Goal: Check status: Check status

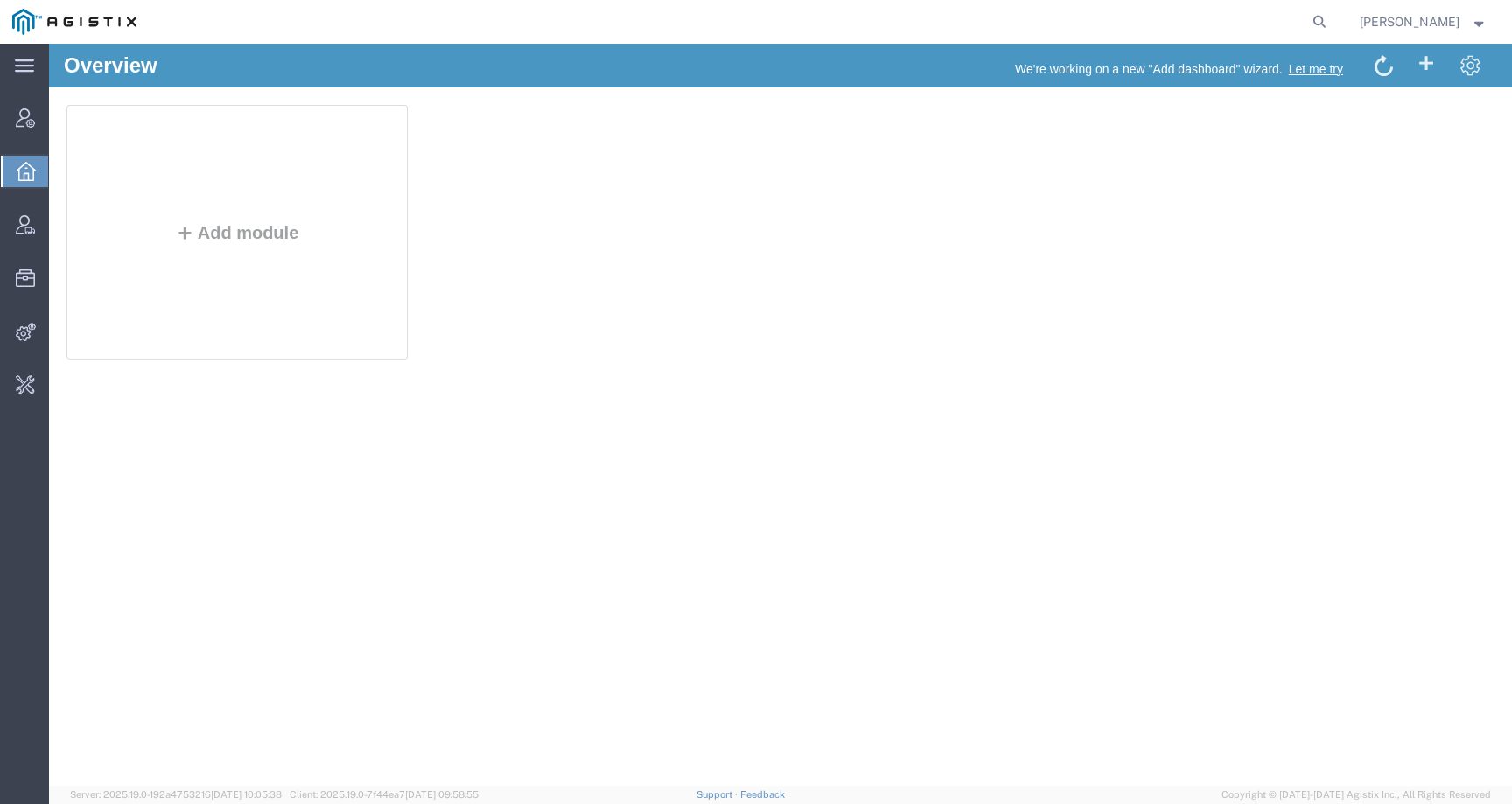
click at [1335, 19] on form at bounding box center [1321, 22] width 28 height 44
click at [1332, 19] on icon at bounding box center [1320, 22] width 24 height 24
click at [1263, 23] on input "search" at bounding box center [1041, 22] width 532 height 42
paste input "56827457"
type input "56827457"
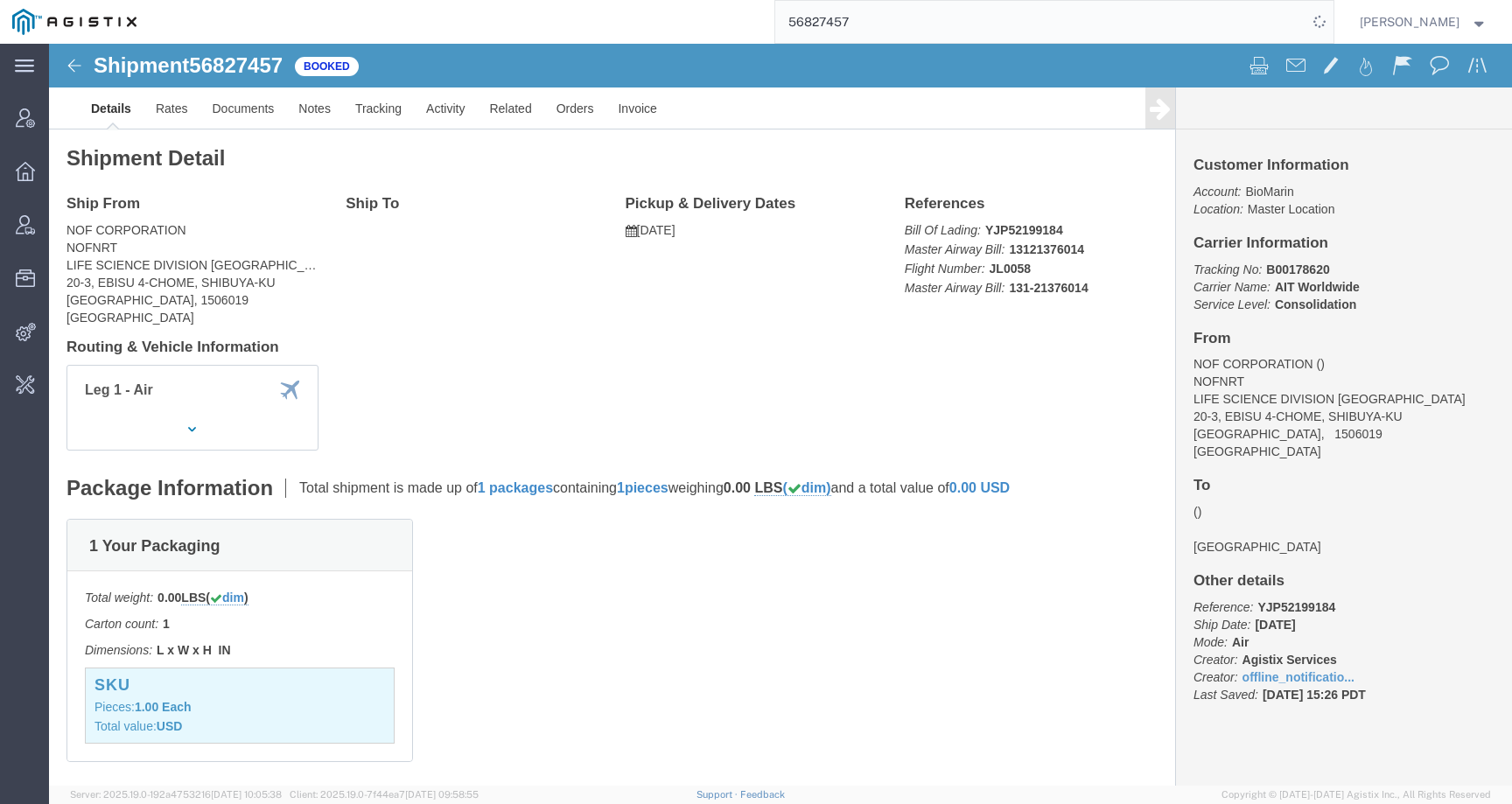
click h3 "SKU"
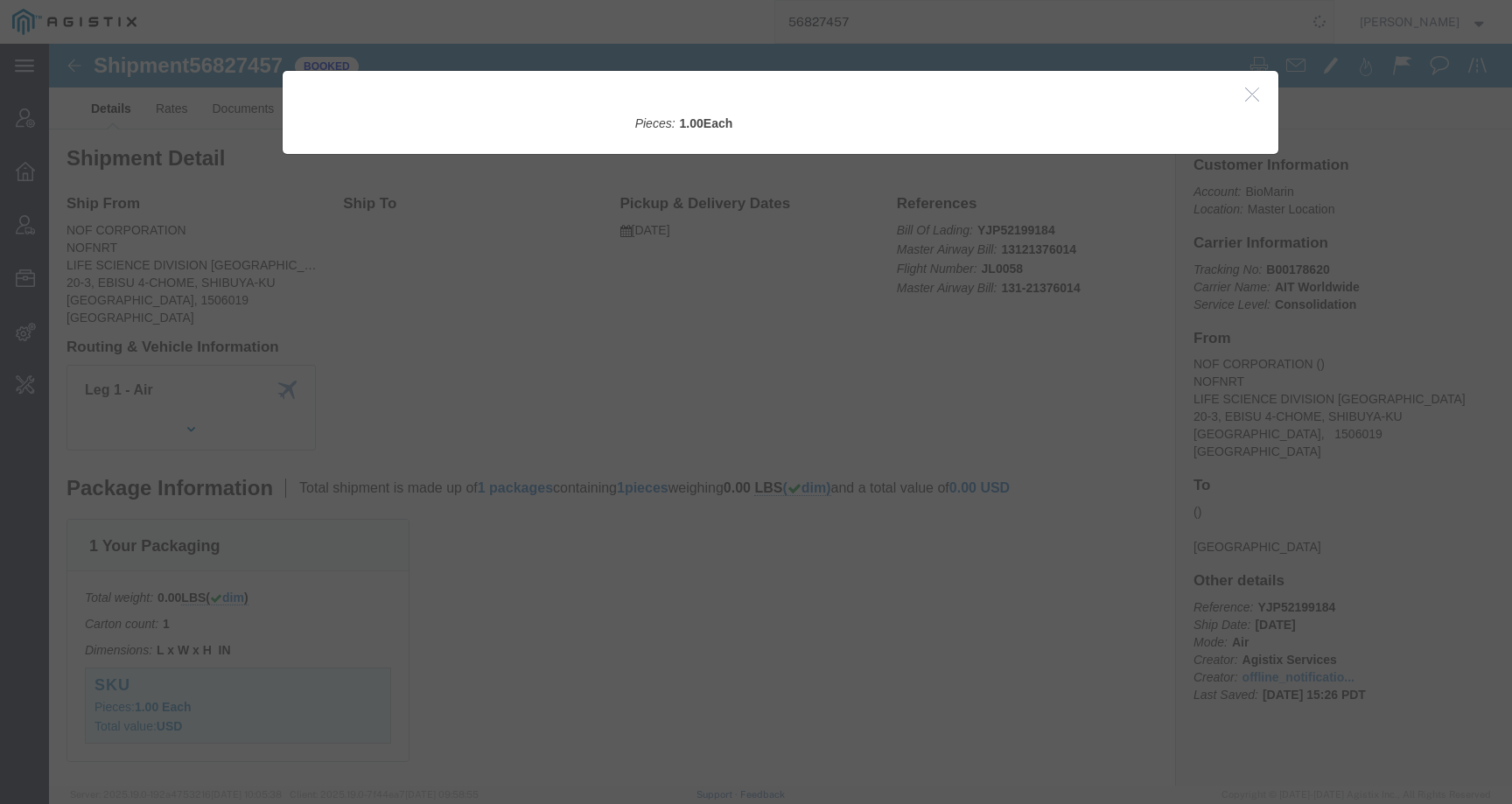
click div
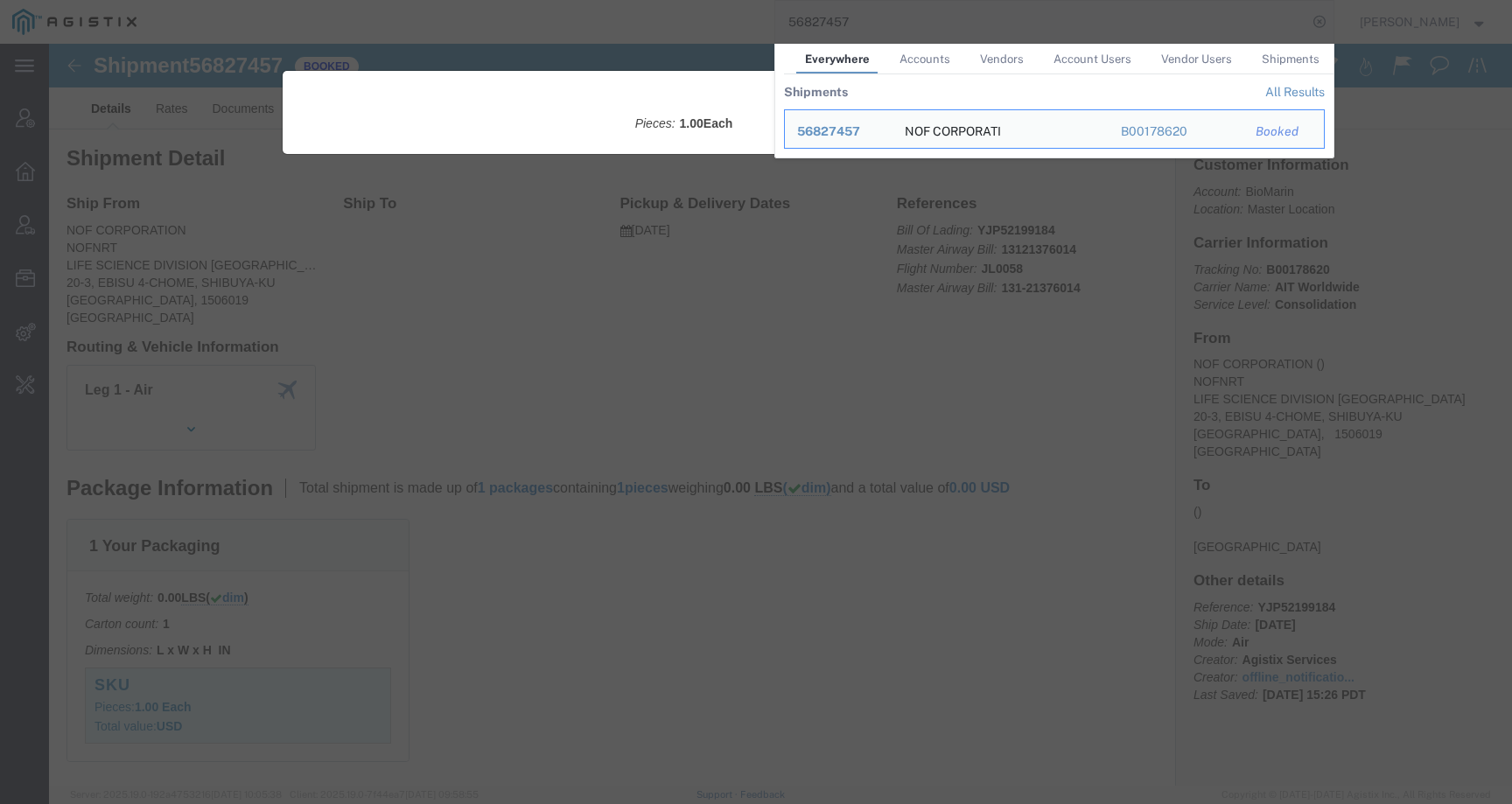
click div
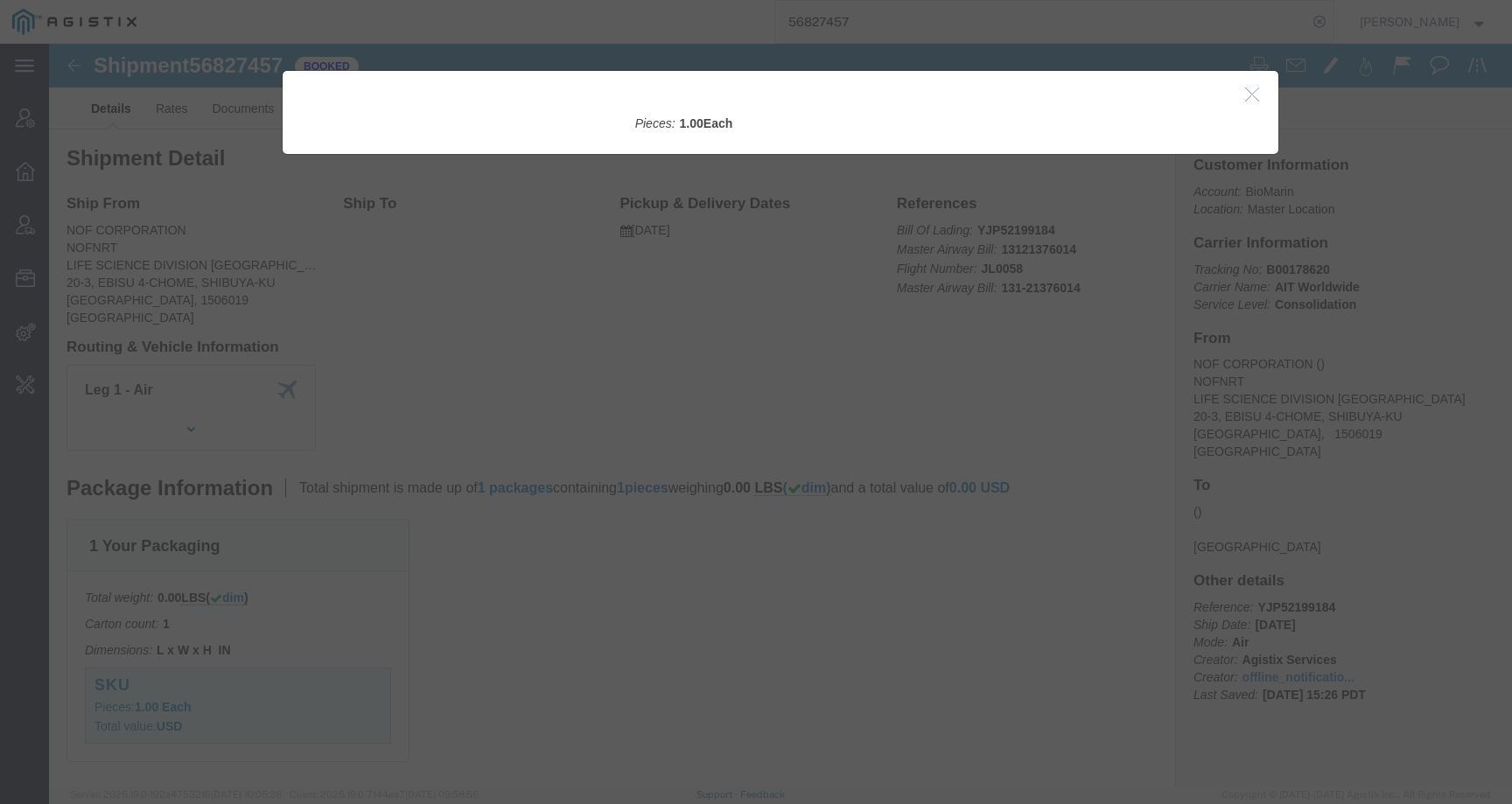
click div
click icon "button"
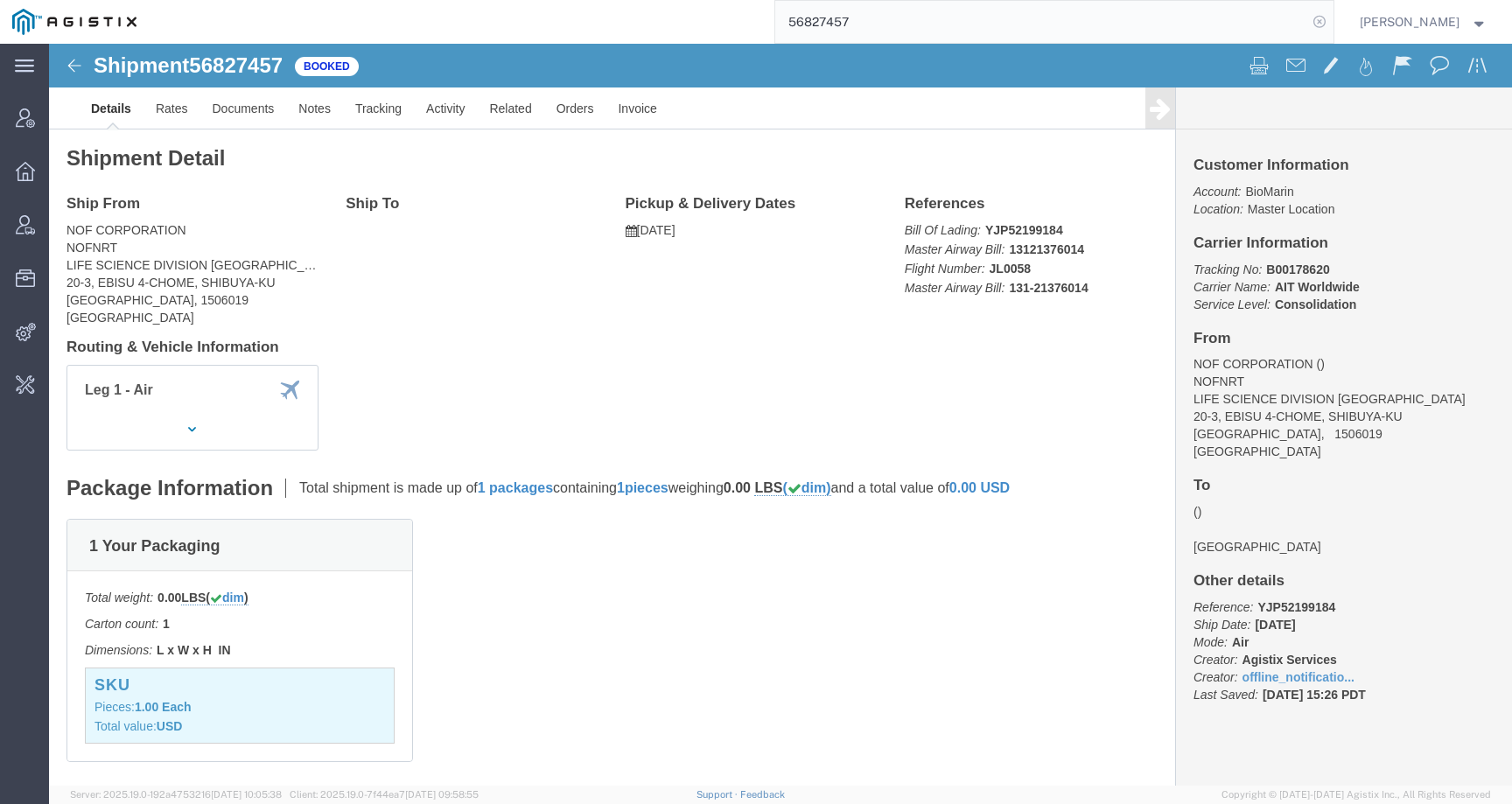
click at [1332, 20] on icon at bounding box center [1320, 22] width 24 height 24
click at [1332, 19] on icon at bounding box center [1320, 22] width 24 height 24
click at [1237, 19] on input "search" at bounding box center [1041, 22] width 532 height 42
paste input "56790766"
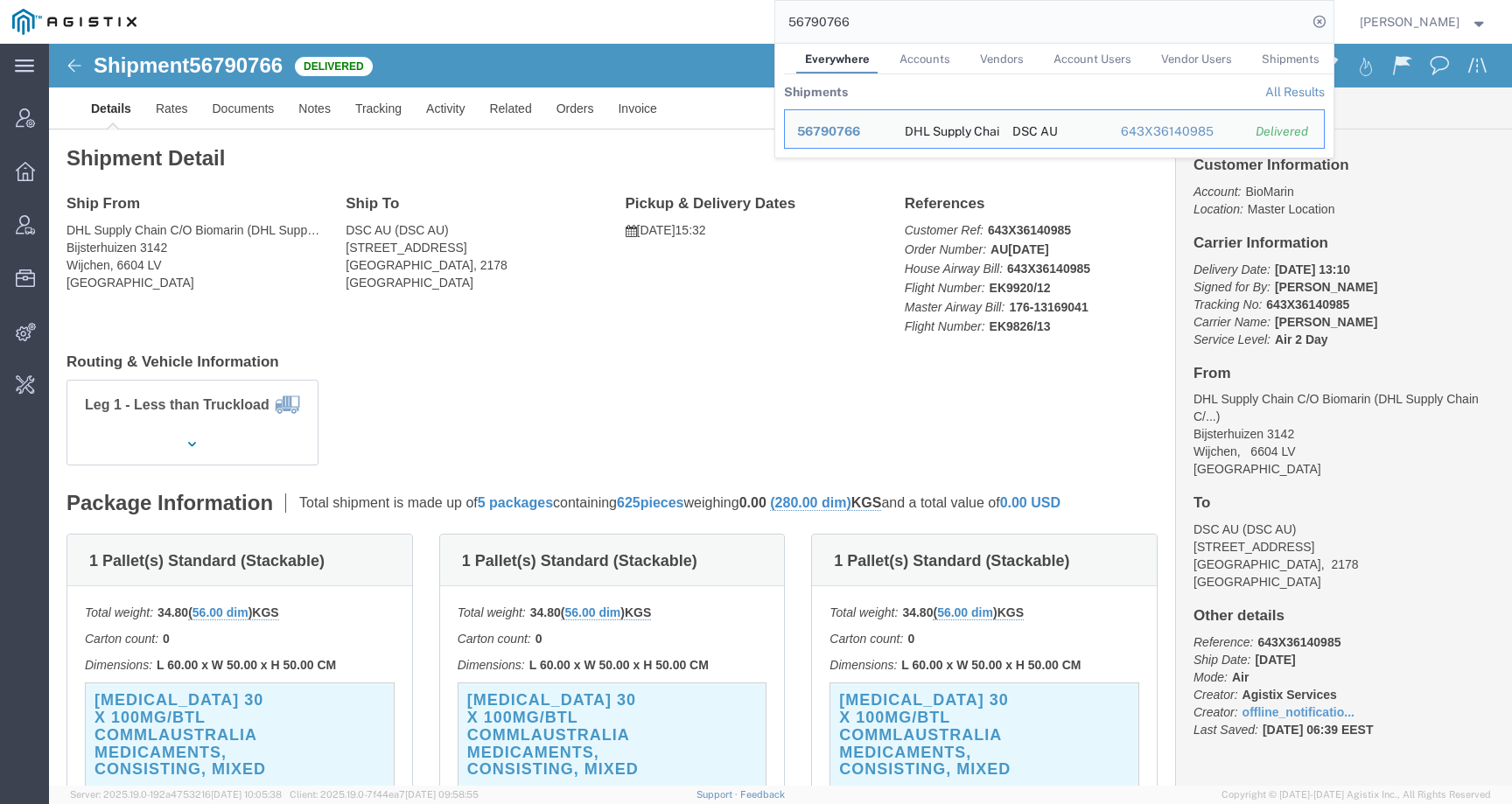
click h4 "Routing & Vehicle Information"
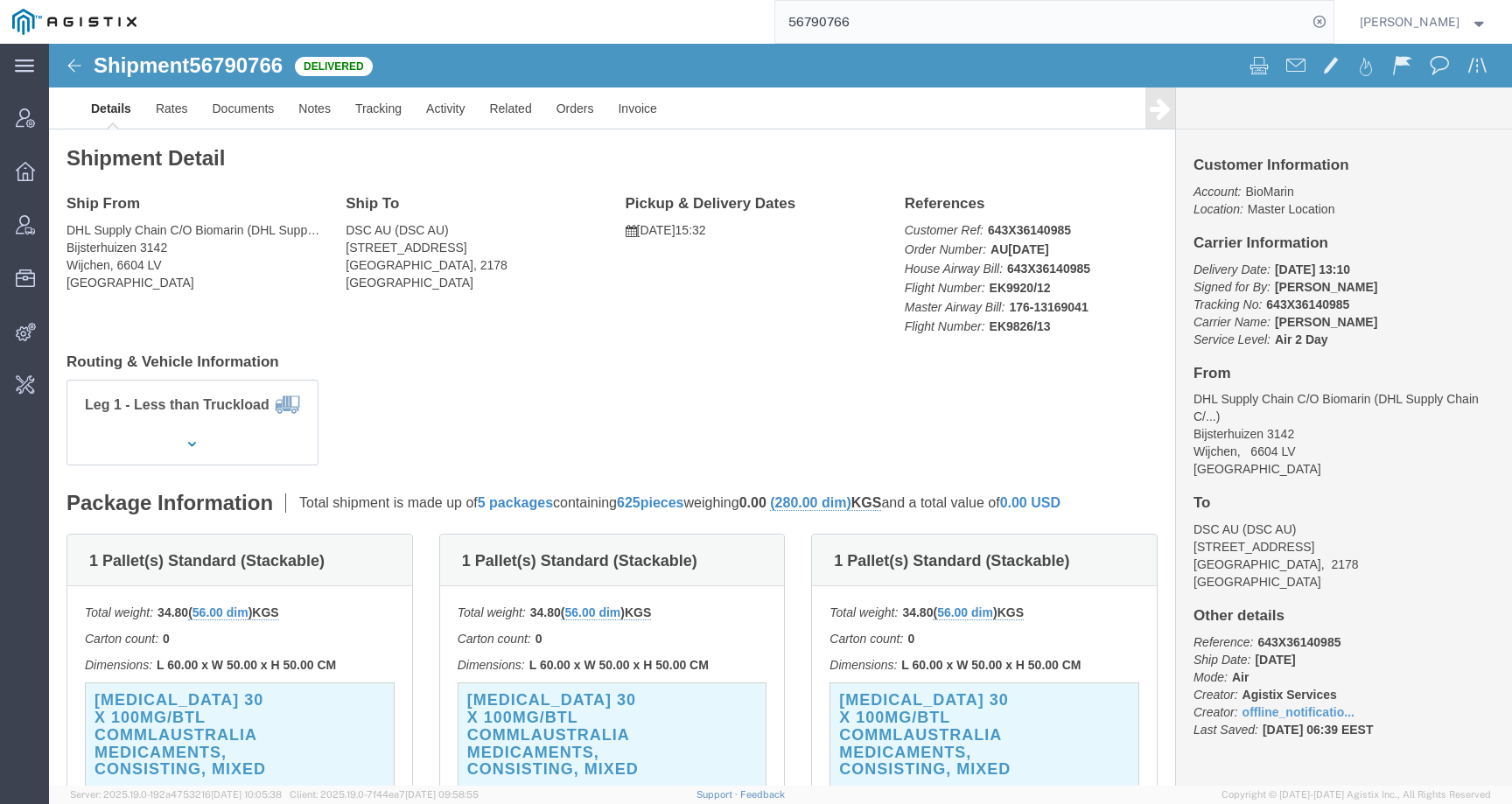
click h3 "KUVAN 30 X 100MG/BTL COMMLAUSTRALIA Medicaments, consisting, mixed"
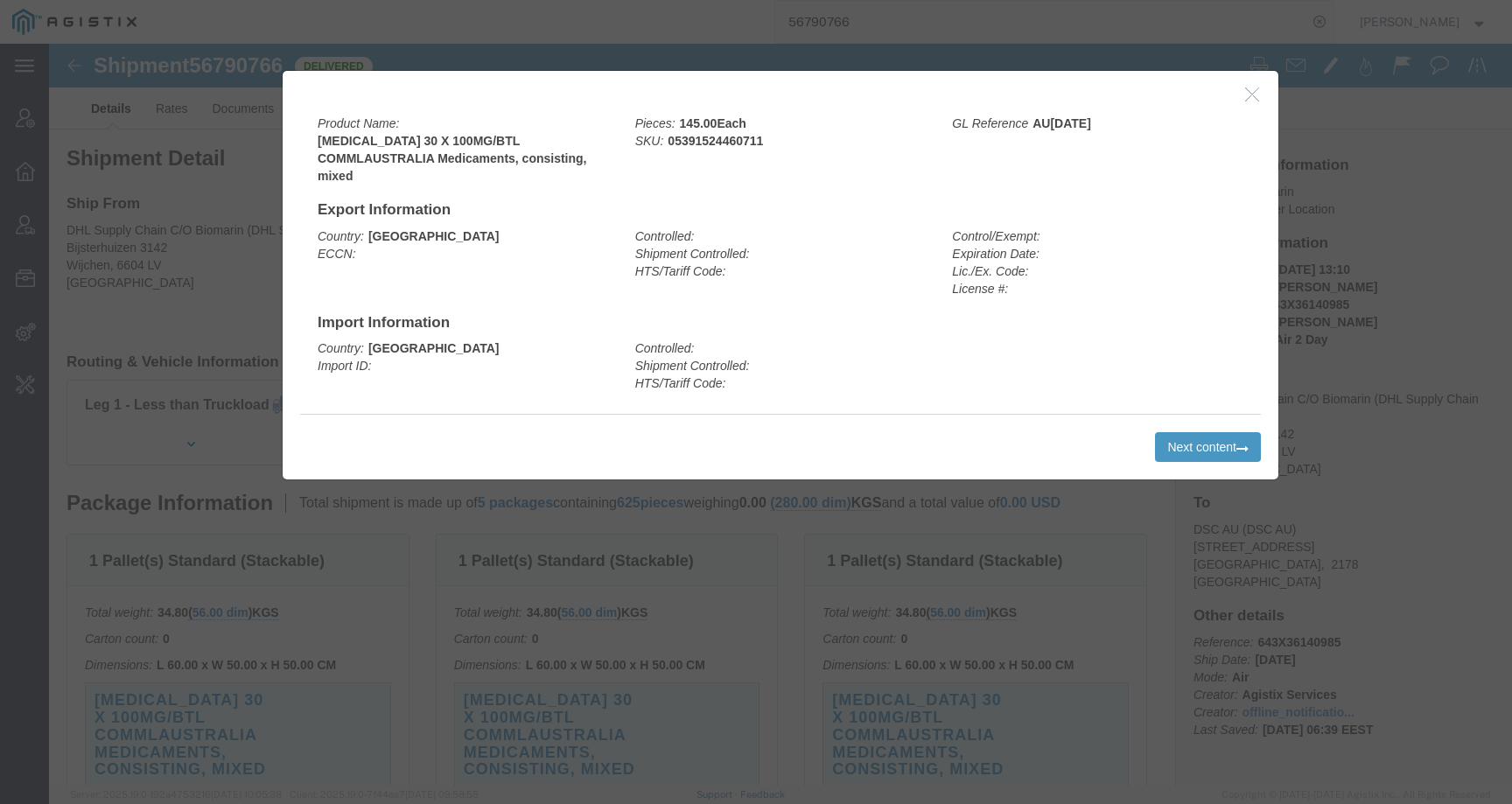
click div
click button "button"
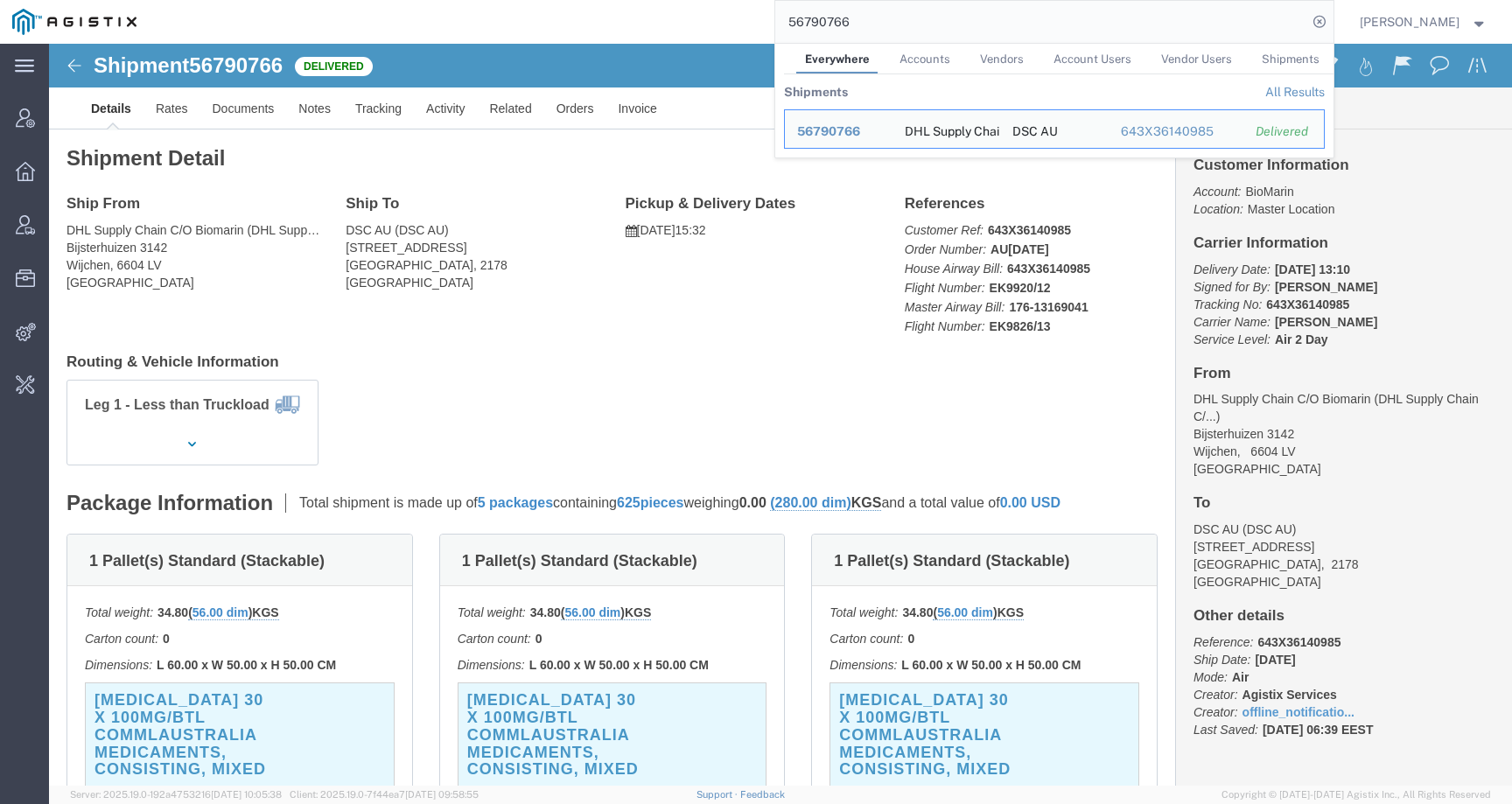
drag, startPoint x: 950, startPoint y: 23, endPoint x: 575, endPoint y: 22, distance: 375.0
click at [575, 23] on div "56790766 Everywhere Accounts Vendors Account Users Vendor Users Shipments Shipm…" at bounding box center [741, 22] width 1185 height 44
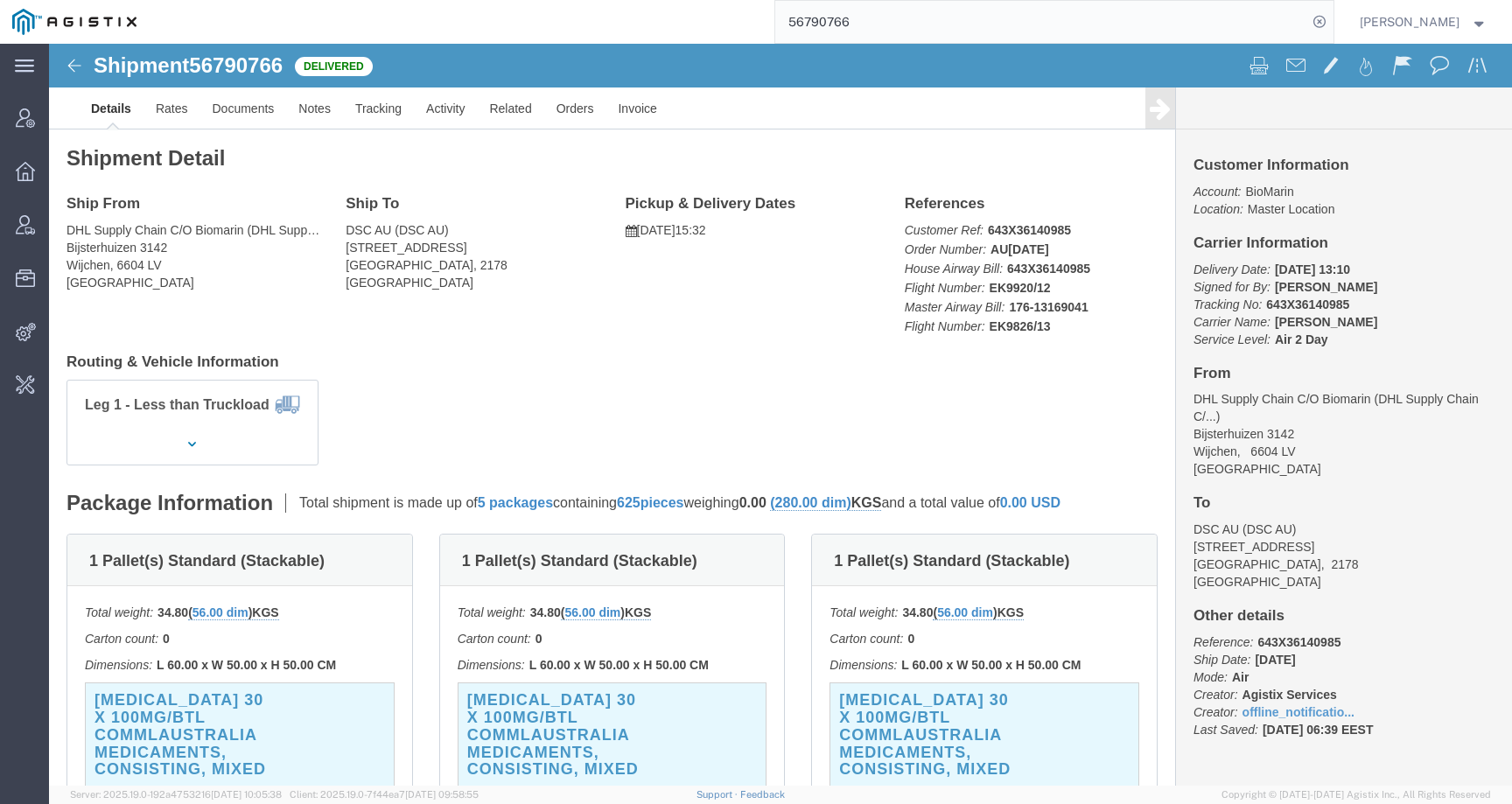
paste input "58979"
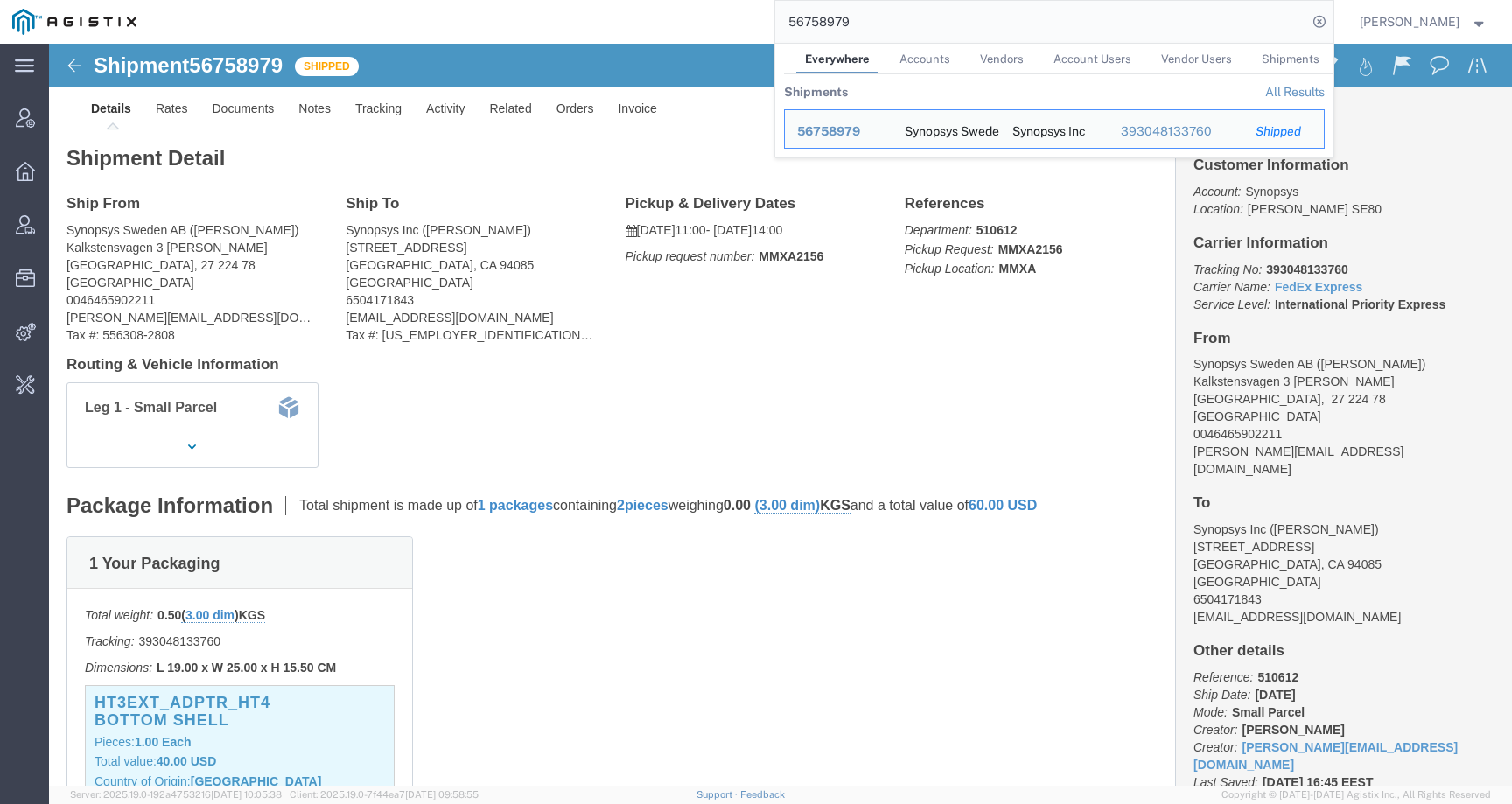
click h4 "Routing & Vehicle Information"
drag, startPoint x: 875, startPoint y: 20, endPoint x: 726, endPoint y: 20, distance: 149.0
click at [727, 20] on div "56758979 Everywhere Accounts Vendors Account Users Vendor Users Shipments Shipm…" at bounding box center [741, 22] width 1185 height 44
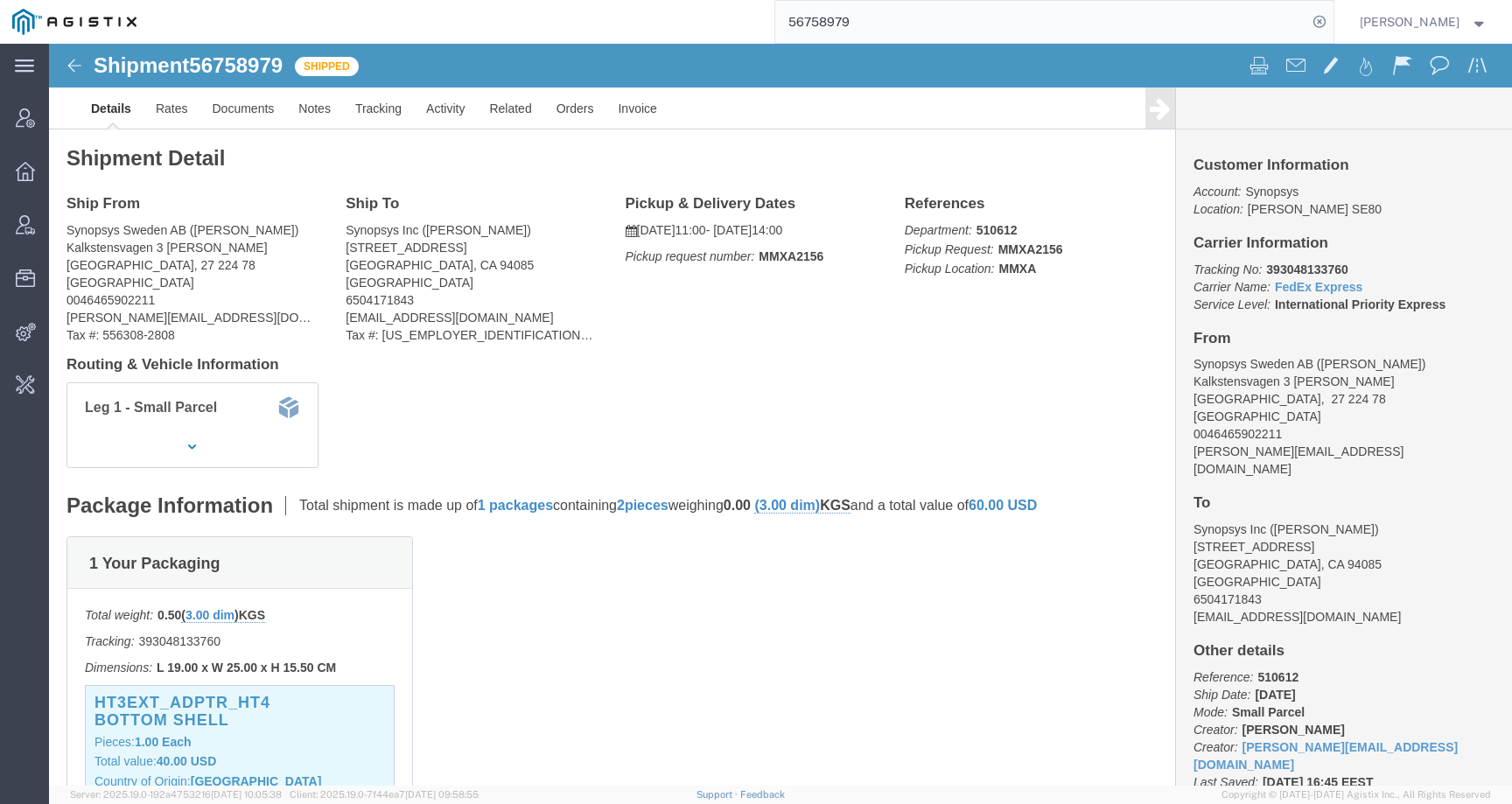
paste input "000000656"
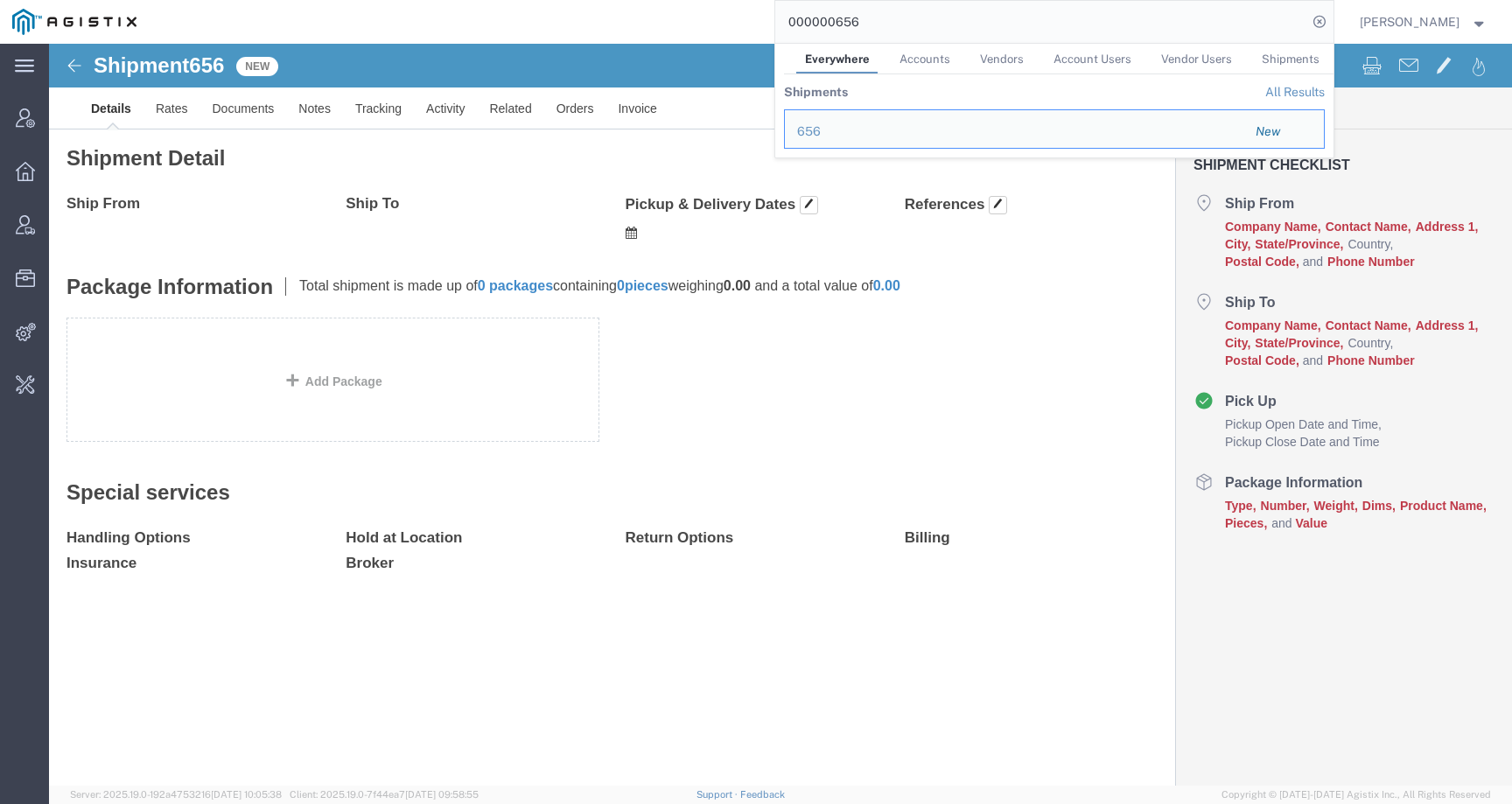
drag, startPoint x: 899, startPoint y: 27, endPoint x: 701, endPoint y: 19, distance: 198.2
click at [701, 19] on div "000000656 Everywhere Accounts Vendors Account Users Vendor Users Shipments Ship…" at bounding box center [741, 22] width 1185 height 44
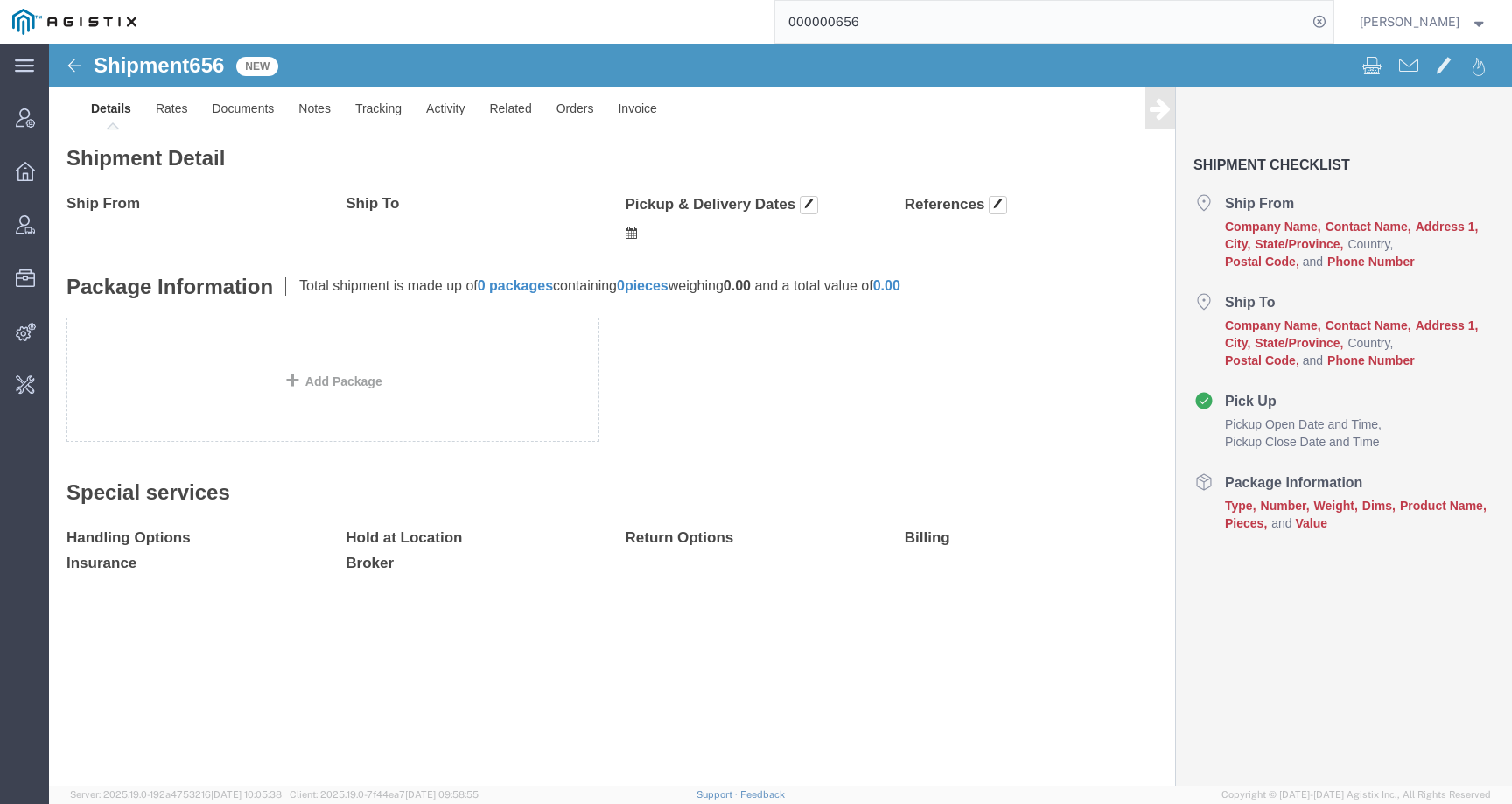
paste input "2025091632681"
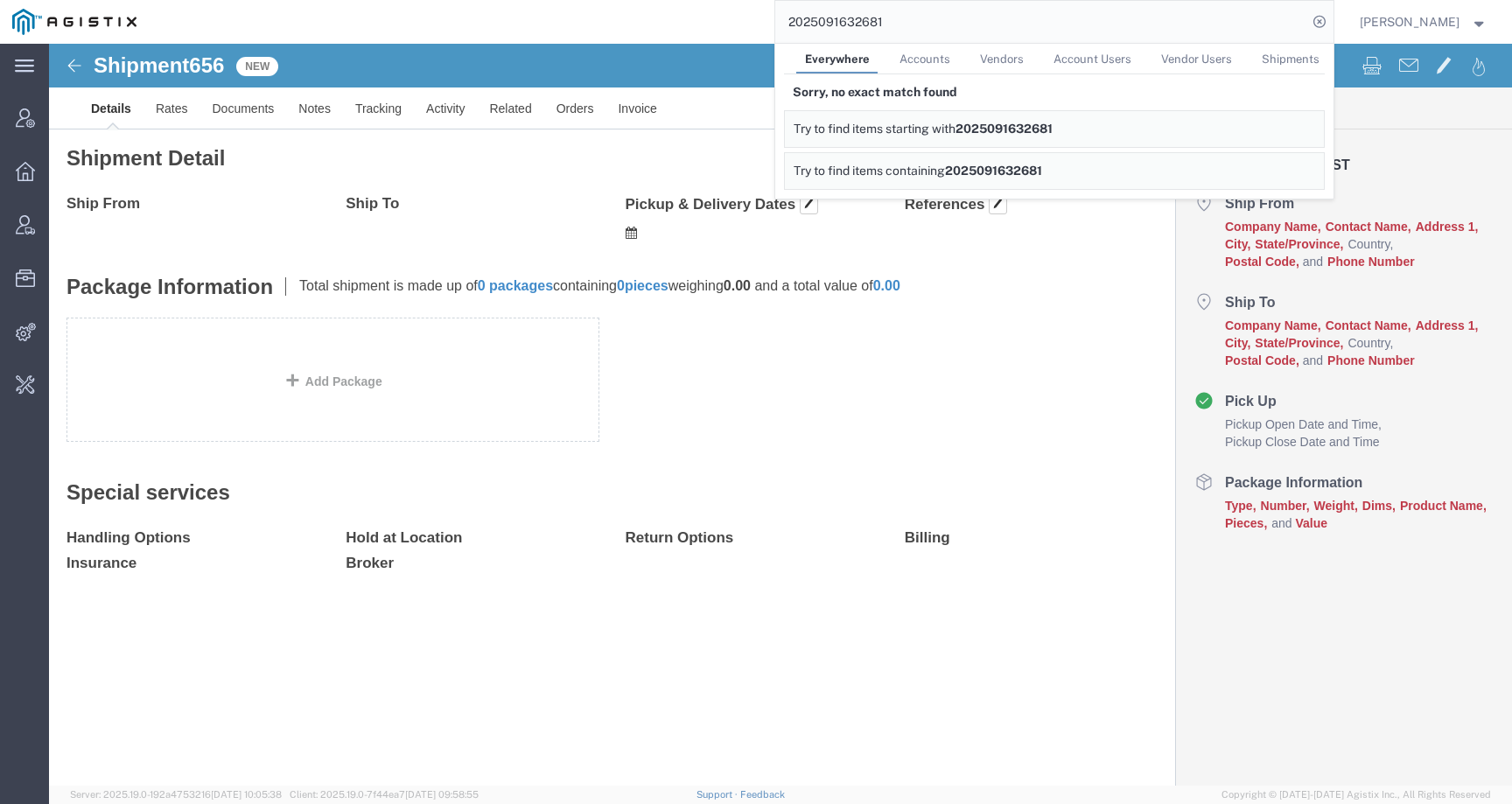
click at [691, 24] on div "2025091632681 Everywhere Accounts Vendors Account Users Vendor Users Shipments …" at bounding box center [741, 22] width 1185 height 44
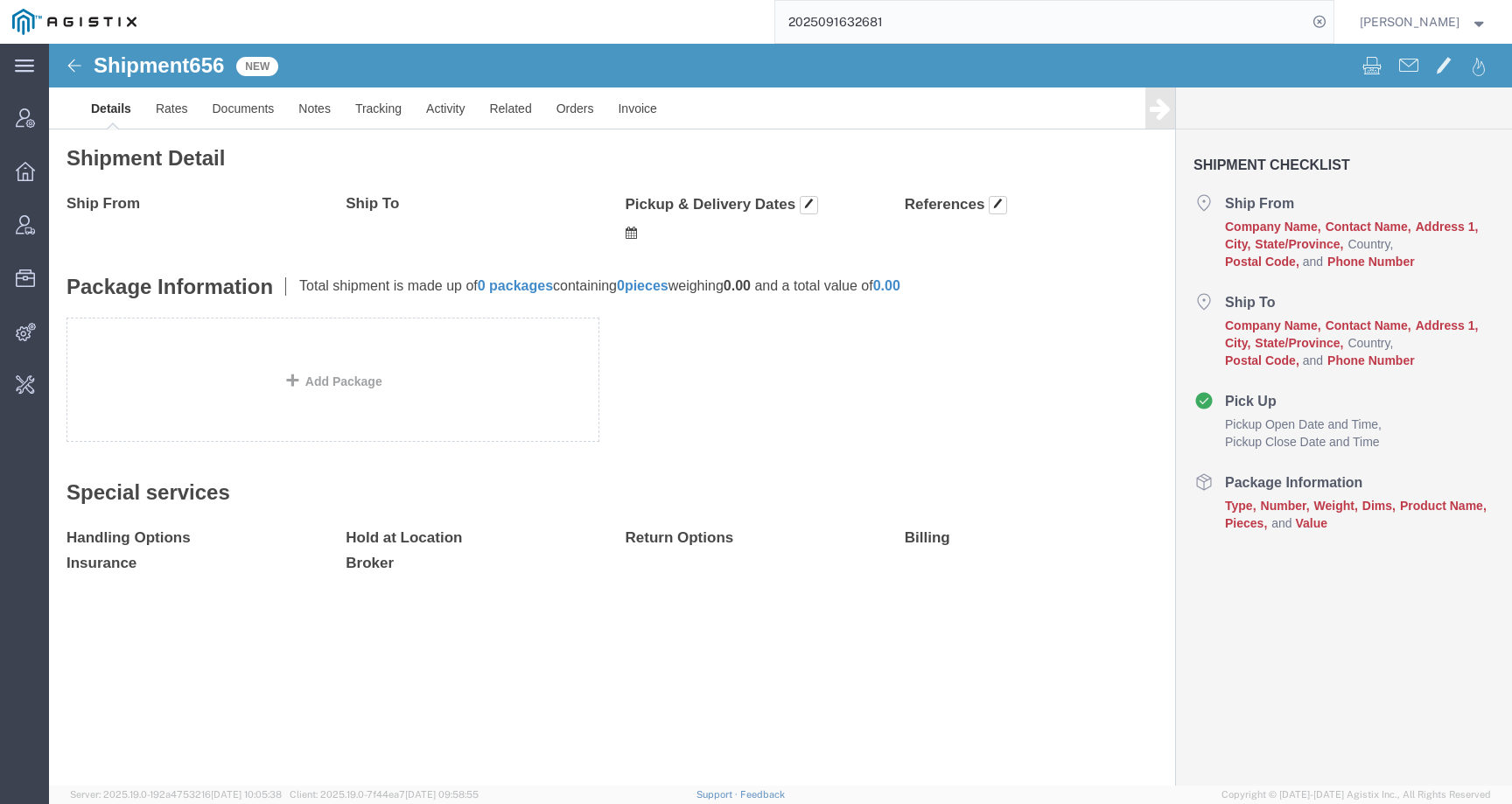
drag, startPoint x: 911, startPoint y: 19, endPoint x: 572, endPoint y: 18, distance: 339.0
click at [572, 18] on div "2025091632681" at bounding box center [741, 22] width 1185 height 44
paste input "56809212"
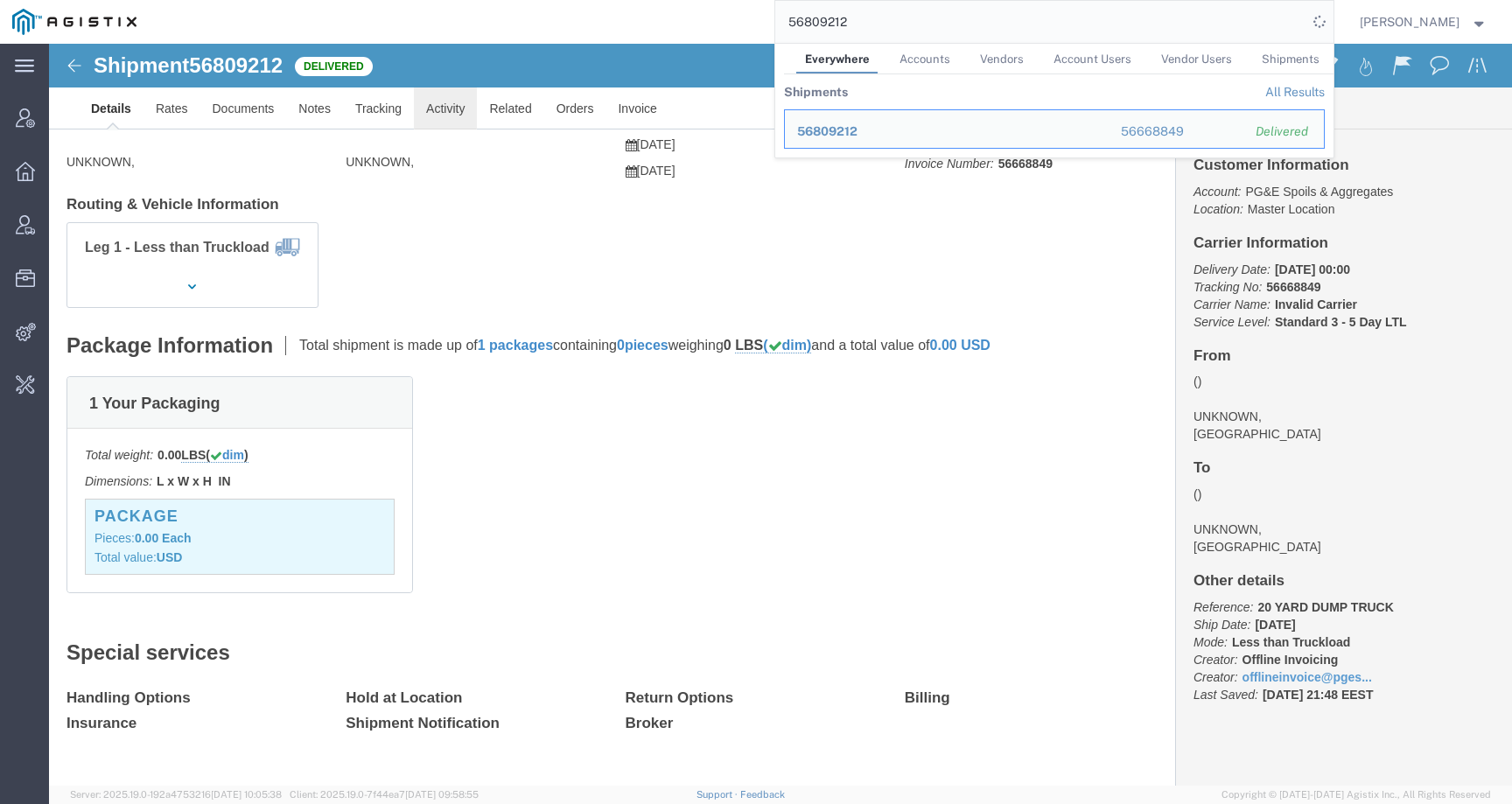
click body "Shipment 56809212 Delivered Details Rates Documents Notes Tracking Activity Rel…"
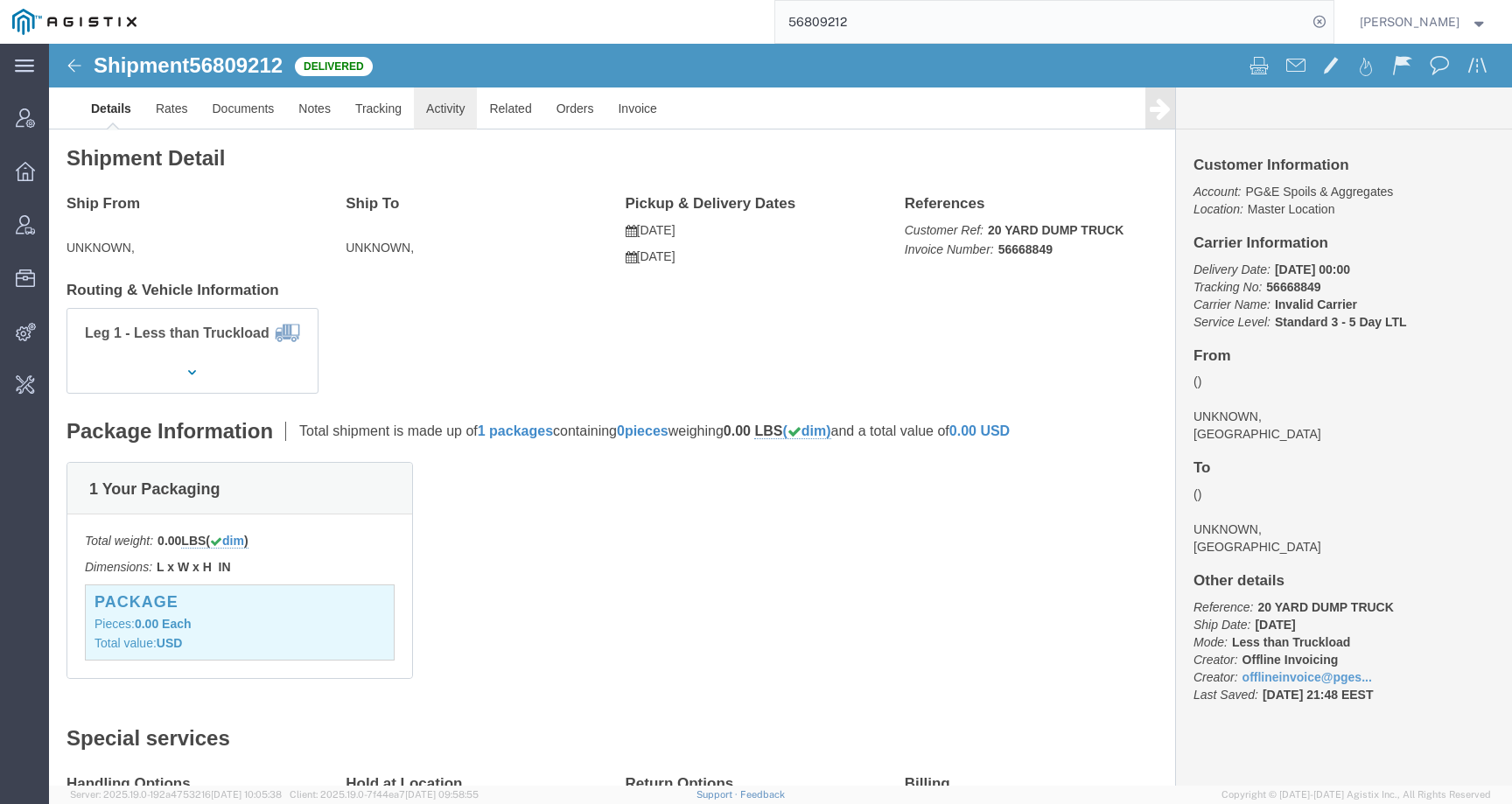
click link "Activity"
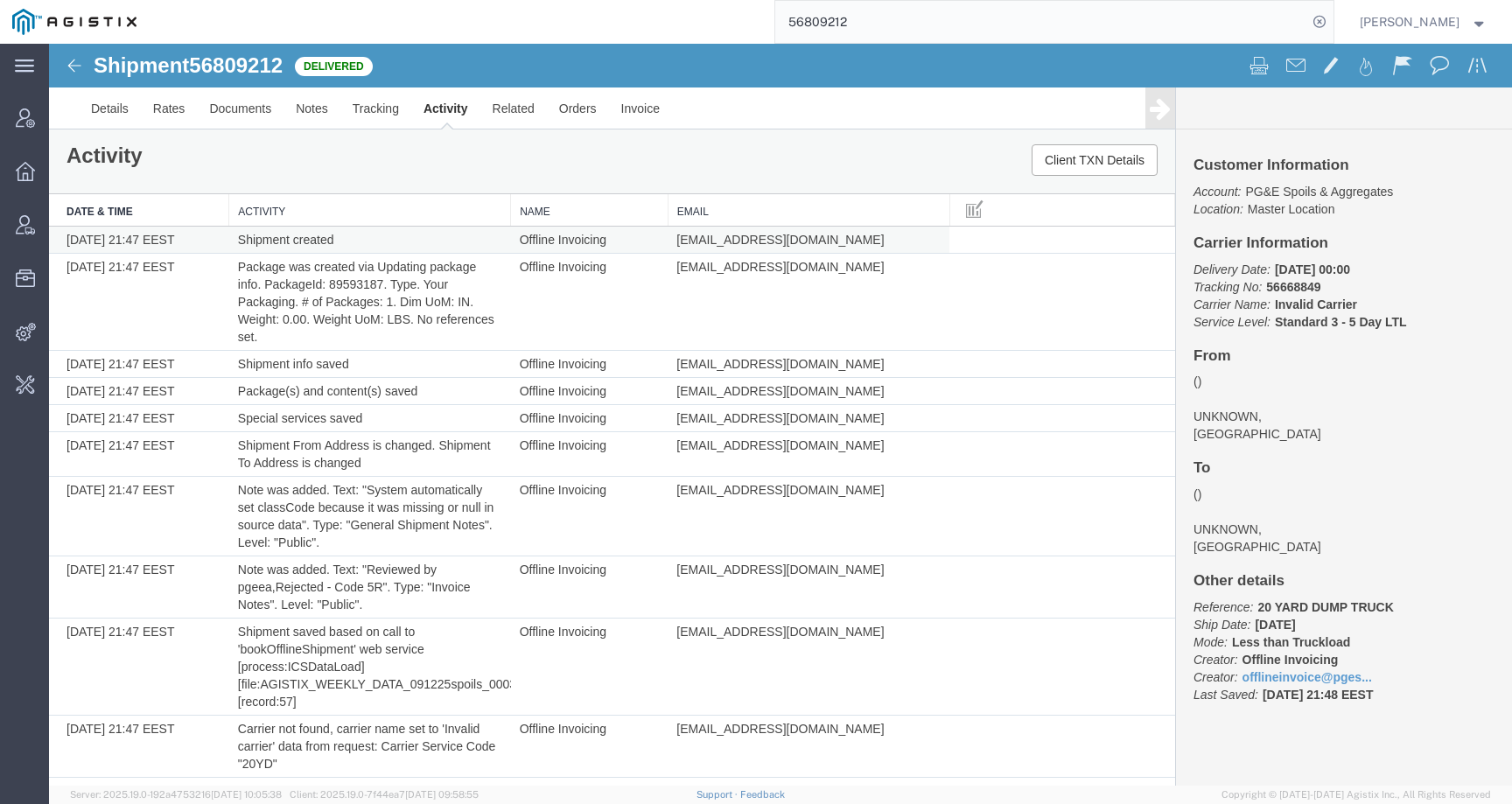
scroll to position [9, 0]
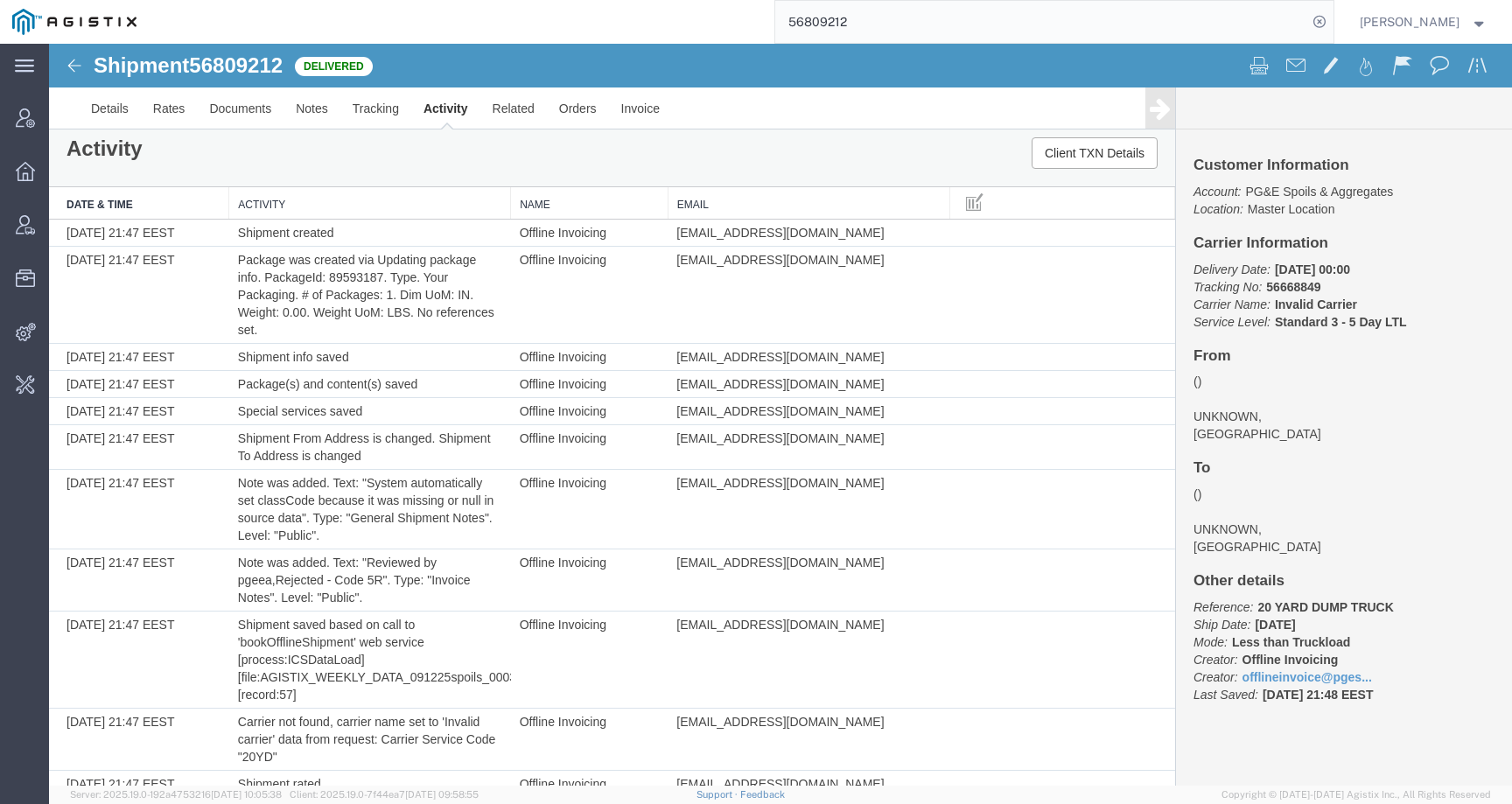
drag, startPoint x: 506, startPoint y: 191, endPoint x: 526, endPoint y: 191, distance: 20.0
click at [526, 191] on th "Name" at bounding box center [590, 204] width 158 height 33
click at [481, 203] on th "Activity" at bounding box center [370, 204] width 282 height 33
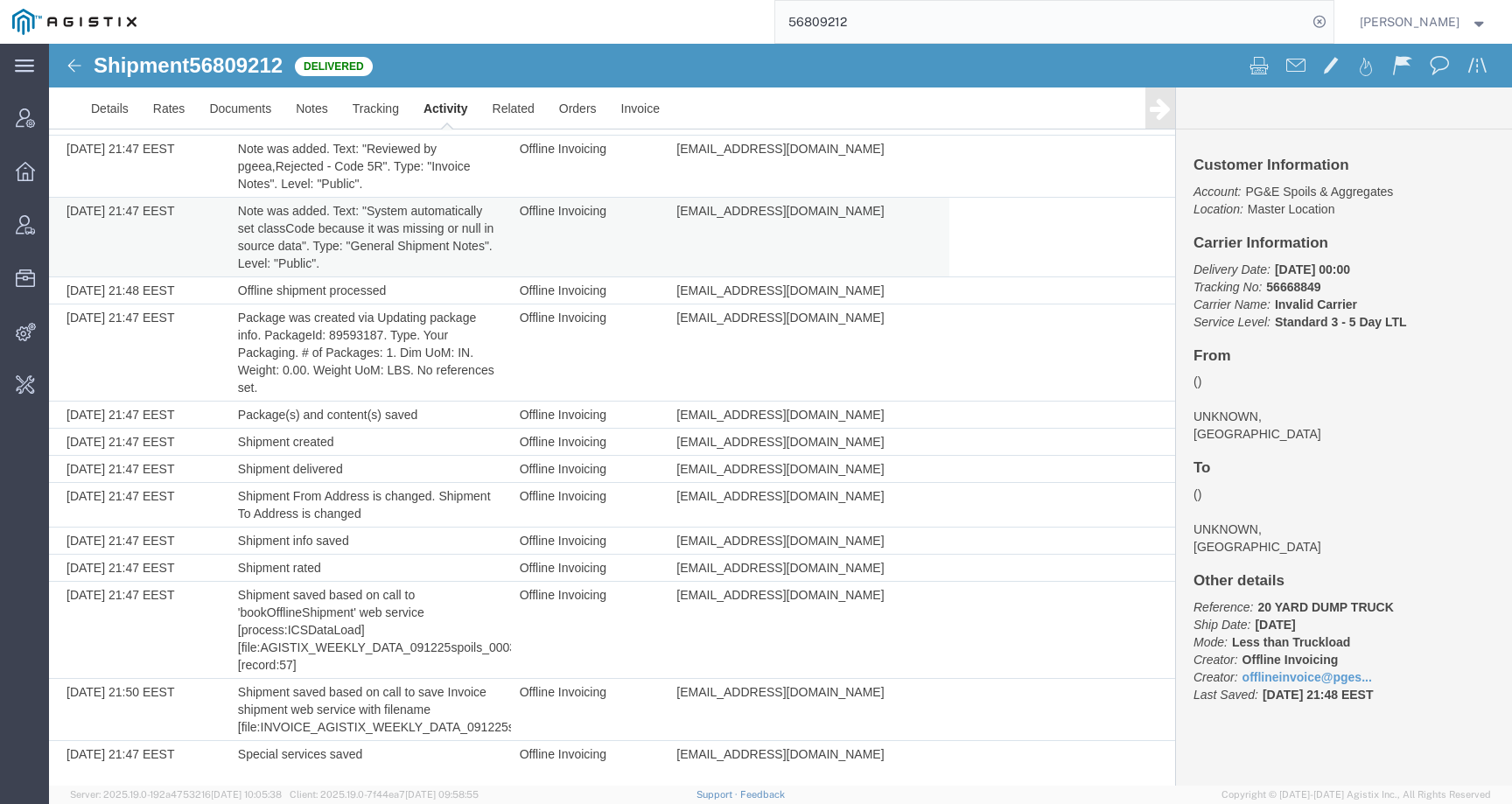
scroll to position [0, 0]
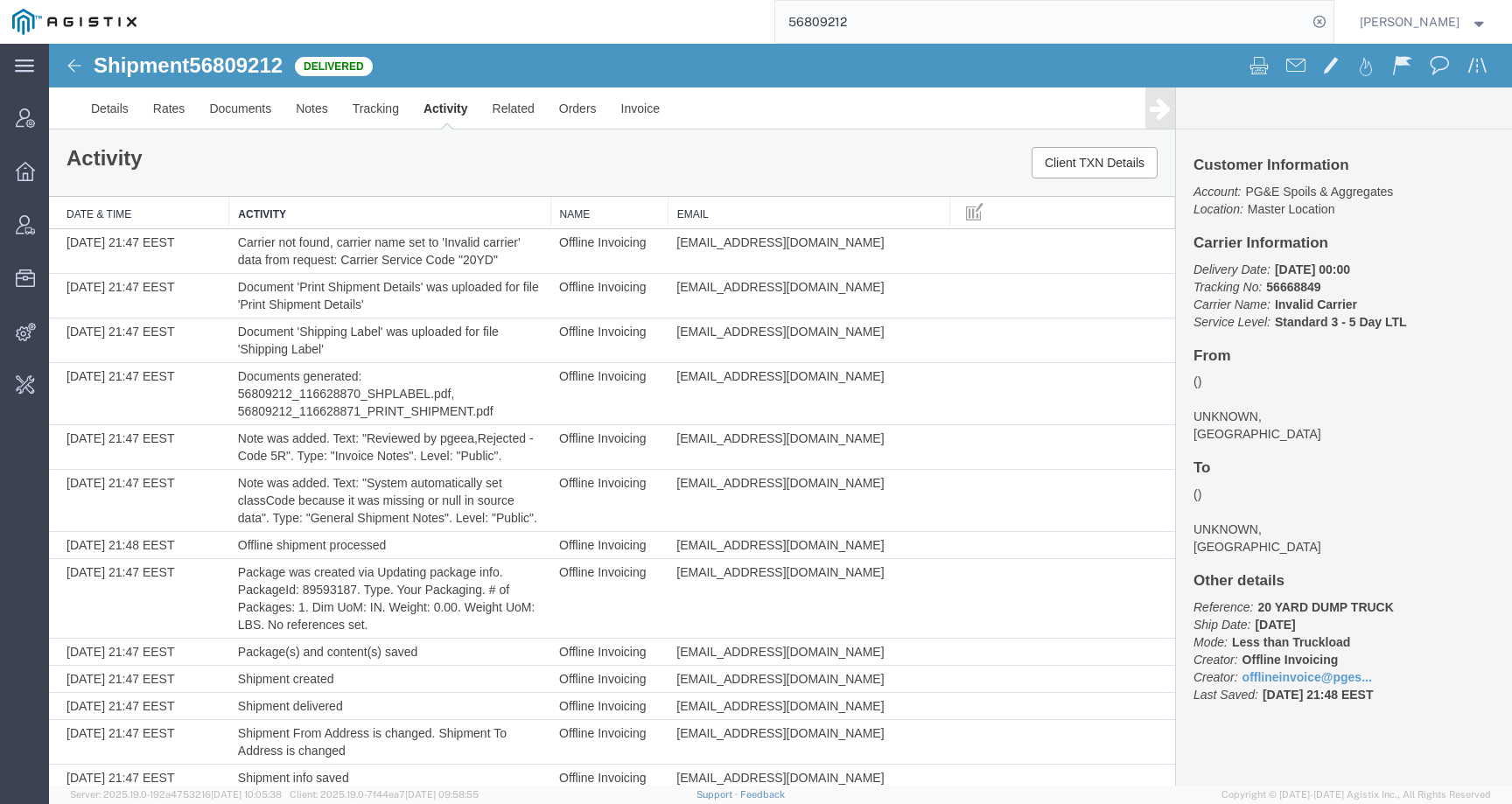
drag, startPoint x: 506, startPoint y: 206, endPoint x: 545, endPoint y: 206, distance: 39.0
click at [545, 206] on div "Date & Time Activity Name Email 09/12/2025 21:47 EEST Carrier not found, carrie…" at bounding box center [612, 592] width 1126 height 790
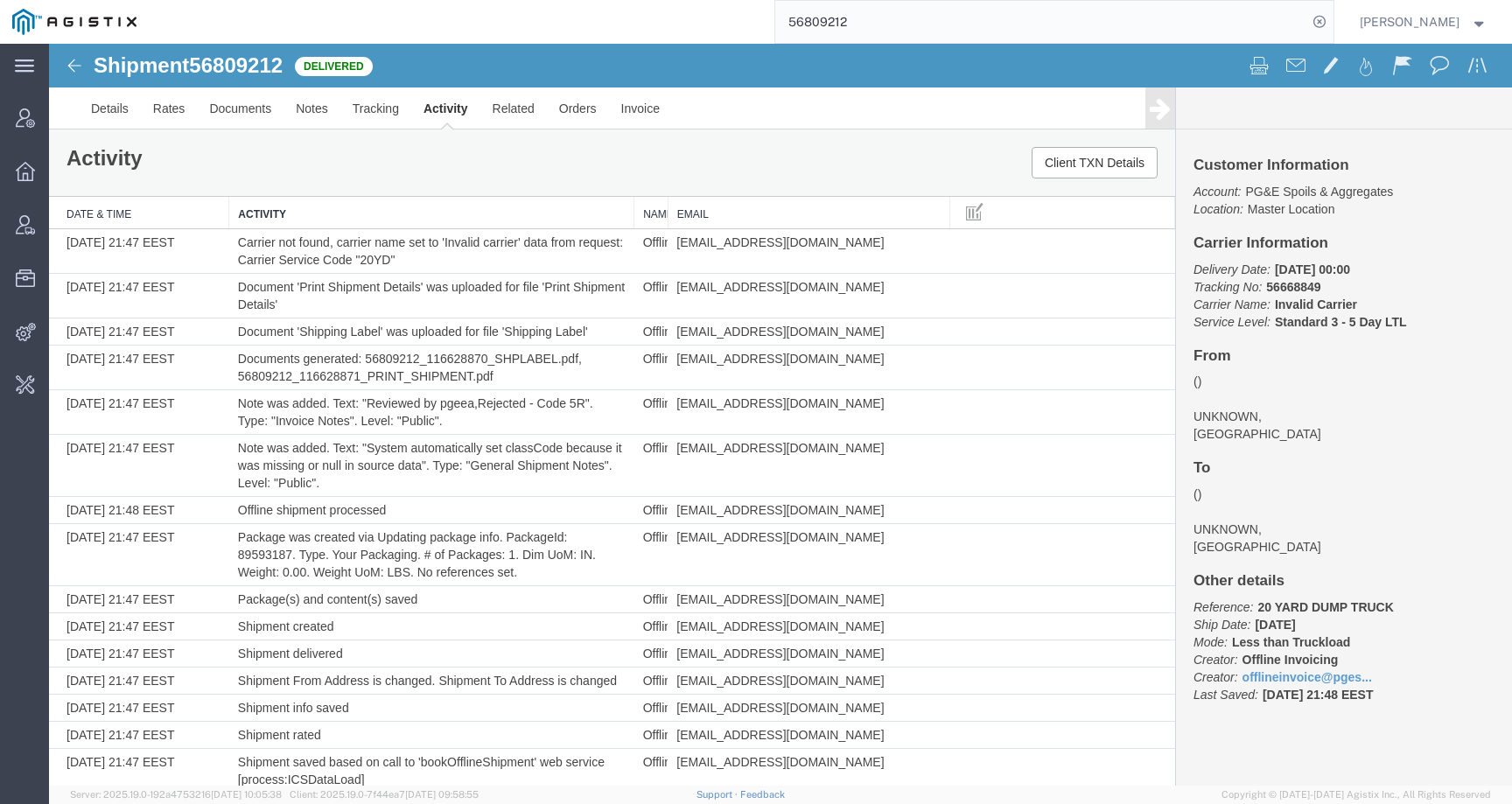
drag, startPoint x: 545, startPoint y: 203, endPoint x: 667, endPoint y: 203, distance: 122.0
click at [667, 203] on div "Date & Time Activity Name Email 09/12/2025 21:47 EEST Carrier not found, carrie…" at bounding box center [612, 548] width 1126 height 703
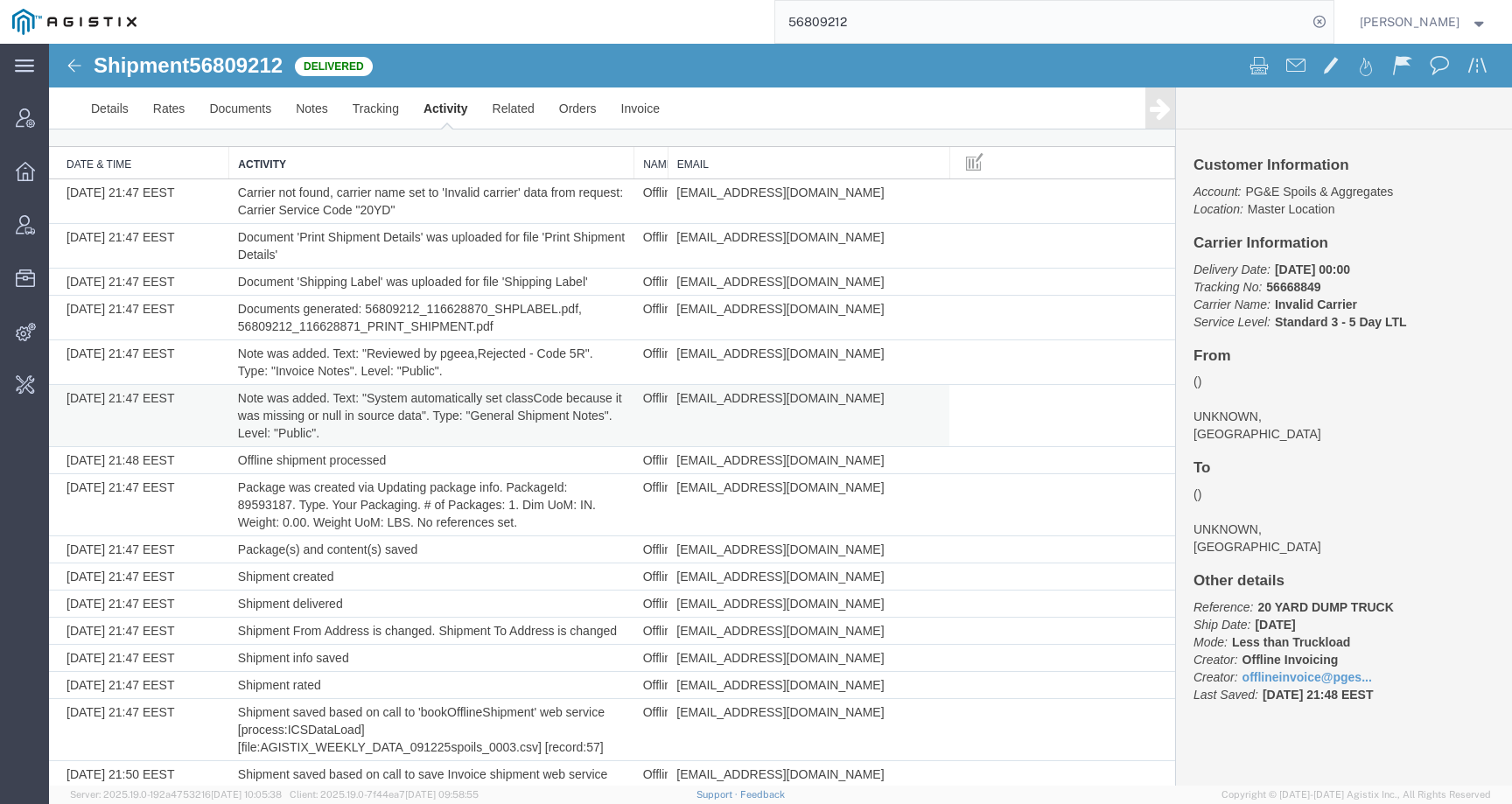
scroll to position [149, 0]
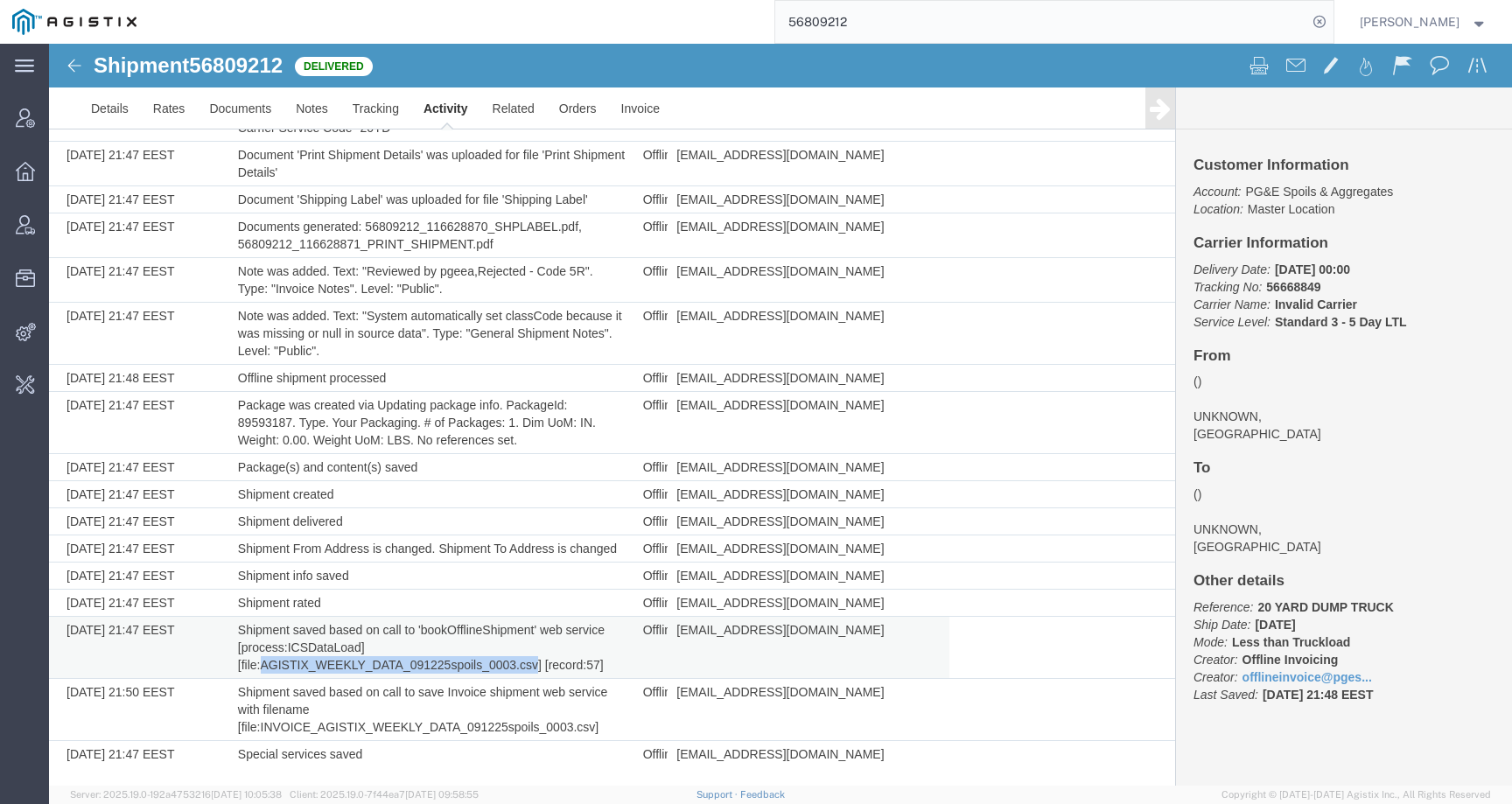
drag, startPoint x: 261, startPoint y: 667, endPoint x: 538, endPoint y: 666, distance: 277.0
click at [538, 666] on td "Shipment saved based on call to 'bookOfflineShipment' web service [process:ICSD…" at bounding box center [432, 647] width 405 height 62
copy td "AGISTIX_WEEKLY_DATA_091225spoils_0003.csv"
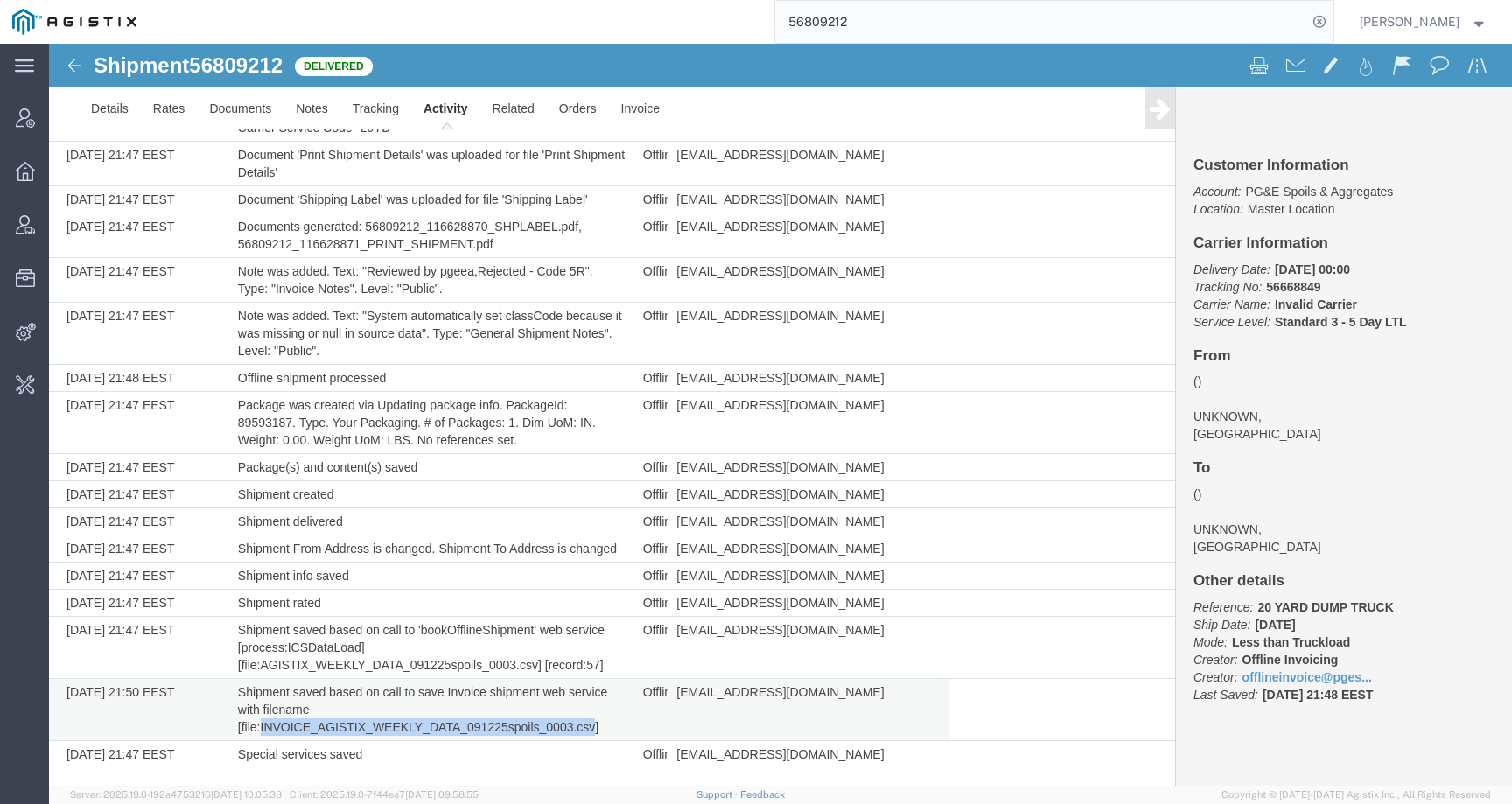
drag, startPoint x: 257, startPoint y: 727, endPoint x: 592, endPoint y: 730, distance: 335.0
click at [592, 730] on td "Shipment saved based on call to save Invoice shipment web service with filename…" at bounding box center [432, 710] width 405 height 62
copy td "INVOICE_AGISTIX_WEEKLY_DATA_091225spoils_0003.csv"
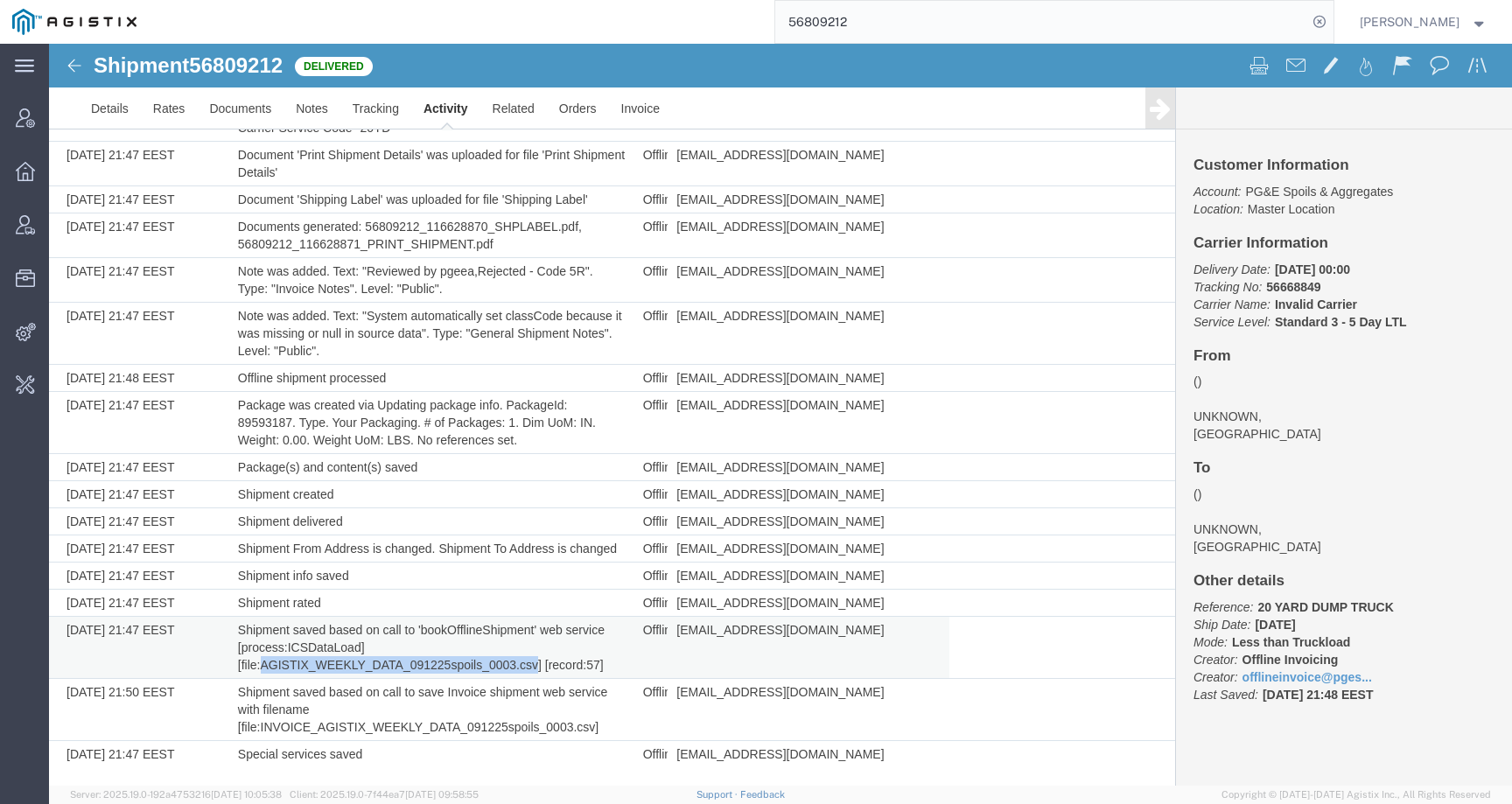
drag, startPoint x: 263, startPoint y: 666, endPoint x: 536, endPoint y: 669, distance: 273.0
click at [536, 669] on td "Shipment saved based on call to 'bookOfflineShipment' web service [process:ICSD…" at bounding box center [432, 647] width 405 height 62
copy td "AGISTIX_WEEKLY_DATA_091225spoils_0003.csv"
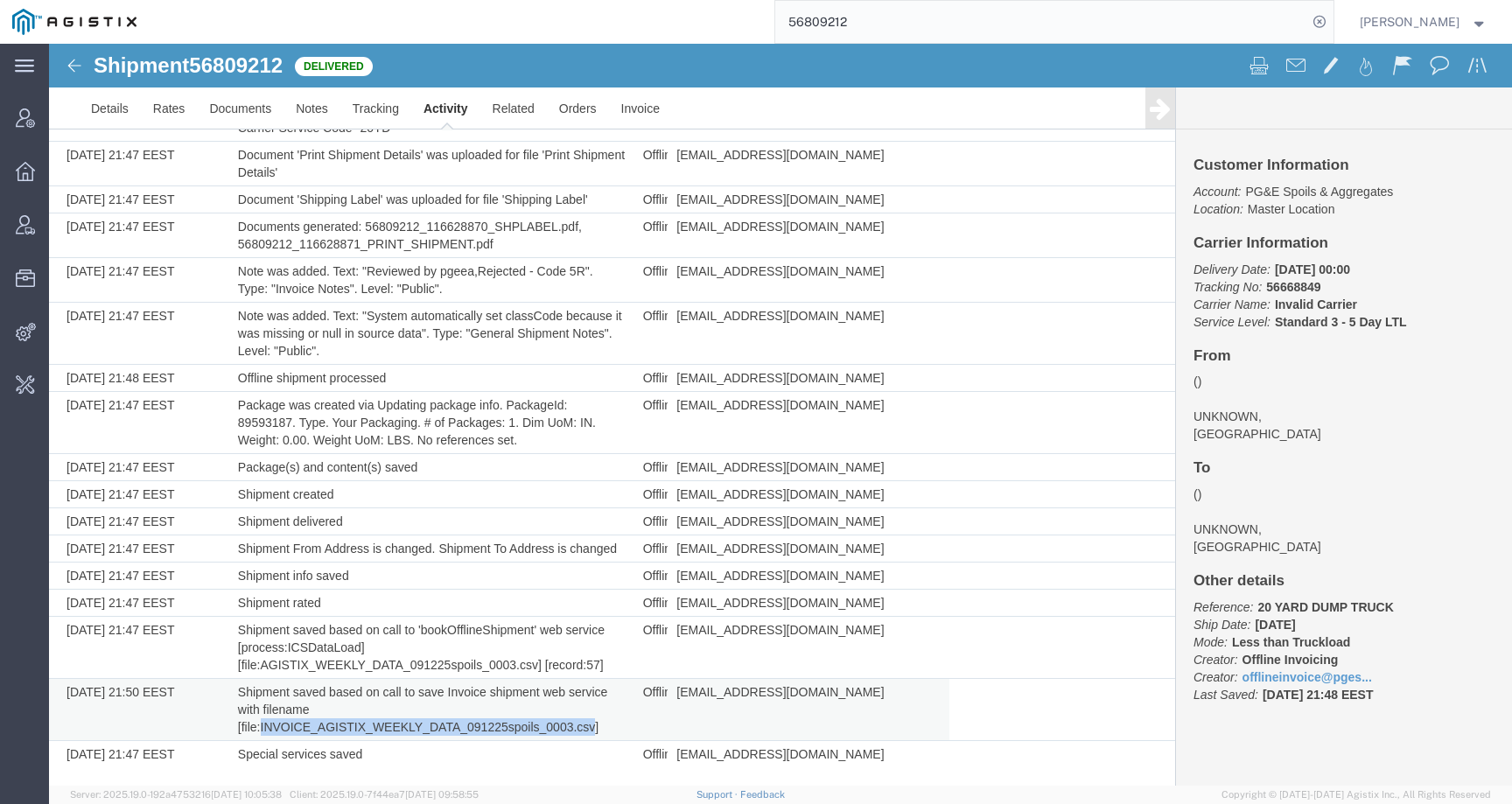
drag, startPoint x: 258, startPoint y: 729, endPoint x: 594, endPoint y: 730, distance: 336.0
click at [594, 730] on td "Shipment saved based on call to save Invoice shipment web service with filename…" at bounding box center [432, 710] width 405 height 62
copy td "INVOICE_AGISTIX_WEEKLY_DATA_091225spoils_0003.csv"
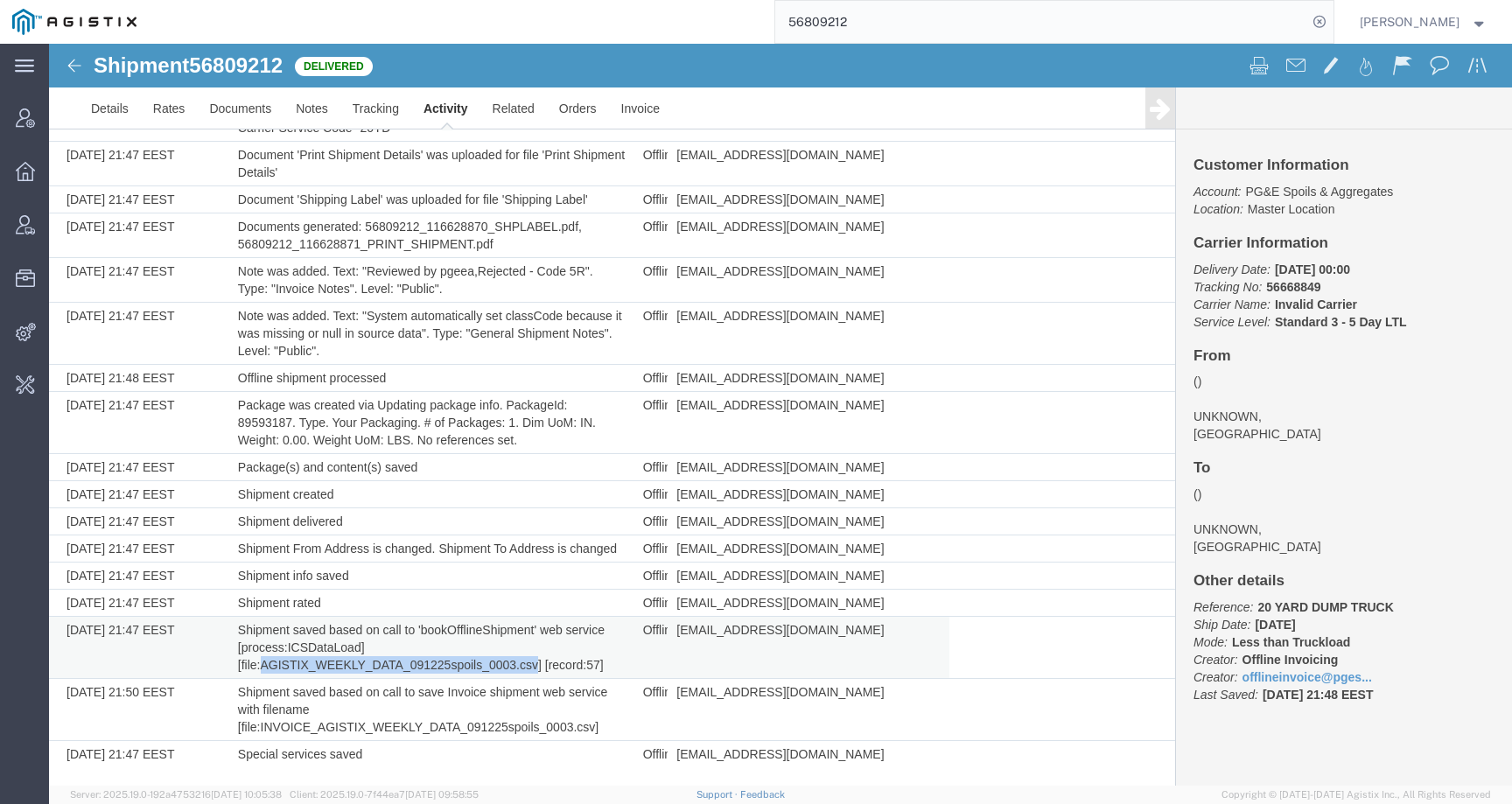
drag, startPoint x: 260, startPoint y: 665, endPoint x: 533, endPoint y: 667, distance: 273.0
click at [533, 667] on td "Shipment saved based on call to 'bookOfflineShipment' web service [process:ICSD…" at bounding box center [432, 647] width 405 height 62
copy td "AGISTIX_WEEKLY_DATA_091225spoils_0003.csv"
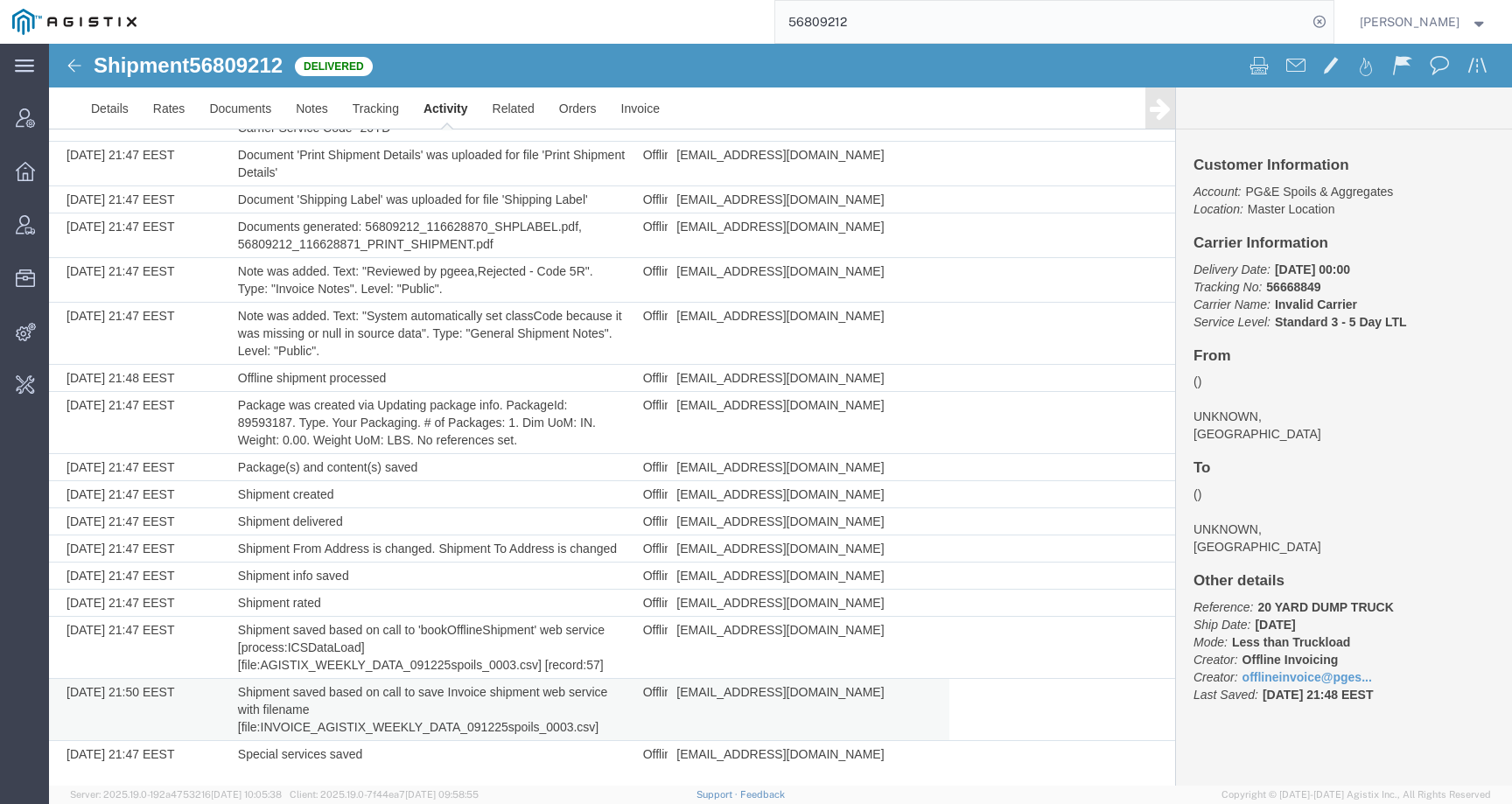
drag, startPoint x: 260, startPoint y: 729, endPoint x: 607, endPoint y: 726, distance: 347.0
click at [607, 726] on td "Shipment saved based on call to save Invoice shipment web service with filename…" at bounding box center [432, 710] width 405 height 62
drag, startPoint x: 591, startPoint y: 729, endPoint x: 259, endPoint y: 731, distance: 332.0
click at [259, 730] on td "Shipment saved based on call to save Invoice shipment web service with filename…" at bounding box center [432, 710] width 405 height 62
copy td "INVOICE_AGISTIX_WEEKLY_DATA_091225spoils_0003.csv"
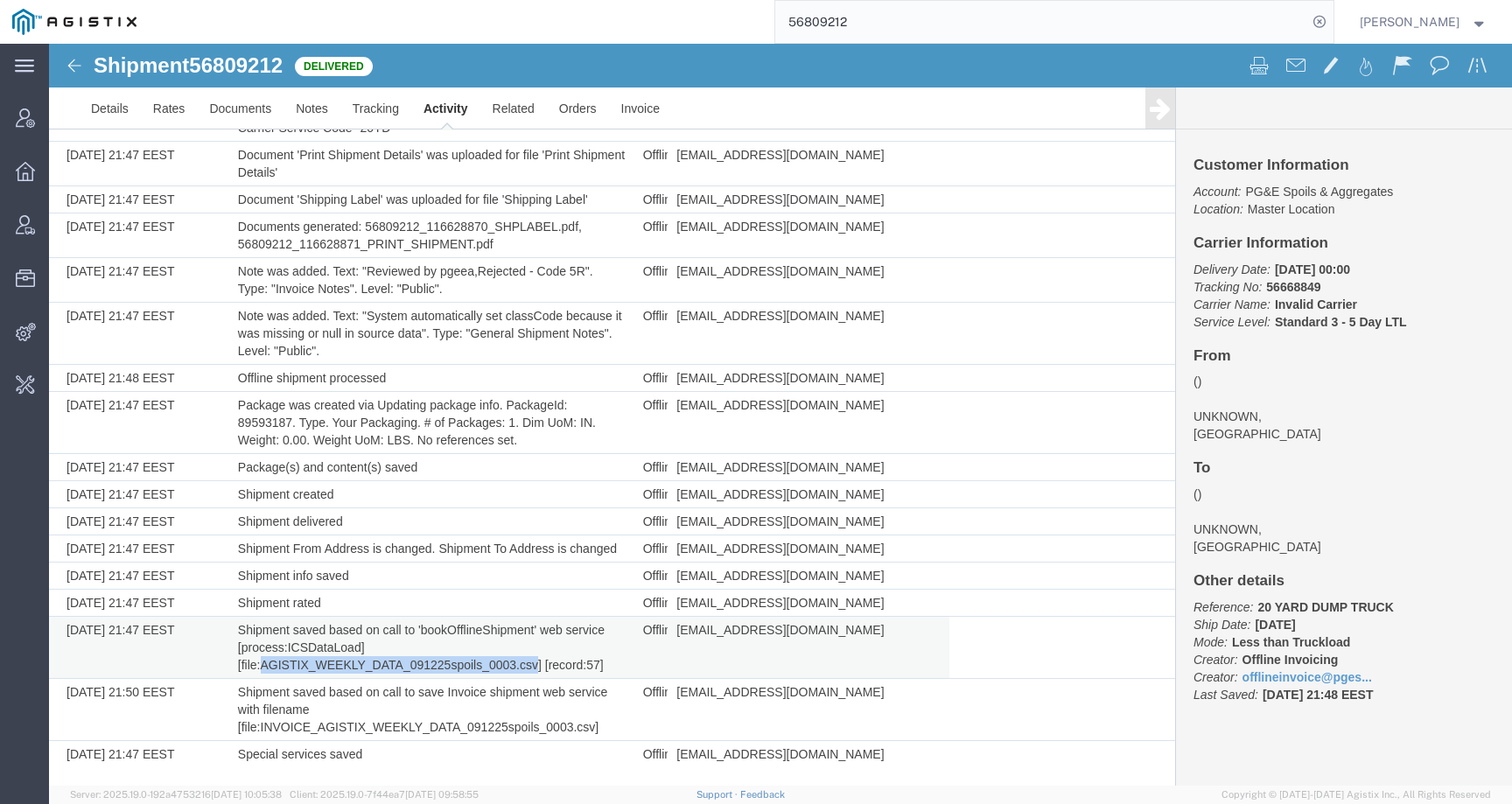
drag, startPoint x: 261, startPoint y: 665, endPoint x: 538, endPoint y: 670, distance: 277.0
click at [538, 670] on td "Shipment saved based on call to 'bookOfflineShipment' web service [process:ICSD…" at bounding box center [432, 647] width 405 height 62
copy td "AGISTIX_WEEKLY_DATA_091225spoils_0003.csv"
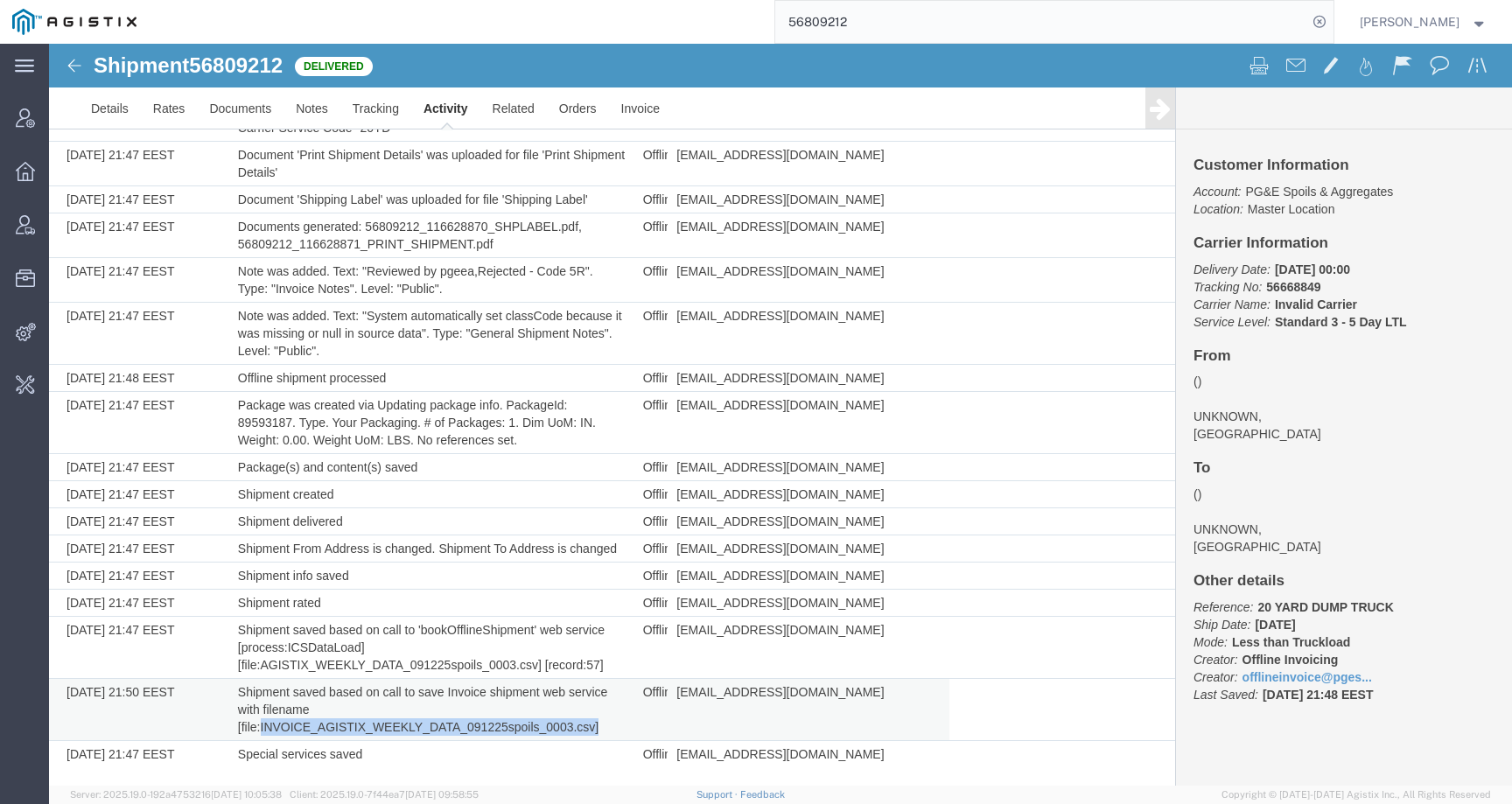
drag, startPoint x: 258, startPoint y: 727, endPoint x: 596, endPoint y: 727, distance: 338.0
click at [596, 727] on td "Shipment saved based on call to save Invoice shipment web service with filename…" at bounding box center [432, 710] width 405 height 62
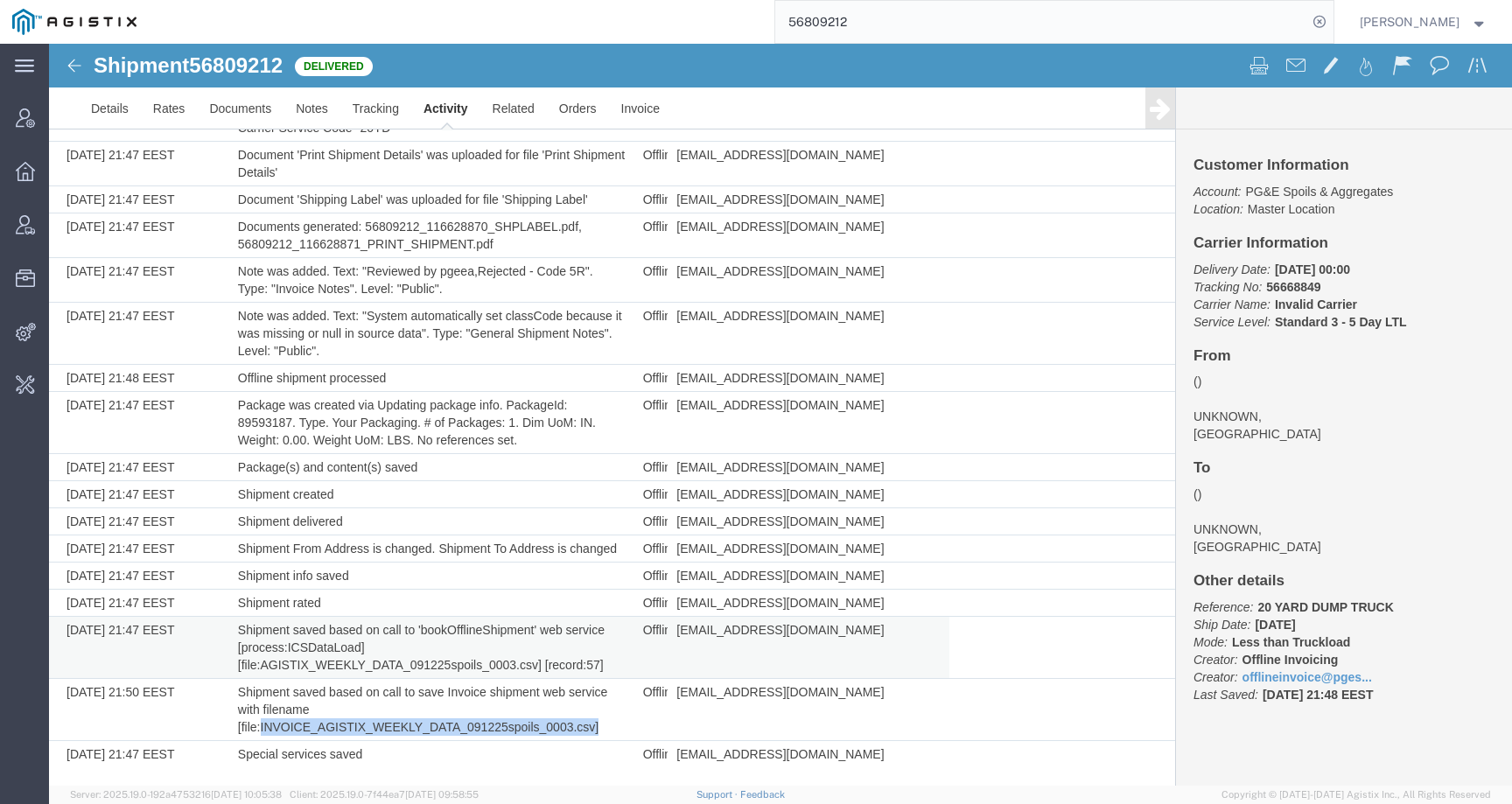
drag, startPoint x: 264, startPoint y: 662, endPoint x: 603, endPoint y: 675, distance: 339.2
click at [603, 675] on td "Shipment saved based on call to 'bookOfflineShipment' web service [process:ICSD…" at bounding box center [432, 647] width 405 height 62
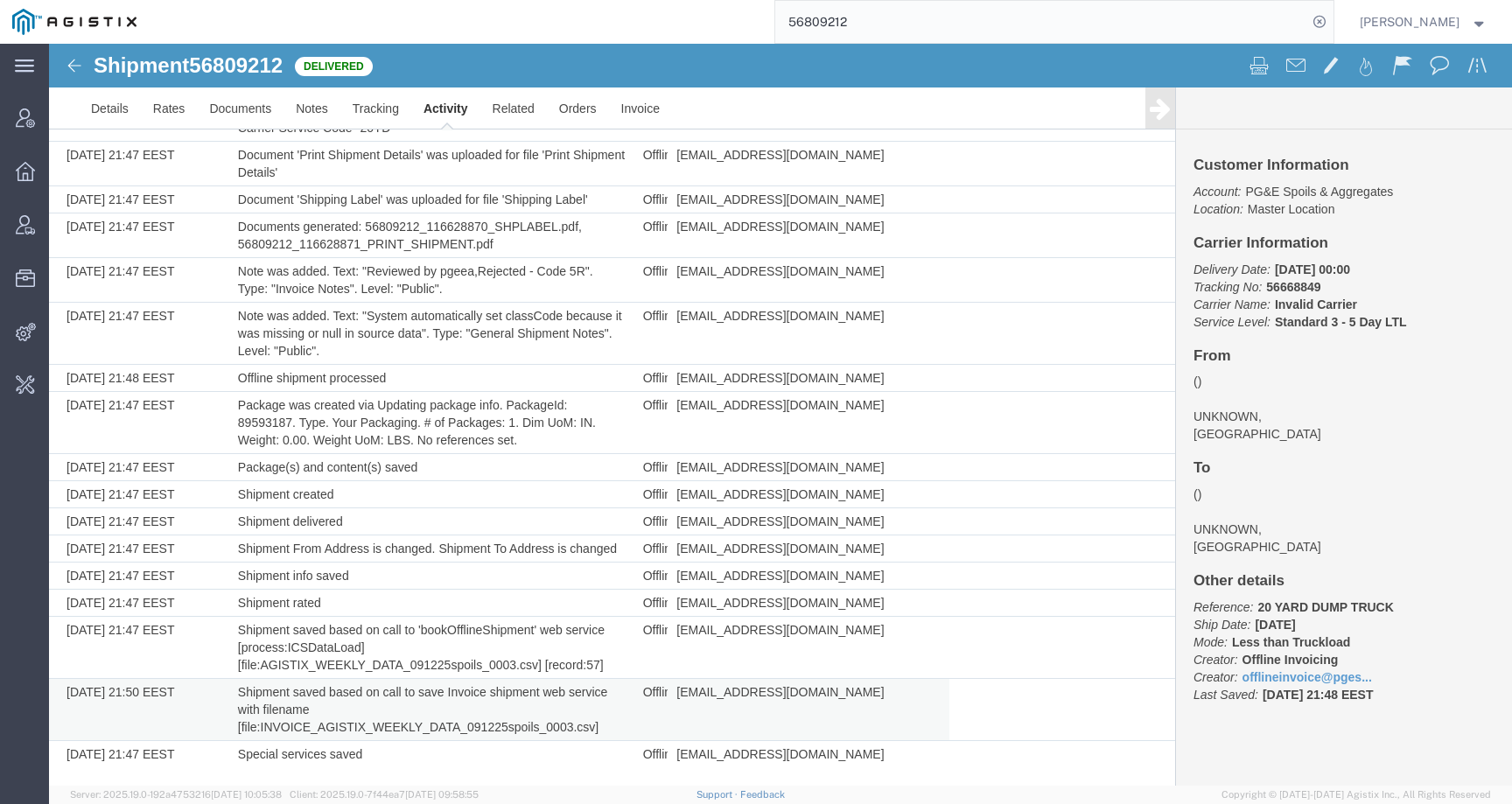
click at [609, 712] on td "Shipment saved based on call to save Invoice shipment web service with filename…" at bounding box center [432, 710] width 405 height 62
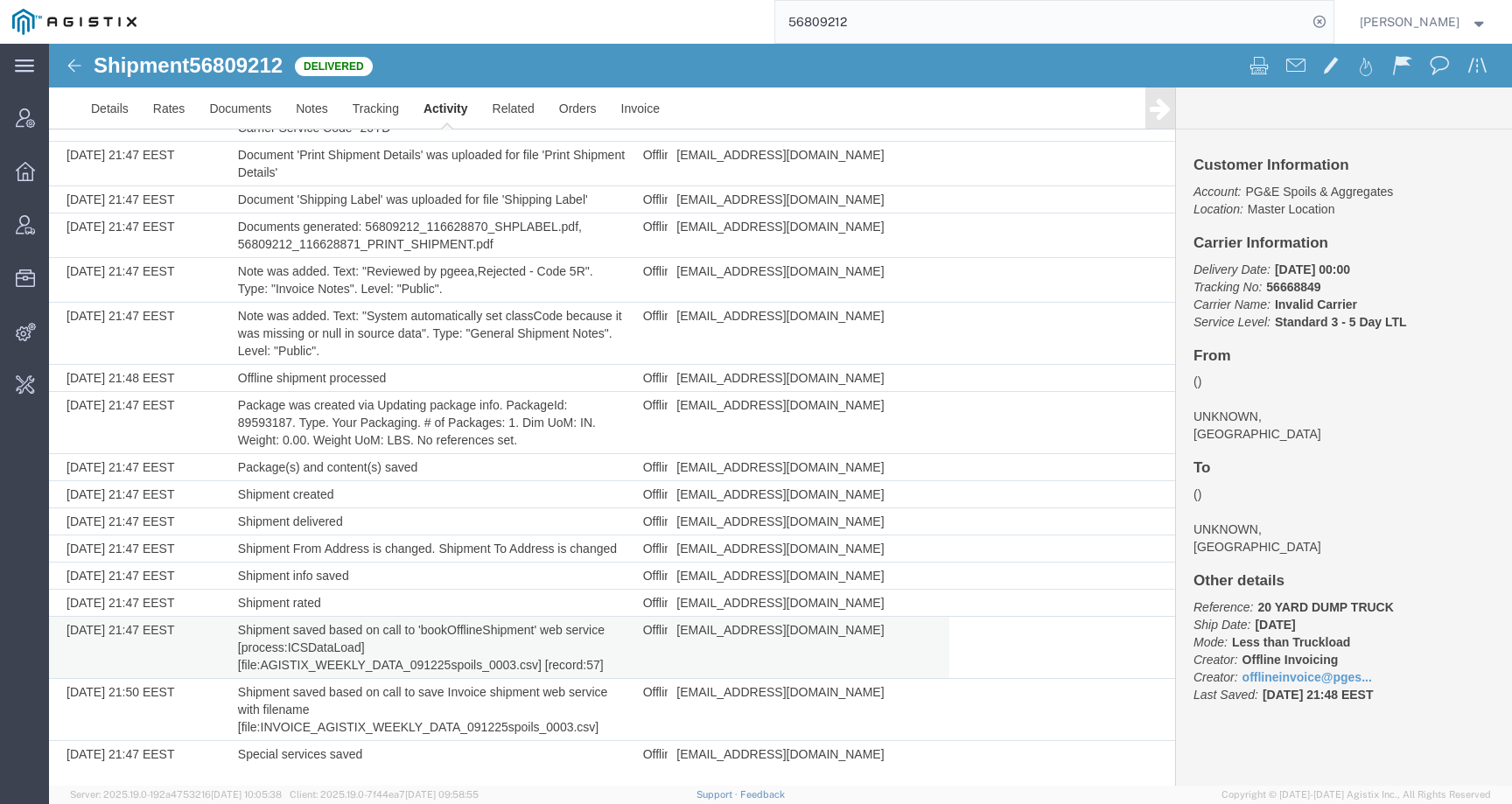
drag, startPoint x: 607, startPoint y: 722, endPoint x: 252, endPoint y: 664, distance: 359.7
click at [252, 664] on tbody "09/12/2025 21:47 EEST Carrier not found, carrier name set to 'Invalid carrier' …" at bounding box center [612, 432] width 1126 height 671
click at [252, 664] on td "Shipment saved based on call to 'bookOfflineShipment' web service [process:ICSD…" at bounding box center [432, 647] width 405 height 62
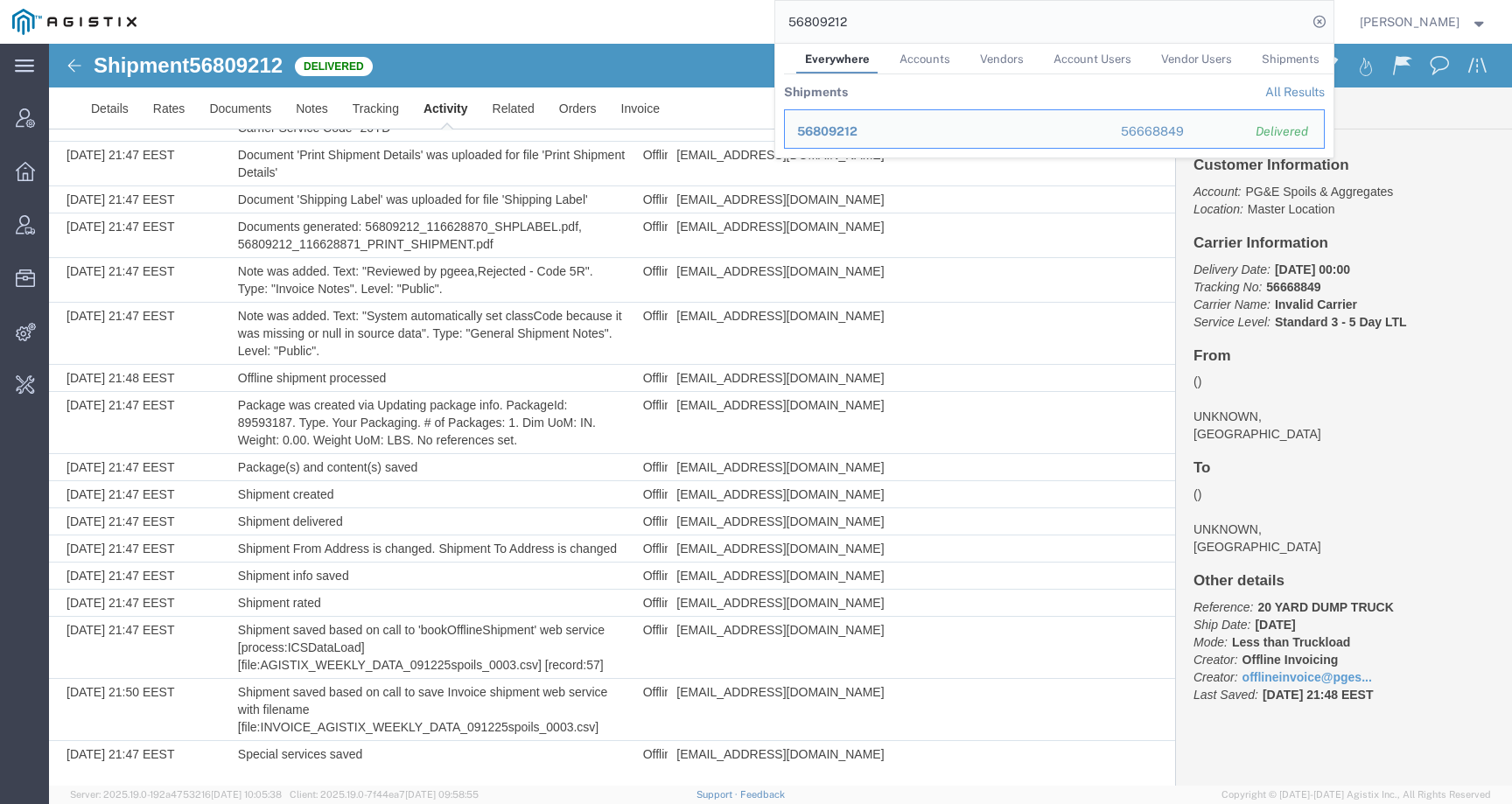
drag, startPoint x: 875, startPoint y: 19, endPoint x: 717, endPoint y: 14, distance: 158.1
click at [717, 14] on div "56809212 Everywhere Accounts Vendors Account Users Vendor Users Shipments Shipm…" at bounding box center [741, 22] width 1185 height 44
paste input "926"
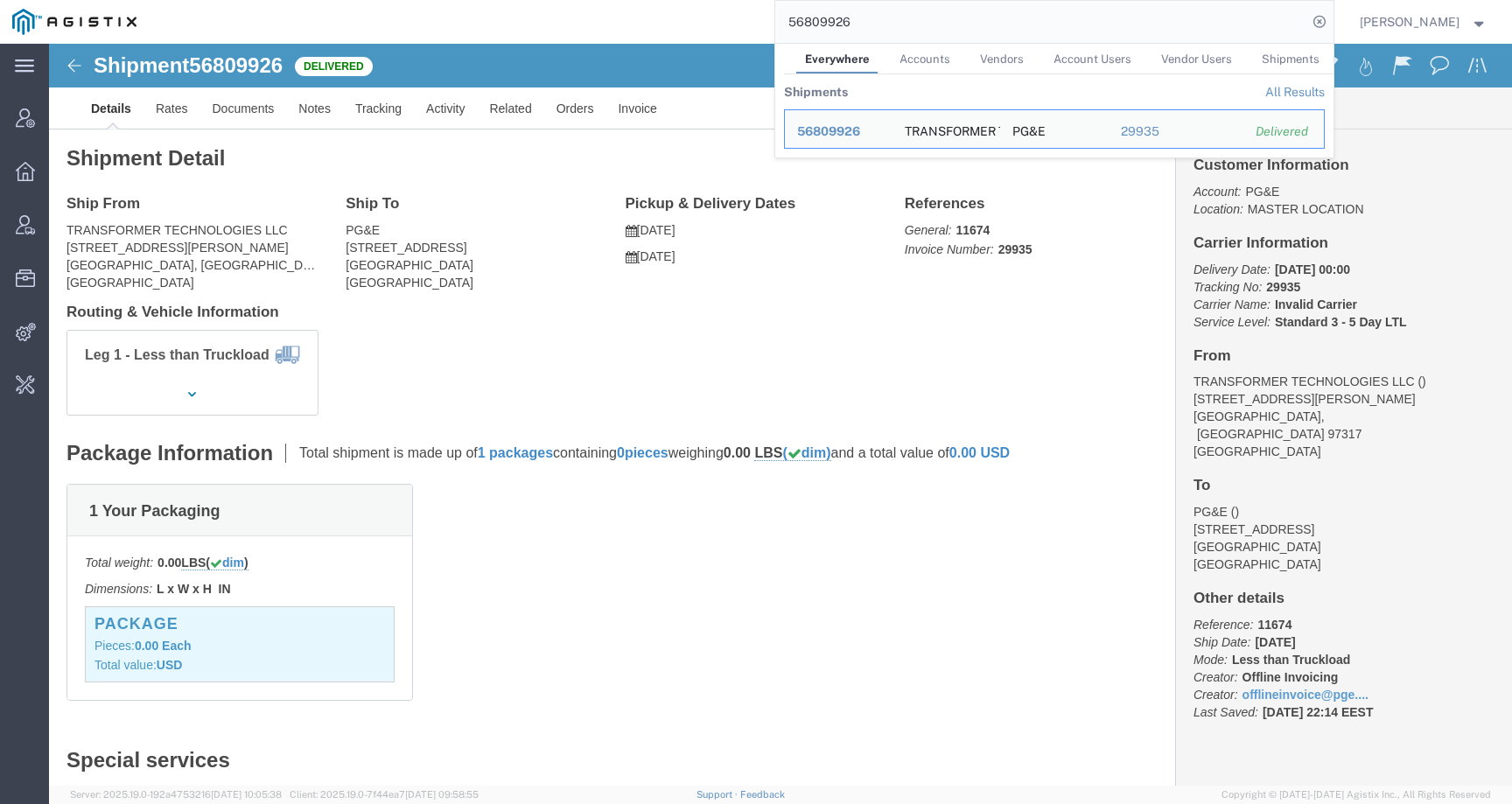
click div "Shipment Detail Ship From TRANSFORMER TECHNOLOGIES LLC 4709 TURNER RD SE SALEM,…"
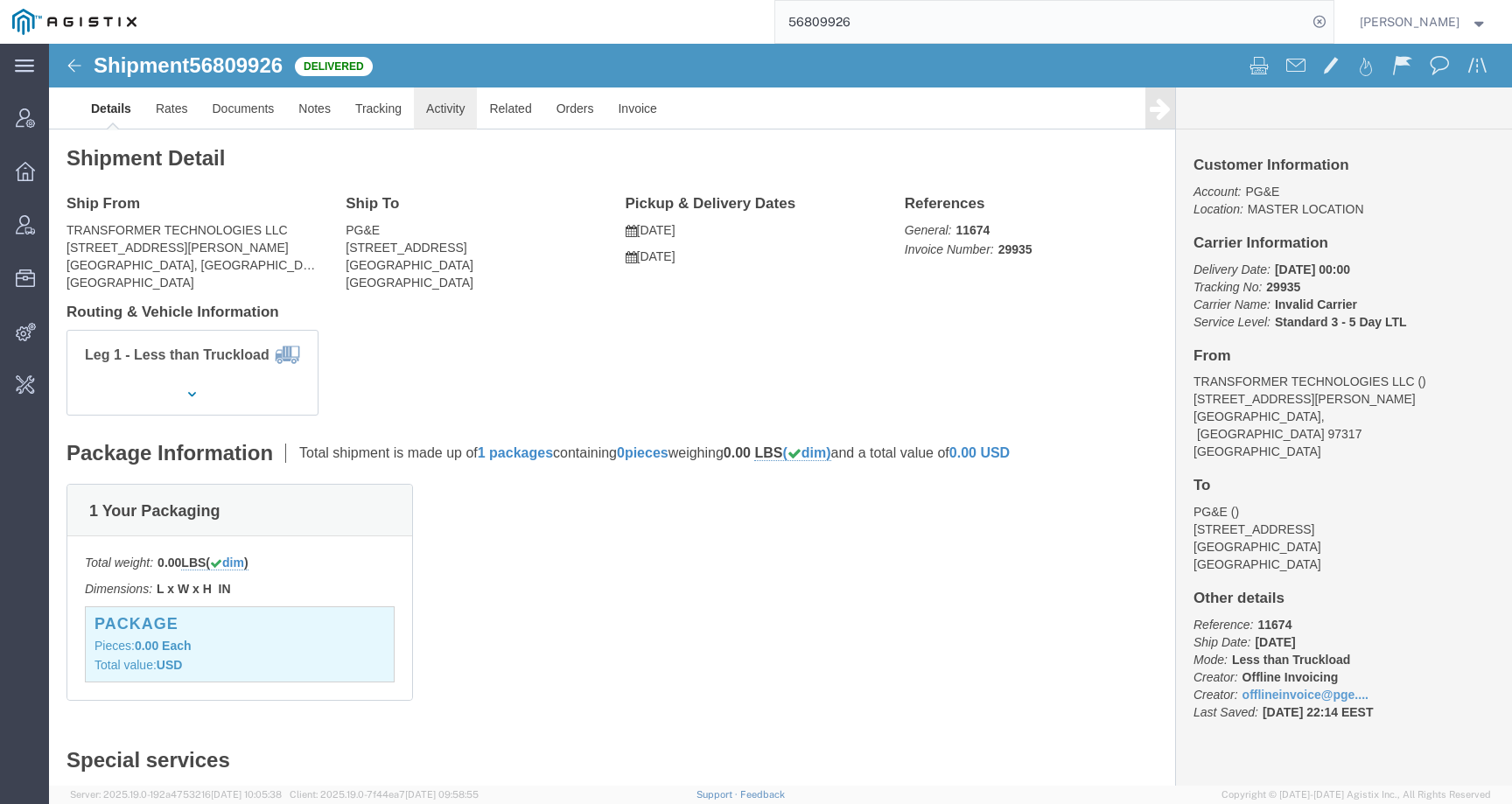
click link "Activity"
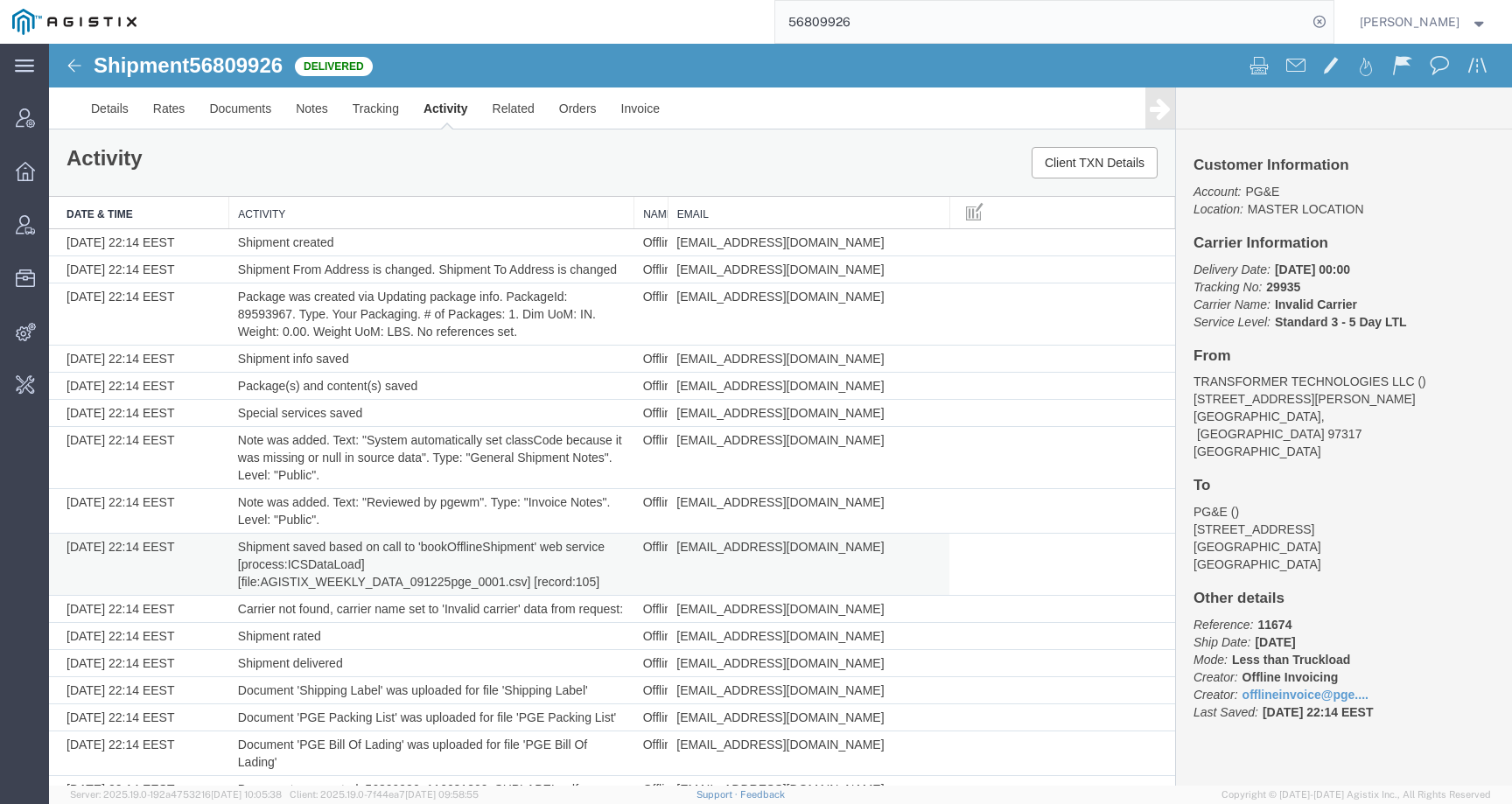
scroll to position [221, 0]
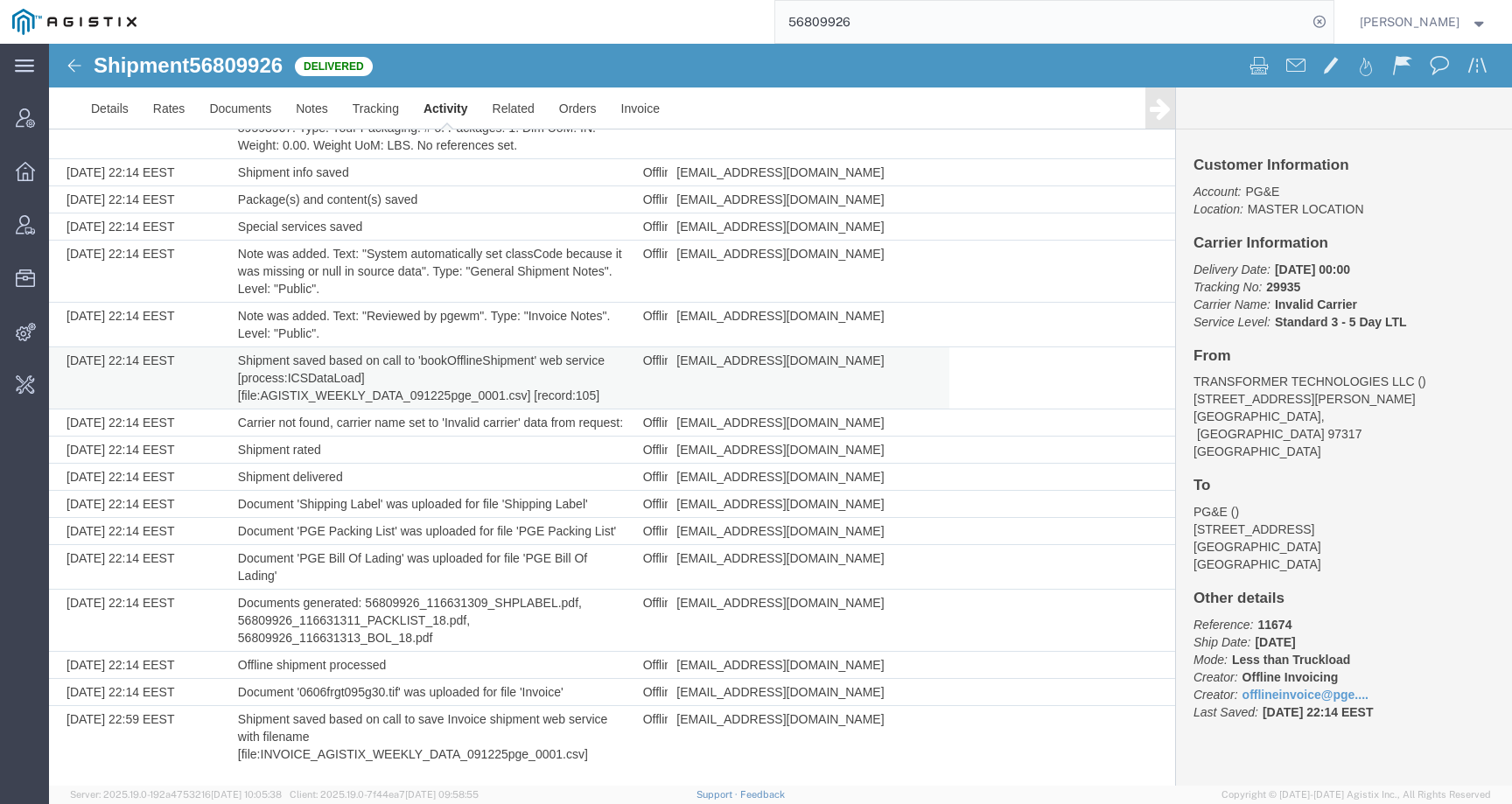
click at [266, 381] on td "Shipment saved based on call to 'bookOfflineShipment' web service [process:ICSD…" at bounding box center [432, 378] width 405 height 62
drag, startPoint x: 261, startPoint y: 381, endPoint x: 526, endPoint y: 382, distance: 265.0
click at [526, 382] on td "Shipment saved based on call to 'bookOfflineShipment' web service [process:ICSD…" at bounding box center [432, 378] width 405 height 62
copy td "AGISTIX_WEEKLY_DATA_091225pge_0001.csv"
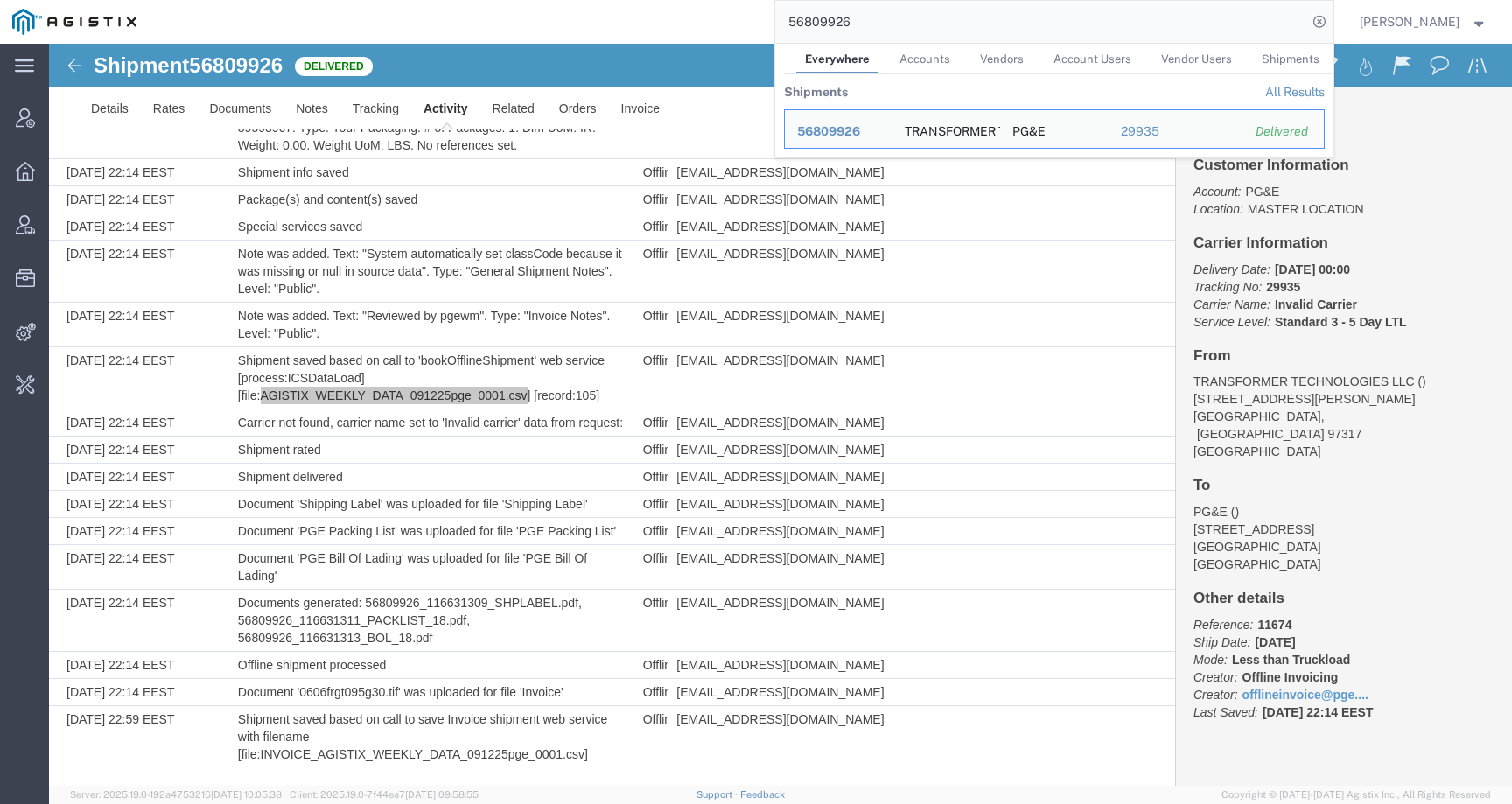
drag, startPoint x: 878, startPoint y: 11, endPoint x: 779, endPoint y: 7, distance: 99.1
click at [784, 8] on div "56809926 Everywhere Accounts Vendors Account Users Vendor Users Shipments Shipm…" at bounding box center [741, 22] width 1185 height 44
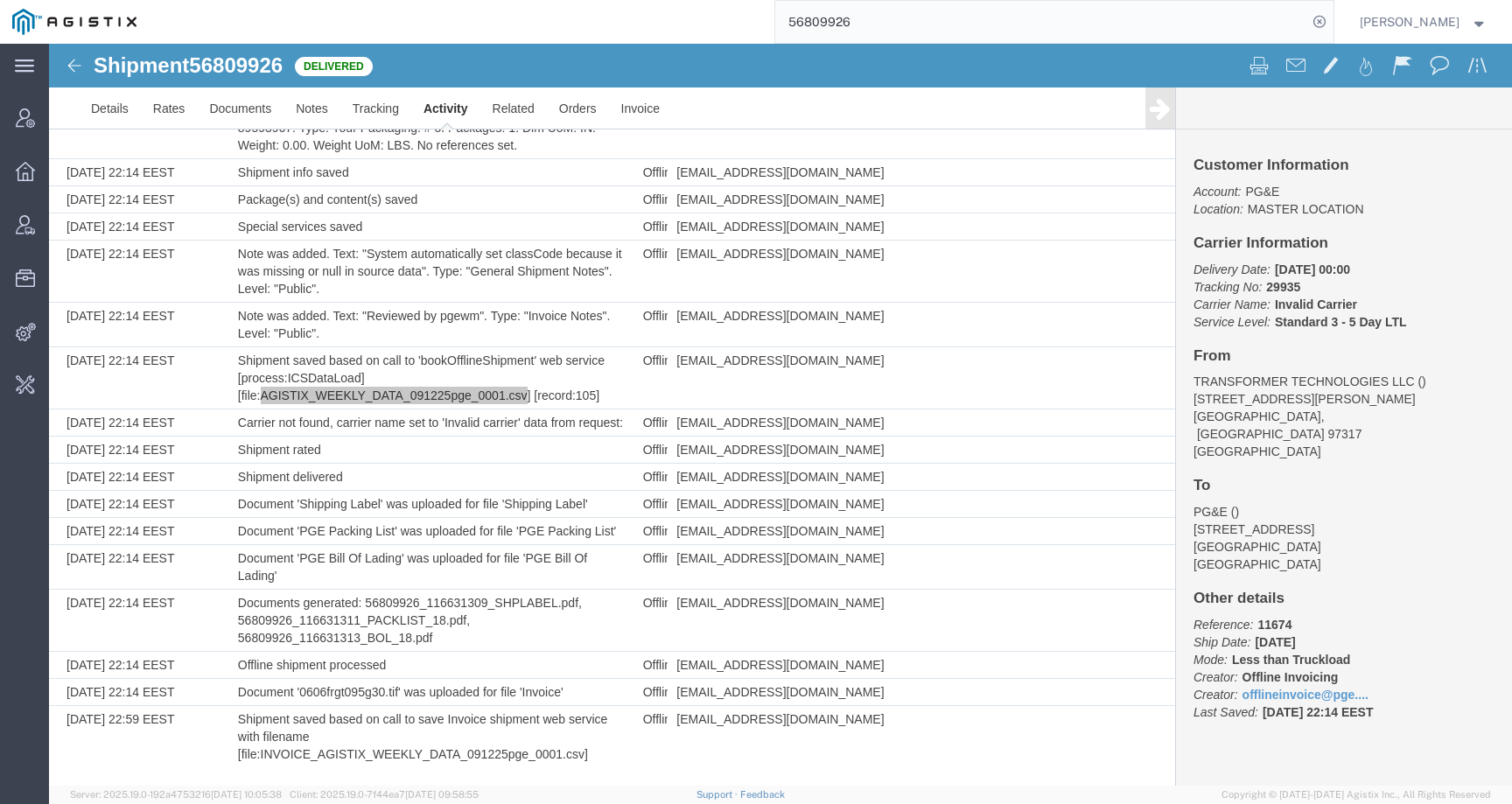
drag, startPoint x: 890, startPoint y: 12, endPoint x: 951, endPoint y: 31, distance: 63.9
click at [952, 31] on input "56809926" at bounding box center [1041, 22] width 532 height 42
paste input "790004"
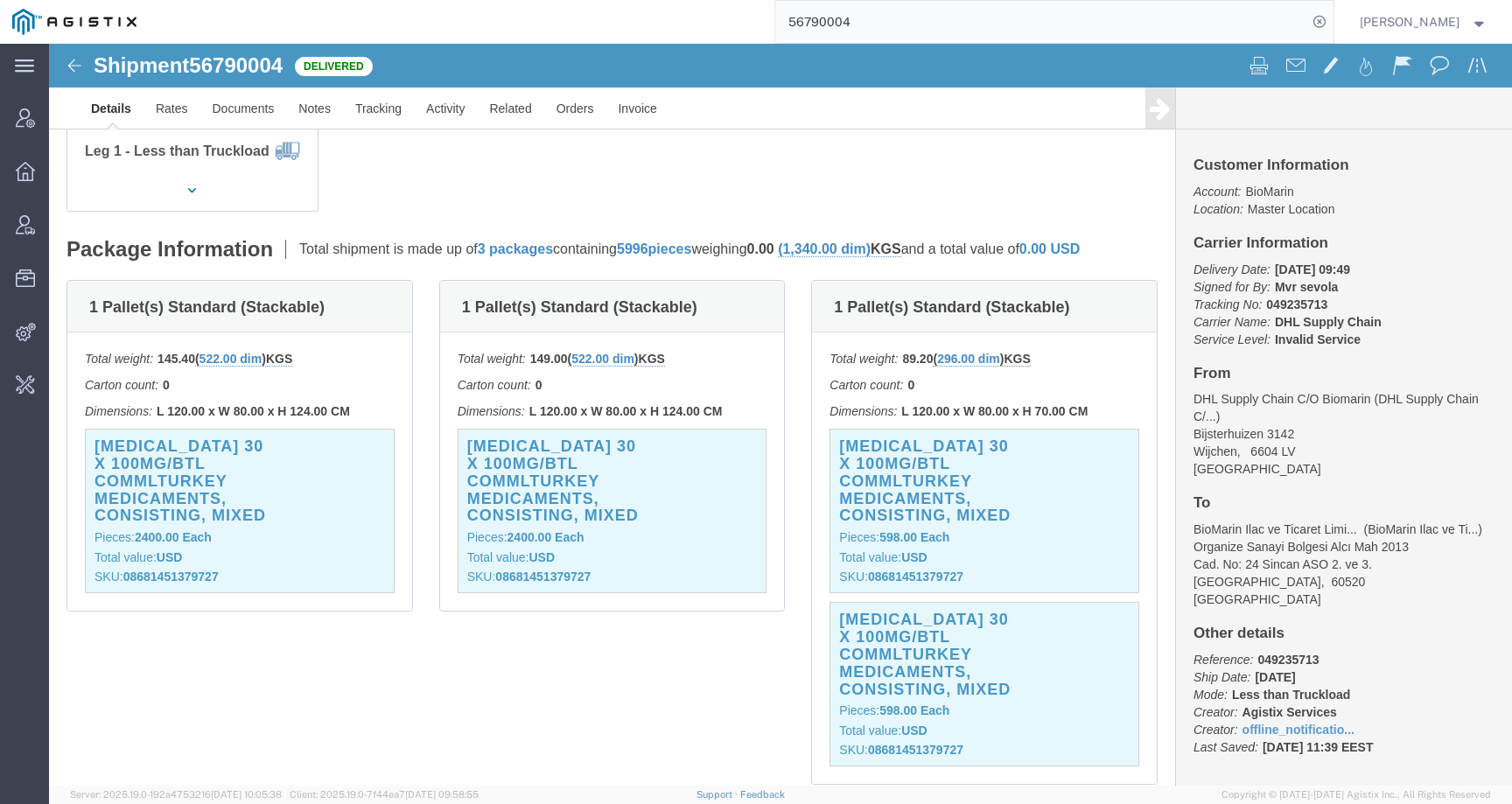
click h3 "KUVAN 30 X 100MG/BTL COMMLTURKEY Medicaments, consisting, mixed"
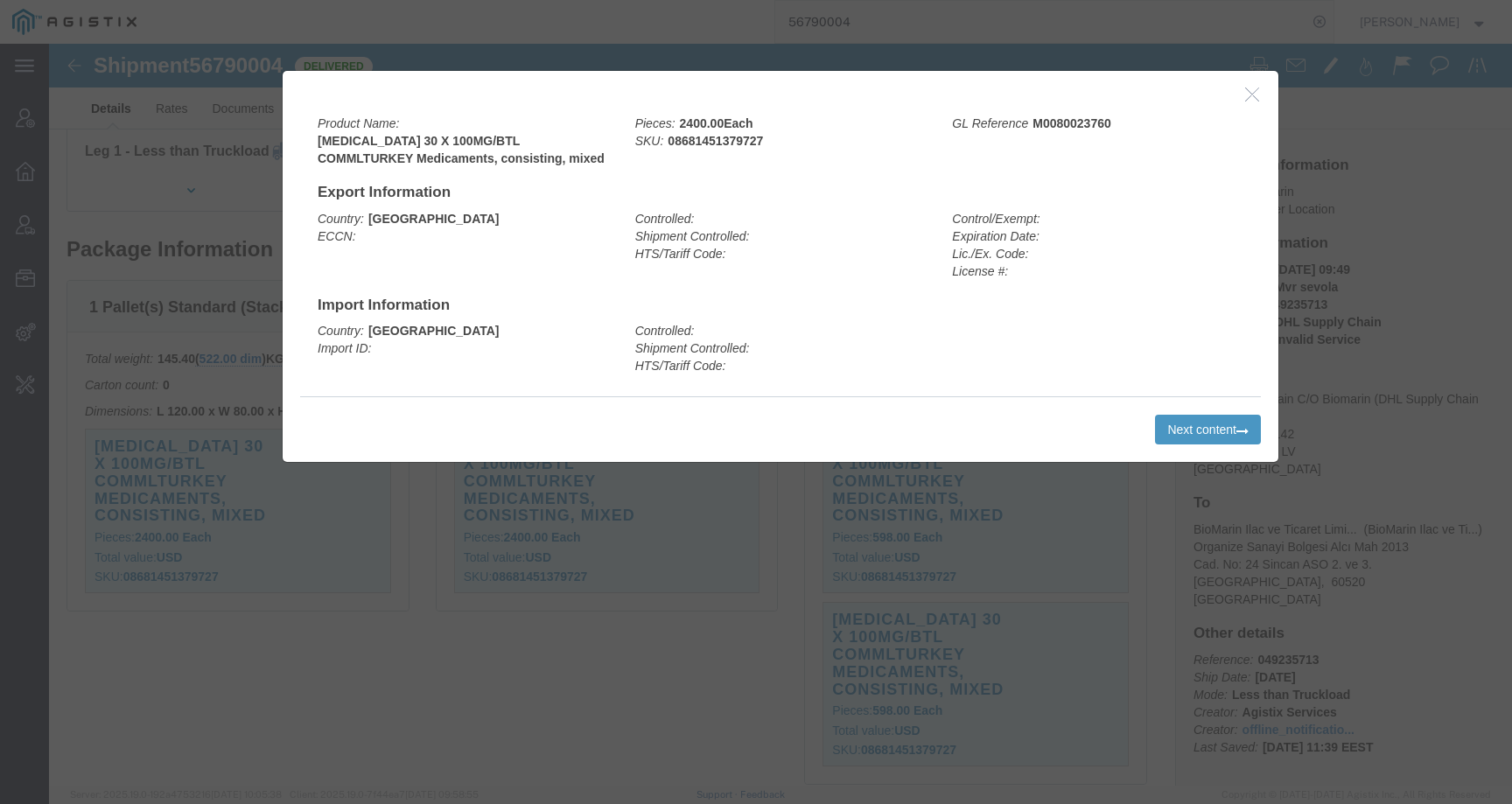
click icon "button"
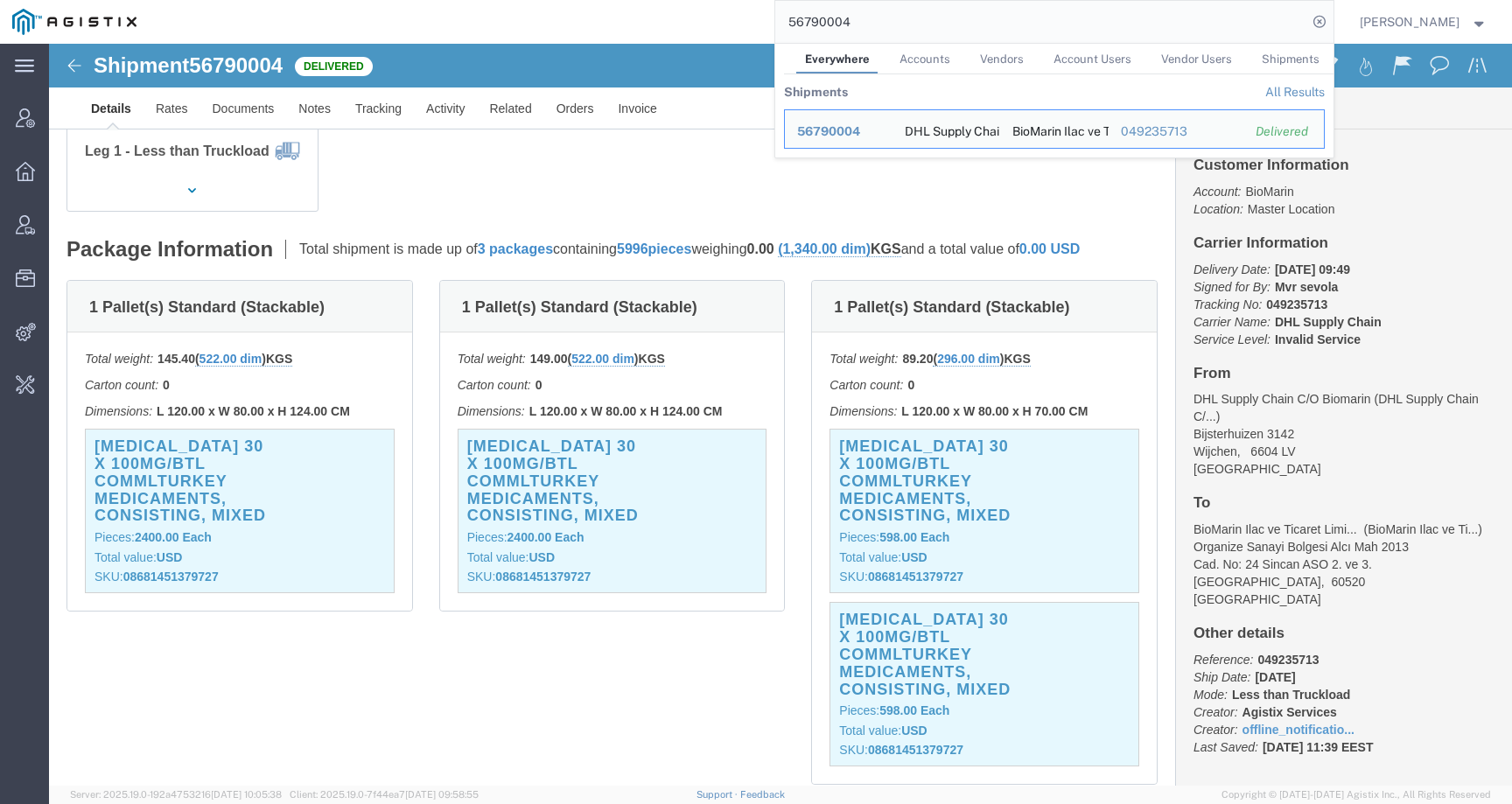
drag, startPoint x: 905, startPoint y: 15, endPoint x: 603, endPoint y: 9, distance: 302.1
click at [603, 13] on div "56790004 Everywhere Accounts Vendors Account Users Vendor Users Shipments Shipm…" at bounding box center [741, 22] width 1185 height 44
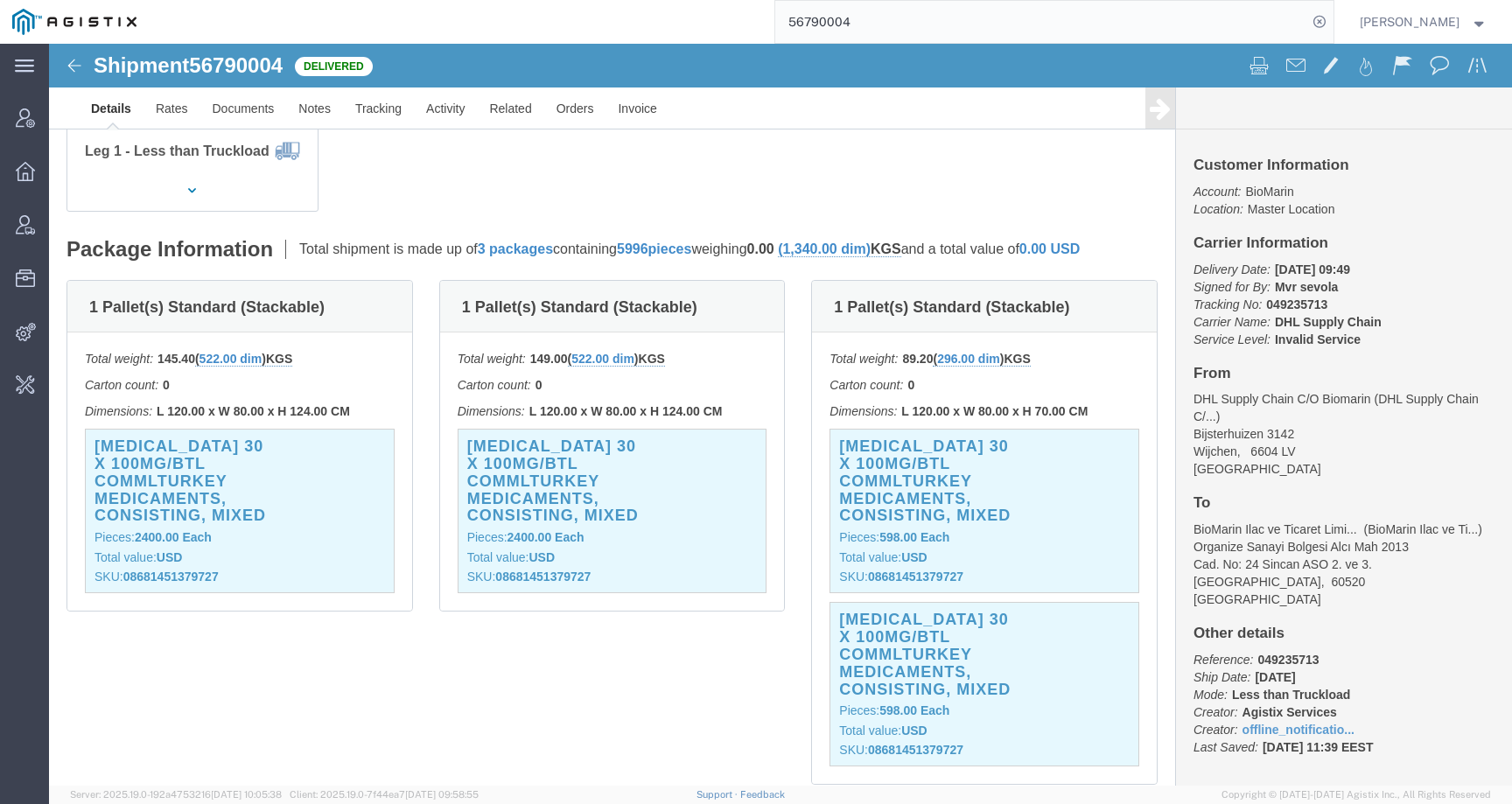
paste input "766"
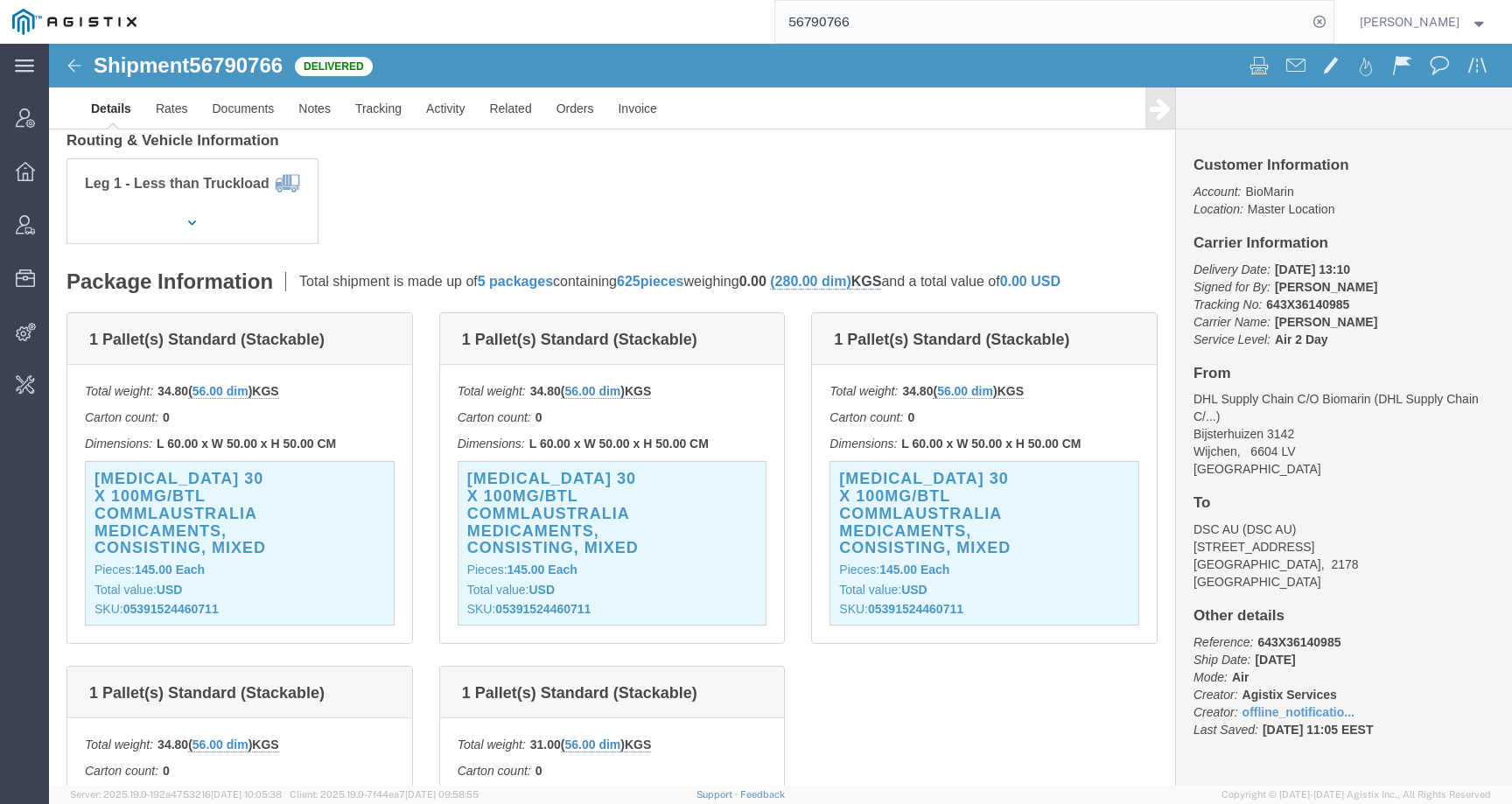
click div "Total weight: 34.80 ( 56.00 dim ) KGS Carton count: 0 Dimensions: L 60.00 x W 5…"
click h3 "KUVAN 30 X 100MG/BTL COMMLAUSTRALIA Medicaments, consisting, mixed"
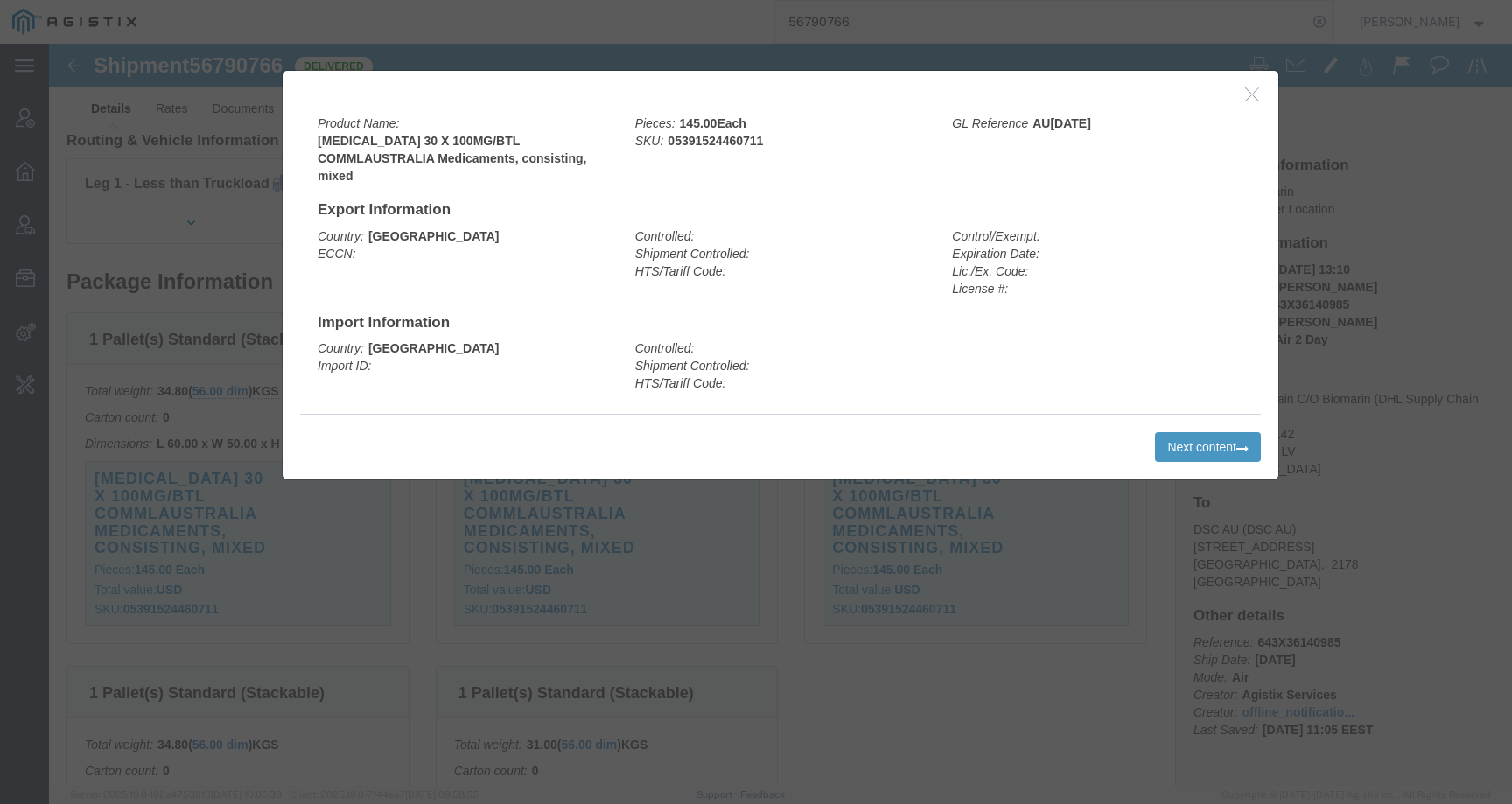
click icon "button"
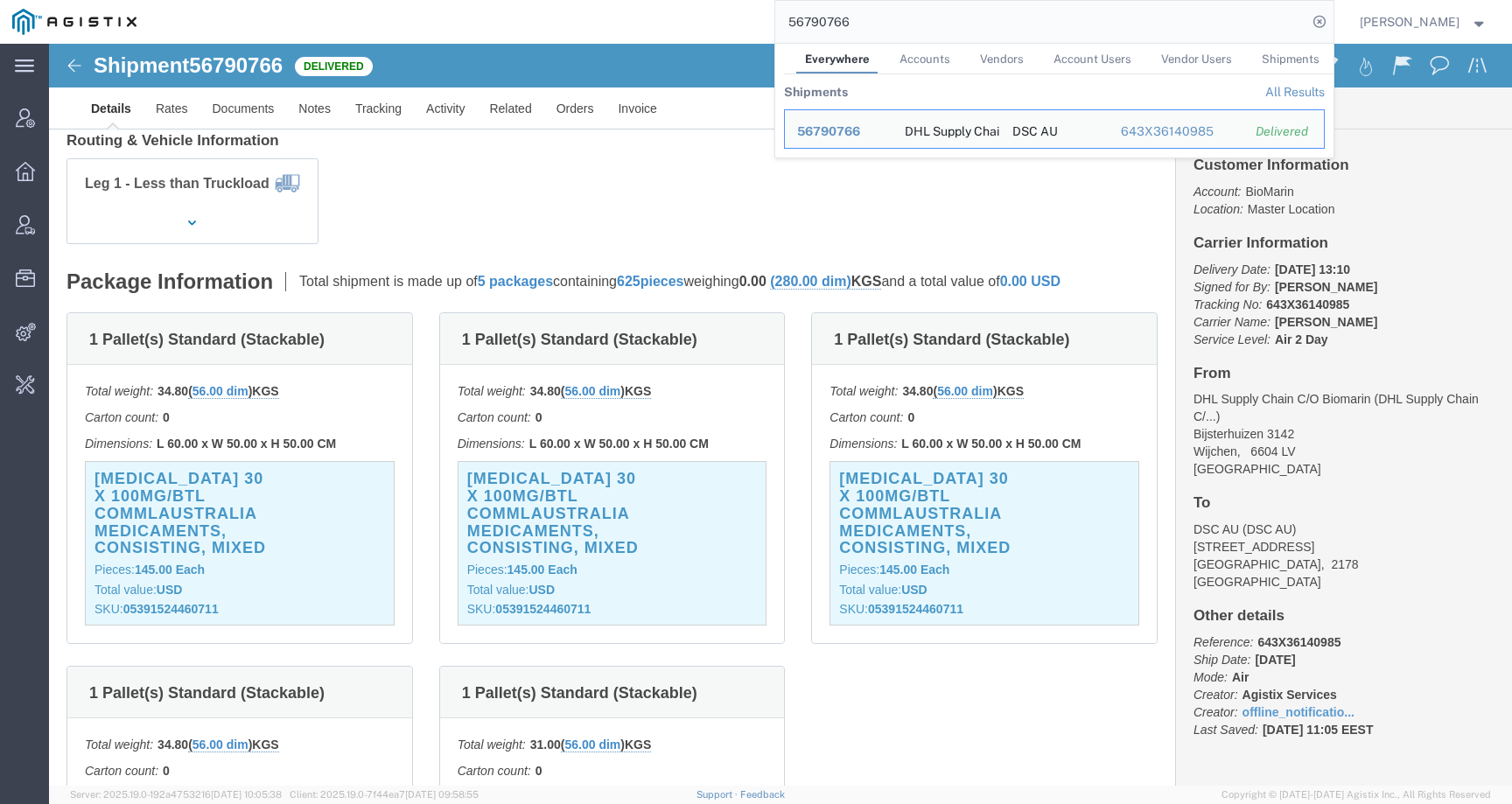
drag, startPoint x: 861, startPoint y: 24, endPoint x: 599, endPoint y: 23, distance: 262.0
click at [599, 23] on div "56790766 Everywhere Accounts Vendors Account Users Vendor Users Shipments Shipm…" at bounding box center [741, 22] width 1185 height 44
paste input "2088536988"
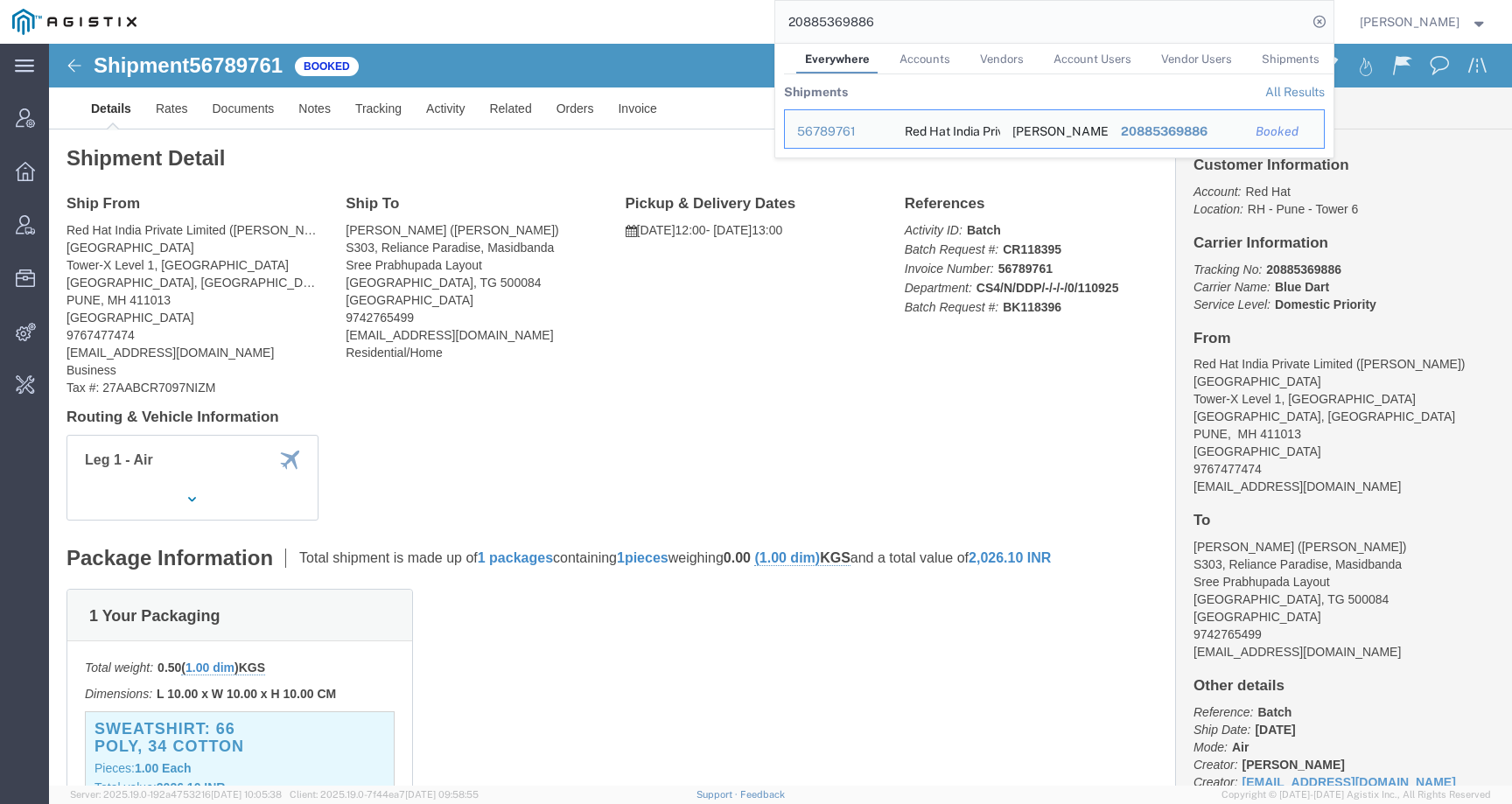
drag, startPoint x: 761, startPoint y: 18, endPoint x: 642, endPoint y: 18, distance: 119.0
click at [642, 18] on div "20885369886 Everywhere Accounts Vendors Account Users Vendor Users Shipments Sh…" at bounding box center [741, 22] width 1185 height 44
paste input "56831885"
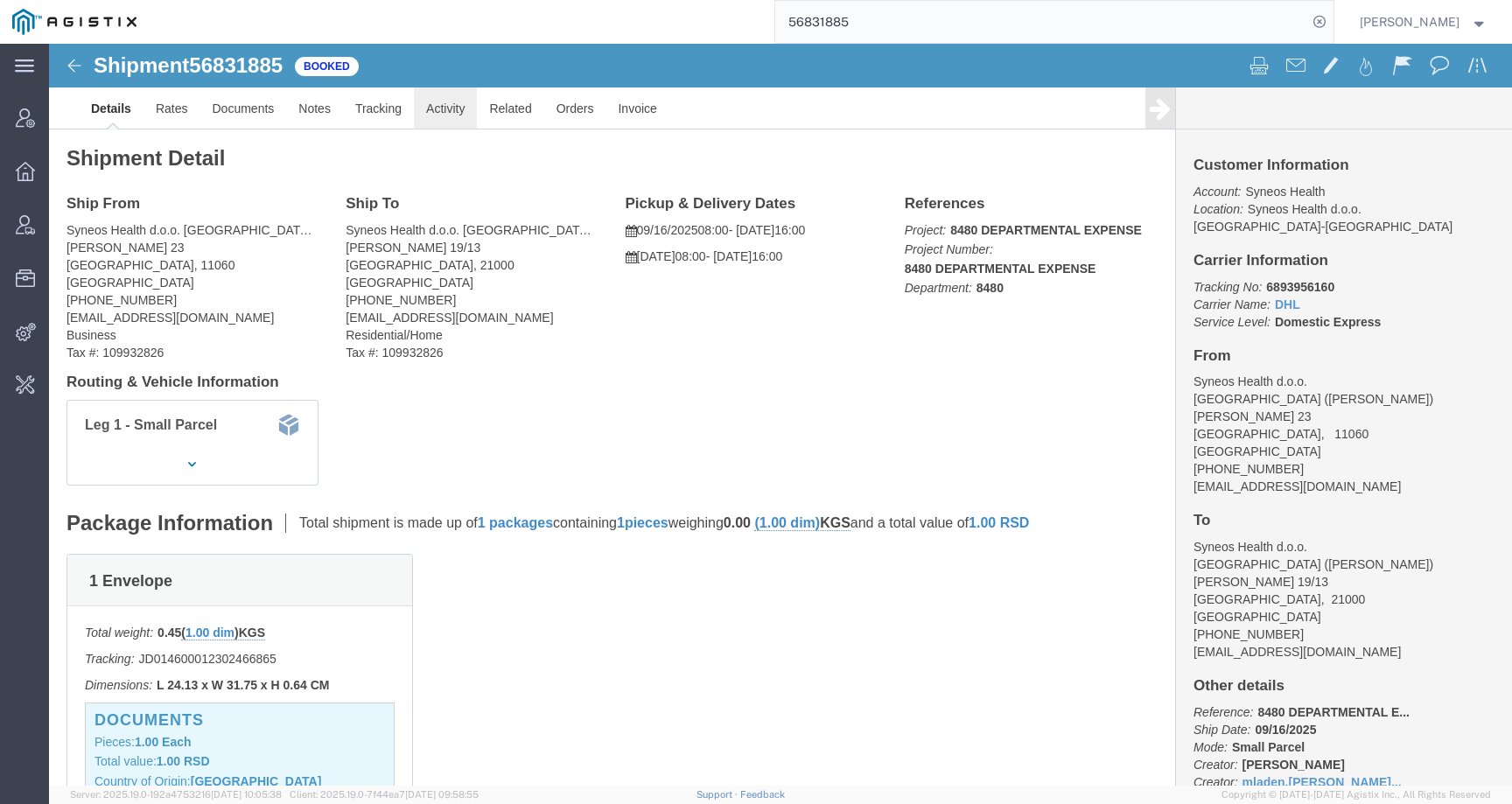
click link "Activity"
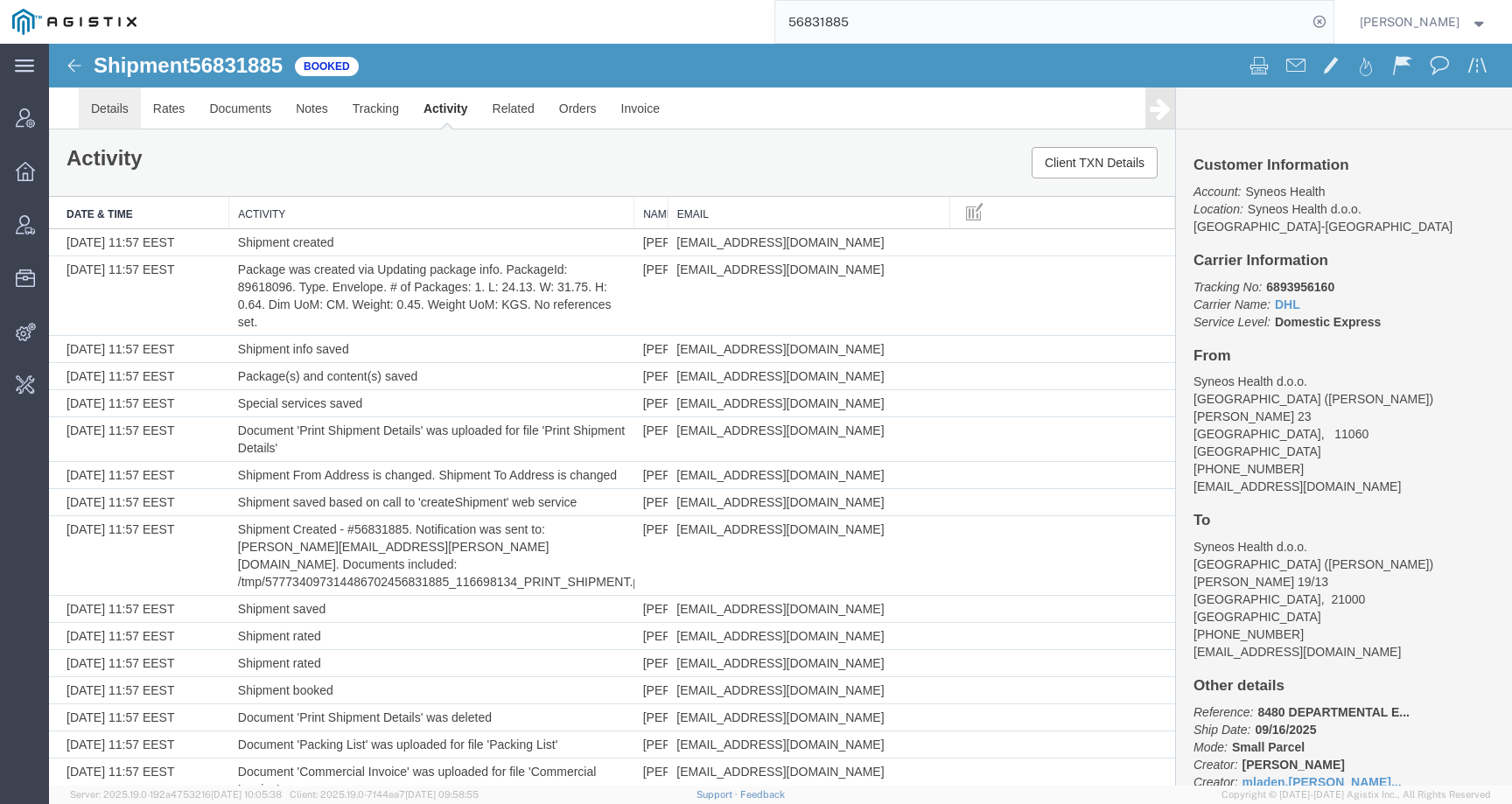
click at [101, 105] on link "Details" at bounding box center [110, 108] width 62 height 42
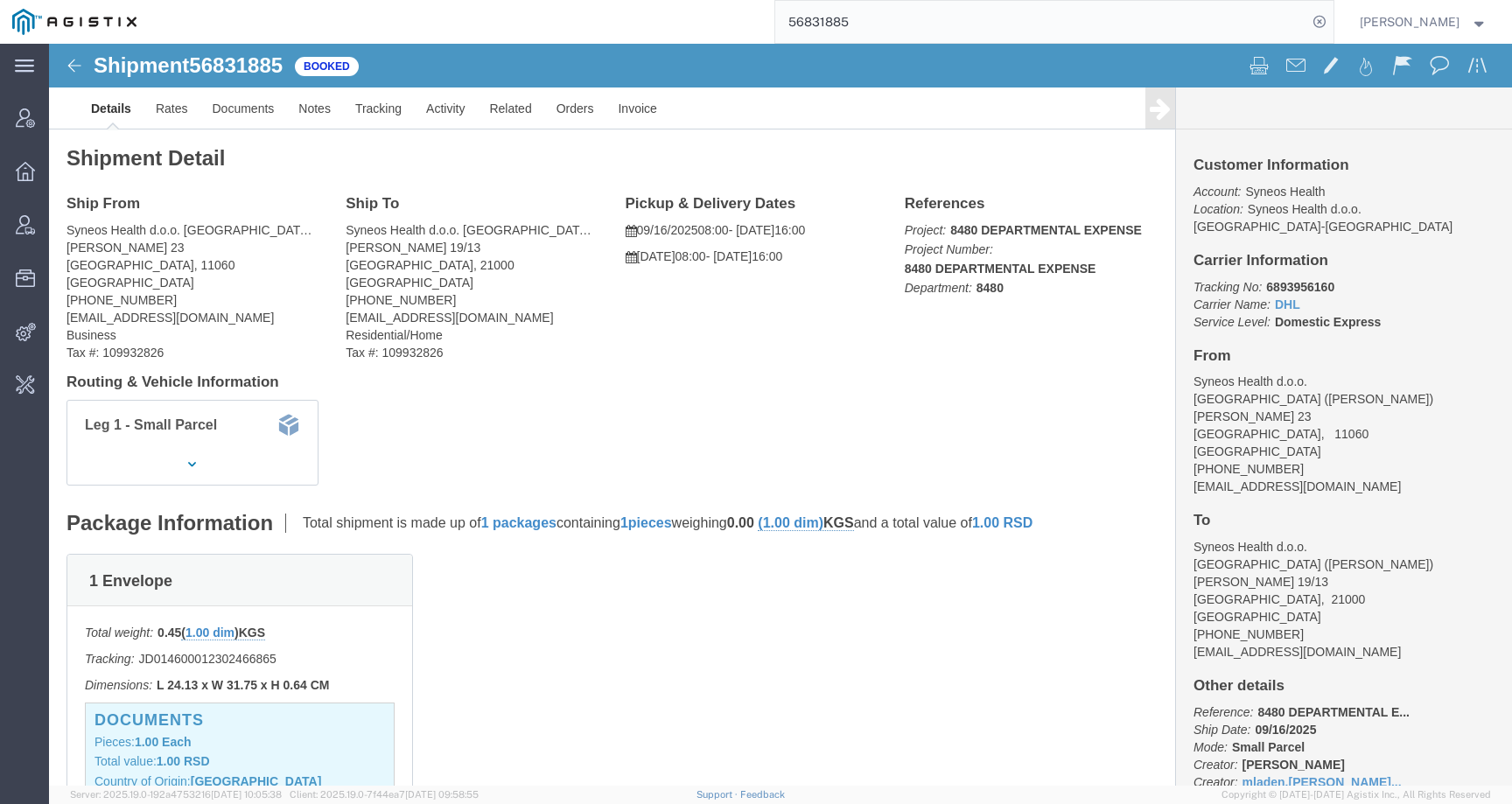
click span "56831885"
copy span "56831885"
click link "Activity"
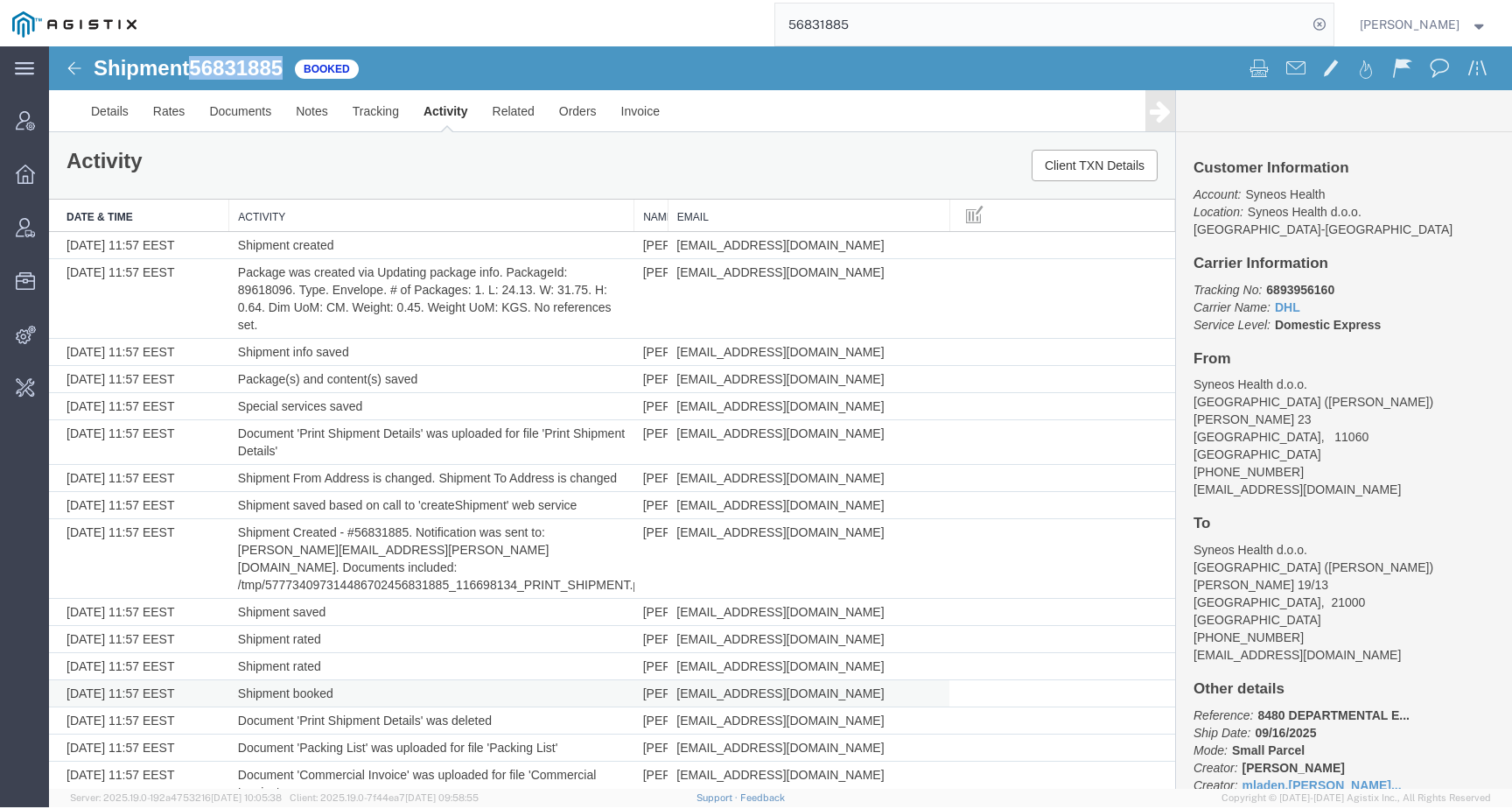
scroll to position [356, 0]
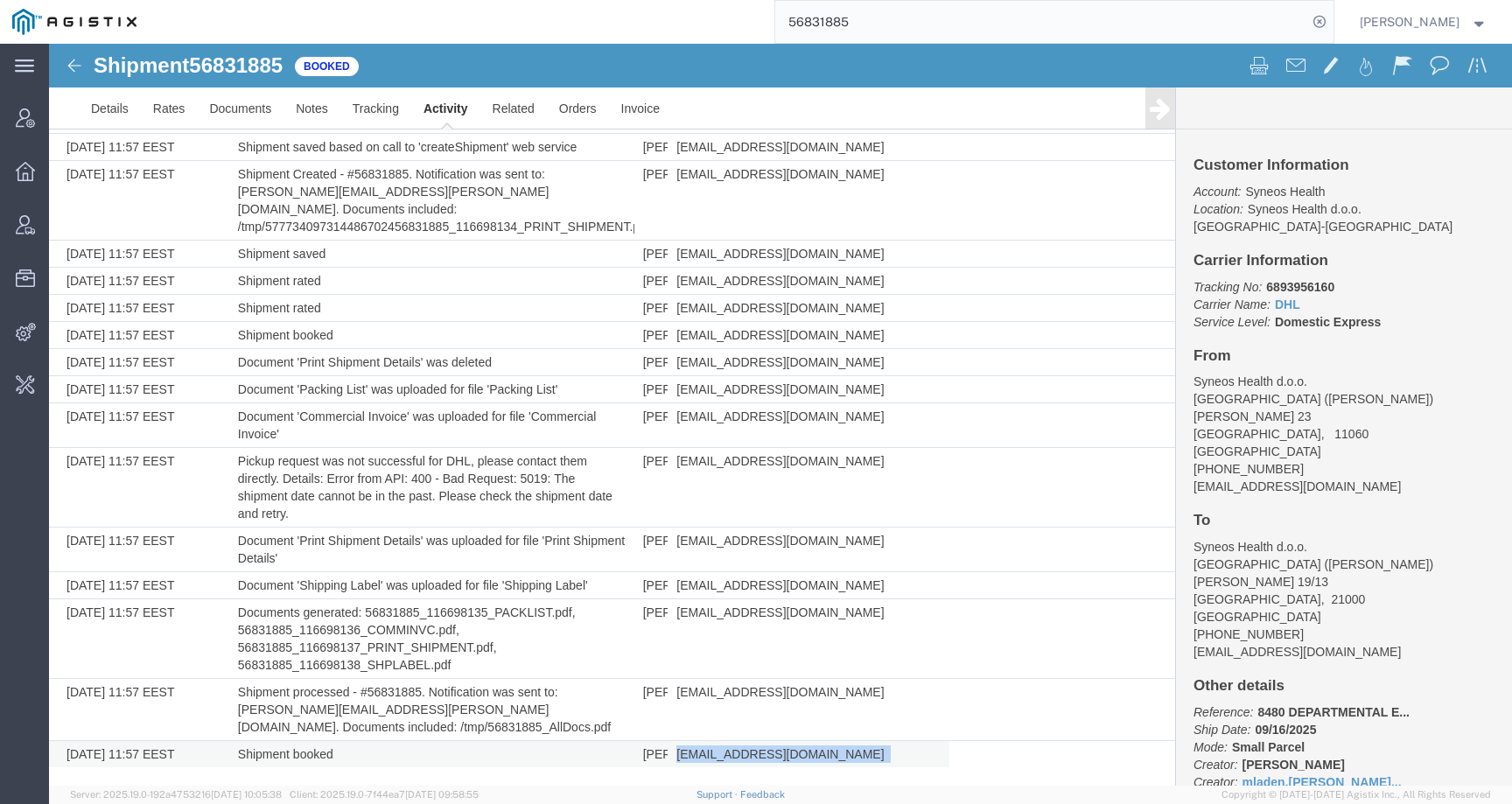
drag, startPoint x: 675, startPoint y: 756, endPoint x: 907, endPoint y: 756, distance: 232.0
click at [907, 756] on td "mladen.dimitrijevic@syneoshealth.com" at bounding box center [808, 754] width 282 height 27
copy td "mladen.dimitrijevic@syneoshealth.com"
click at [1247, 758] on b "Mladen Dimitrijevic" at bounding box center [1293, 765] width 102 height 14
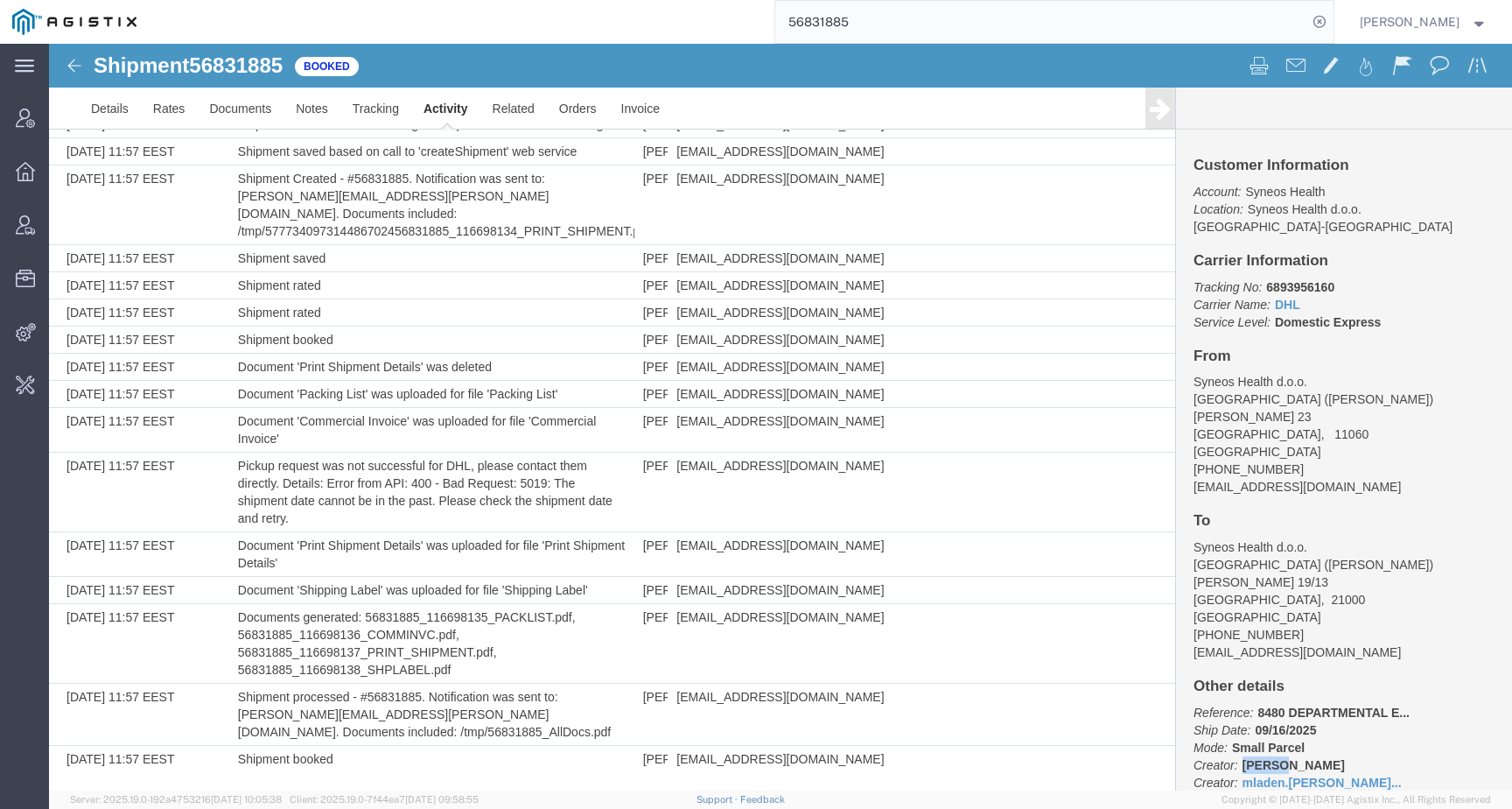
scroll to position [351, 0]
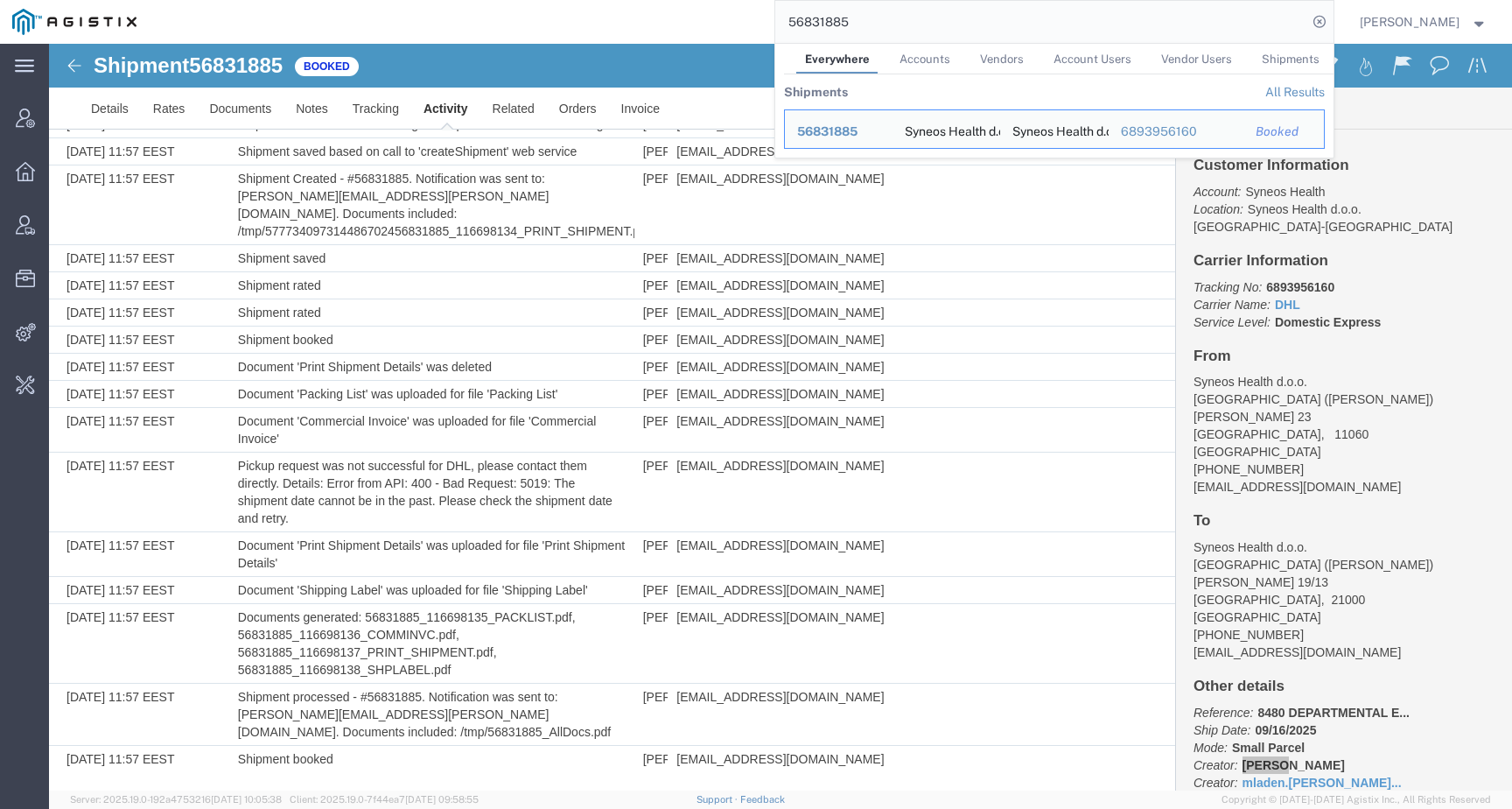
drag, startPoint x: 870, startPoint y: 30, endPoint x: 775, endPoint y: 20, distance: 95.5
click at [775, 20] on div "56831885 Everywhere Accounts Vendors Account Users Vendor Users Shipments Shipm…" at bounding box center [741, 22] width 1185 height 44
paste input "900"
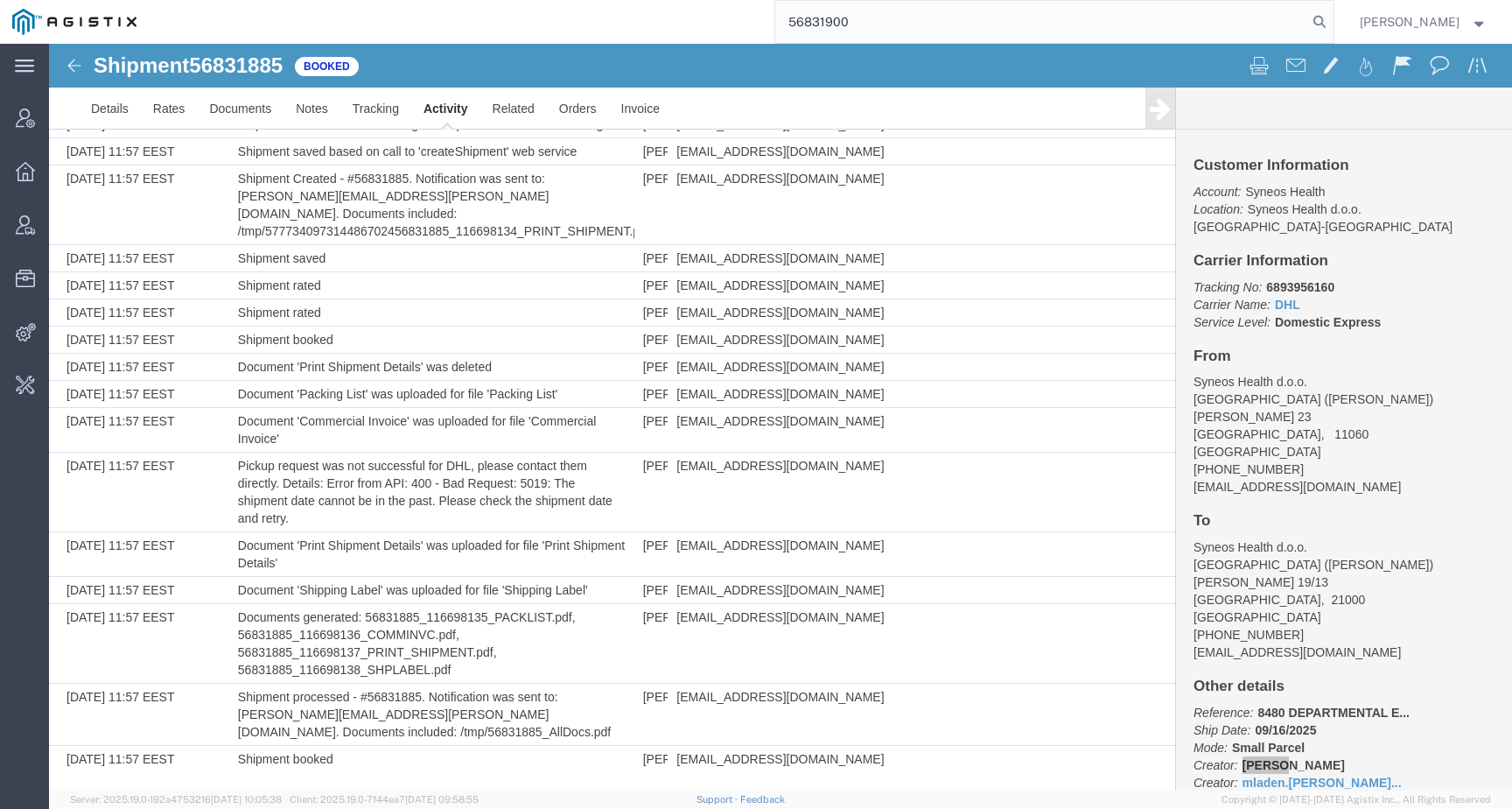
type input "56831900"
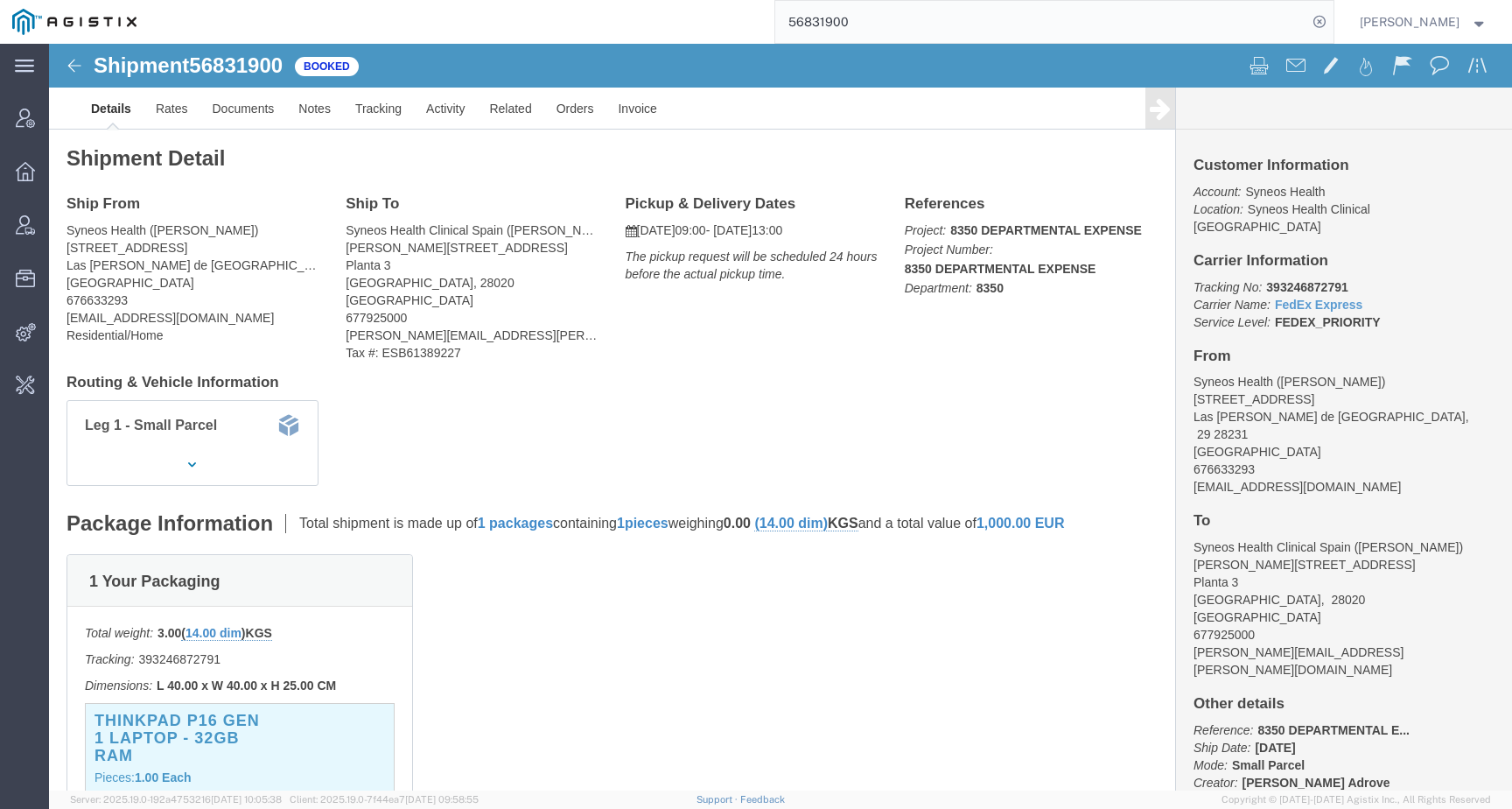
click at [827, 16] on input "56831900" at bounding box center [1041, 22] width 532 height 42
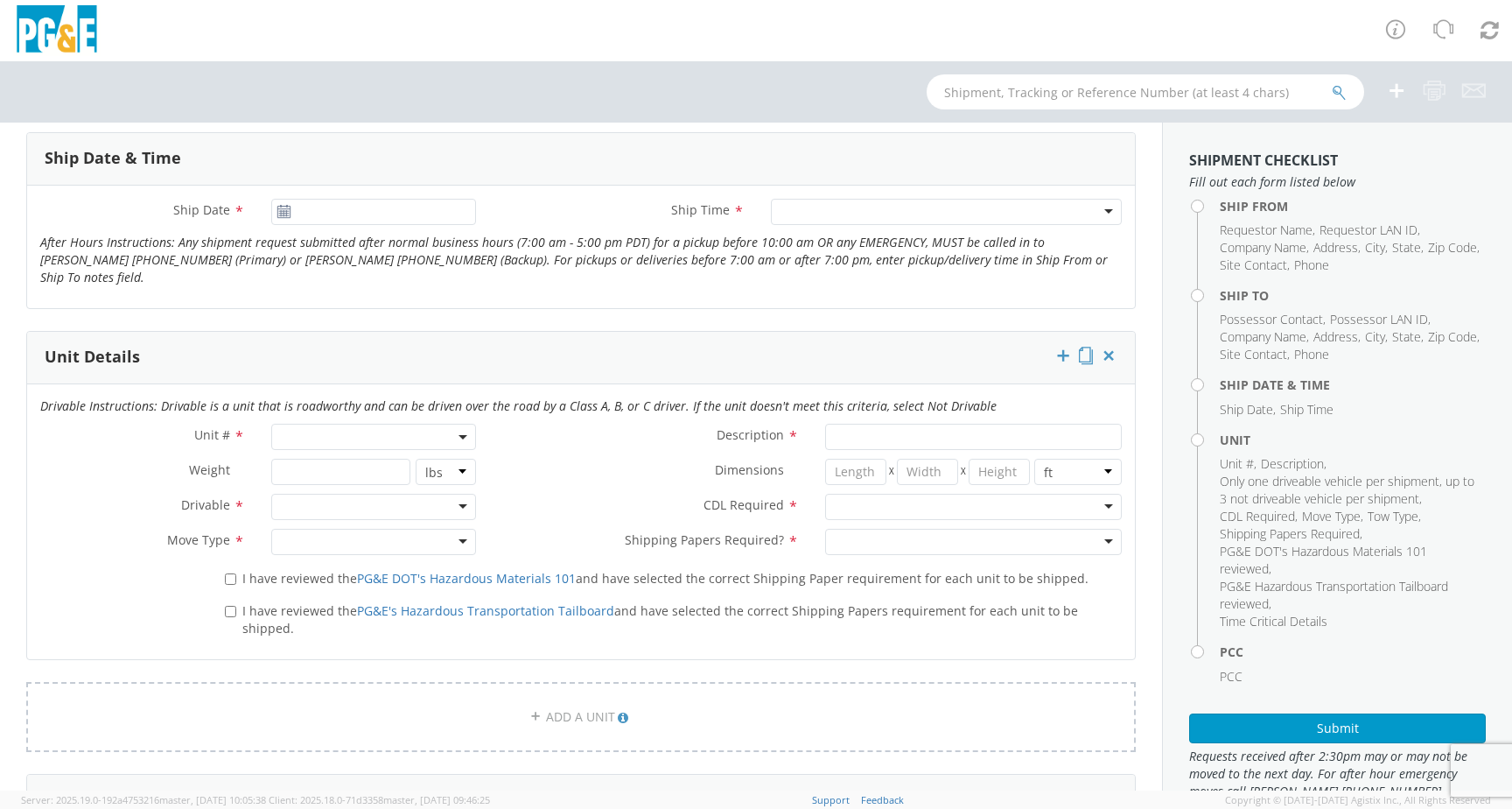
scroll to position [815, 0]
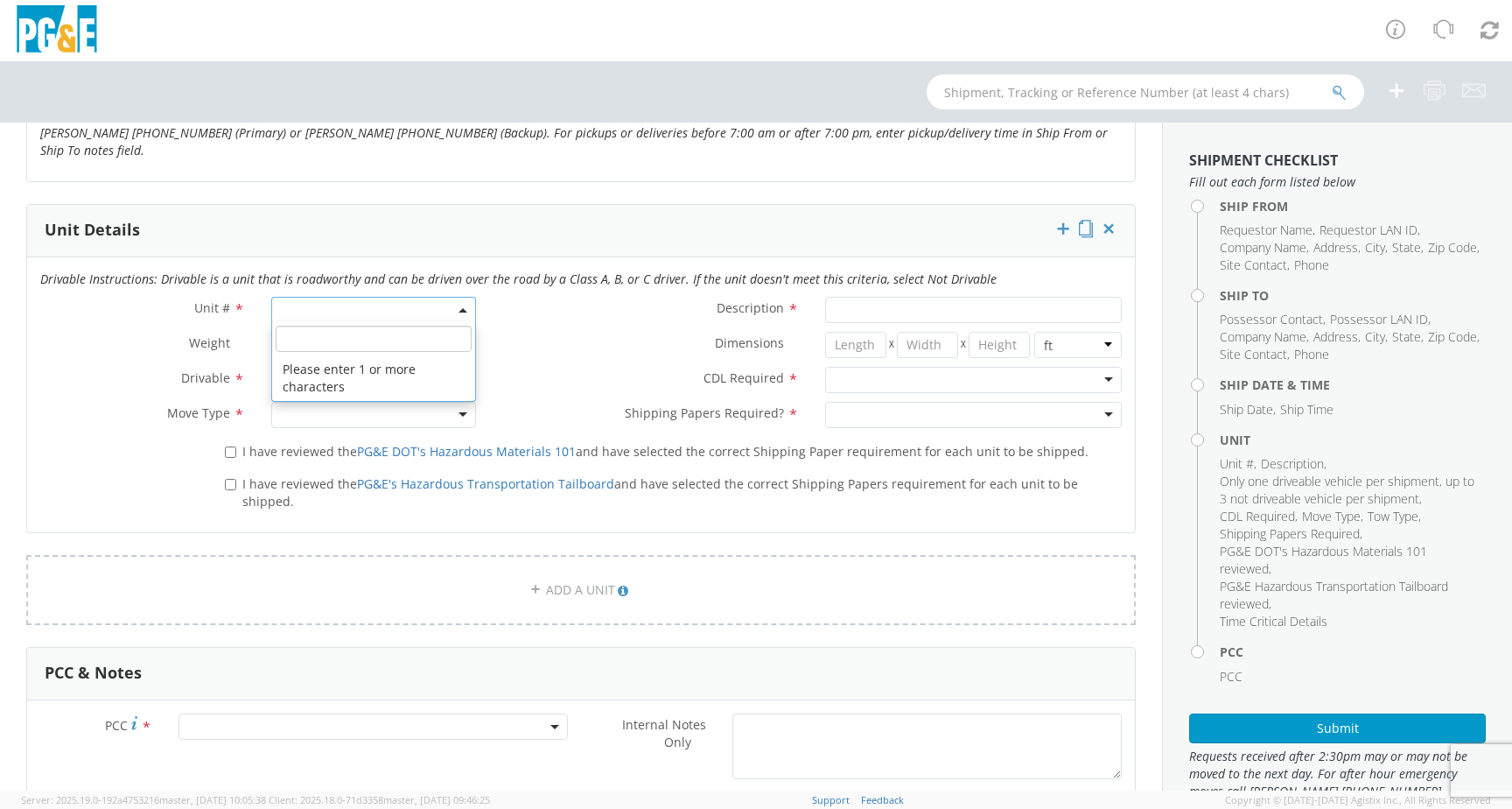
click at [373, 298] on span at bounding box center [374, 310] width 205 height 26
click at [374, 328] on input "search" at bounding box center [374, 339] width 196 height 26
paste input "B41664"
type input "B41664"
type input "TRAILER; CONDUCTOR PULLER - SM"
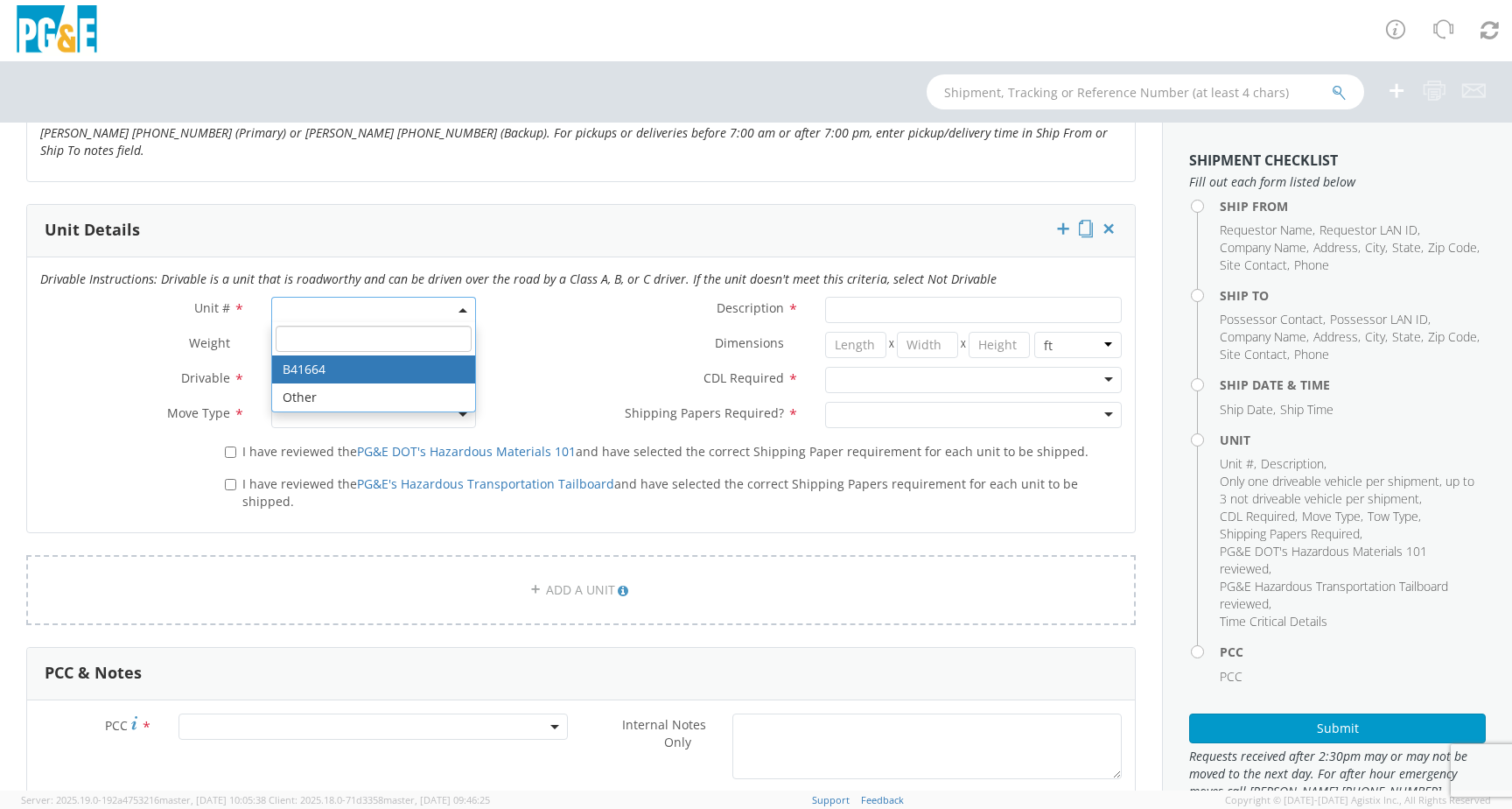
type input "0"
select select "B41664"
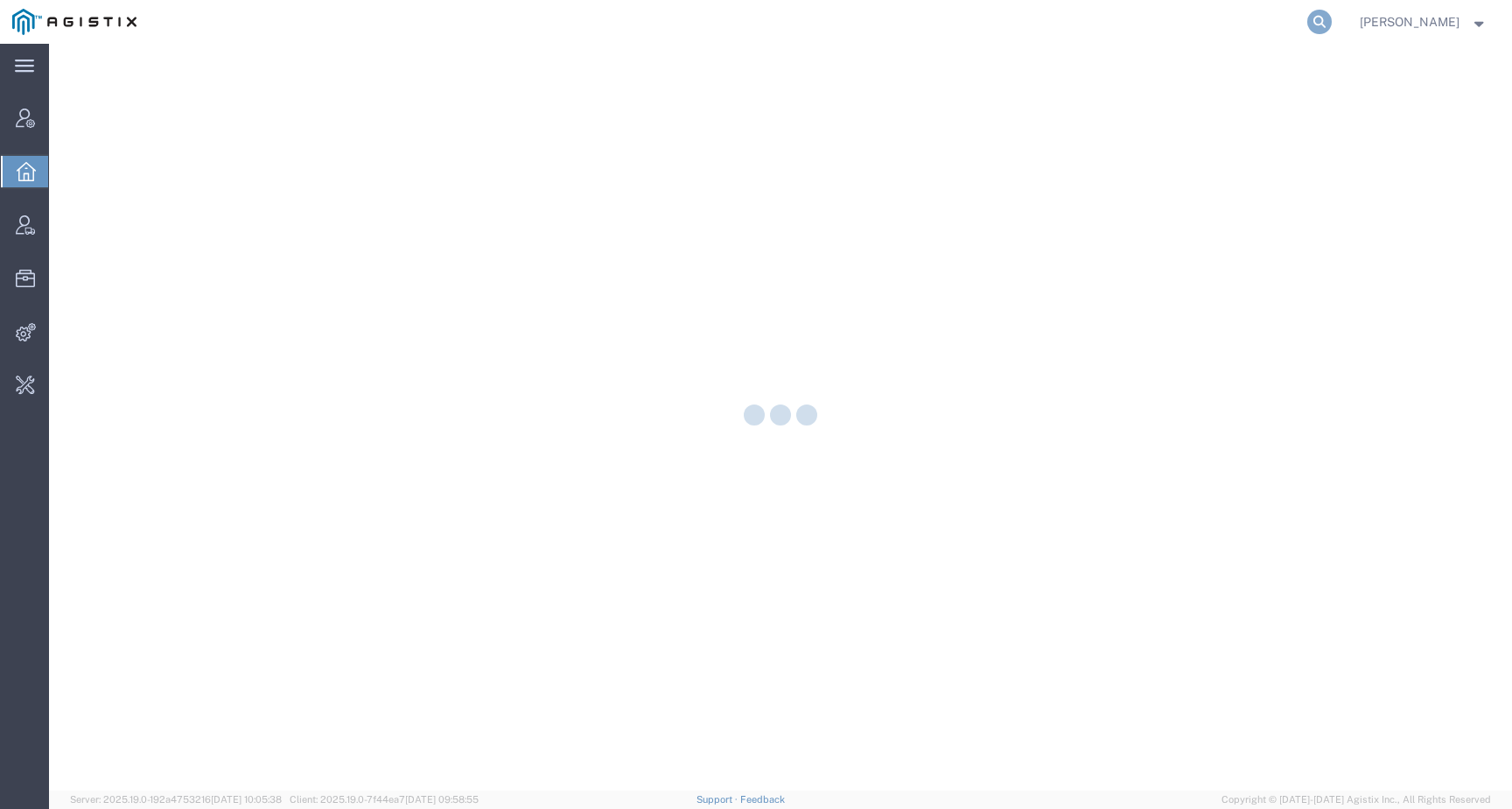
click at [1332, 28] on icon at bounding box center [1320, 22] width 24 height 24
click at [1307, 28] on input "search" at bounding box center [1041, 22] width 532 height 42
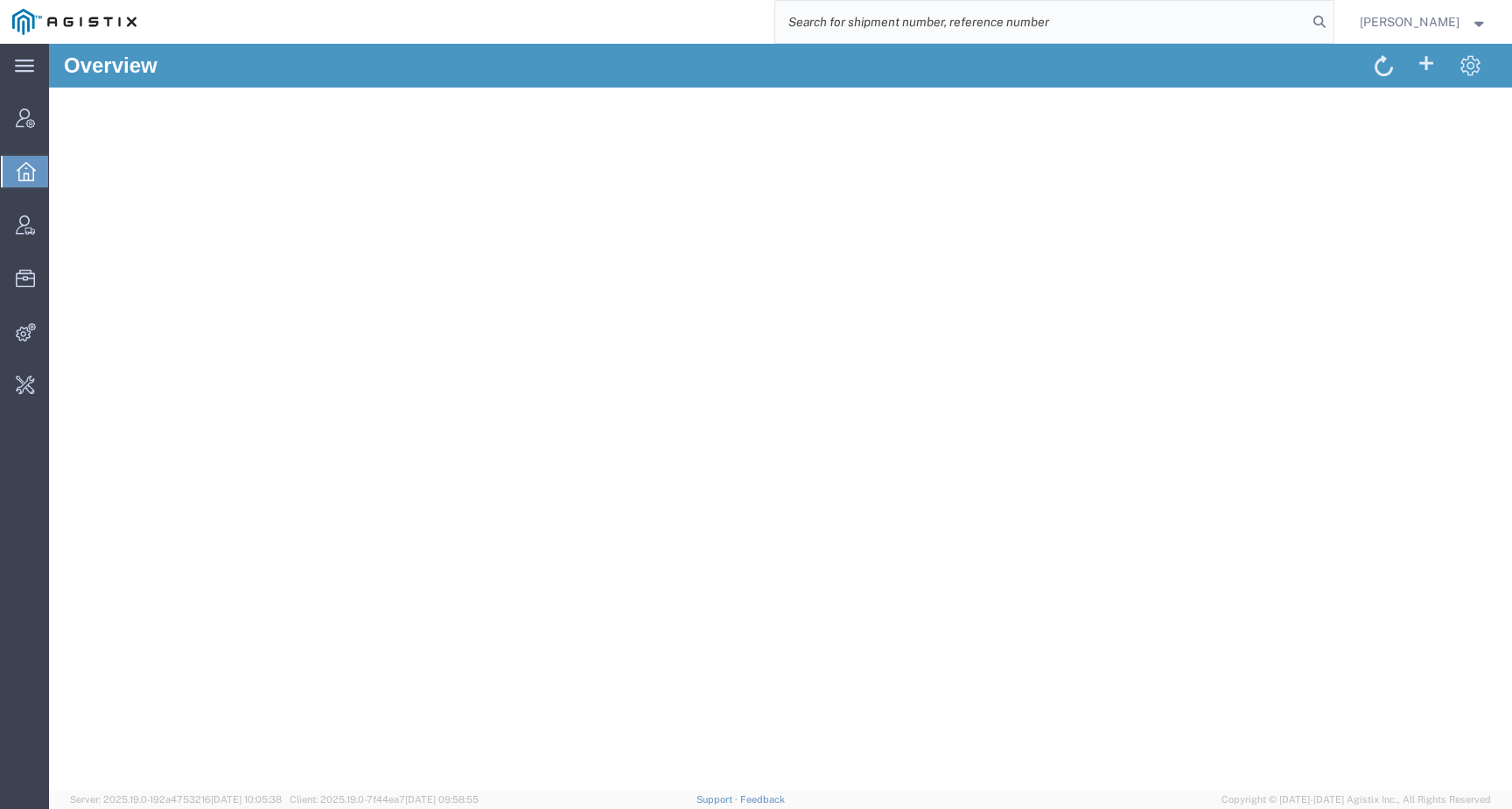
paste input "56790701"
type input "56790701"
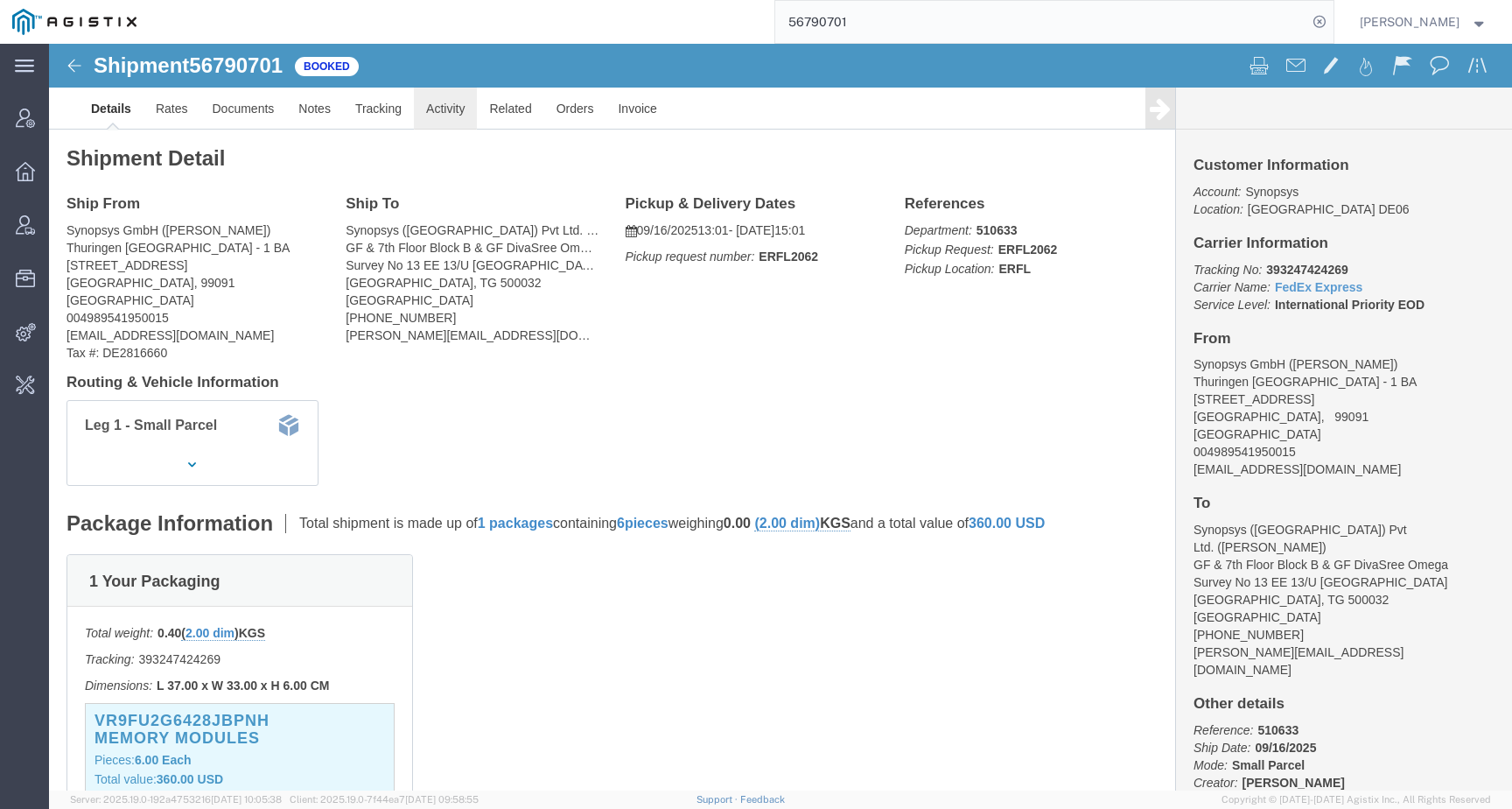
click link "Activity"
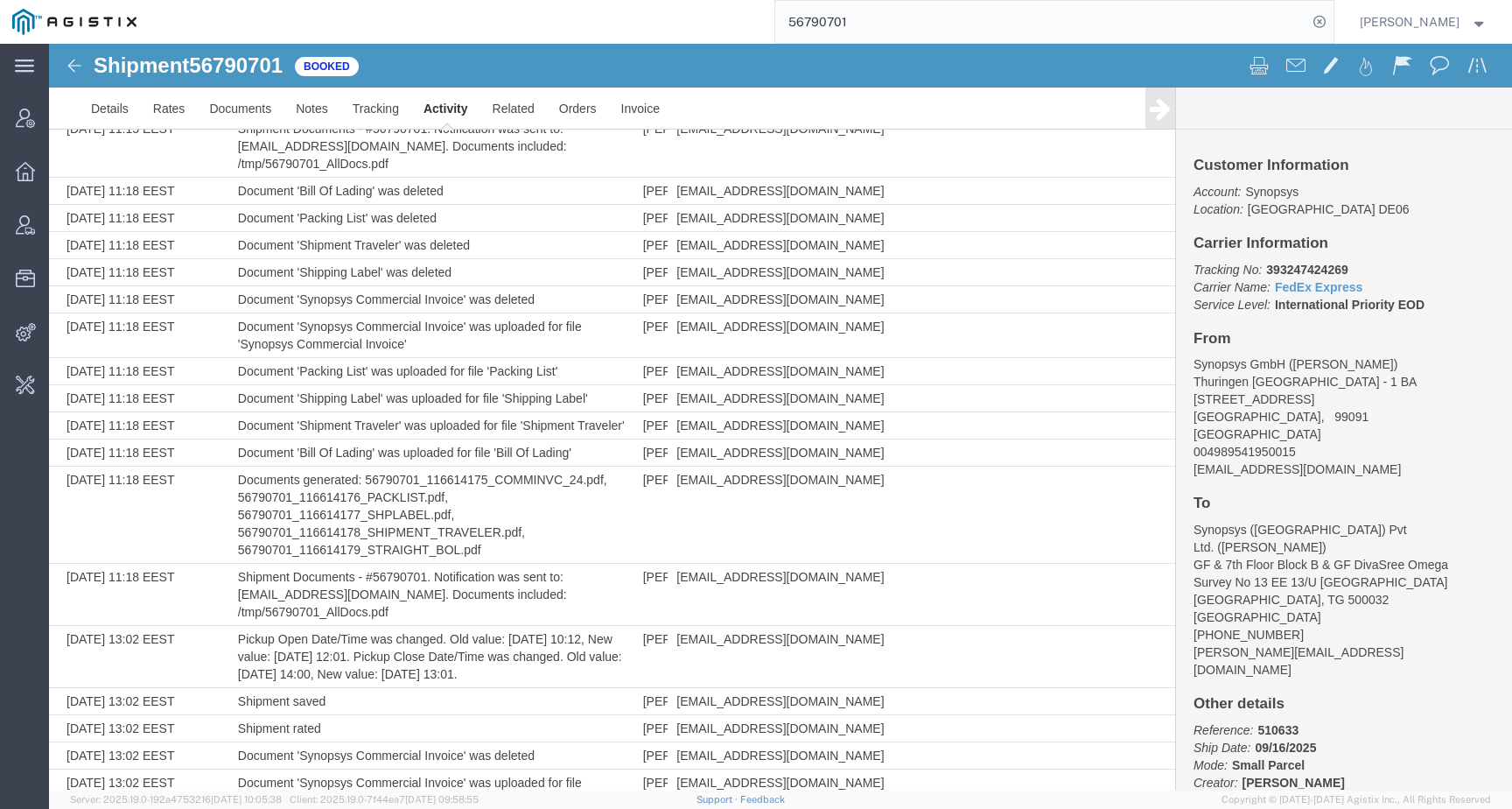
scroll to position [2004, 0]
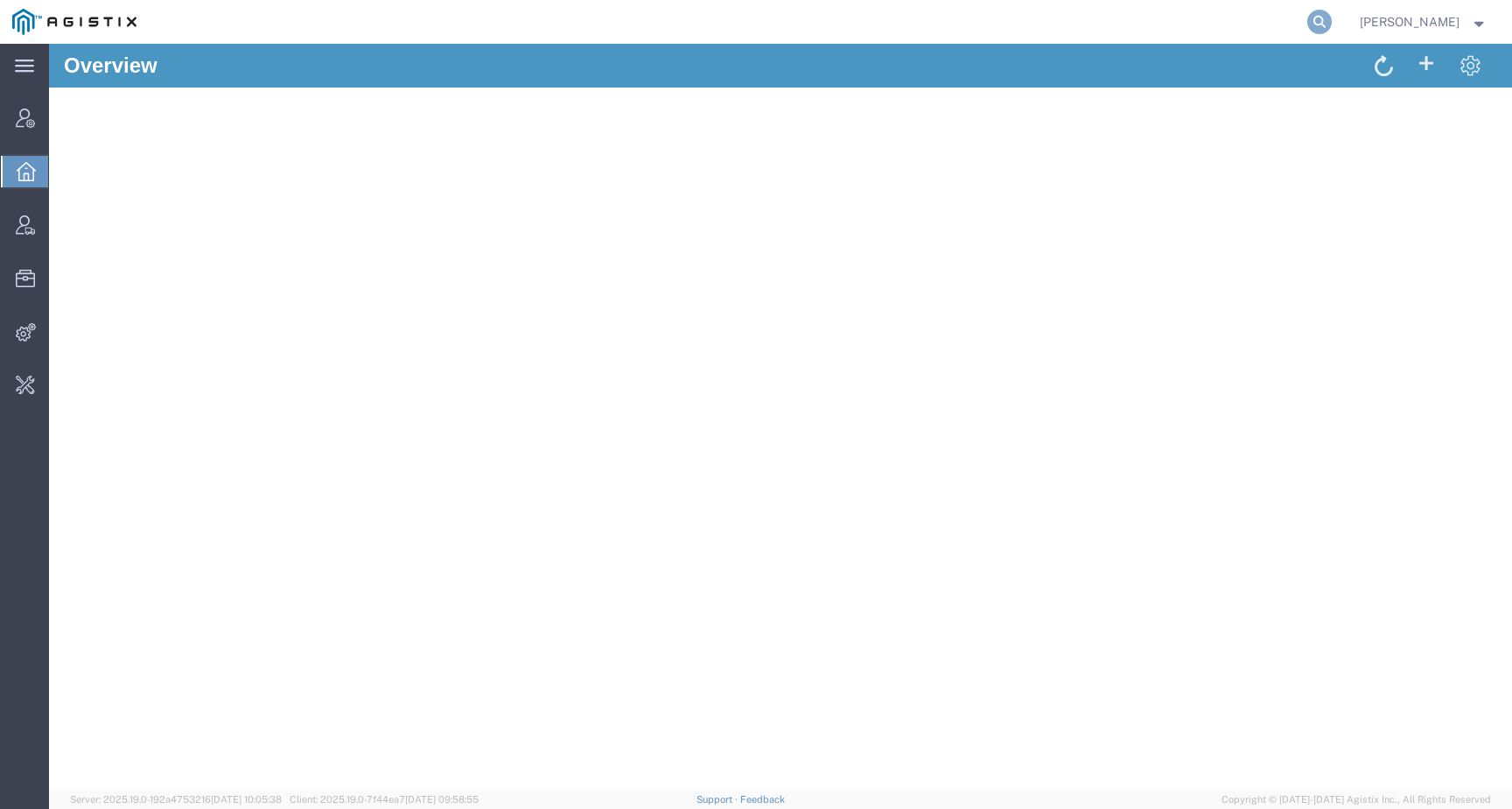
click at [1332, 21] on icon at bounding box center [1320, 22] width 24 height 24
click at [1296, 20] on input "search" at bounding box center [1041, 22] width 532 height 42
paste input "56691539"
click at [887, 32] on input "56691539" at bounding box center [1041, 22] width 532 height 42
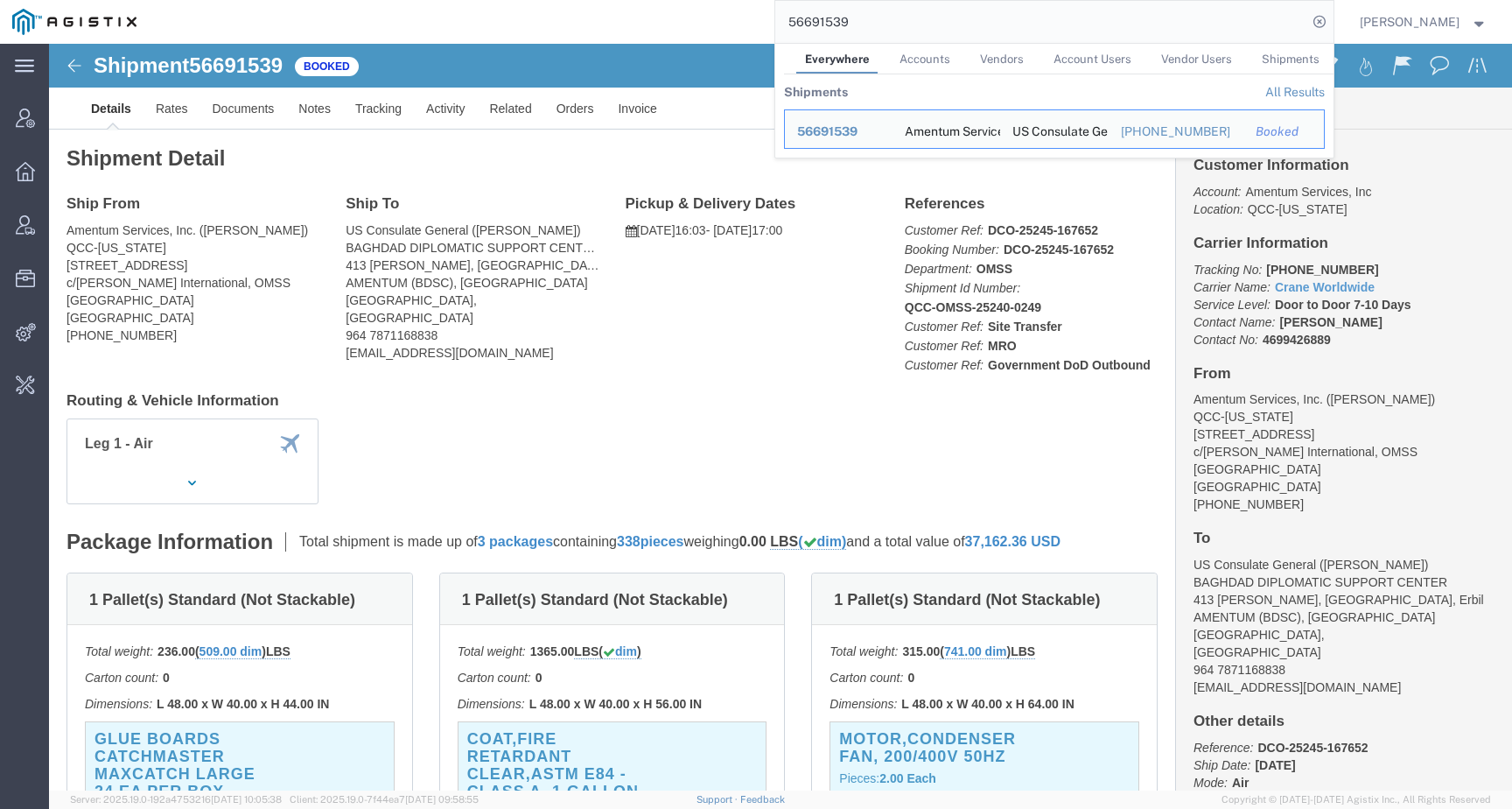
click div "Ship From Amentum Services, Inc. (Jason Martin) QCC-Texas 4050 Valley View LN, …"
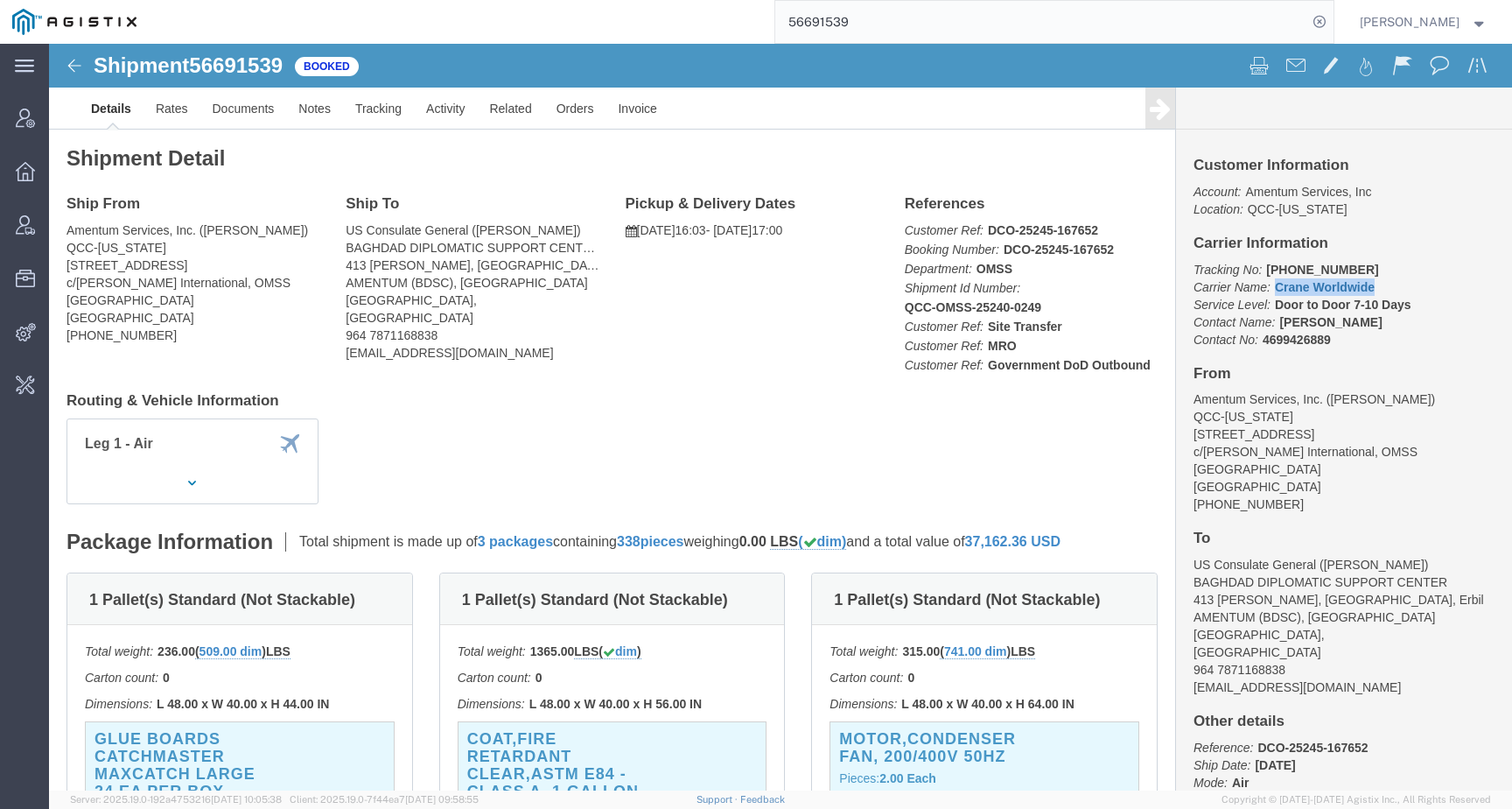
drag, startPoint x: 1322, startPoint y: 243, endPoint x: 1216, endPoint y: 240, distance: 106.0
click p "Tracking No: 501-1881 1520 Carrier Name: Crane Worldwide Crane Worldwide Servic…"
copy link "Crane Worldwide"
drag, startPoint x: 1301, startPoint y: 217, endPoint x: 1202, endPoint y: 217, distance: 99.0
click p "Tracking No: 501-1881 1520 Carrier Name: Crane Worldwide Crane Worldwide Servic…"
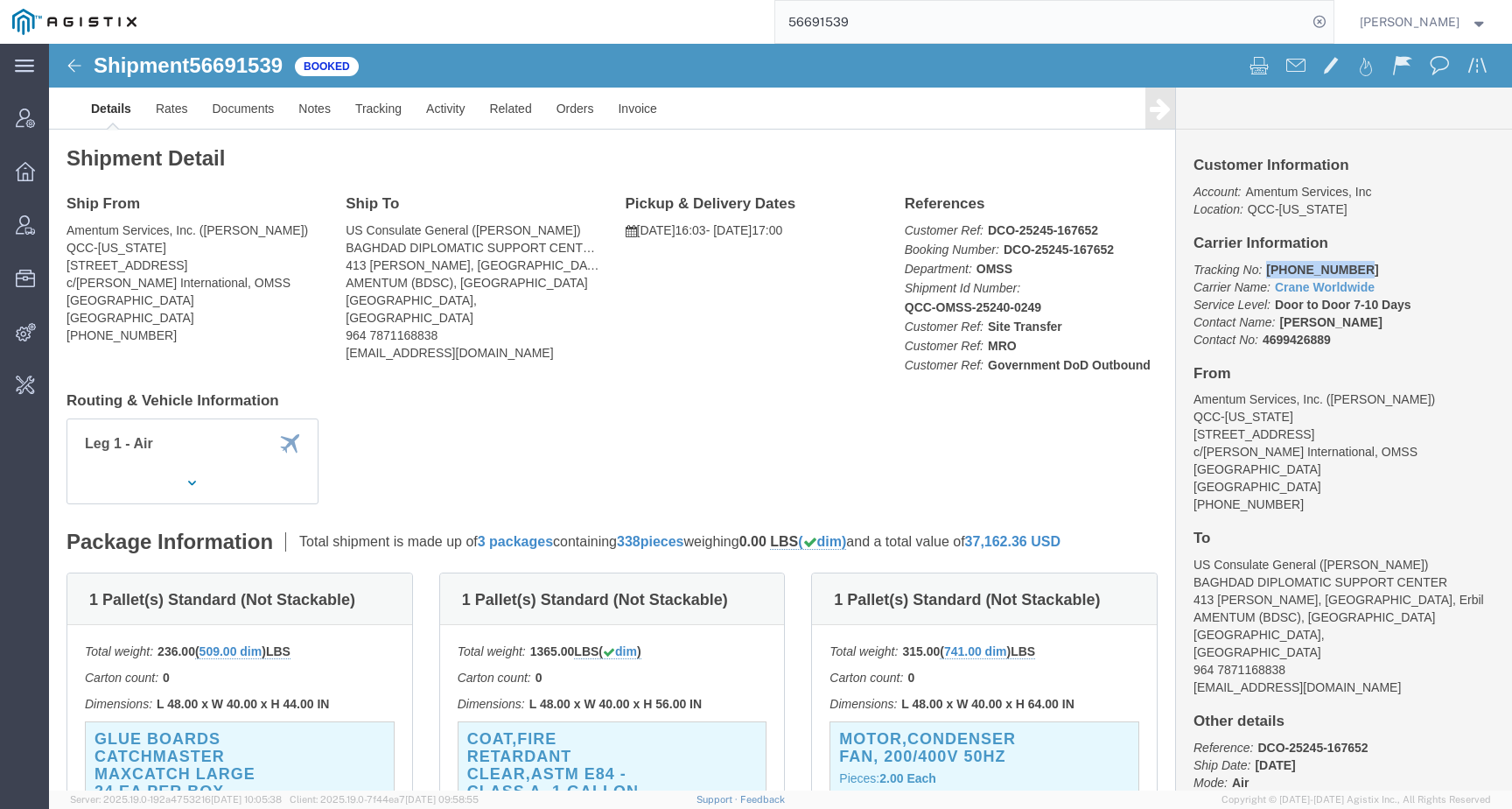
copy b "501-1881 1520"
click link "Activity"
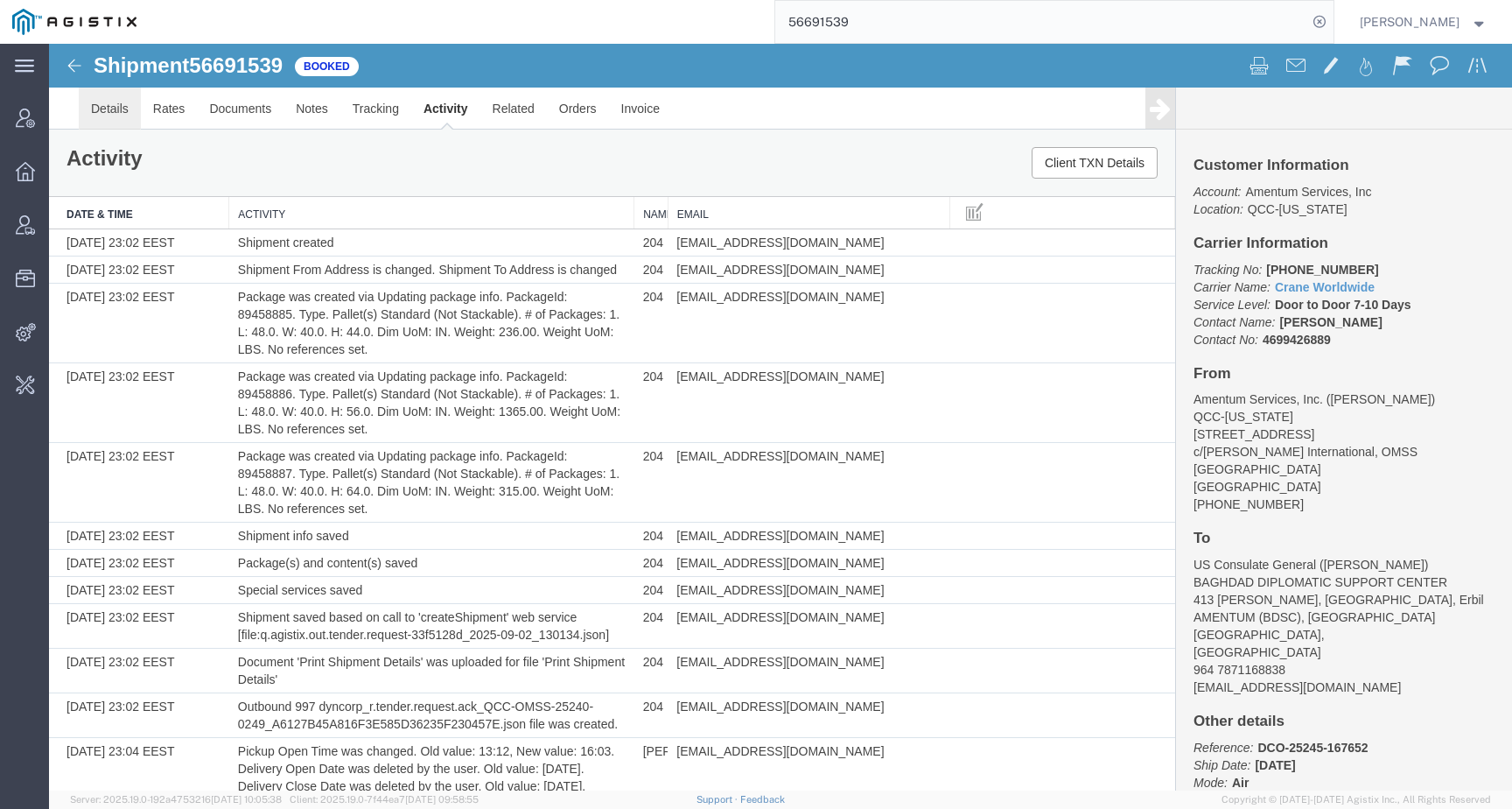
click at [104, 102] on link "Details" at bounding box center [110, 108] width 62 height 42
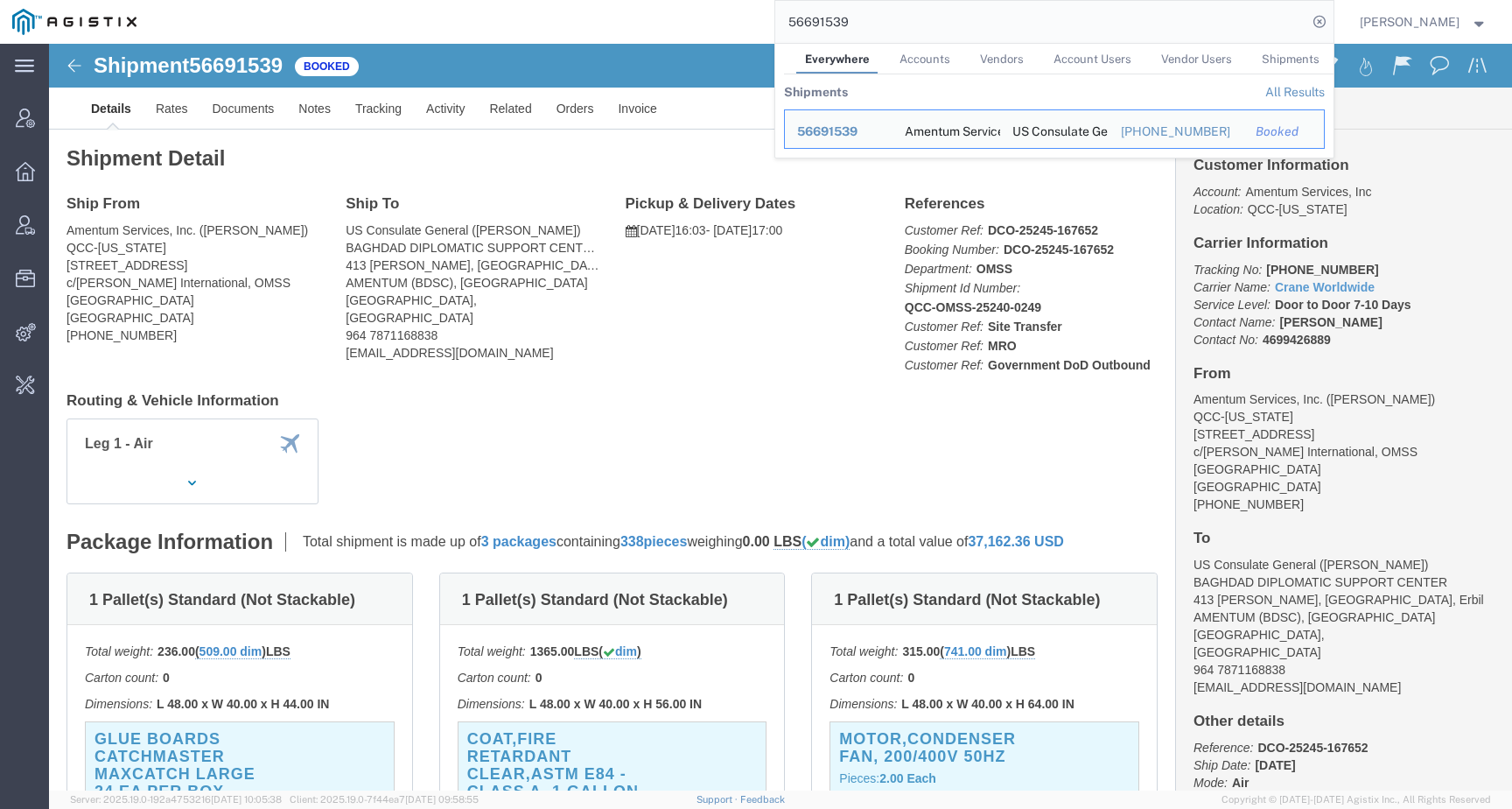
drag, startPoint x: 857, startPoint y: 27, endPoint x: 771, endPoint y: 26, distance: 86.0
click at [771, 26] on div "56691539 Everywhere Accounts Vendors Account Users Vendor Users Shipments Shipm…" at bounding box center [741, 22] width 1185 height 44
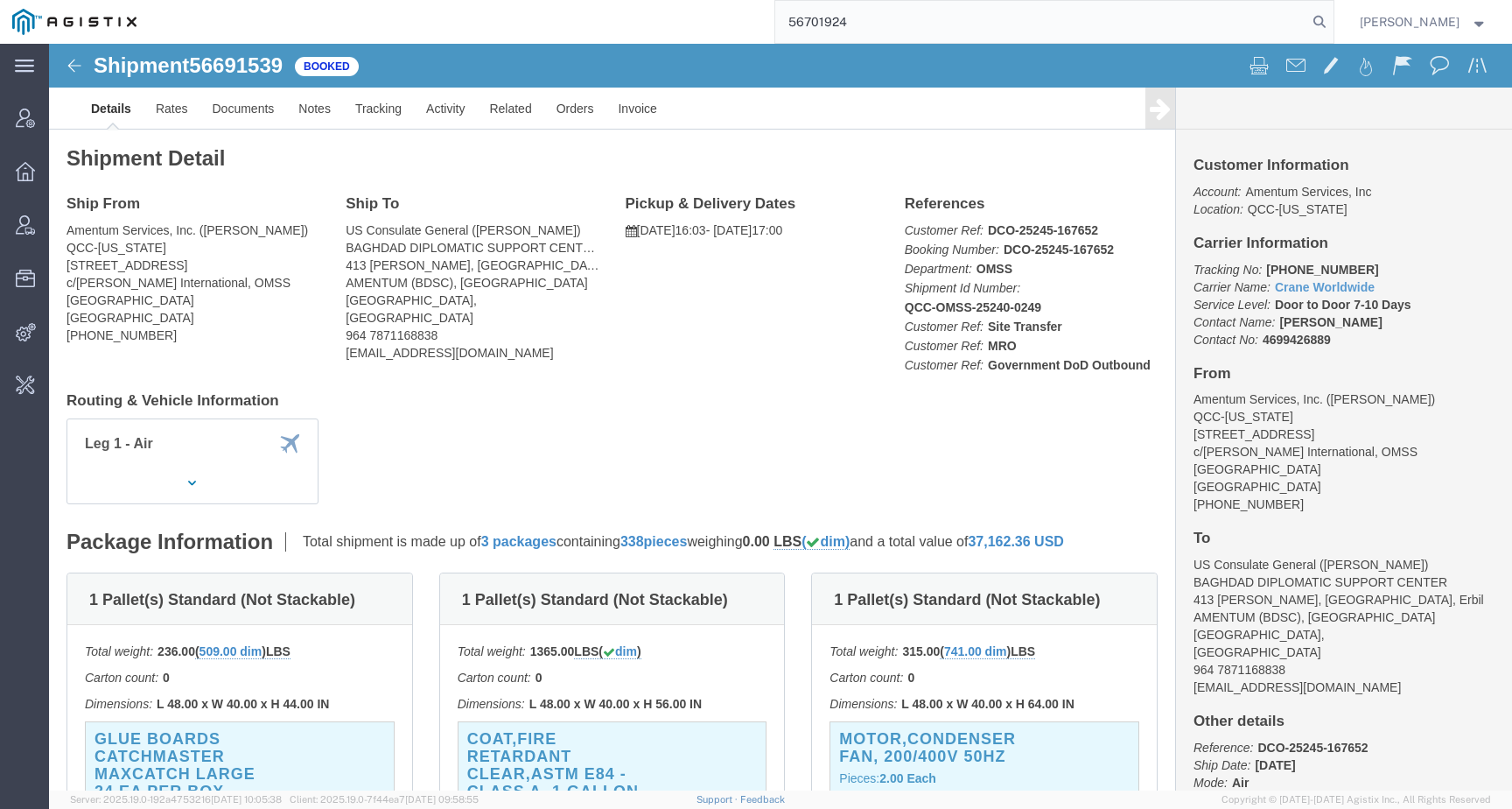
type input "56701924"
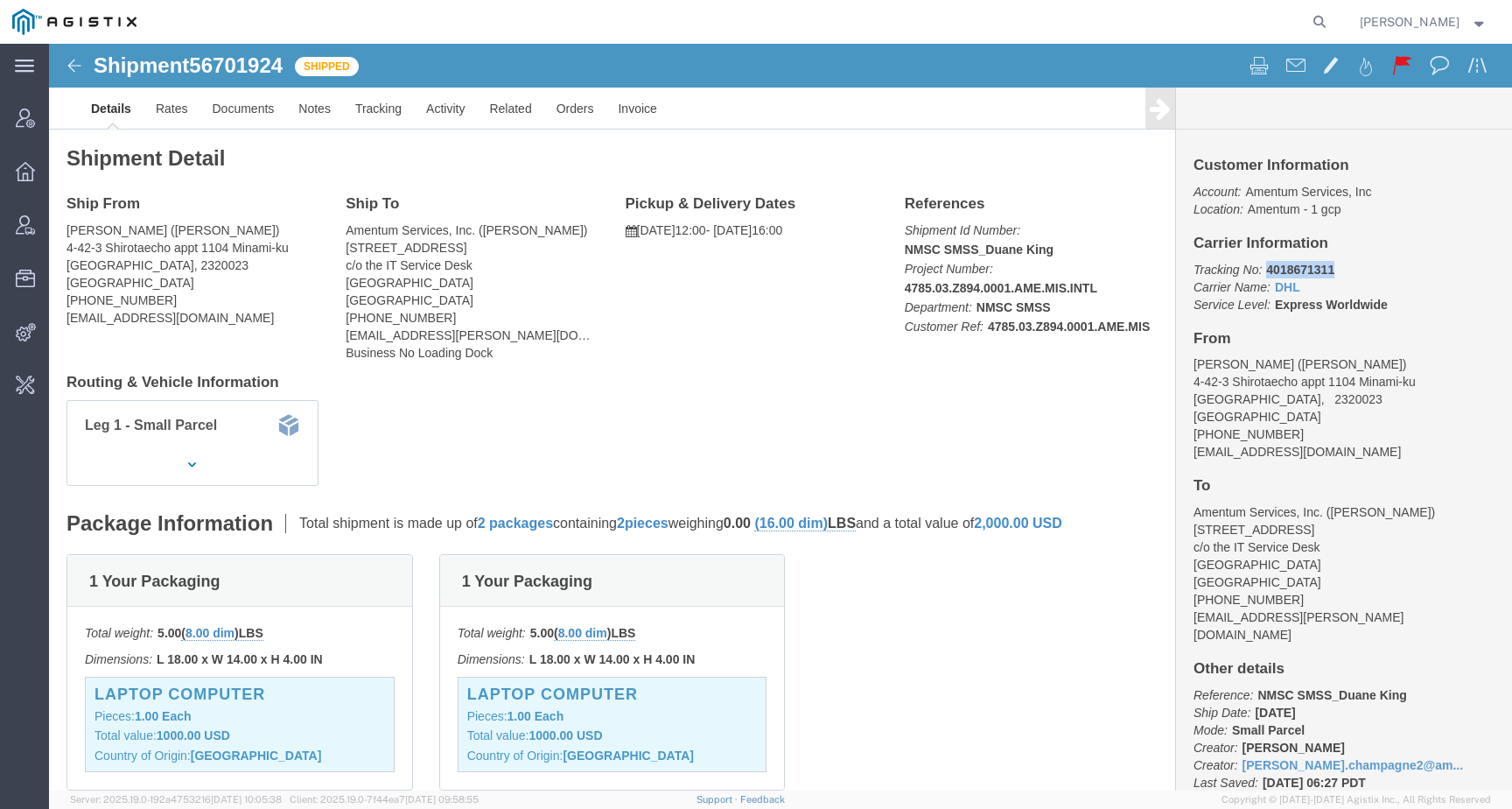
drag, startPoint x: 1279, startPoint y: 226, endPoint x: 1202, endPoint y: 225, distance: 77.0
click p "Tracking No: 4018671311 Carrier Name: DHL DHL Service Level: Express Worldwide"
copy b "4018671311"
drag, startPoint x: 81, startPoint y: 219, endPoint x: 151, endPoint y: 220, distance: 70.0
click address "[PERSON_NAME] ([PERSON_NAME]) 4-42-3 [STREET_ADDRESS] [PHONE_NUMBER] [EMAIL_ADD…"
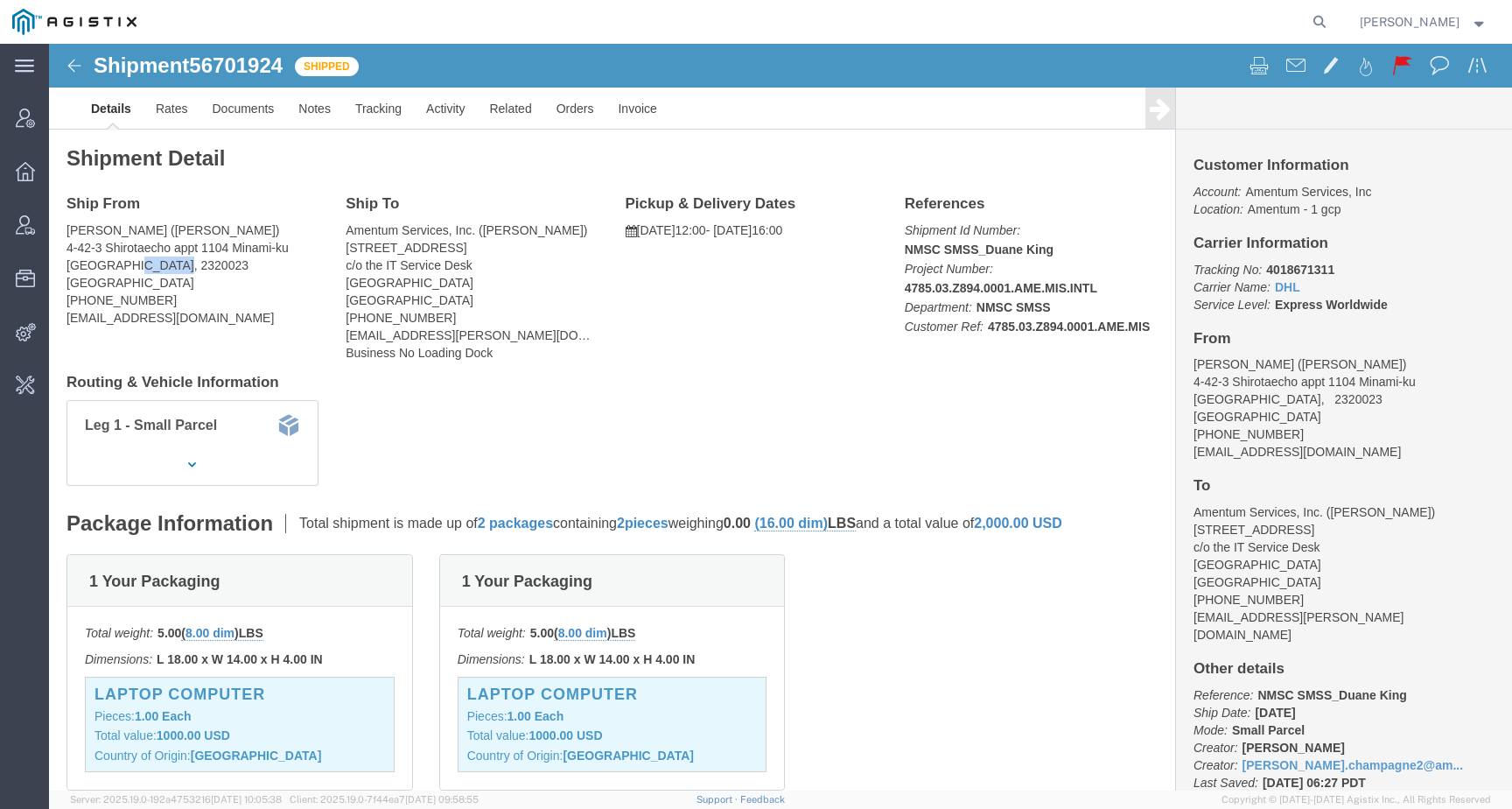
copy address "2320023"
click link "Activity"
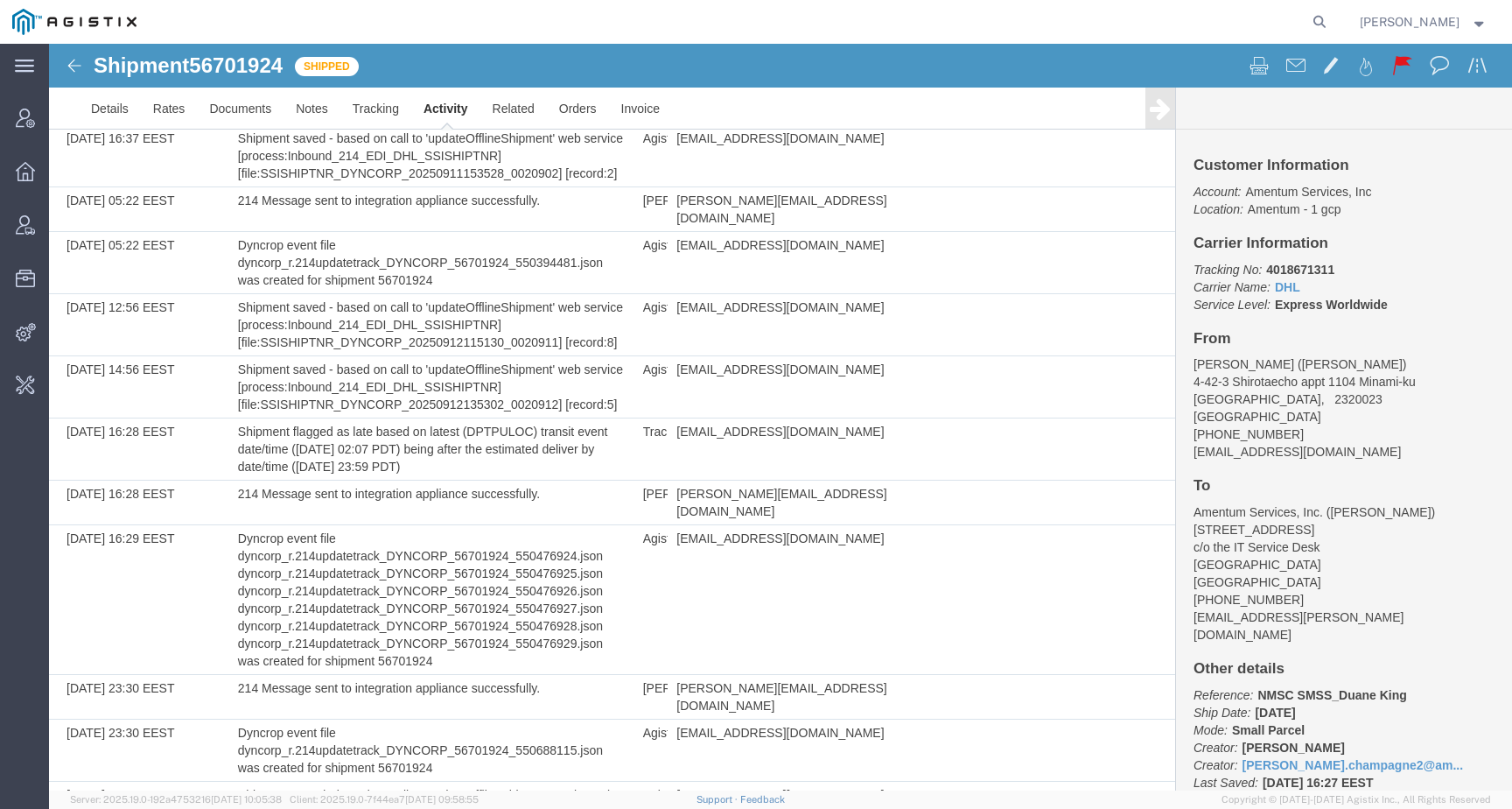
scroll to position [2145, 0]
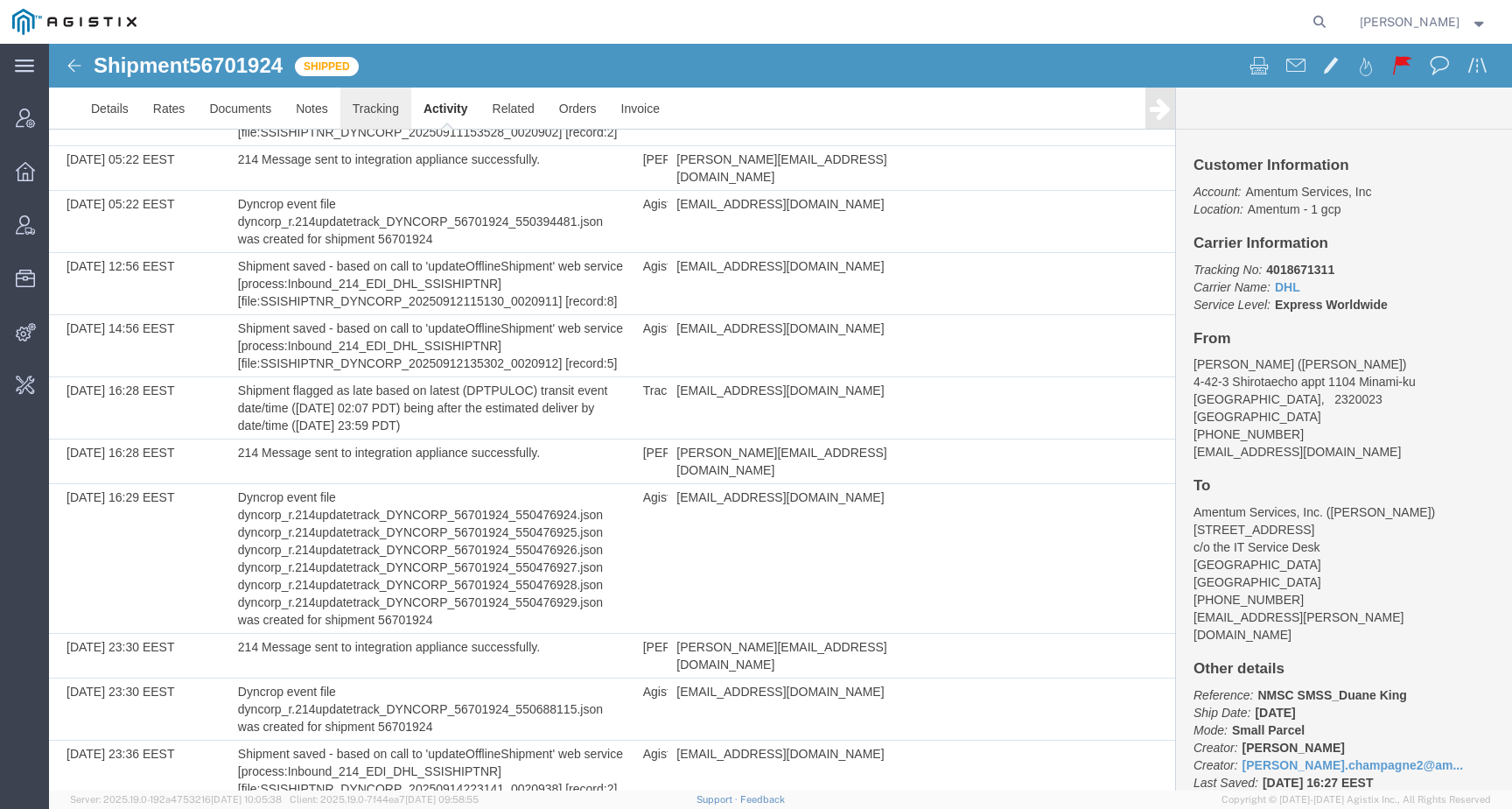
click at [357, 114] on link "Tracking" at bounding box center [376, 108] width 71 height 42
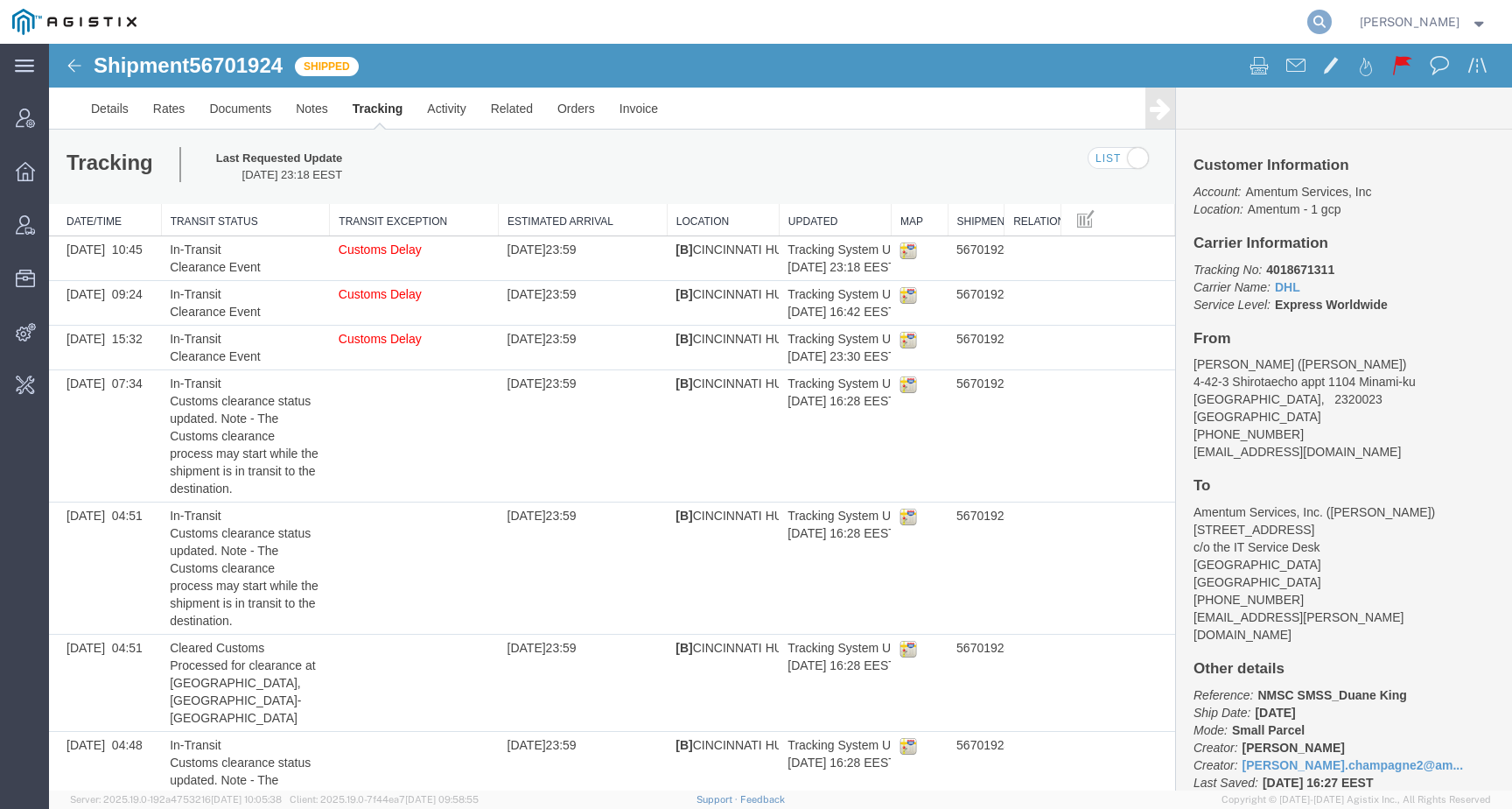
click at [1332, 18] on icon at bounding box center [1320, 22] width 24 height 24
click at [1275, 21] on input "search" at bounding box center [1041, 22] width 532 height 42
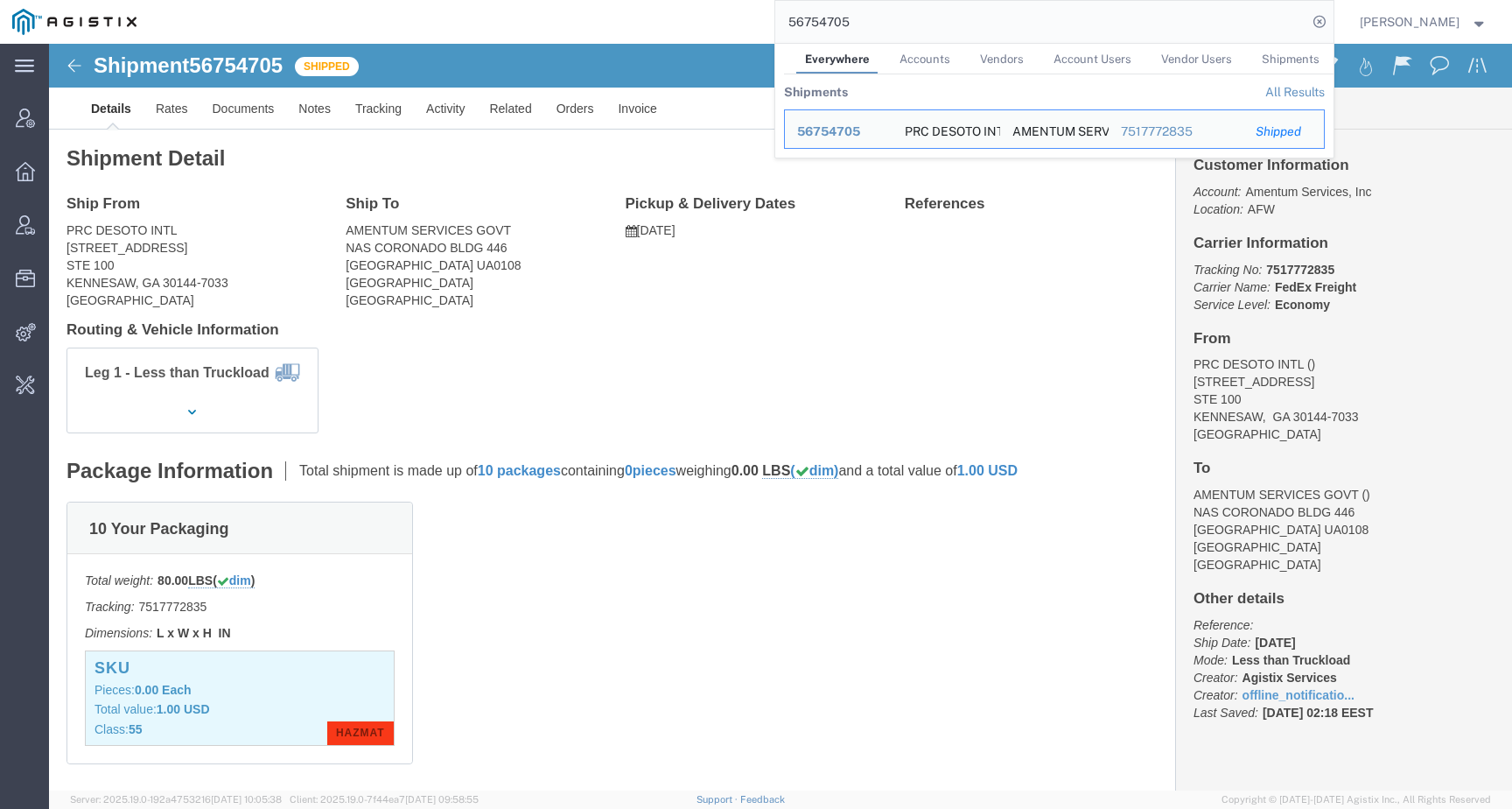
click p "Account: Amentum Services, Inc Location: AFW"
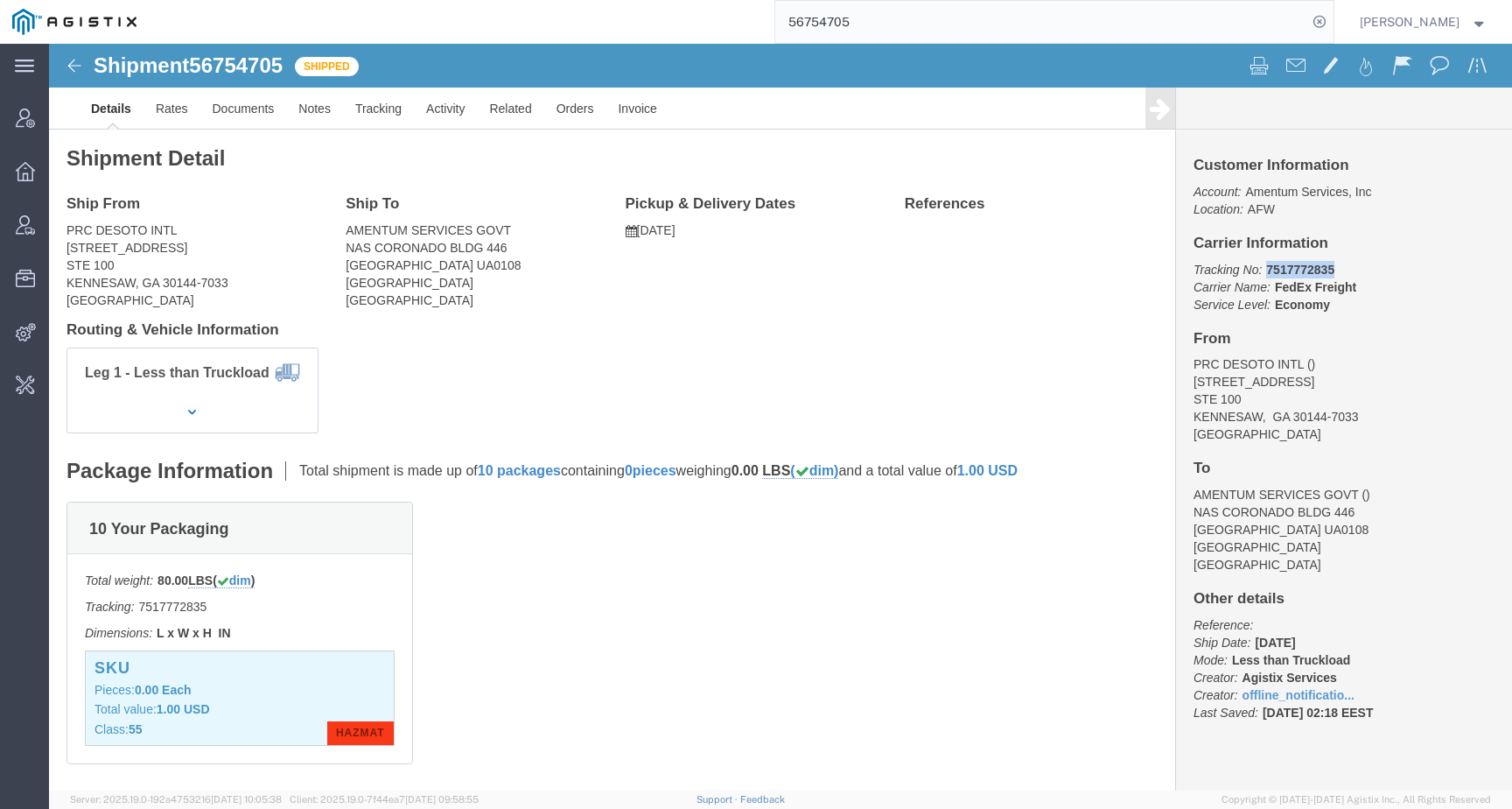
drag, startPoint x: 1208, startPoint y: 229, endPoint x: 1308, endPoint y: 229, distance: 100.0
click p "Tracking No: 7517772835 Carrier Name: FedEx Freight FedEx Freight Service Level…"
copy b "7517772835"
click link "Tracking"
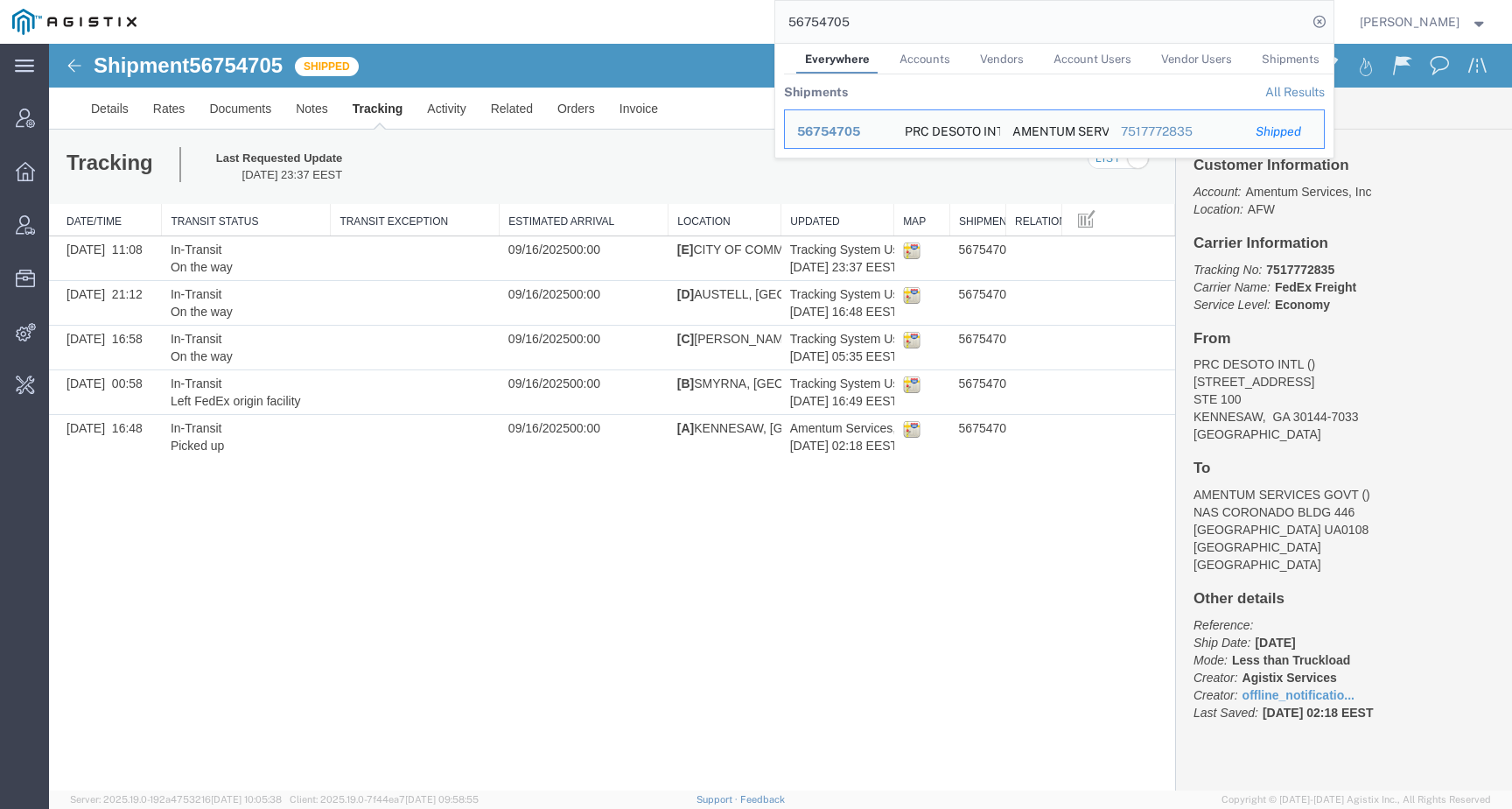
drag, startPoint x: 880, startPoint y: 20, endPoint x: 726, endPoint y: 20, distance: 154.0
click at [726, 20] on div "56754705 Everywhere Accounts Vendors Account Users Vendor Users Shipments Shipm…" at bounding box center [741, 22] width 1185 height 44
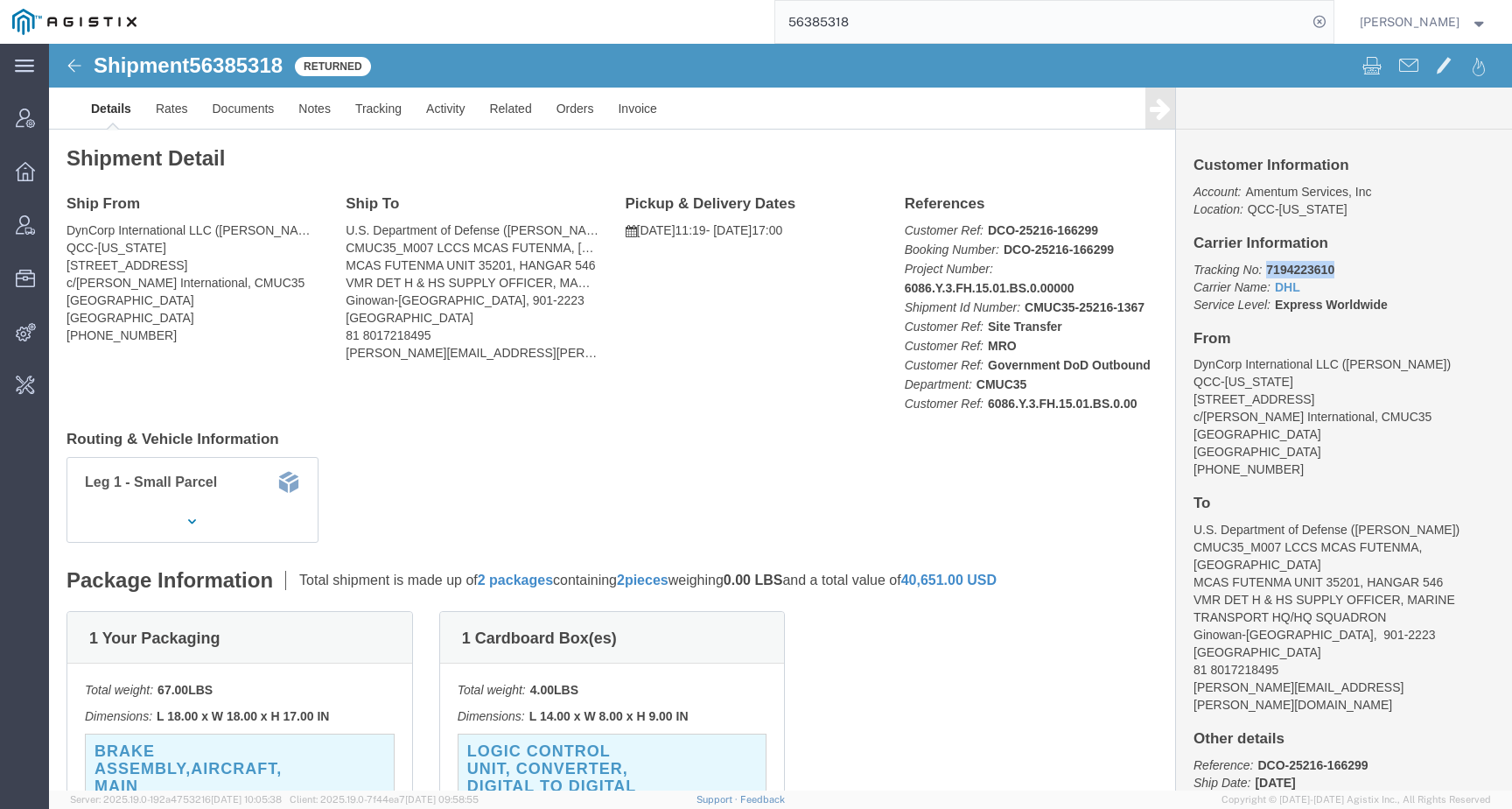
drag, startPoint x: 1211, startPoint y: 227, endPoint x: 1296, endPoint y: 223, distance: 85.1
click p "Tracking No: 7194223610 Carrier Name: DHL DHL Service Level: Express Worldwide"
copy b "7194223610"
click link "Tracking"
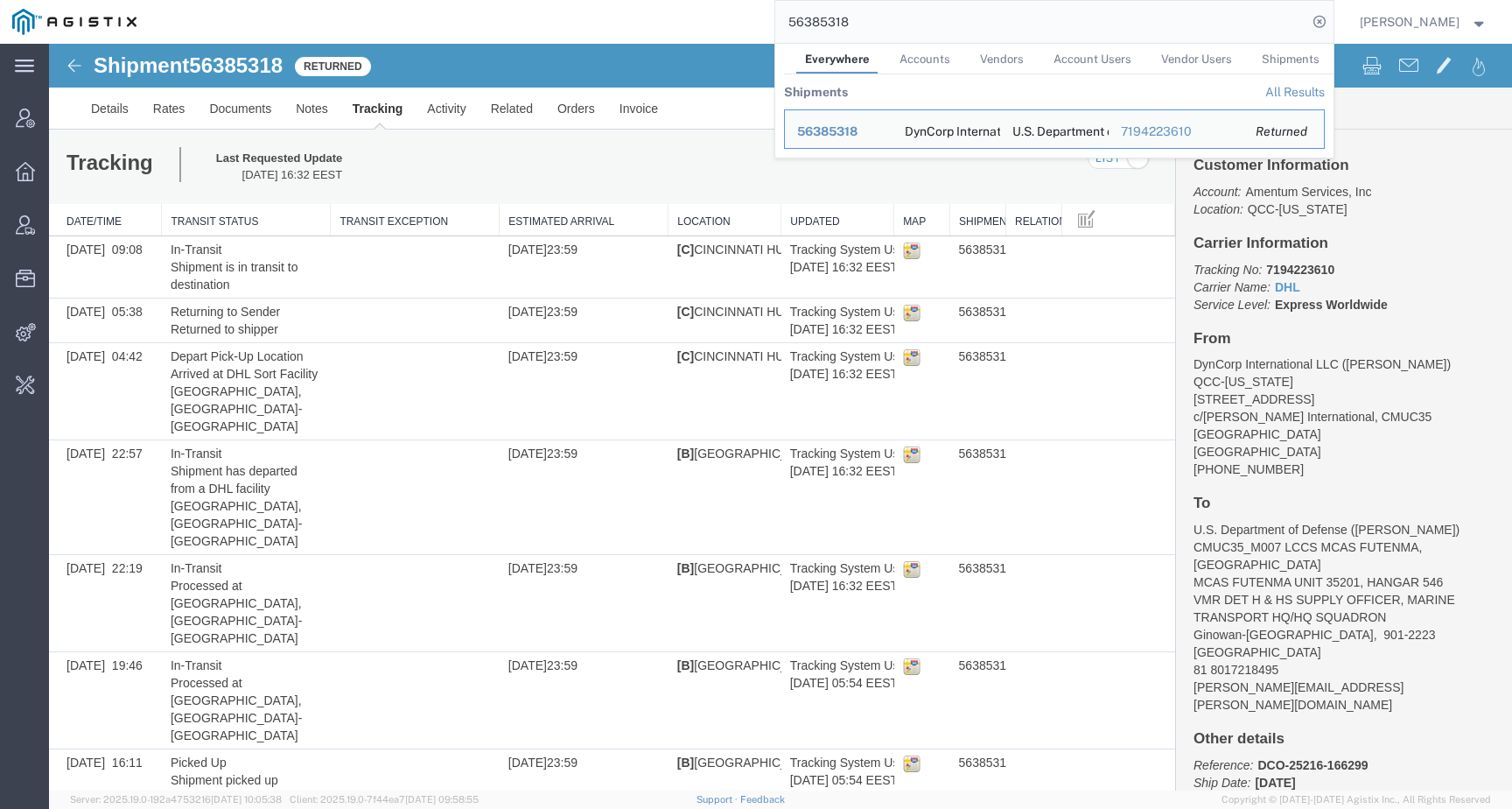
drag, startPoint x: 892, startPoint y: 18, endPoint x: 714, endPoint y: 17, distance: 178.0
click at [714, 17] on div "56385318 Everywhere Accounts Vendors Account Users Vendor Users Shipments Shipm…" at bounding box center [741, 22] width 1185 height 44
paste input "540956"
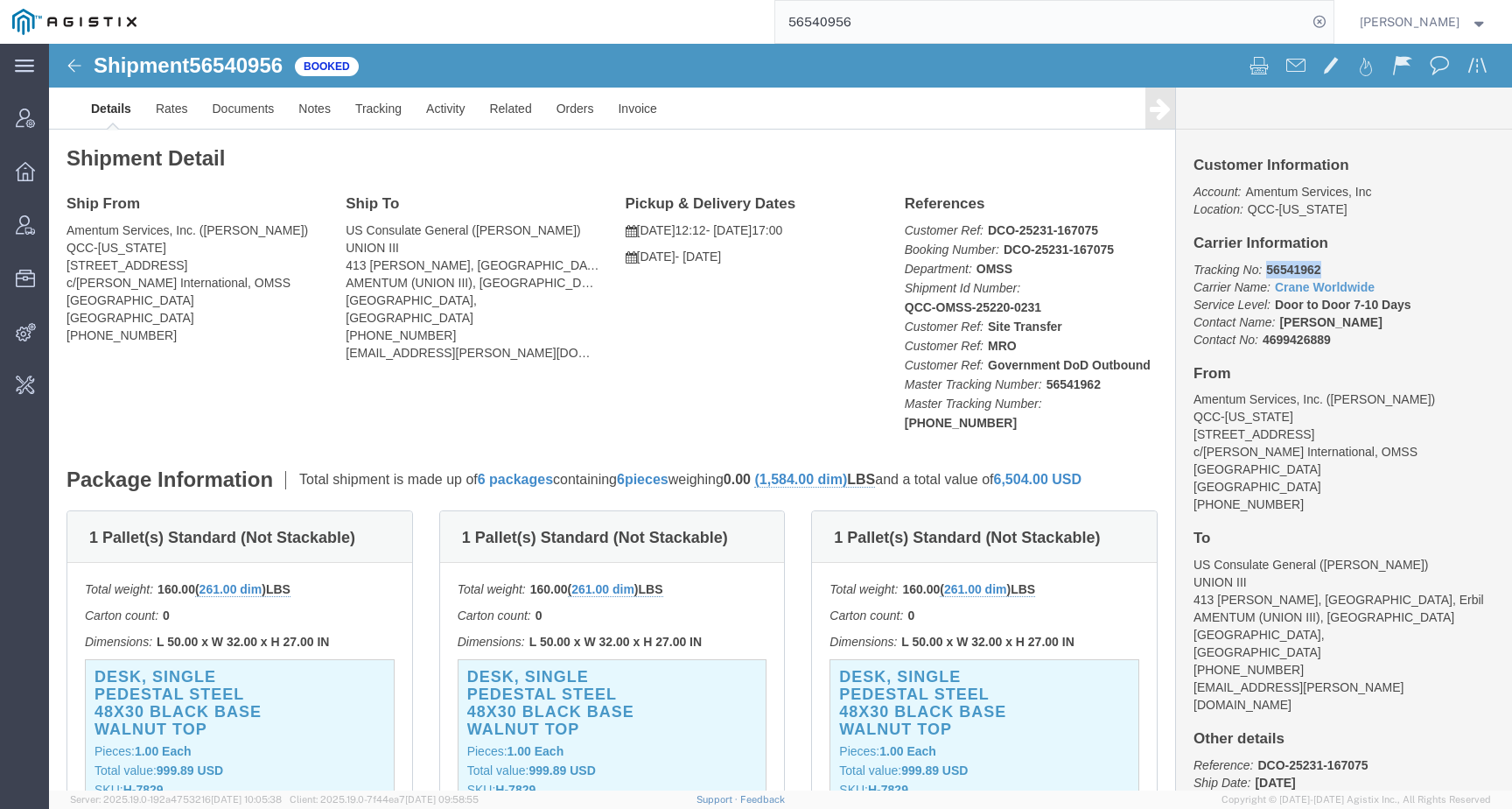
drag, startPoint x: 1207, startPoint y: 225, endPoint x: 1290, endPoint y: 225, distance: 83.0
click p "Tracking No: 56541962 Carrier Name: Crane Worldwide Crane Worldwide Service Lev…"
copy b "56541962"
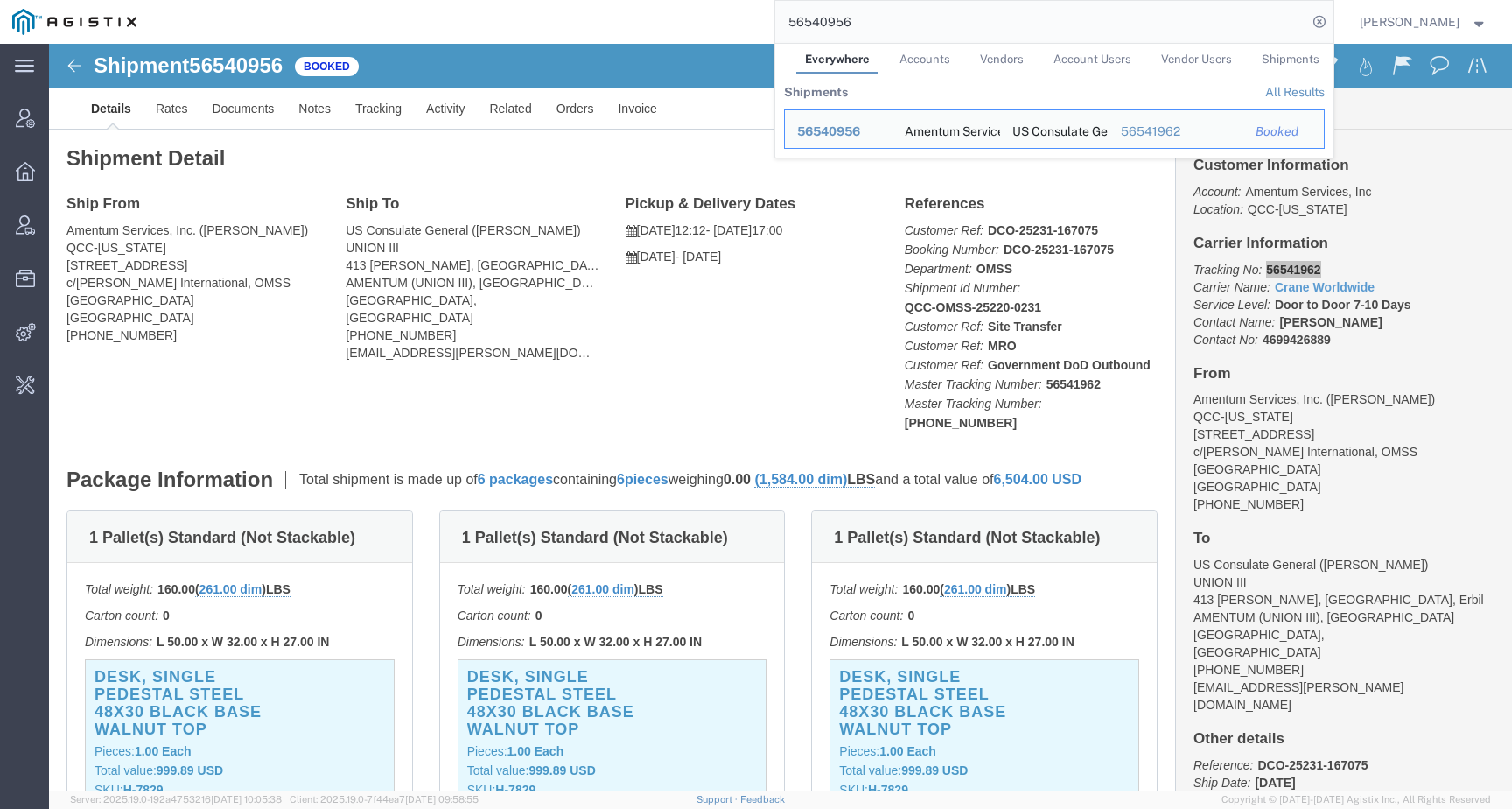
drag, startPoint x: 896, startPoint y: 31, endPoint x: 790, endPoint y: 24, distance: 106.2
click at [790, 24] on div "56540956 Everywhere Accounts Vendors Account Users Vendor Users Shipments Shipm…" at bounding box center [741, 22] width 1185 height 44
paste input "796425"
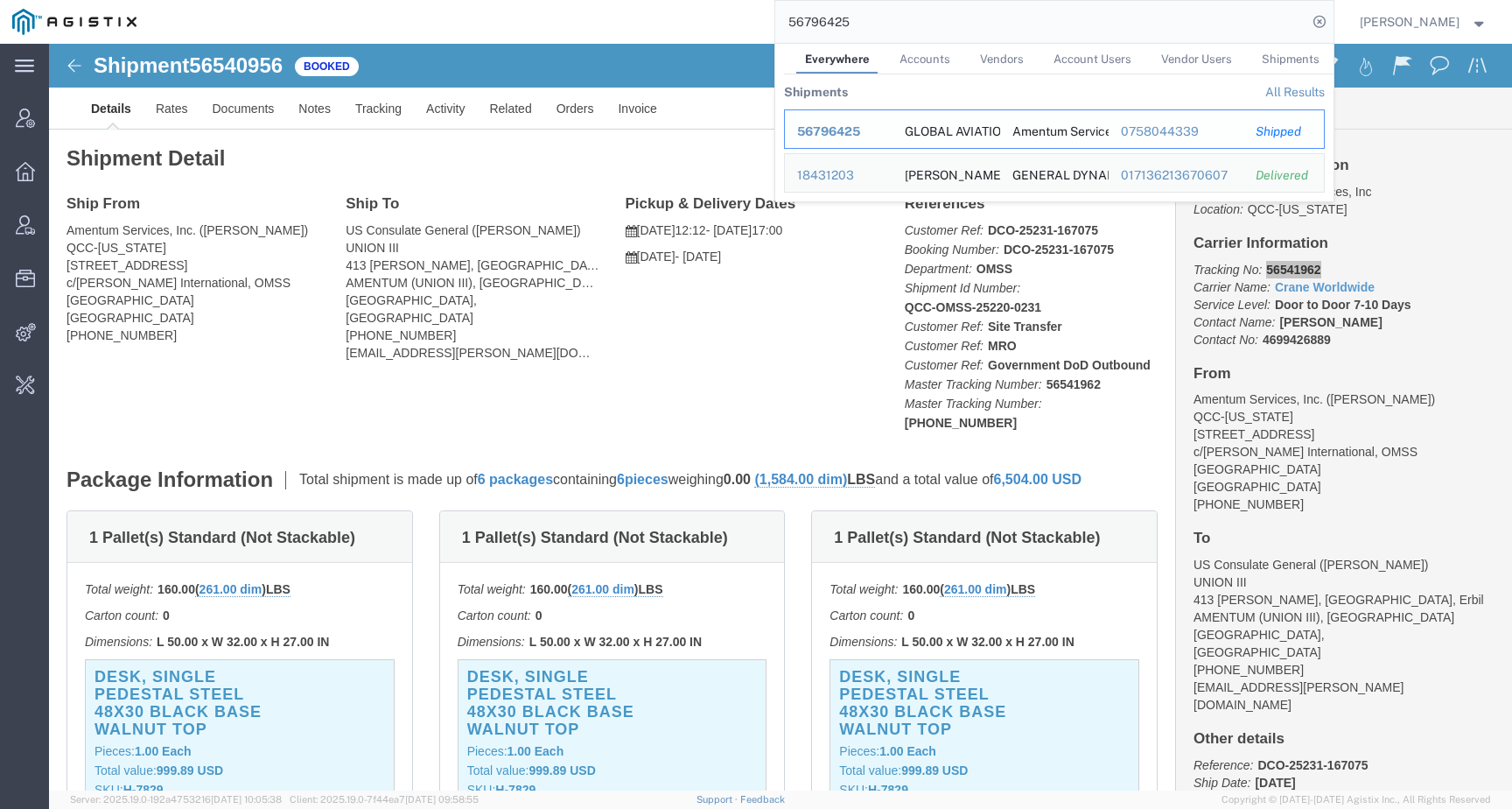
click at [861, 128] on span "56796425" at bounding box center [828, 130] width 63 height 14
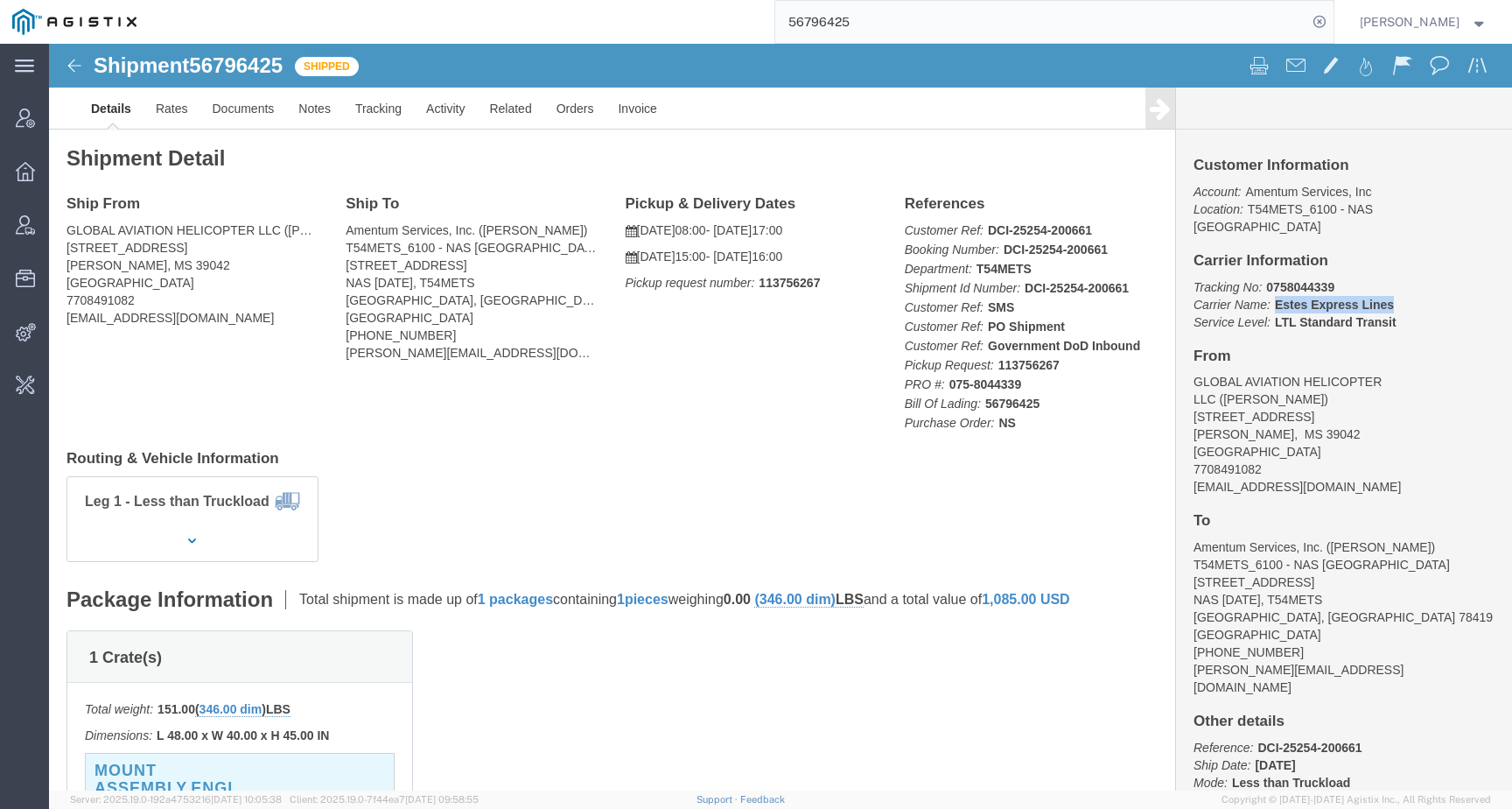
drag, startPoint x: 1213, startPoint y: 242, endPoint x: 1346, endPoint y: 242, distance: 133.0
click p "Tracking No: 0758044339 Carrier Name: [PERSON_NAME] Express Lines [PERSON_NAME]…"
copy b "Estes Express Lines"
drag, startPoint x: 1208, startPoint y: 225, endPoint x: 1323, endPoint y: 222, distance: 115.0
click p "Tracking No: 0758044339 Carrier Name: [PERSON_NAME] Express Lines [PERSON_NAME]…"
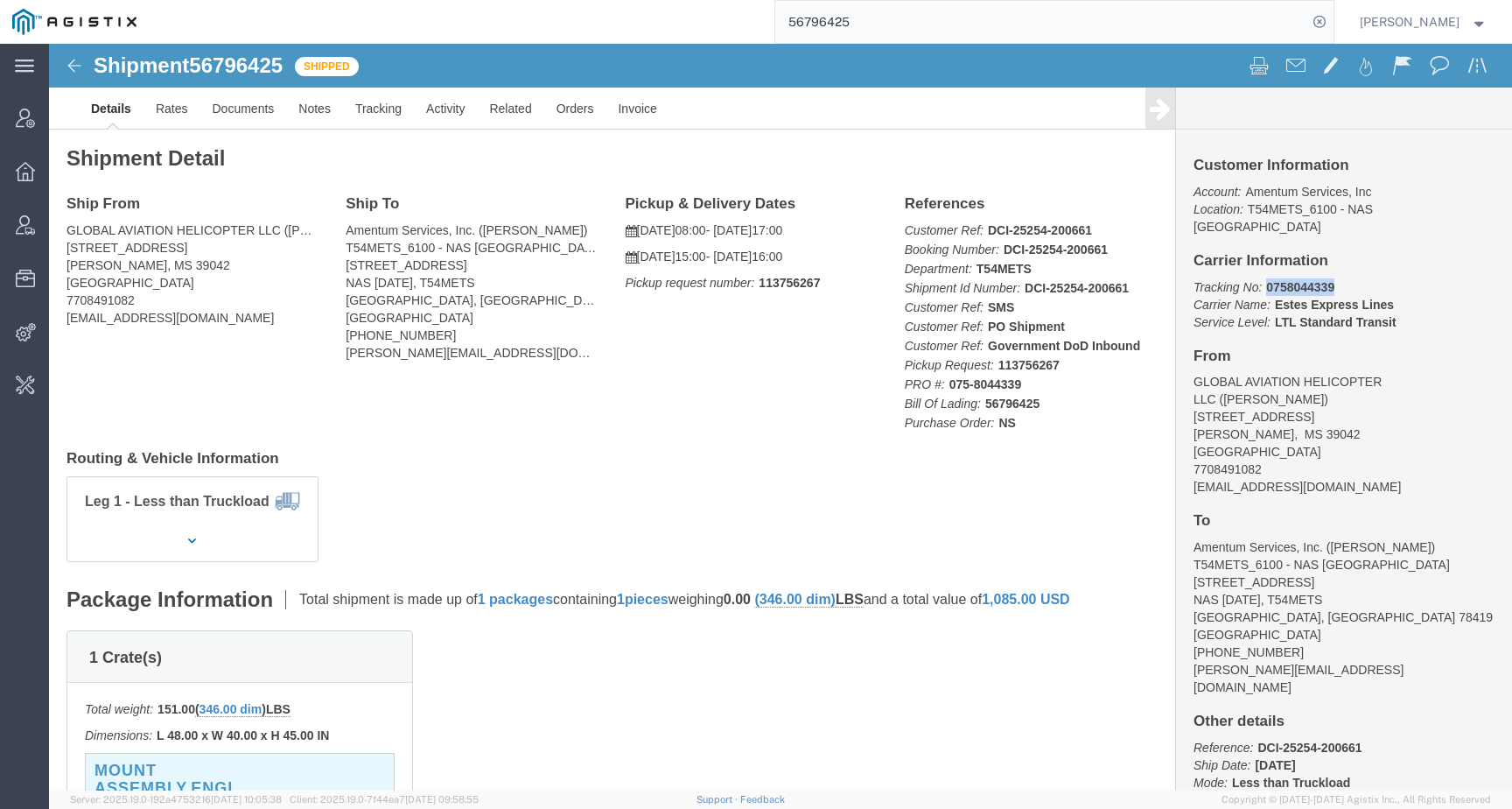
copy b "0758044339"
click link "Tracking"
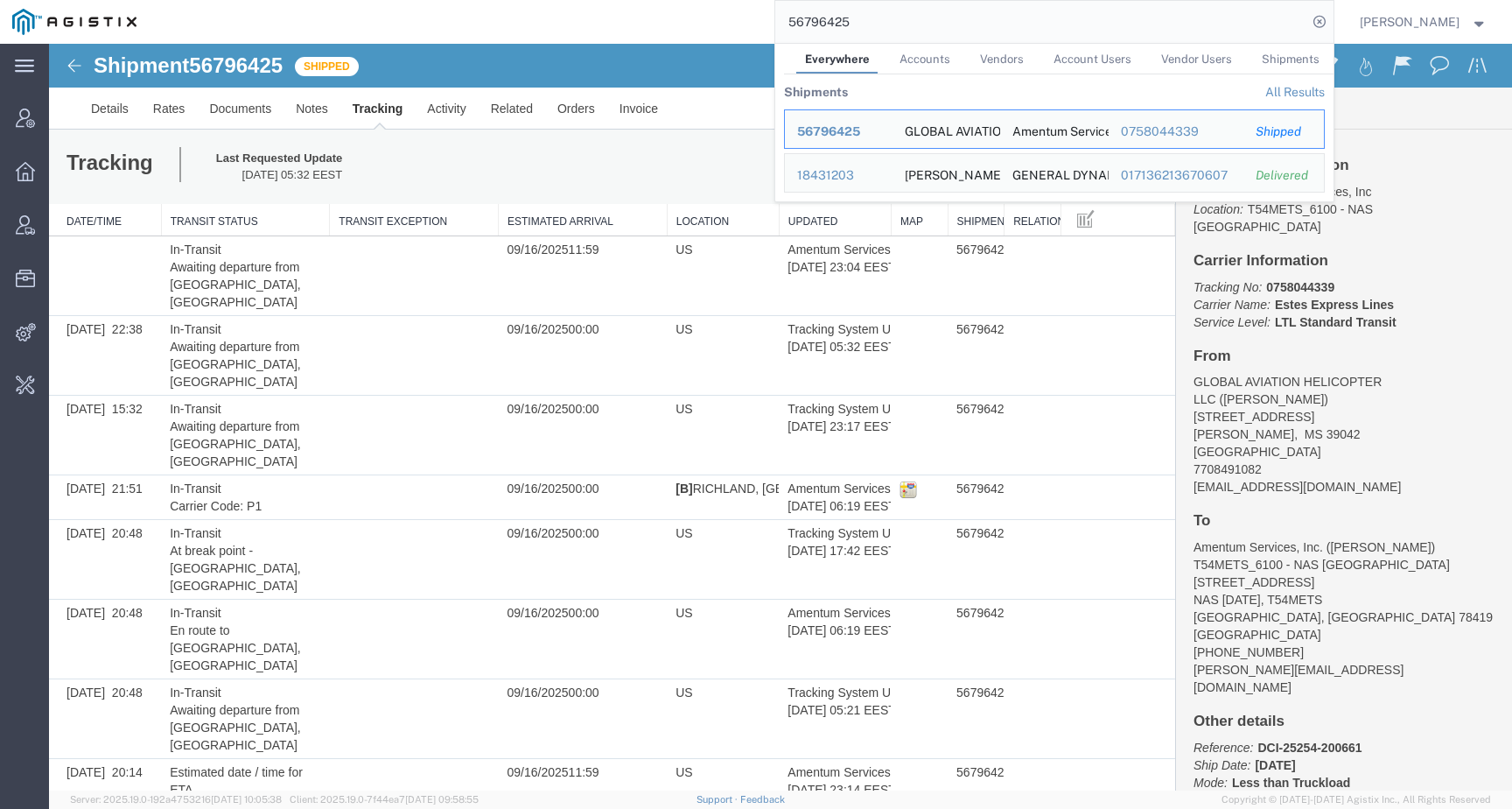
drag, startPoint x: 854, startPoint y: 27, endPoint x: 719, endPoint y: 27, distance: 135.0
click at [719, 27] on div "56796425 Everywhere Accounts Vendors Account Users Vendor Users Shipments Shipm…" at bounding box center [741, 22] width 1185 height 44
paste input "399147"
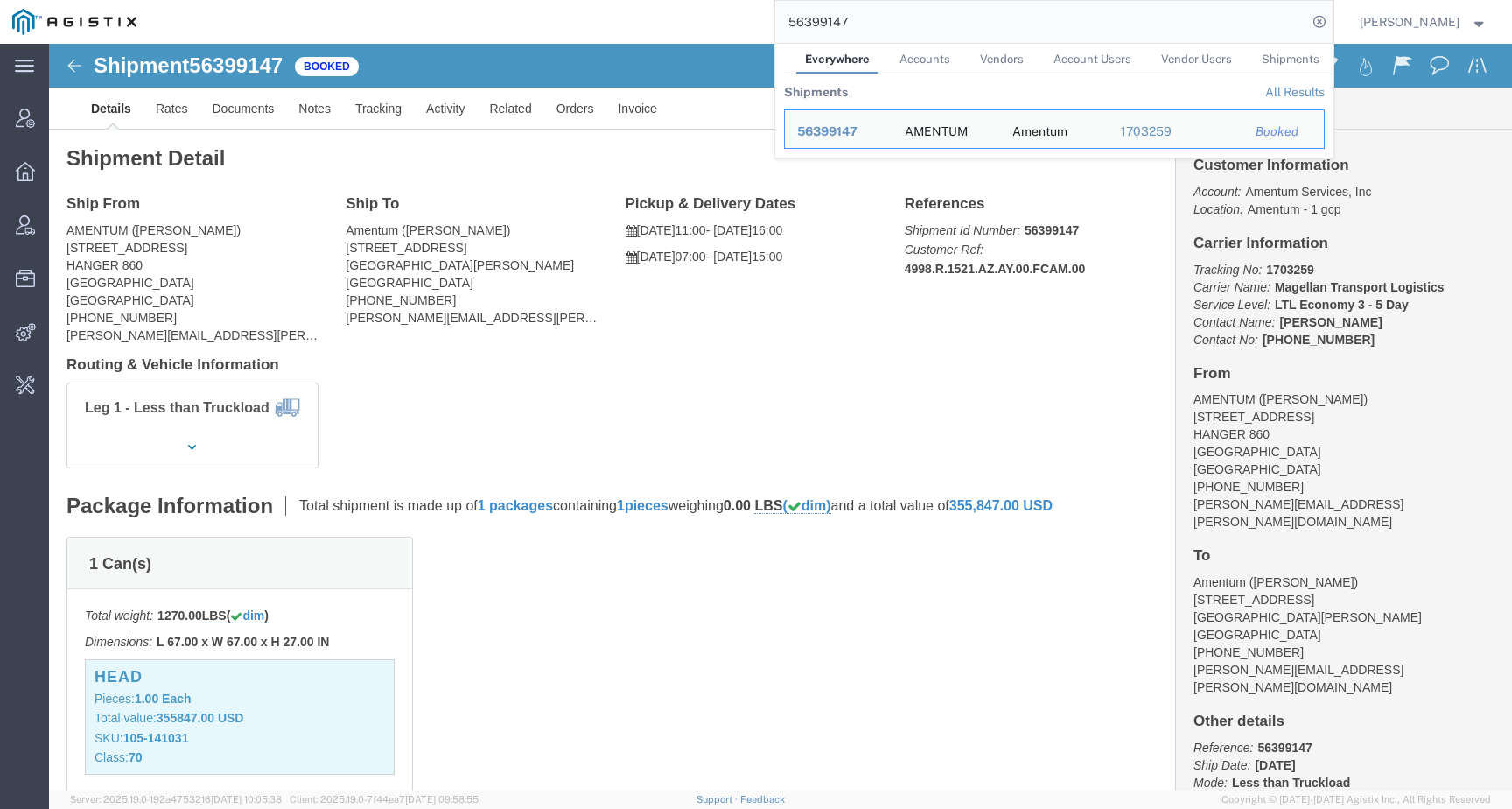
drag, startPoint x: 1220, startPoint y: 245, endPoint x: 1388, endPoint y: 241, distance: 168.0
click p "Tracking No: 1703259 Carrier Name: Magellan Transport Logistics Magellan Transp…"
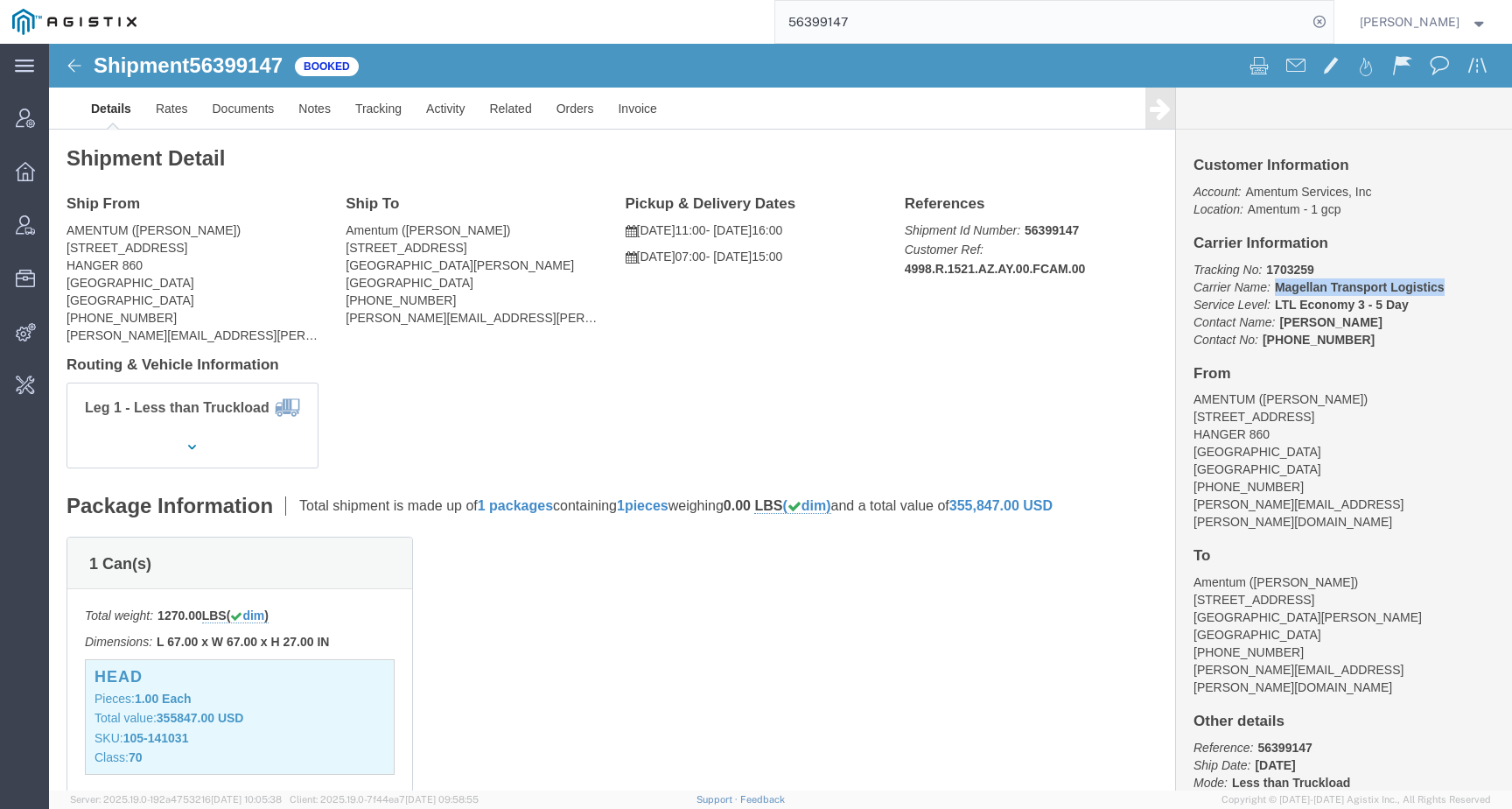
drag, startPoint x: 1388, startPoint y: 241, endPoint x: 1218, endPoint y: 244, distance: 170.0
click p "Tracking No: 1703259 Carrier Name: Magellan Transport Logistics Magellan Transp…"
copy b "Magellan Transport Logistics"
drag, startPoint x: 1210, startPoint y: 225, endPoint x: 1277, endPoint y: 225, distance: 67.0
click p "Tracking No: 1703259 Carrier Name: Magellan Transport Logistics Magellan Transp…"
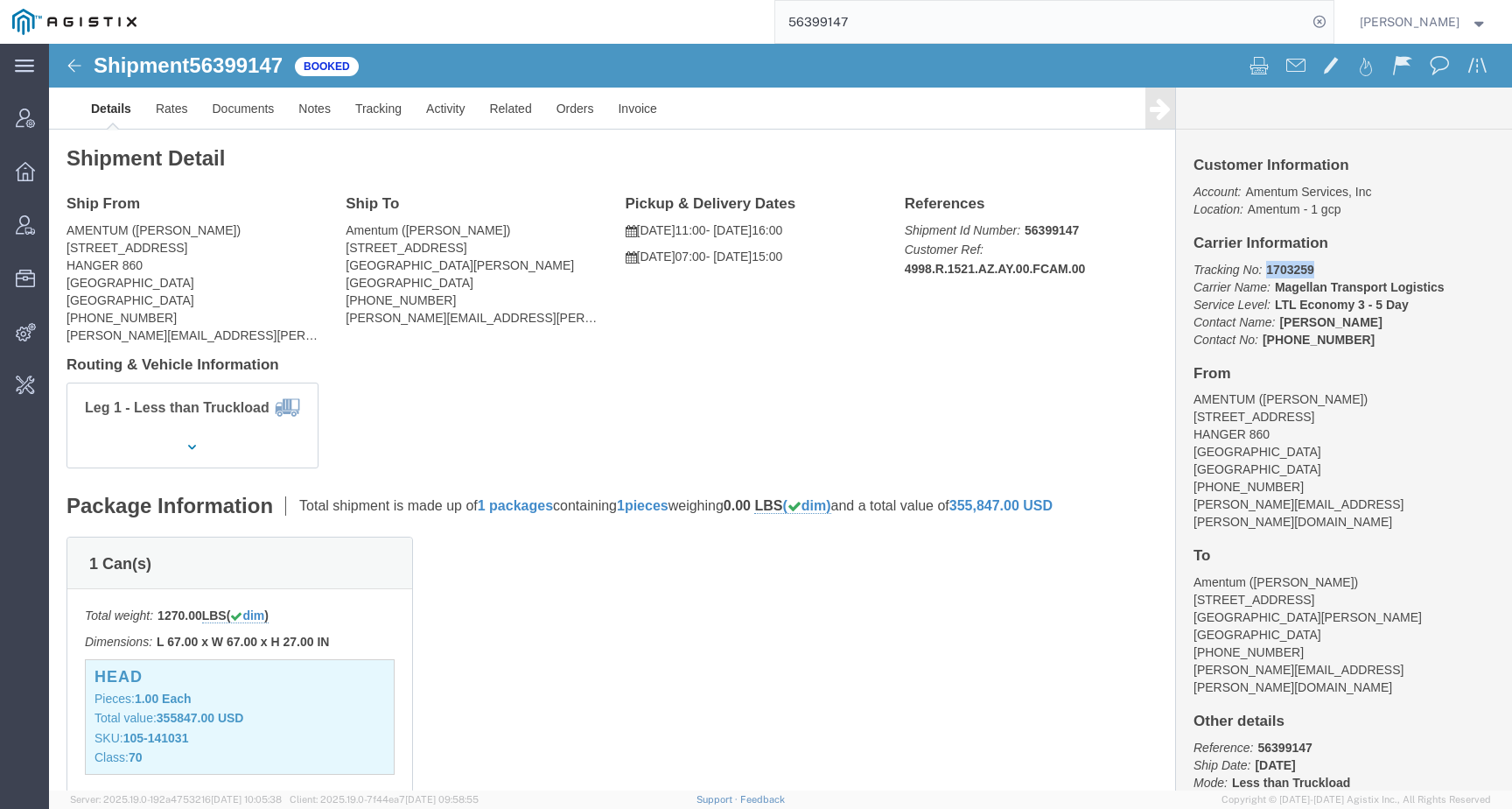
copy b "1703259"
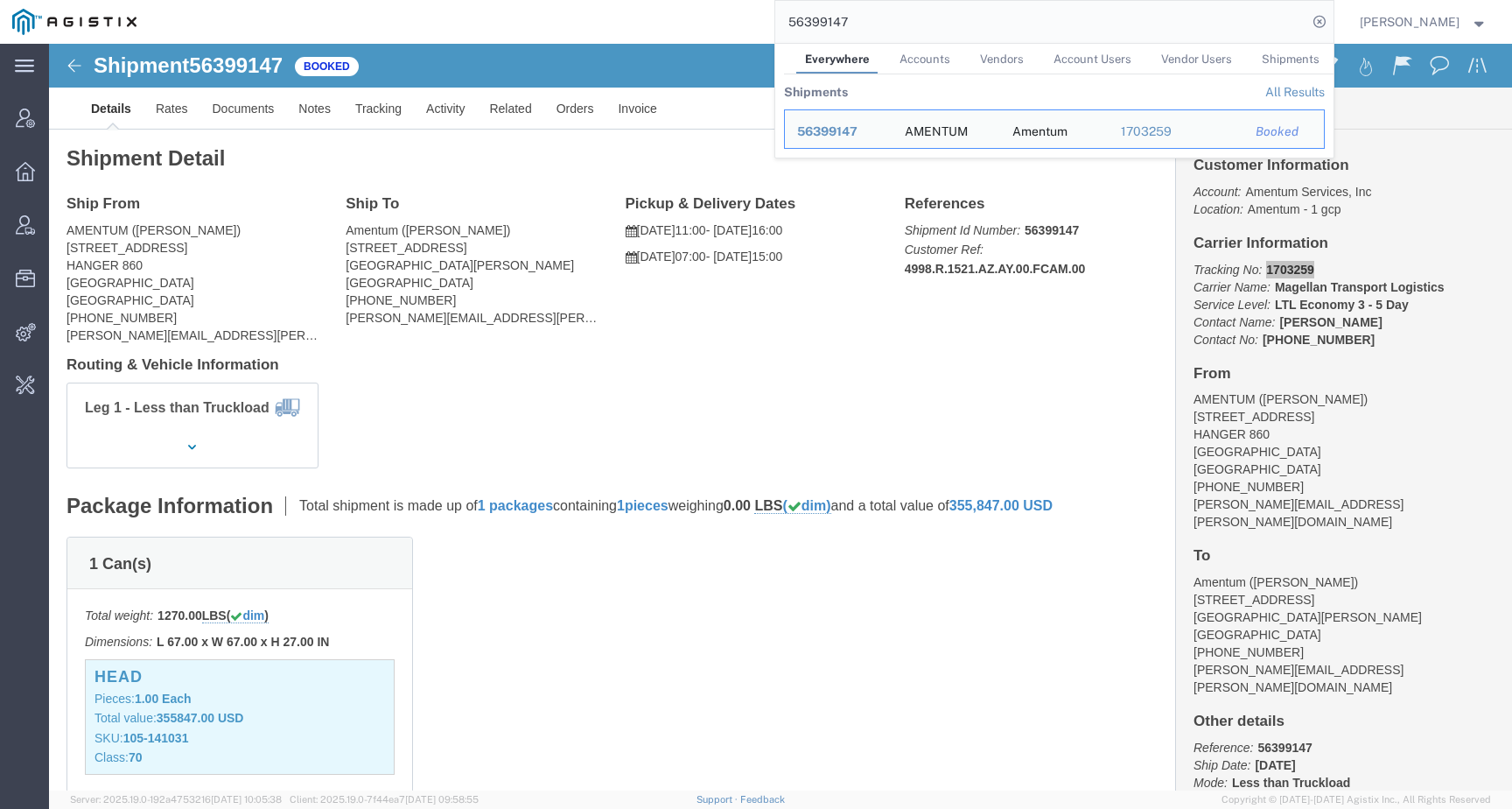
drag, startPoint x: 878, startPoint y: 23, endPoint x: 658, endPoint y: 23, distance: 220.0
click at [658, 23] on div "56399147 Everywhere Accounts Vendors Account Users Vendor Users Shipments Shipm…" at bounding box center [741, 22] width 1185 height 44
paste input "598530"
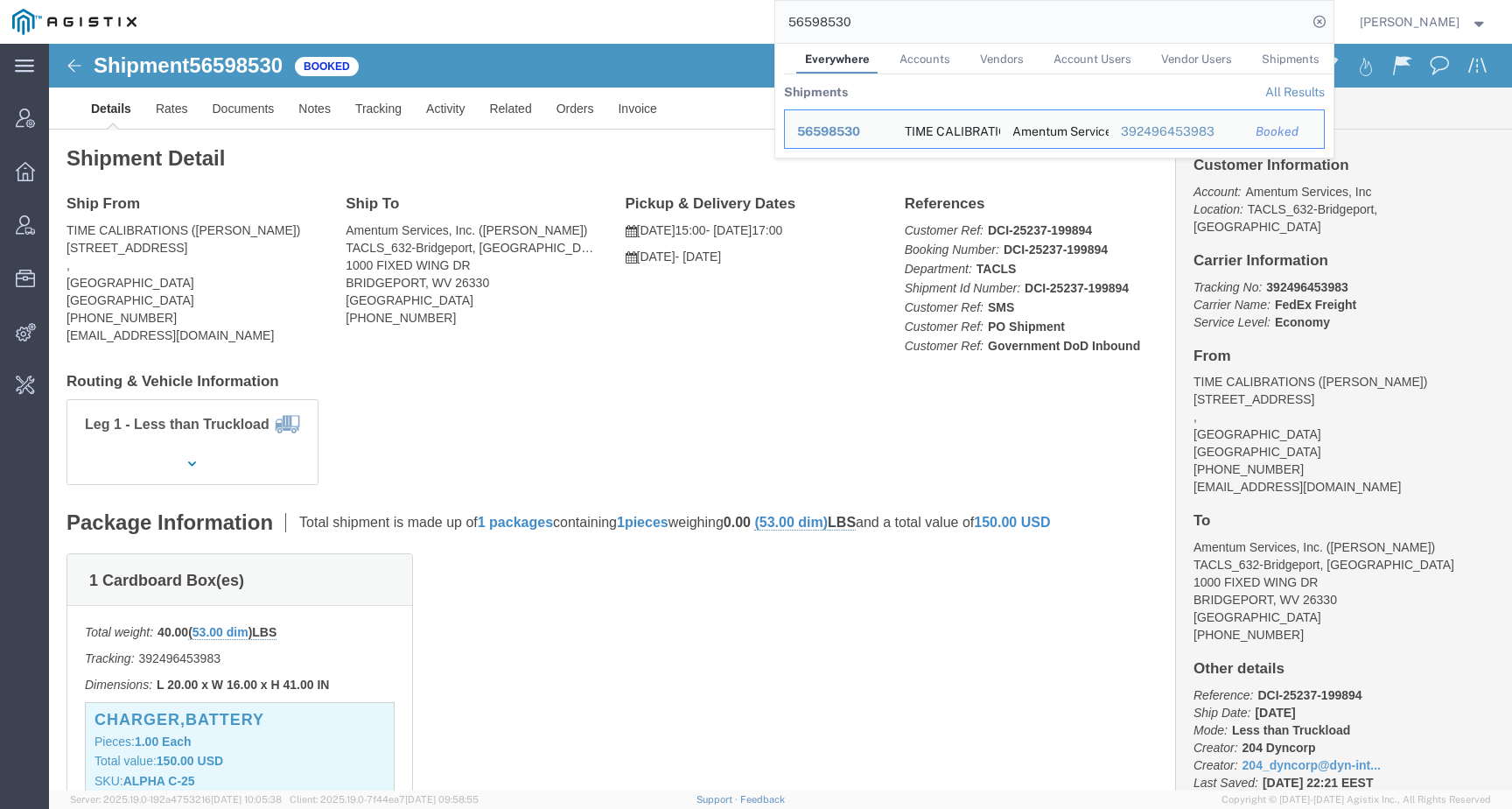
click h4 "Routing & Vehicle Information"
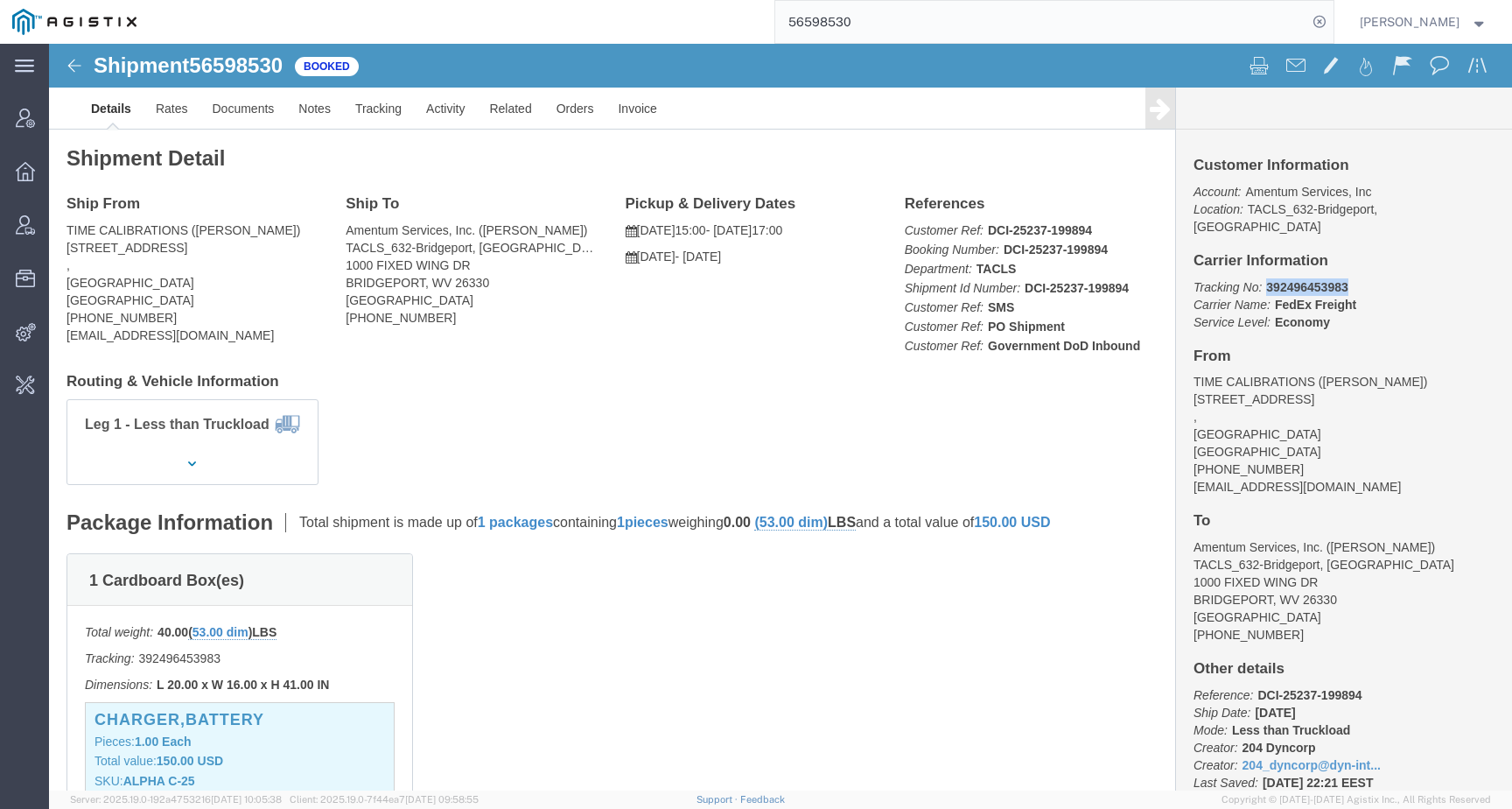
drag, startPoint x: 1210, startPoint y: 222, endPoint x: 1363, endPoint y: 219, distance: 153.0
click p "Tracking No: 392496453983 Carrier Name: FedEx Freight FedEx Freight Service Lev…"
copy b "392496453983"
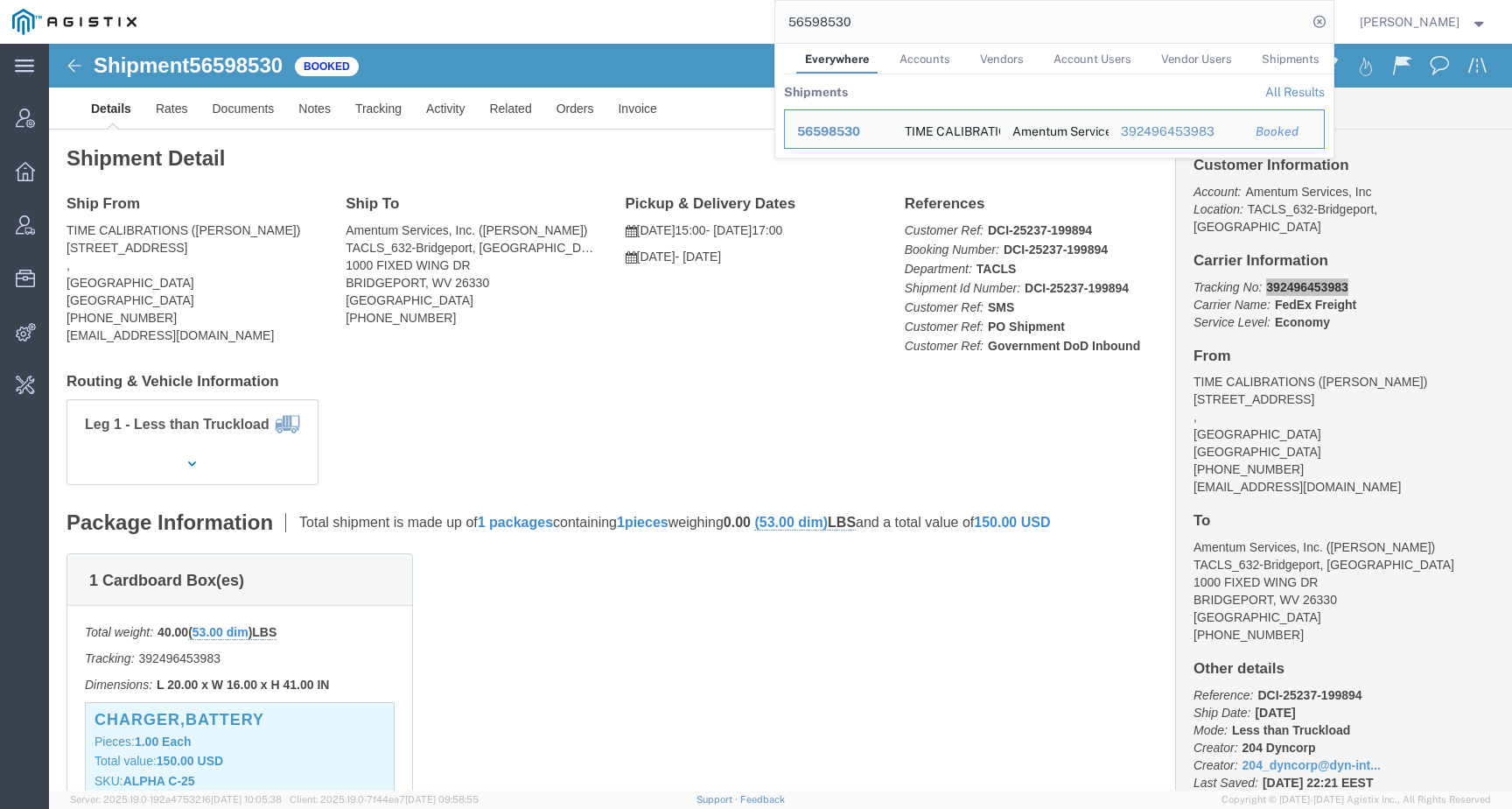
drag, startPoint x: 893, startPoint y: 29, endPoint x: 686, endPoint y: 29, distance: 207.0
click at [686, 29] on div "56598530 Everywhere Accounts Vendors Account Users Vendor Users Shipments Shipm…" at bounding box center [741, 22] width 1185 height 44
paste input "76806"
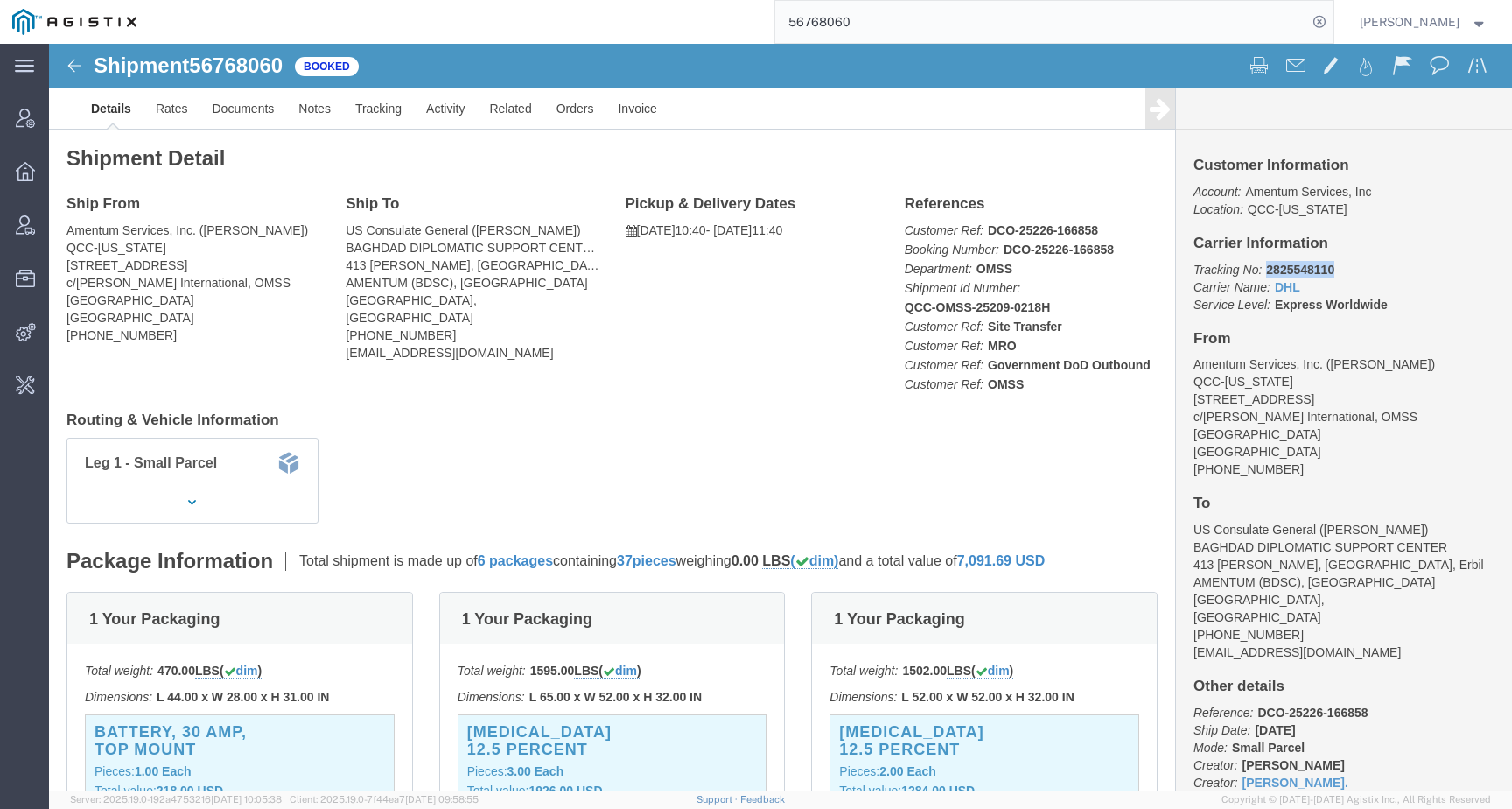
drag, startPoint x: 1206, startPoint y: 221, endPoint x: 1327, endPoint y: 221, distance: 121.0
click p "Tracking No: 2825548110 Carrier Name: DHL DHL Service Level: Express Worldwide"
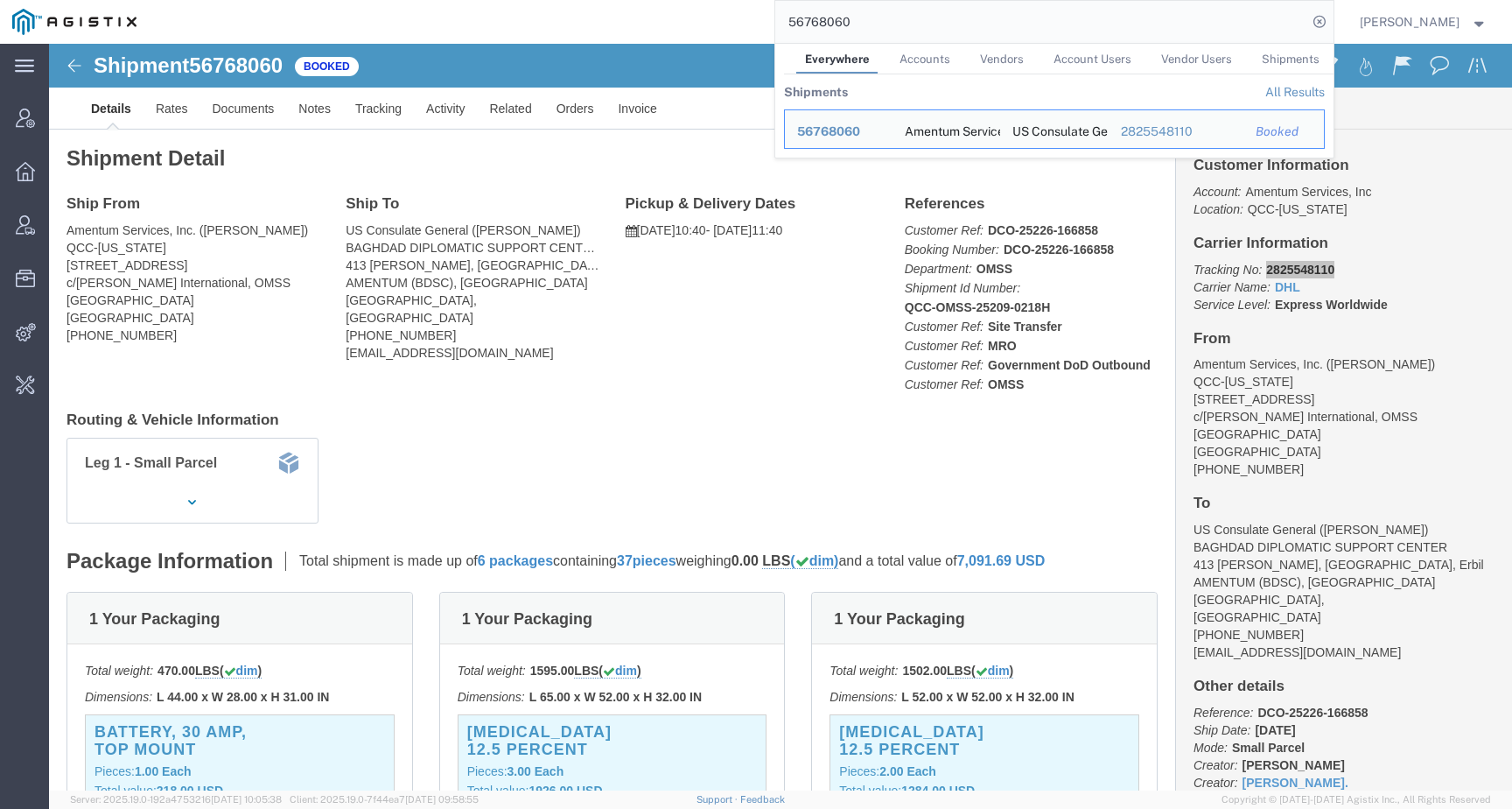
drag, startPoint x: 888, startPoint y: 20, endPoint x: 711, endPoint y: 18, distance: 177.0
click at [711, 19] on div "56768060 Everywhere Accounts Vendors Account Users Vendor Users Shipments Shipm…" at bounding box center [741, 22] width 1185 height 44
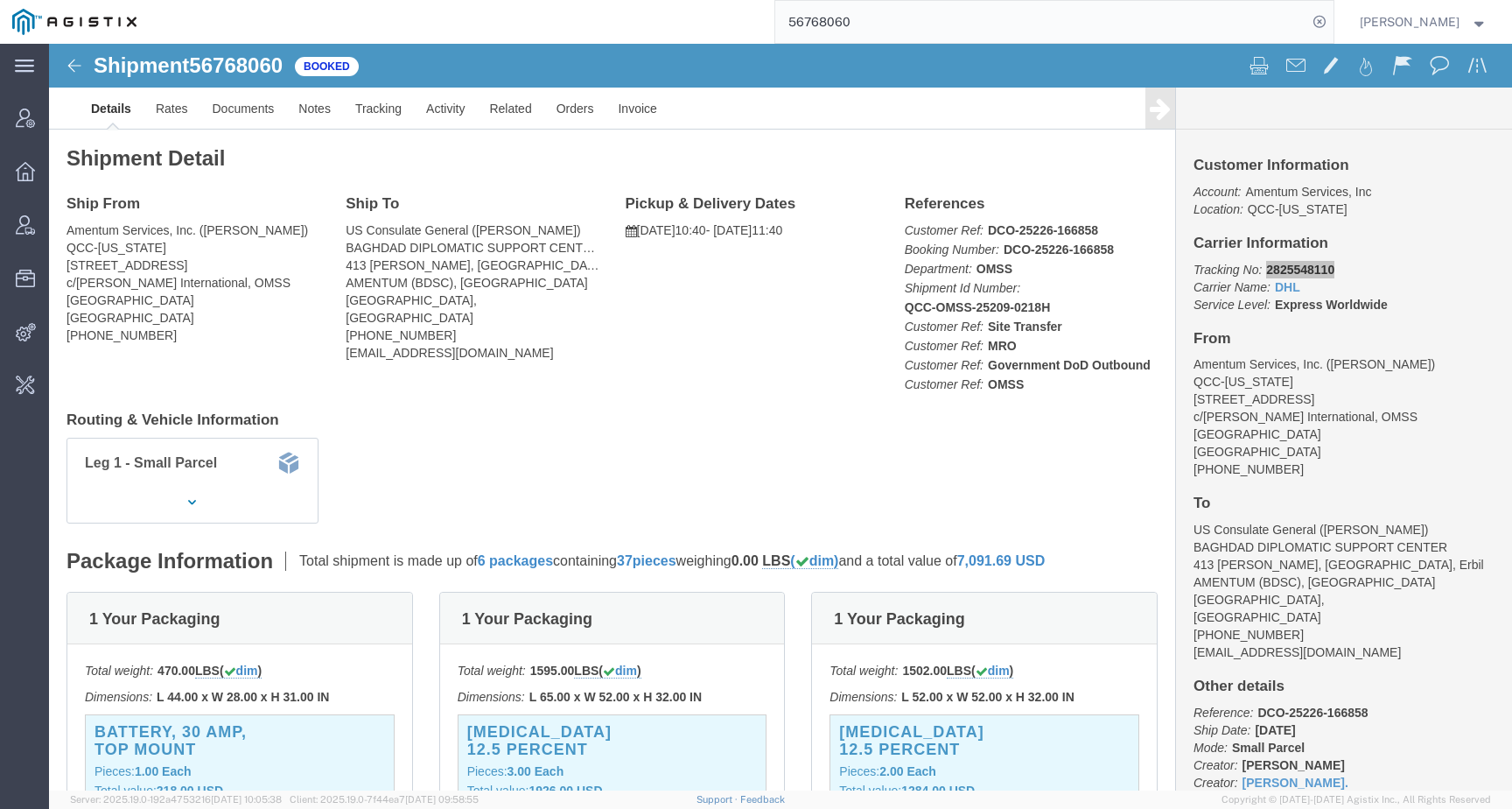
paste input "62967"
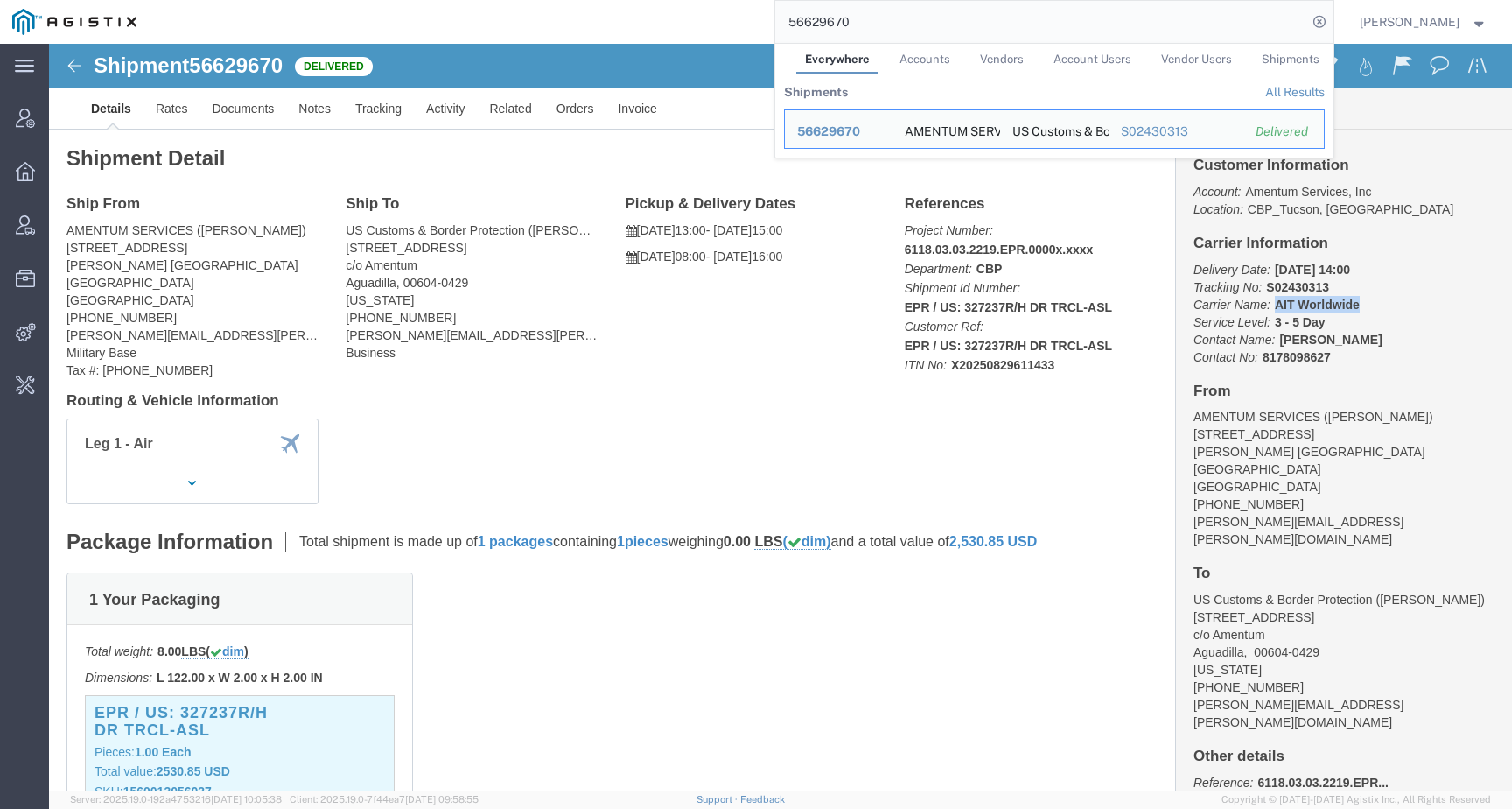
drag, startPoint x: 1214, startPoint y: 262, endPoint x: 1306, endPoint y: 263, distance: 92.0
click p "Delivery Date: [DATE] 14:00 Tracking No: S02430313 Carrier Name: AIT Worldwide …"
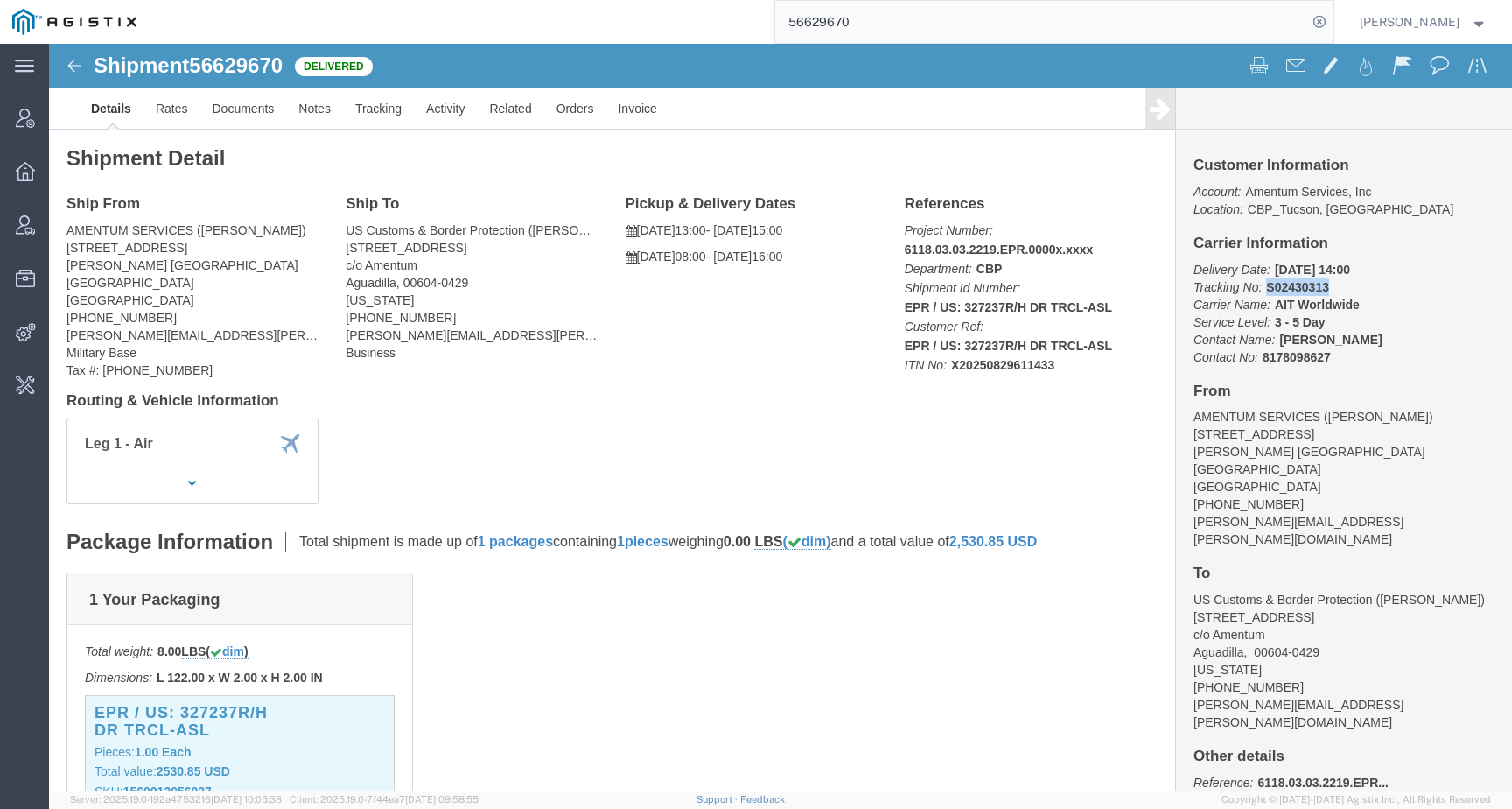
drag, startPoint x: 1208, startPoint y: 246, endPoint x: 1294, endPoint y: 246, distance: 86.0
click p "Delivery Date: [DATE] 14:00 Tracking No: S02430313 Carrier Name: AIT Worldwide …"
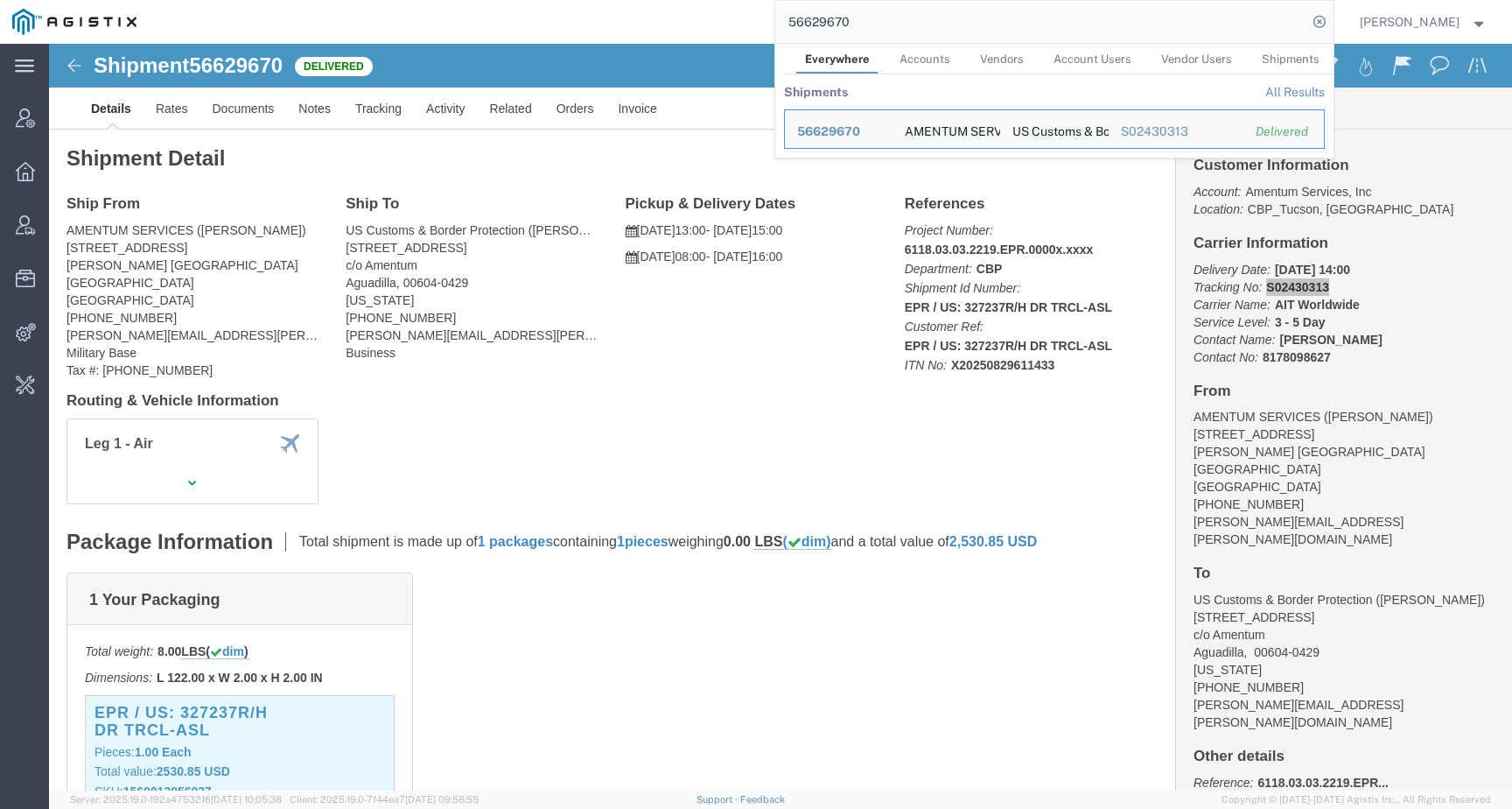
drag, startPoint x: 874, startPoint y: 26, endPoint x: 695, endPoint y: 23, distance: 179.0
click at [695, 23] on div "56629670 Everywhere Accounts Vendors Account Users Vendor Users Shipments Shipm…" at bounding box center [741, 22] width 1185 height 44
paste input "816533"
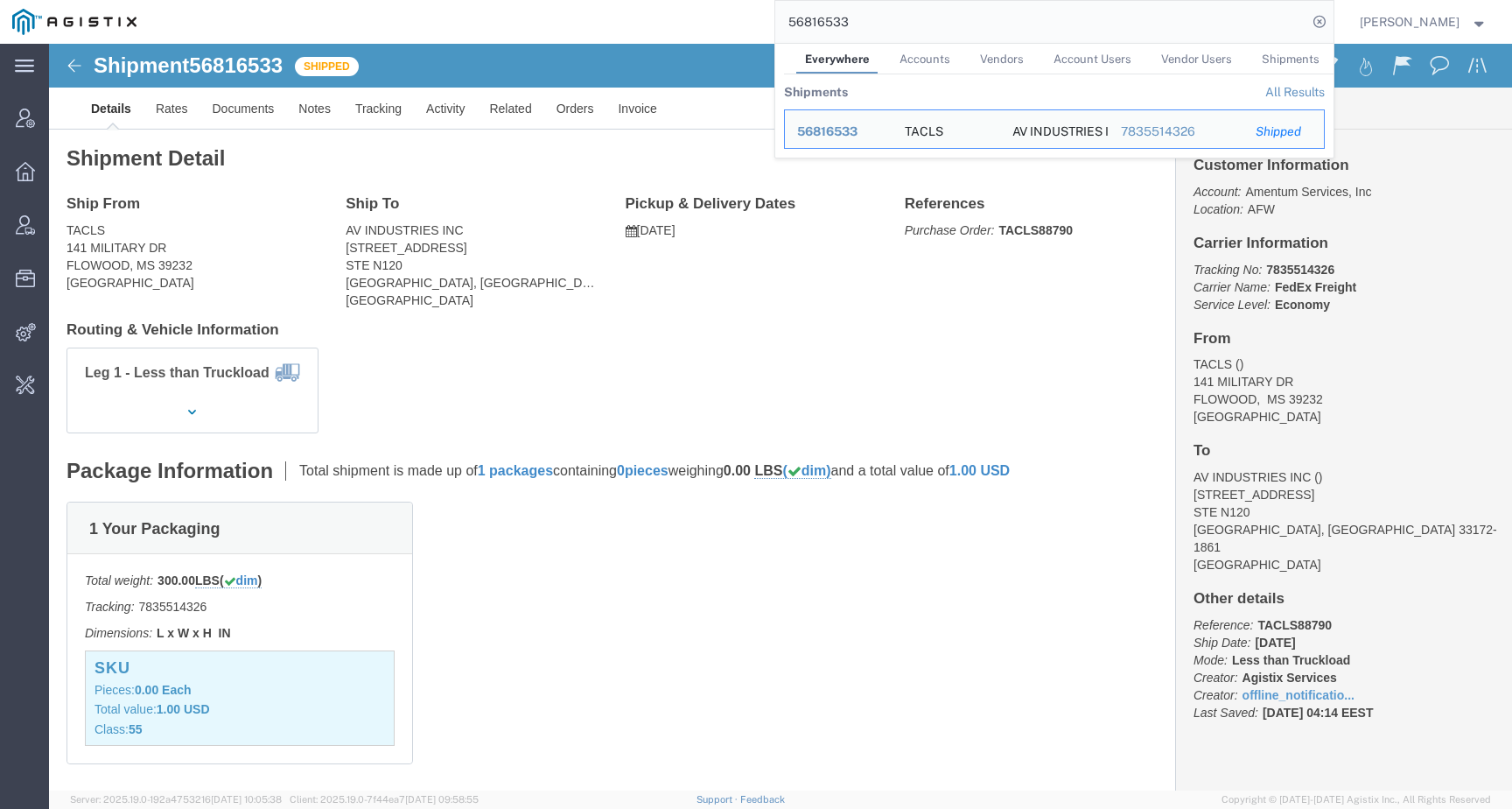
click b "7835514326"
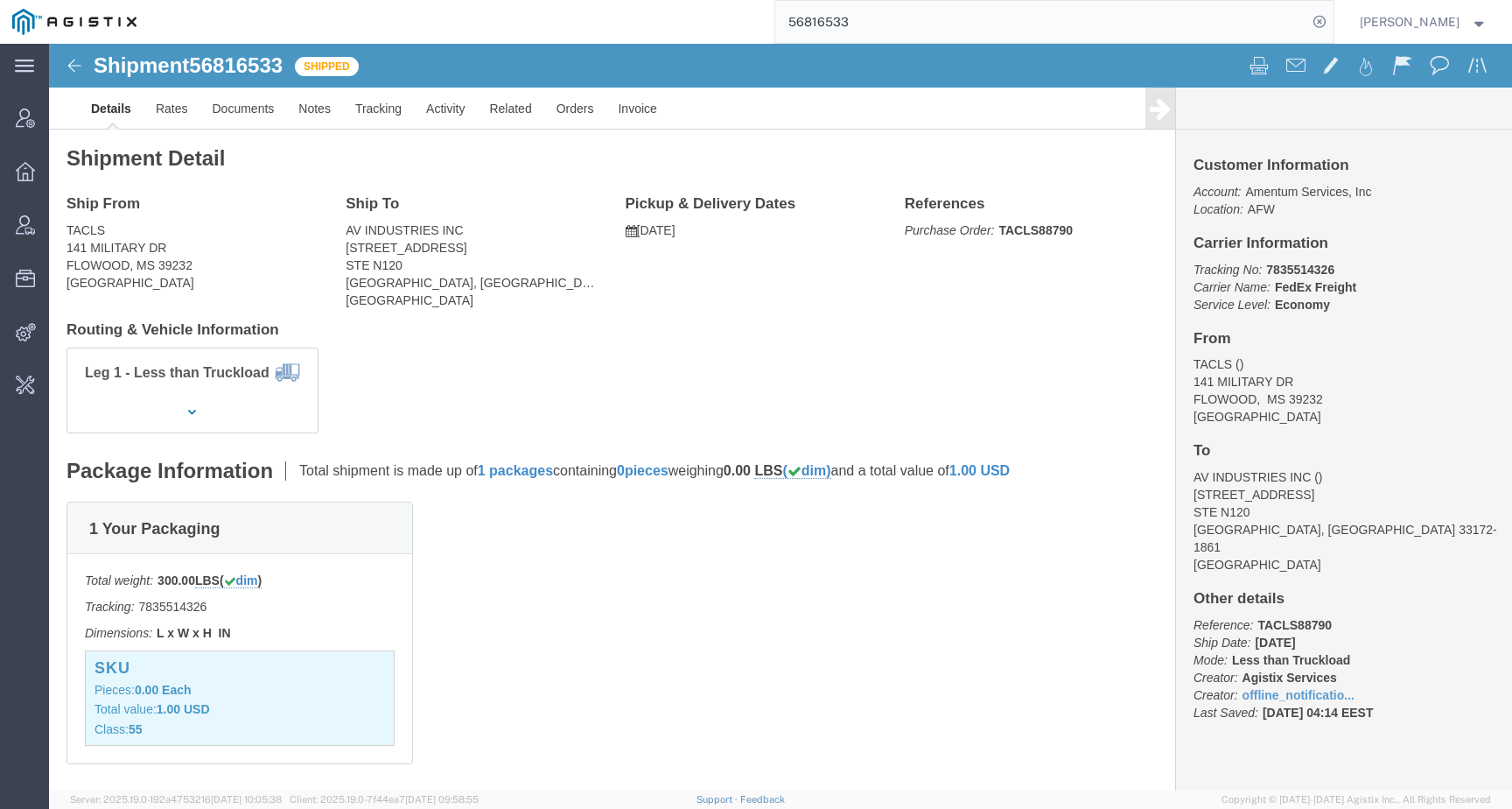
drag, startPoint x: 1211, startPoint y: 225, endPoint x: 1297, endPoint y: 225, distance: 86.0
click p "Tracking No: 7835514326 Carrier Name: FedEx Freight FedEx Freight Service Level…"
drag, startPoint x: 1275, startPoint y: 225, endPoint x: 1206, endPoint y: 227, distance: 69.0
click p "Tracking No: 7835514326 Carrier Name: FedEx Freight FedEx Freight Service Level…"
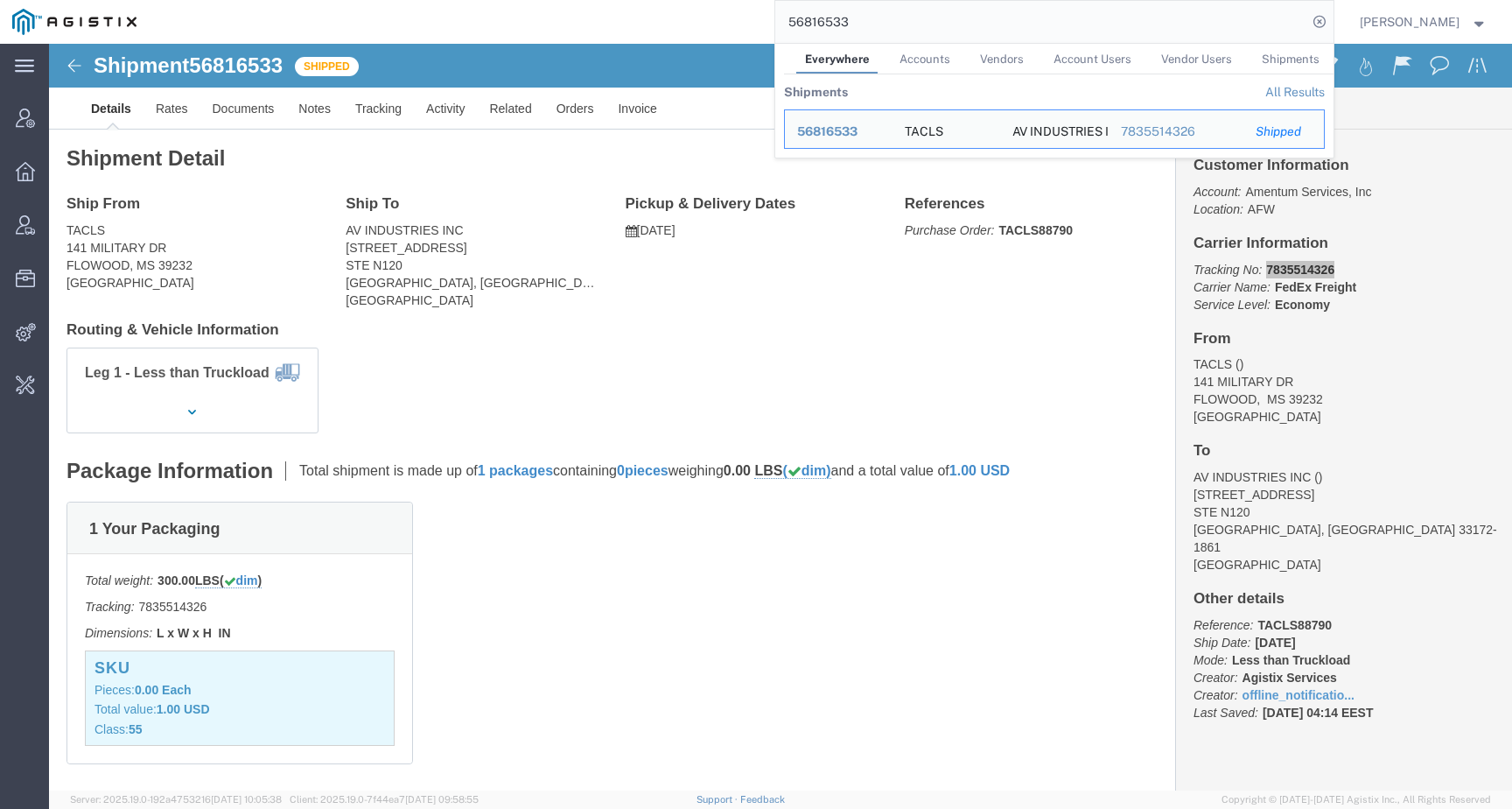
drag, startPoint x: 878, startPoint y: 20, endPoint x: 760, endPoint y: 20, distance: 118.0
click at [760, 20] on div "56816533 Everywhere Accounts Vendors Account Users Vendor Users Shipments Shipm…" at bounding box center [741, 22] width 1185 height 44
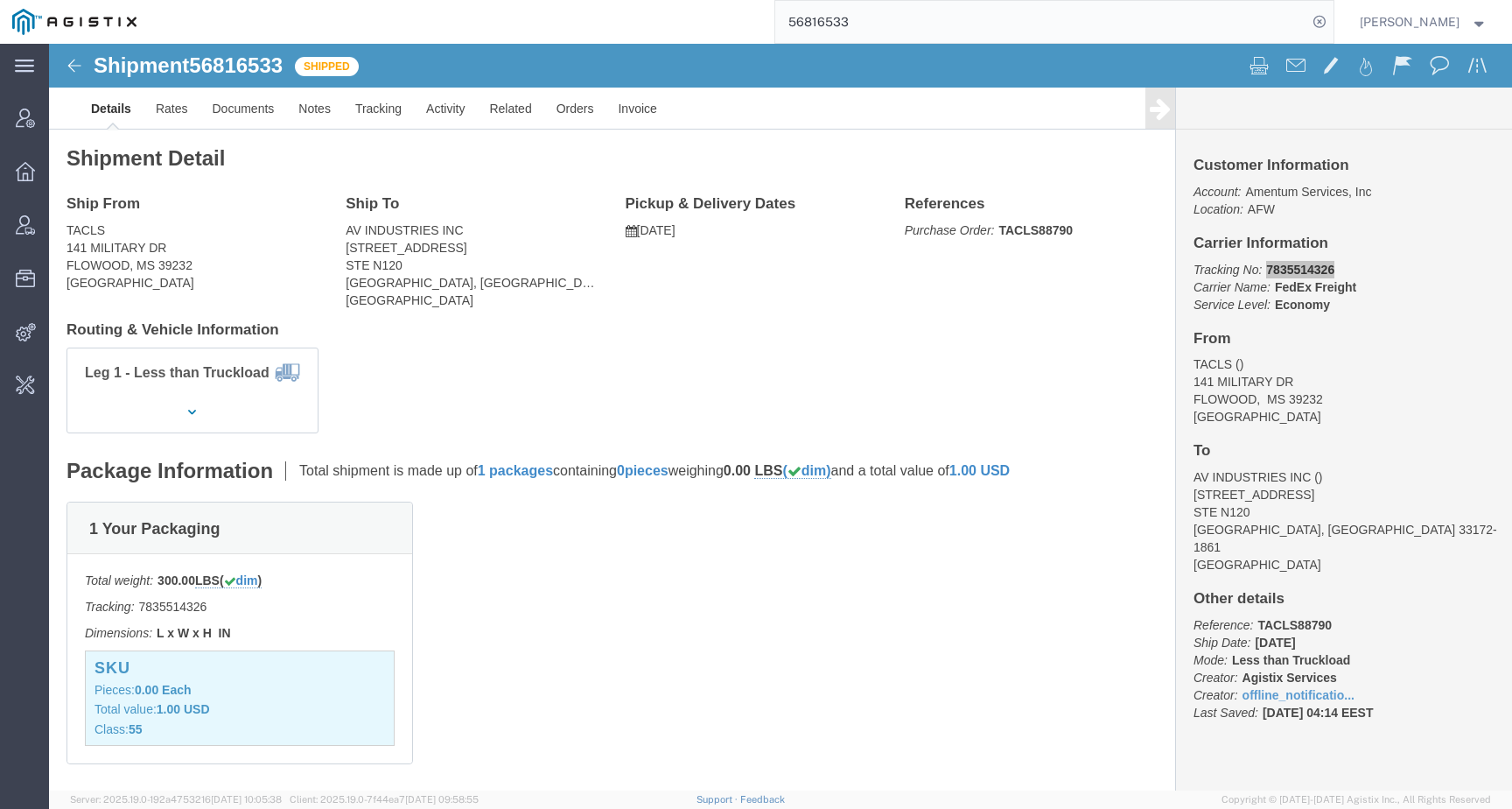
paste input "578126"
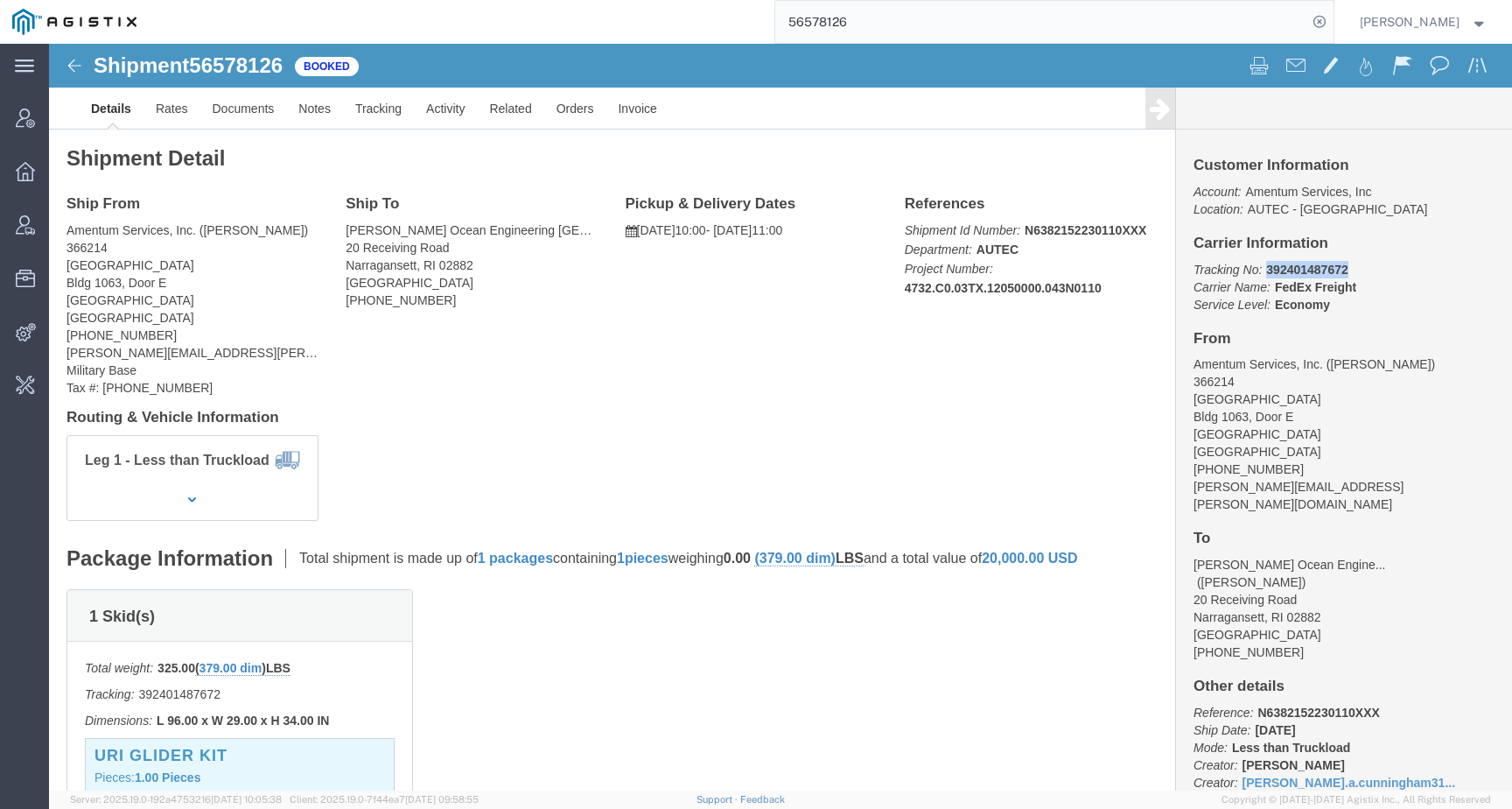
drag, startPoint x: 1259, startPoint y: 269, endPoint x: 1369, endPoint y: 224, distance: 118.8
click p "Tracking No: 392401487672 Carrier Name: FedEx Freight FedEx Freight Service Lev…"
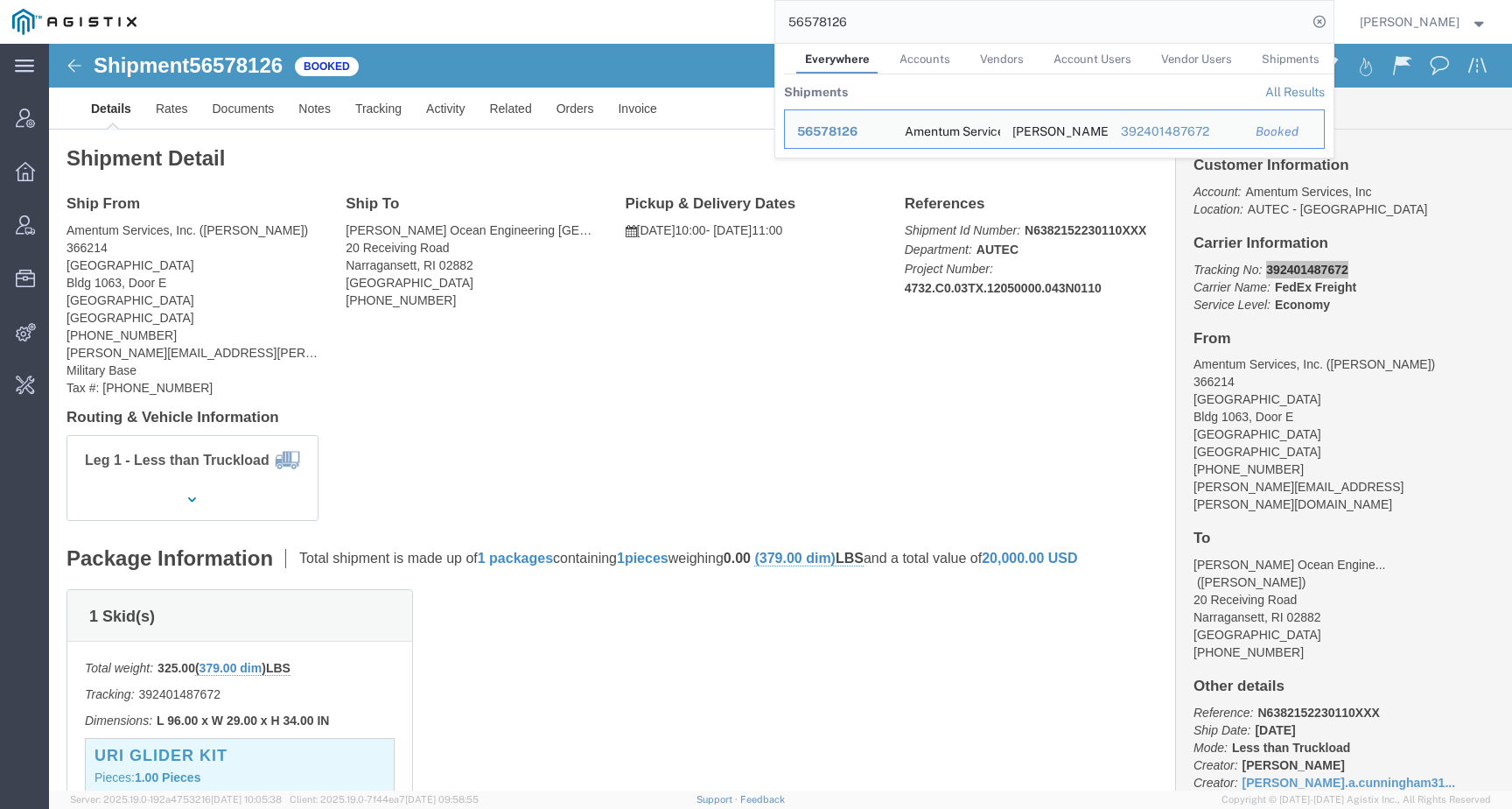
drag, startPoint x: 905, startPoint y: 17, endPoint x: 643, endPoint y: 32, distance: 262.4
click at [643, 32] on div "56578126 Everywhere Accounts Vendors Account Users Vendor Users Shipments Shipm…" at bounding box center [741, 22] width 1185 height 44
paste input "56792078"
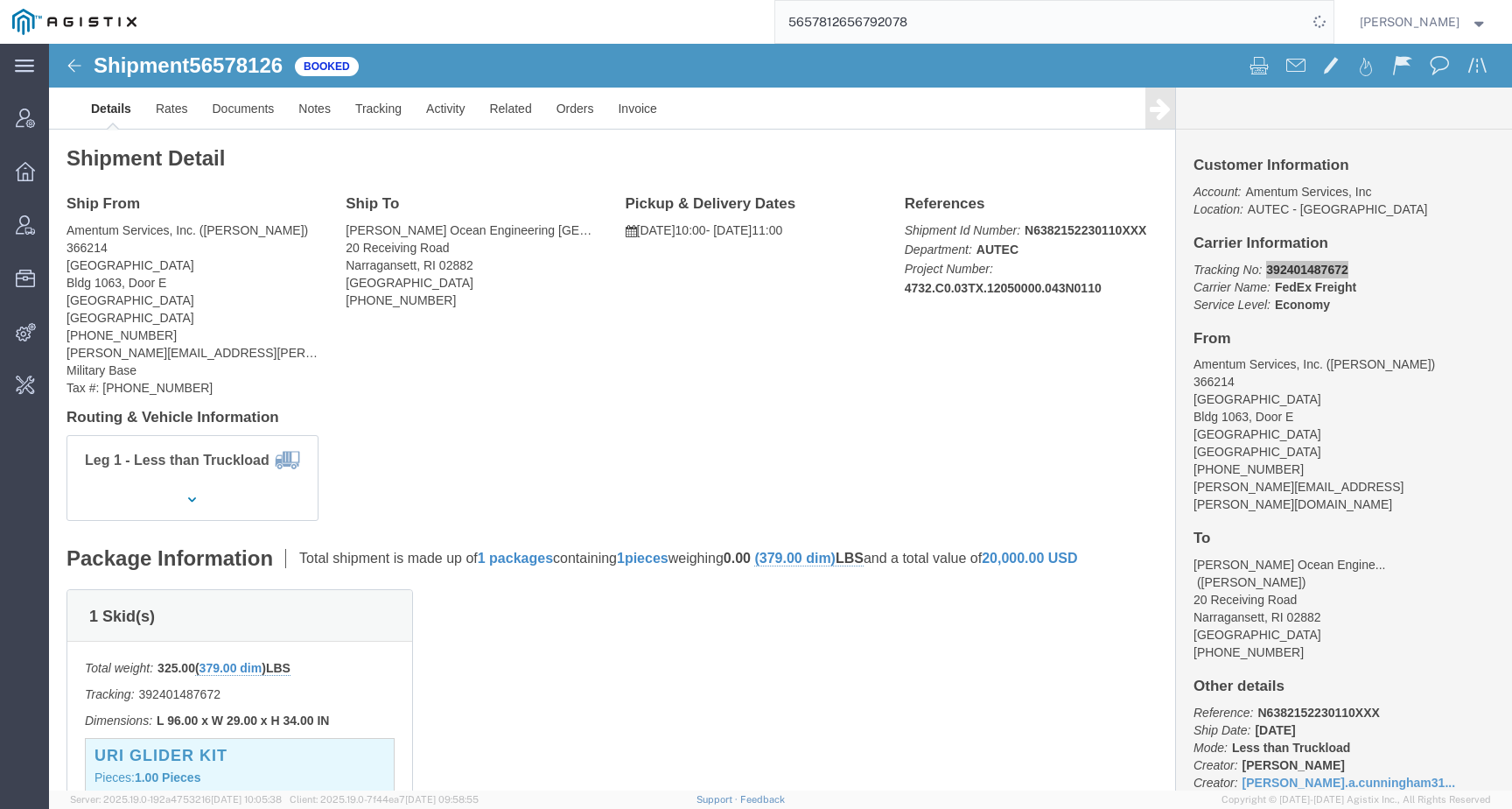
drag, startPoint x: 987, startPoint y: 37, endPoint x: 662, endPoint y: 7, distance: 326.4
click at [662, 7] on div "5657812656792078" at bounding box center [741, 22] width 1185 height 44
paste input "search"
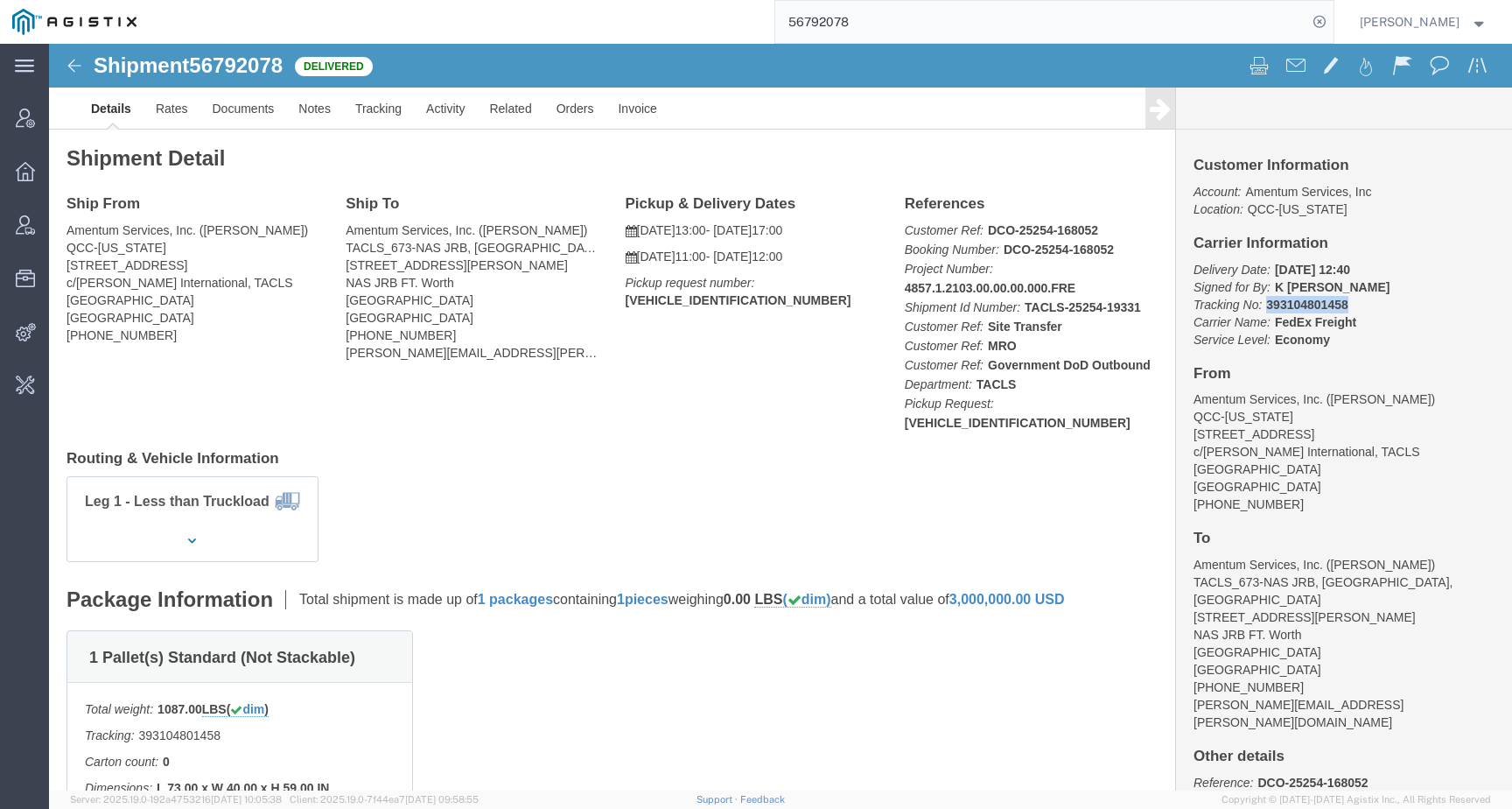
drag, startPoint x: 1211, startPoint y: 265, endPoint x: 1298, endPoint y: 262, distance: 87.1
click p "Delivery Date: [DATE] 12:40 Signed for By: K [PERSON_NAME] Tracking No: 3931048…"
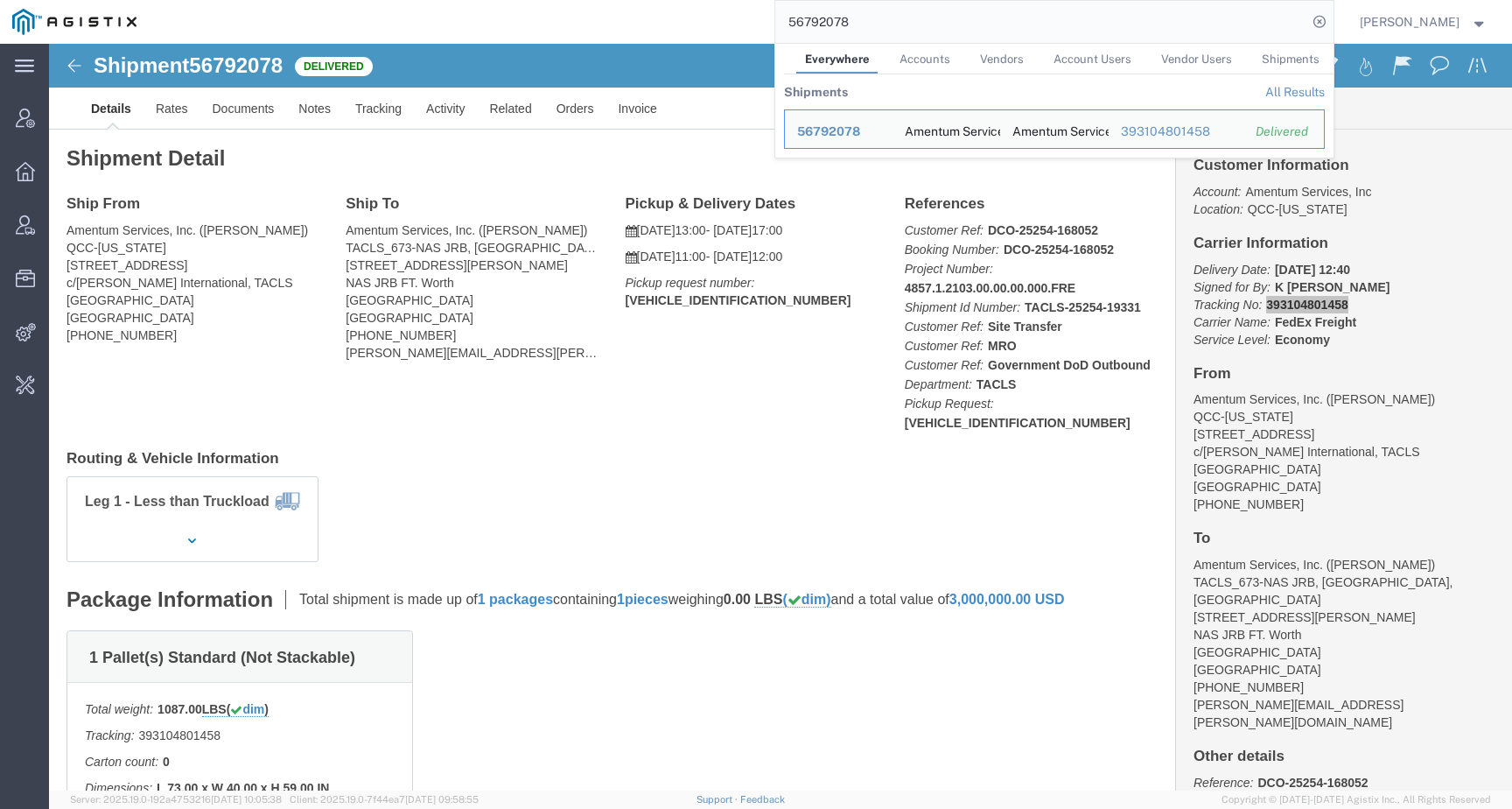
drag, startPoint x: 875, startPoint y: 22, endPoint x: 729, endPoint y: 21, distance: 146.0
click at [729, 21] on div "56792078 Everywhere Accounts Vendors Account Users Vendor Users Shipments Shipm…" at bounding box center [741, 22] width 1185 height 44
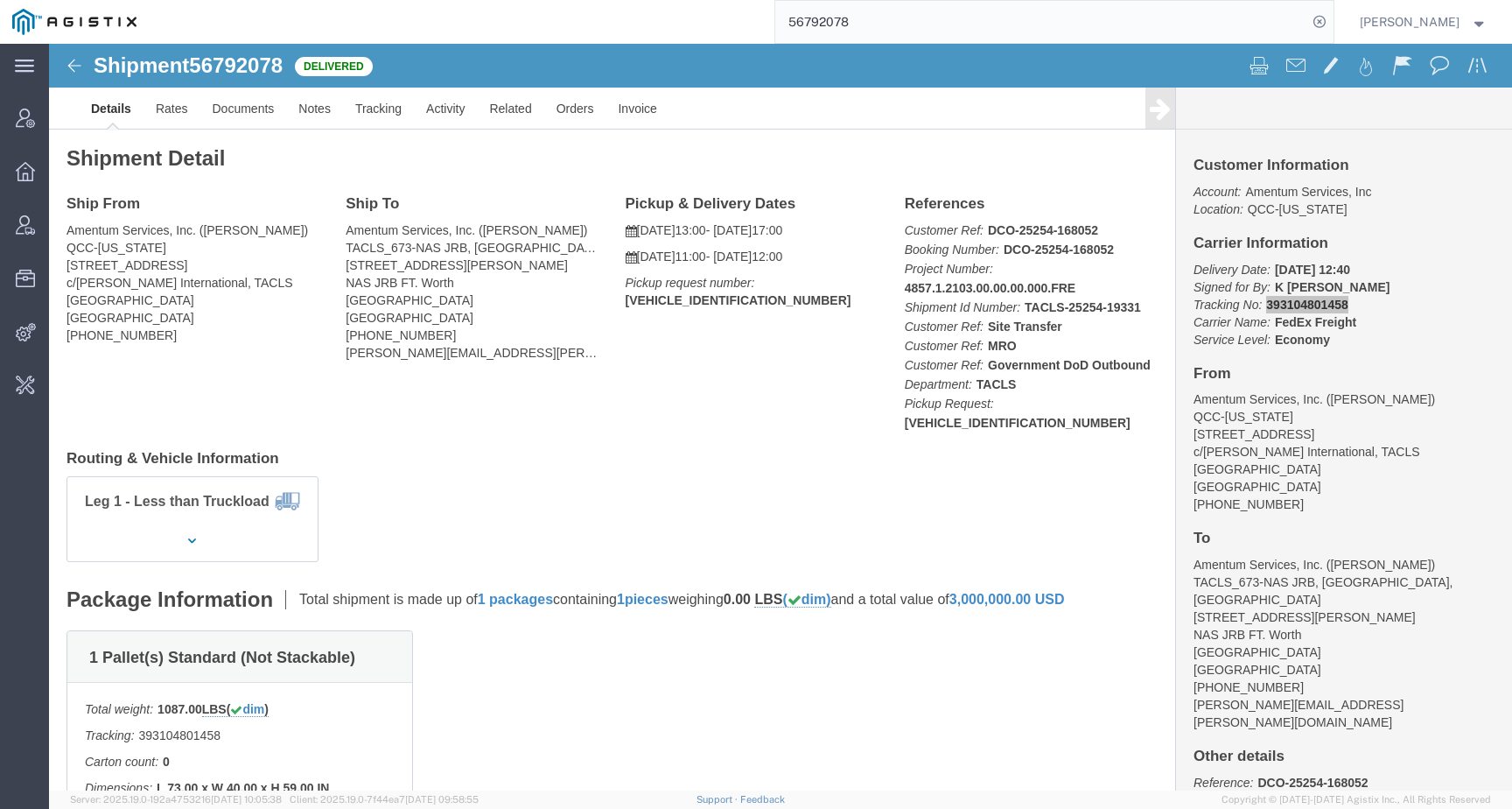
paste input "608302"
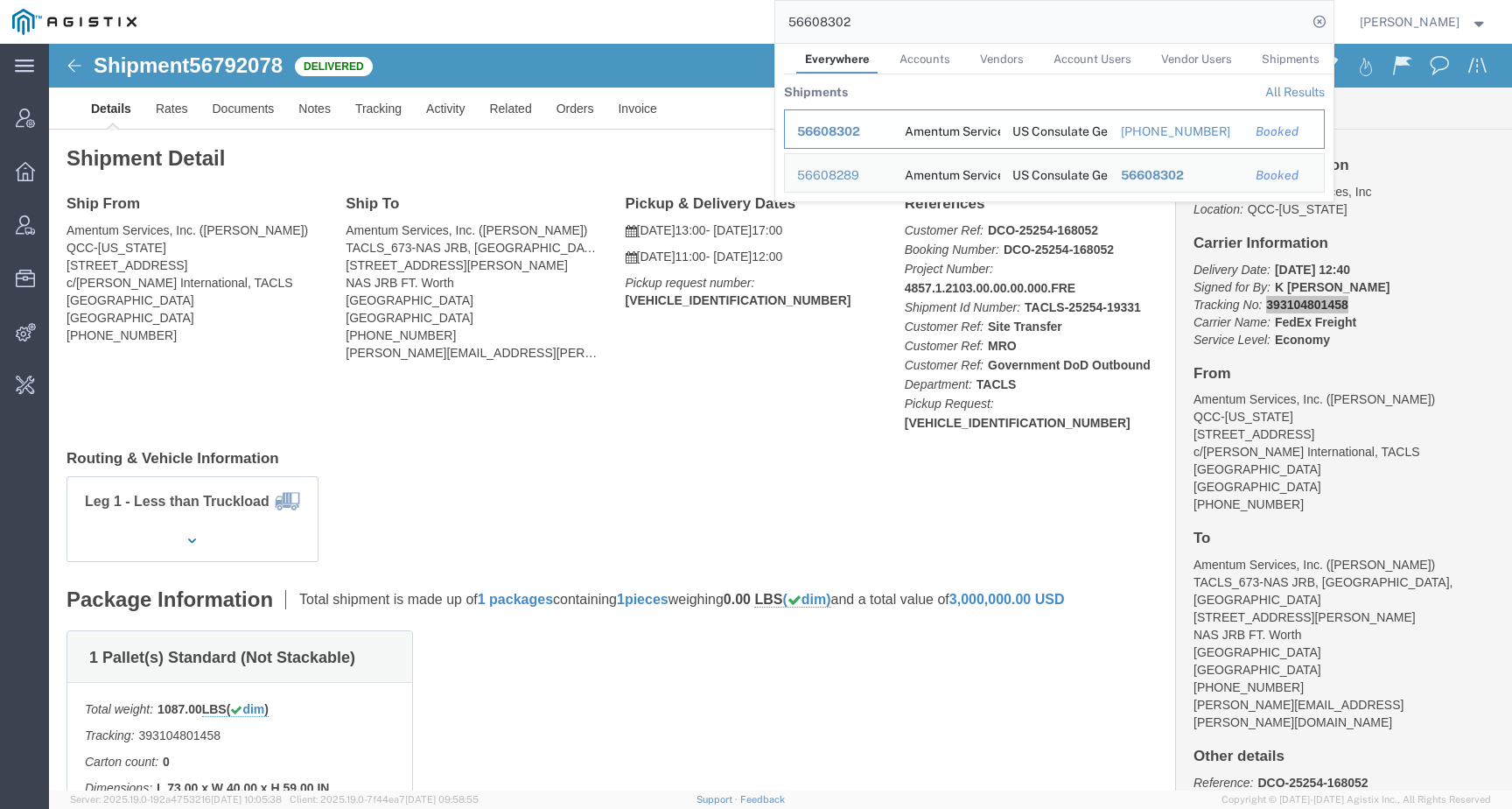
click at [861, 131] on span "56608302" at bounding box center [828, 130] width 63 height 14
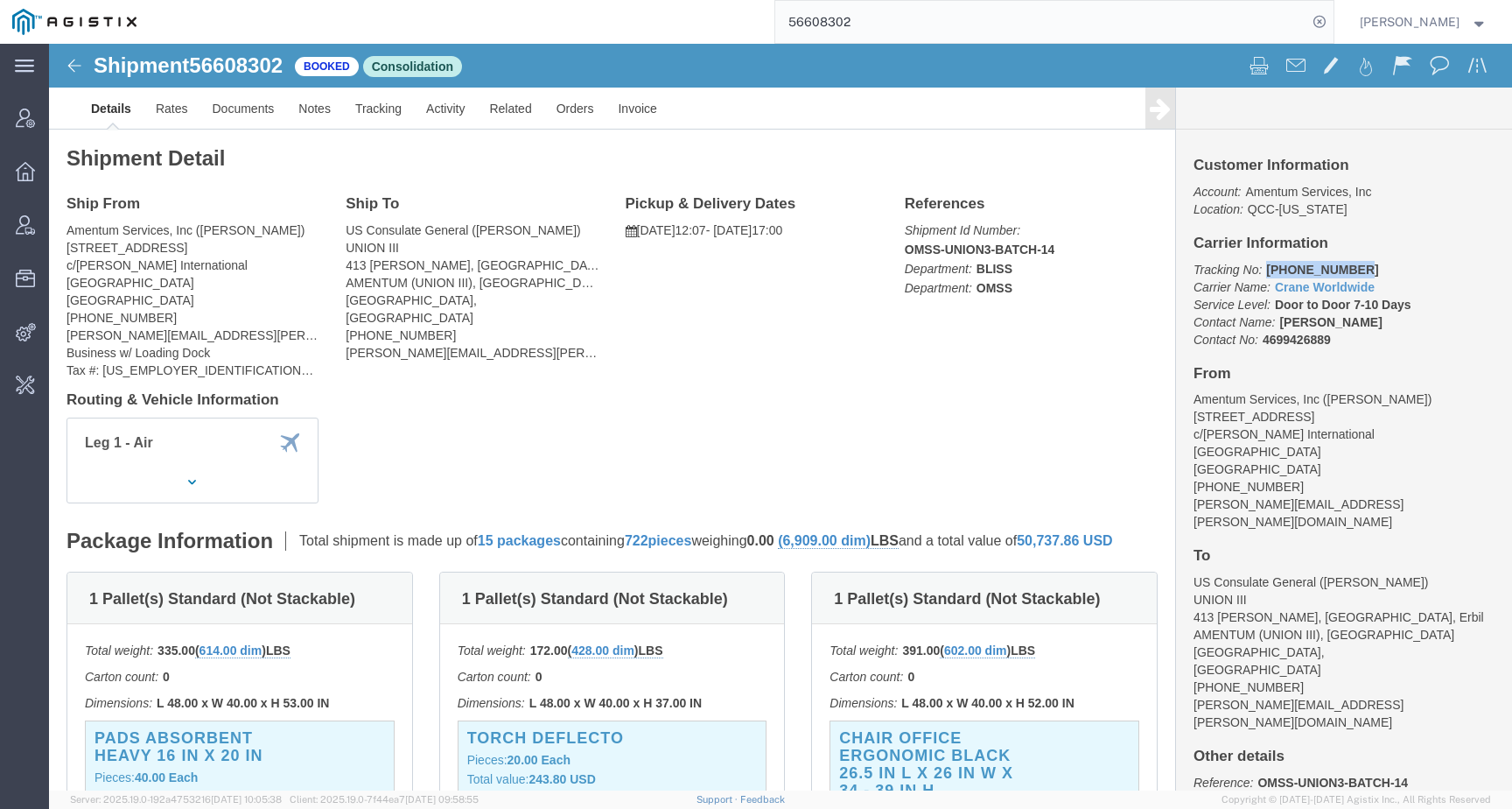
drag, startPoint x: 1209, startPoint y: 227, endPoint x: 1321, endPoint y: 227, distance: 112.0
click p "Tracking No: [PHONE_NUMBER] Carrier Name: Crane Worldwide Crane Worldwide Servi…"
click link "Tracking"
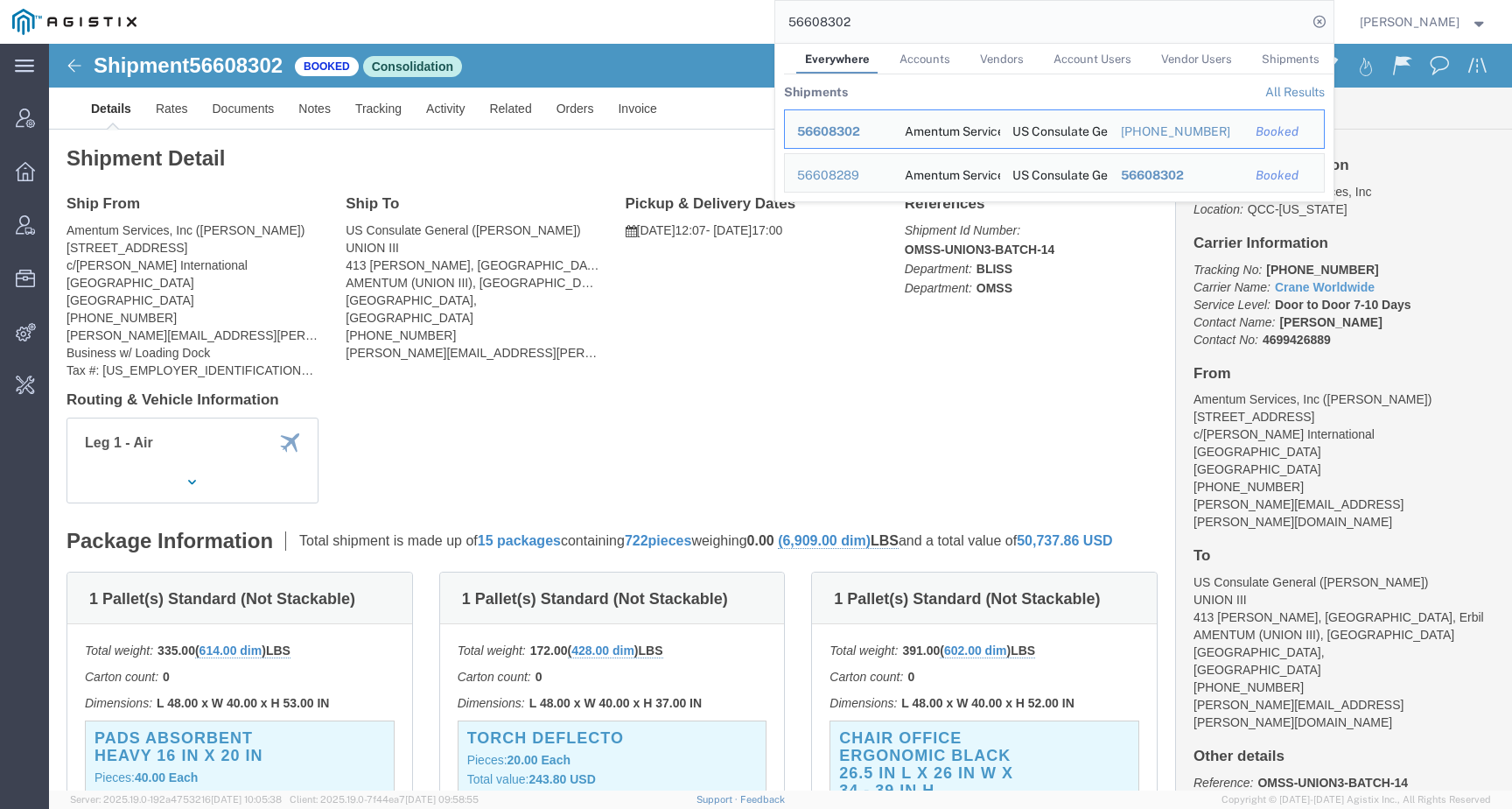
drag, startPoint x: 909, startPoint y: 27, endPoint x: 640, endPoint y: 25, distance: 269.0
click at [639, 25] on div "56608302 Everywhere Accounts Vendors Account Users Vendor Users Shipments Shipm…" at bounding box center [741, 22] width 1185 height 44
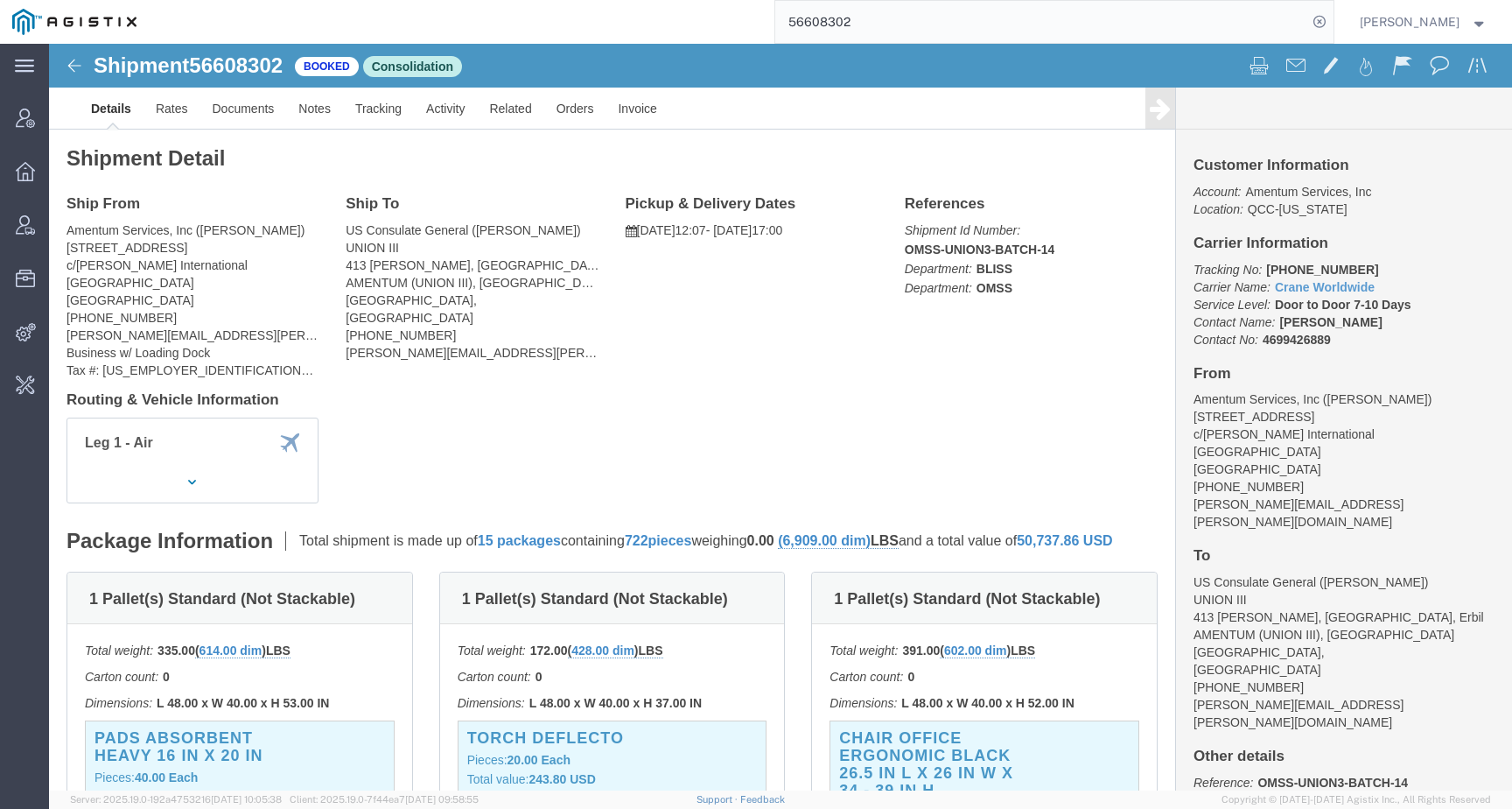
paste input "66750"
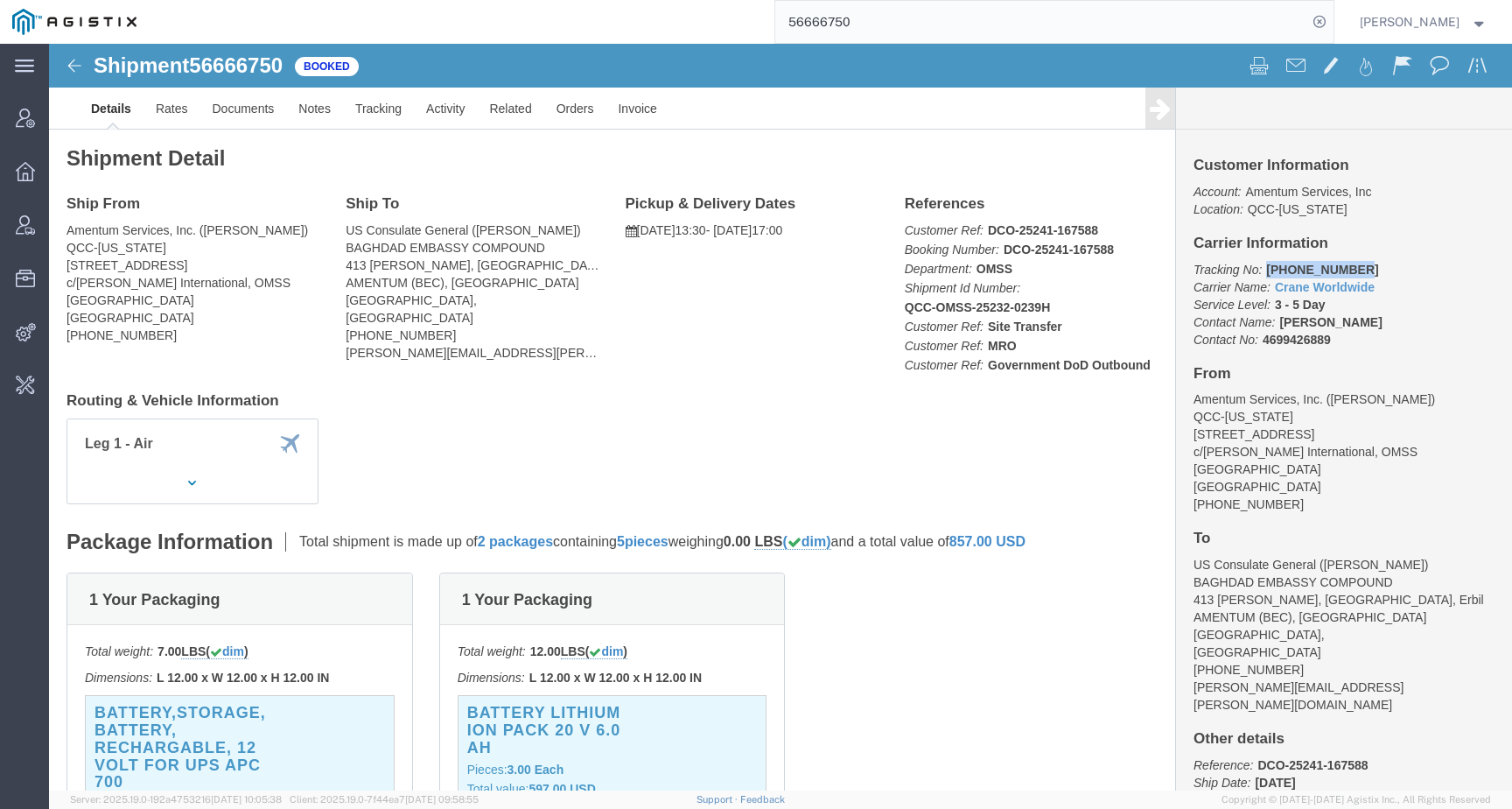
drag, startPoint x: 1208, startPoint y: 226, endPoint x: 1321, endPoint y: 224, distance: 113.0
click p "Tracking No: [PHONE_NUMBER] Carrier Name: Crane Worldwide Crane Worldwide Servi…"
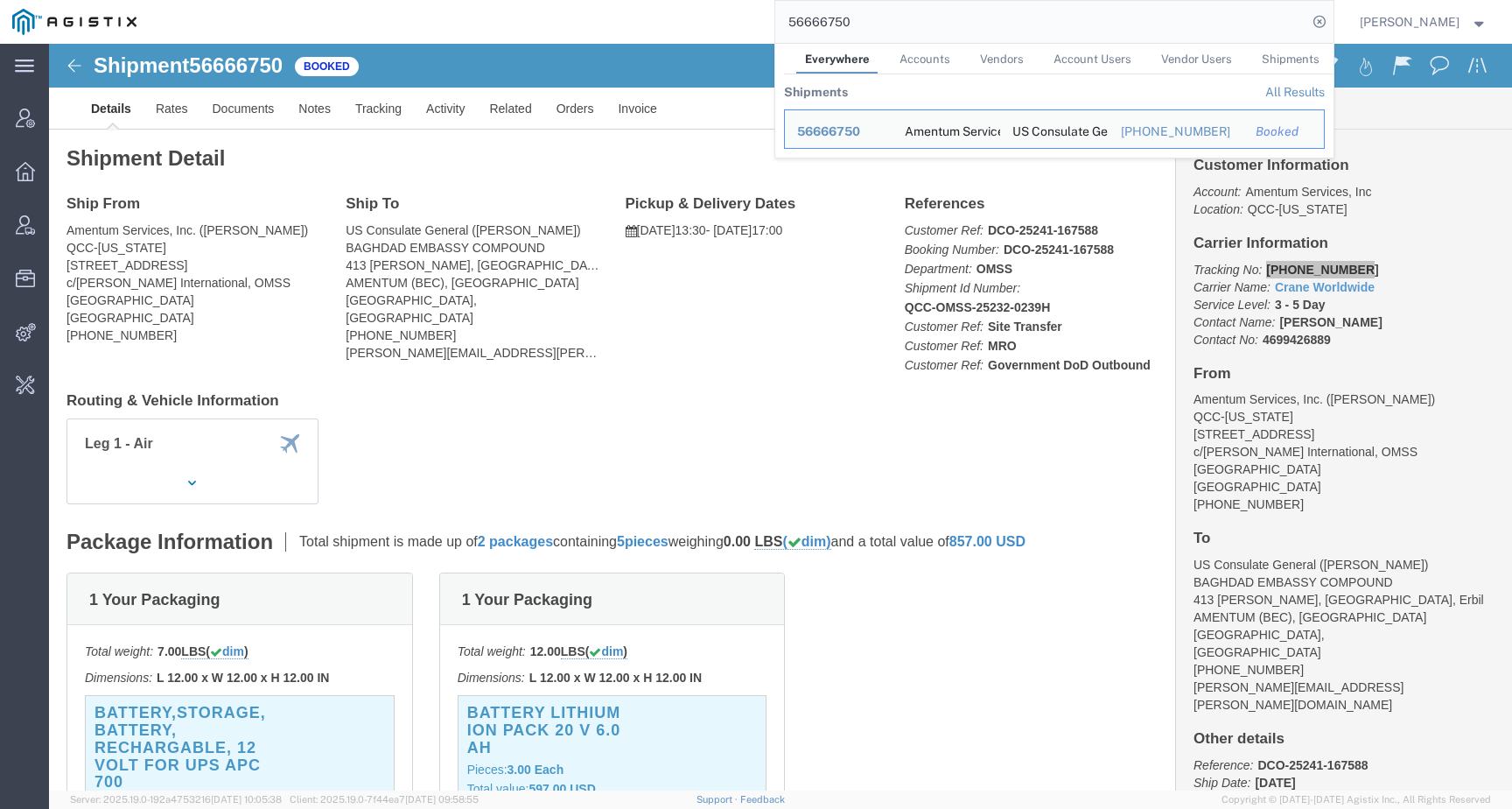
drag, startPoint x: 890, startPoint y: 19, endPoint x: 673, endPoint y: 20, distance: 217.0
click at [674, 20] on div "56666750 Everywhere Accounts Vendors Account Users Vendor Users Shipments Shipm…" at bounding box center [741, 22] width 1185 height 44
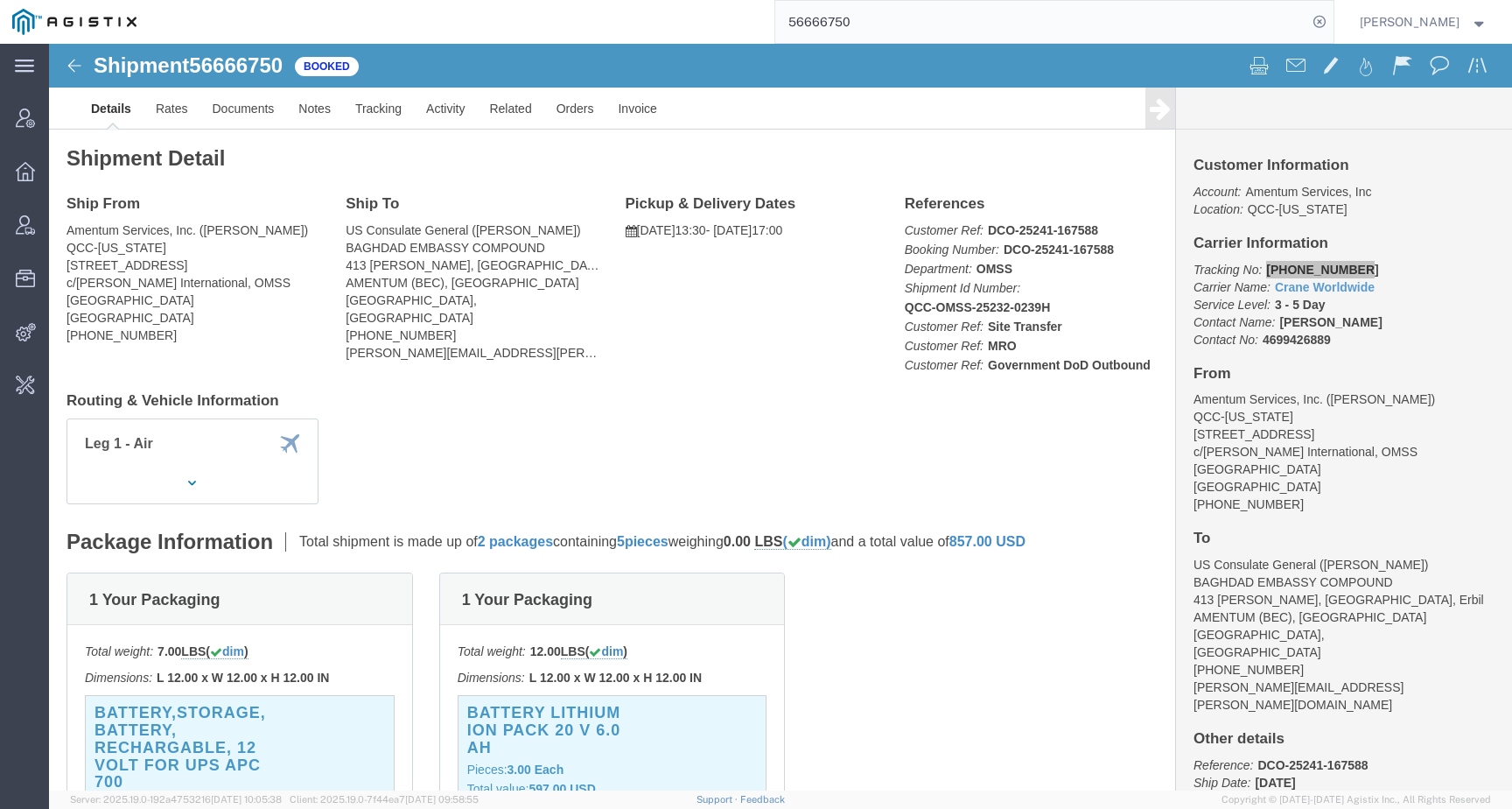
paste input "77037"
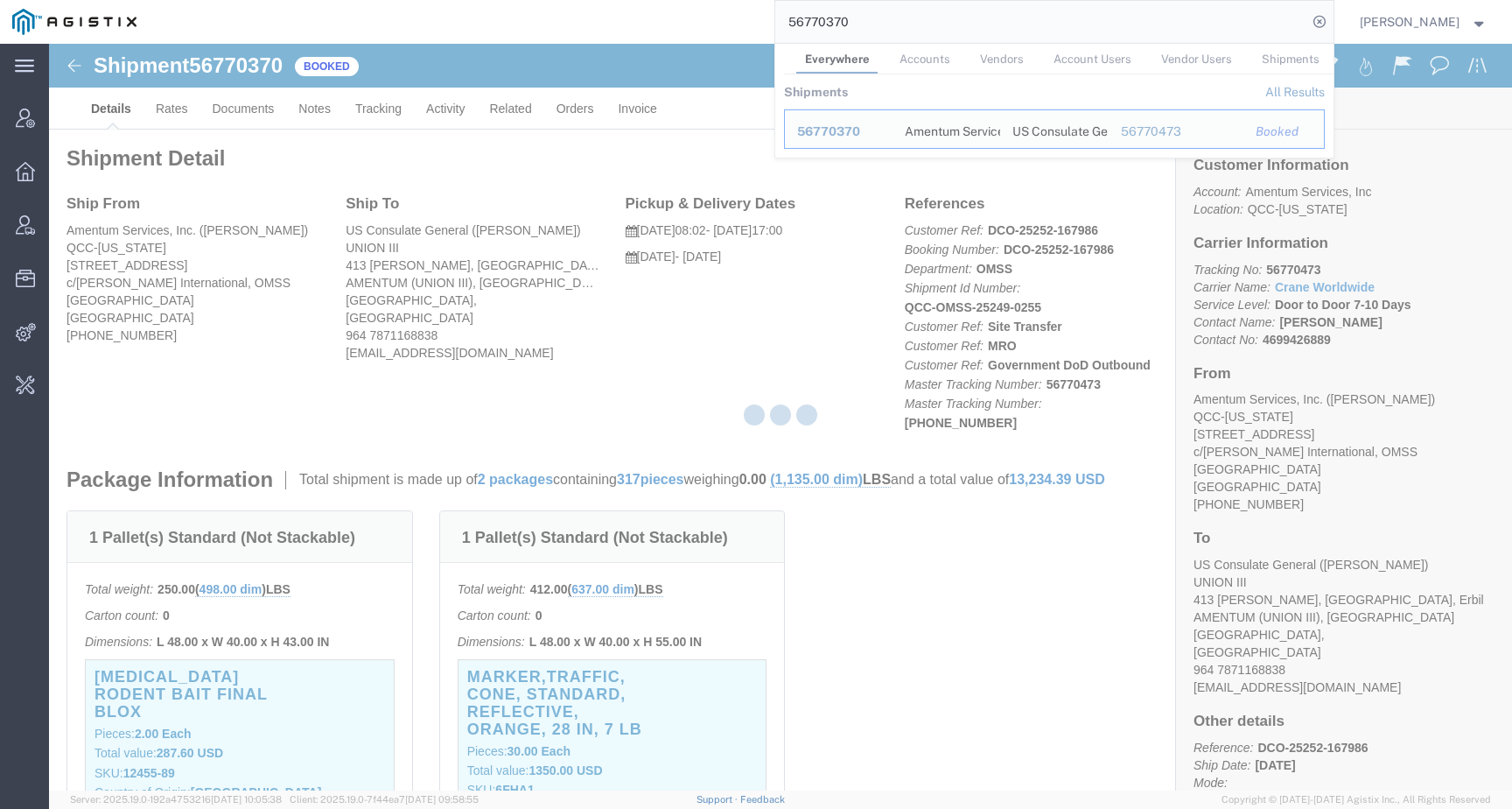
click at [771, 359] on div at bounding box center [780, 417] width 1463 height 746
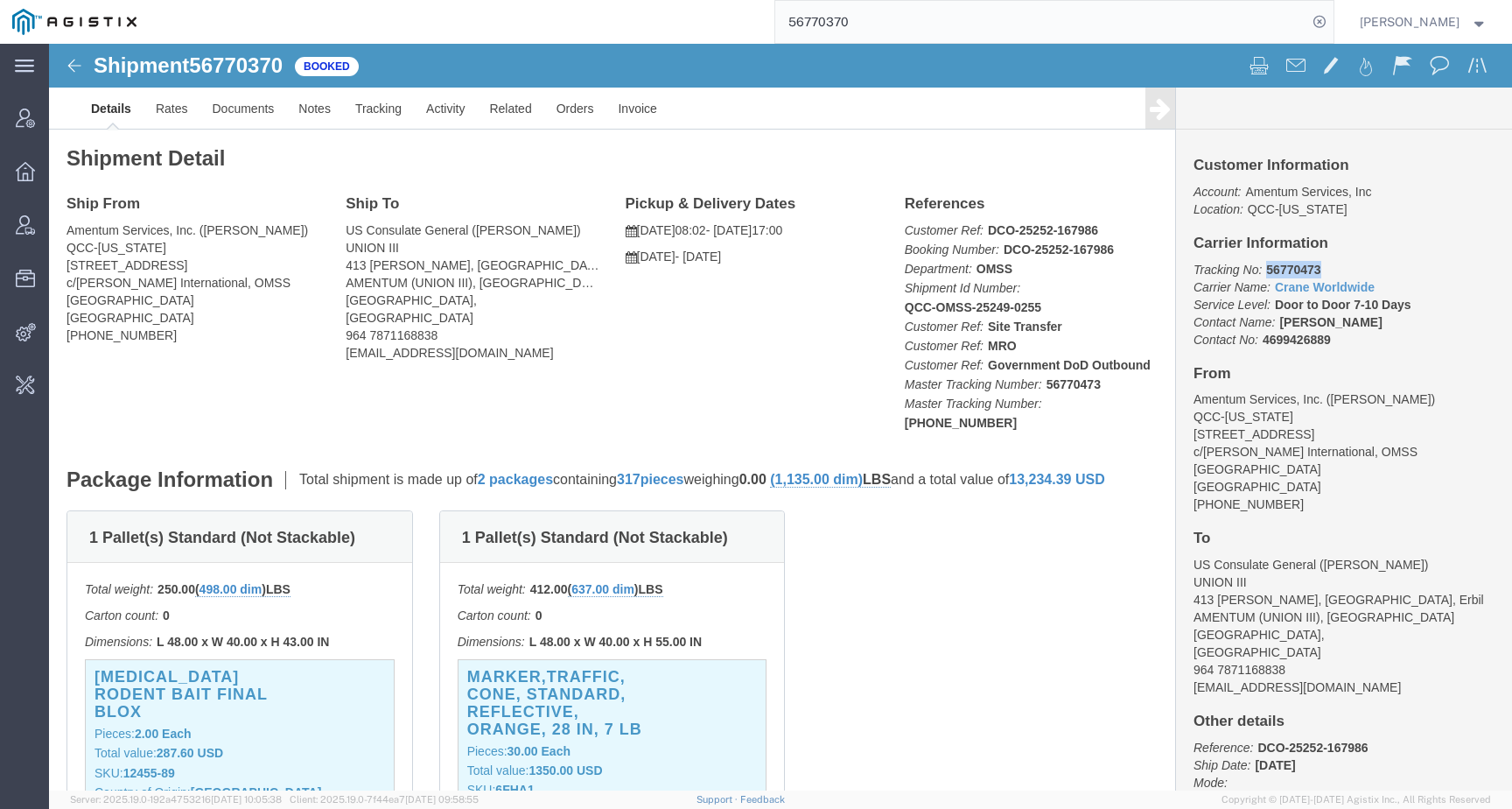
drag, startPoint x: 1207, startPoint y: 227, endPoint x: 1268, endPoint y: 227, distance: 61.0
click p "Tracking No: 56770473 Carrier Name: Crane Worldwide Crane Worldwide Service Lev…"
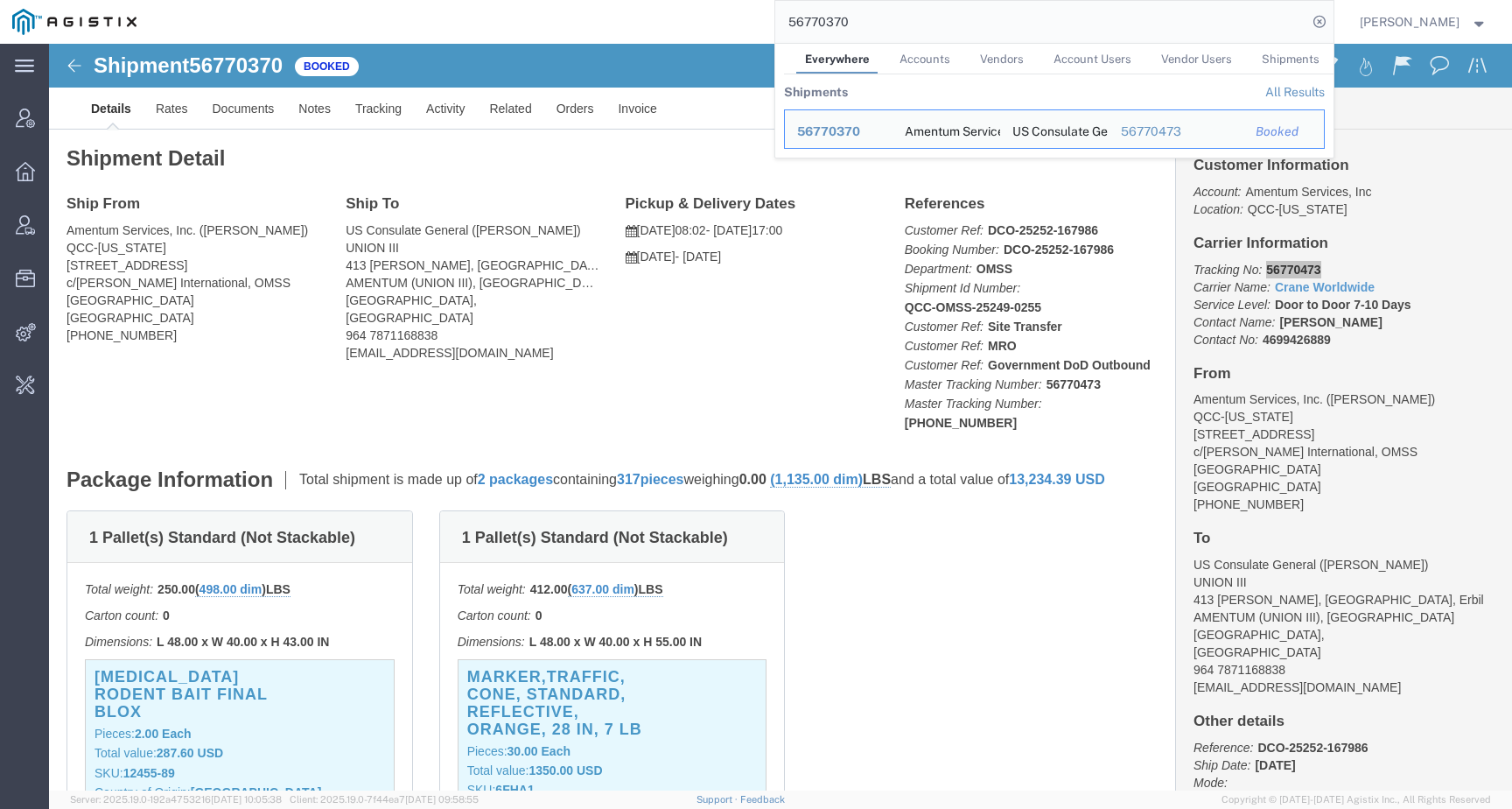
drag, startPoint x: 895, startPoint y: 21, endPoint x: 718, endPoint y: 20, distance: 177.0
click at [719, 20] on div "56770370 Everywhere Accounts Vendors Account Users Vendor Users Shipments Shipm…" at bounding box center [741, 22] width 1185 height 44
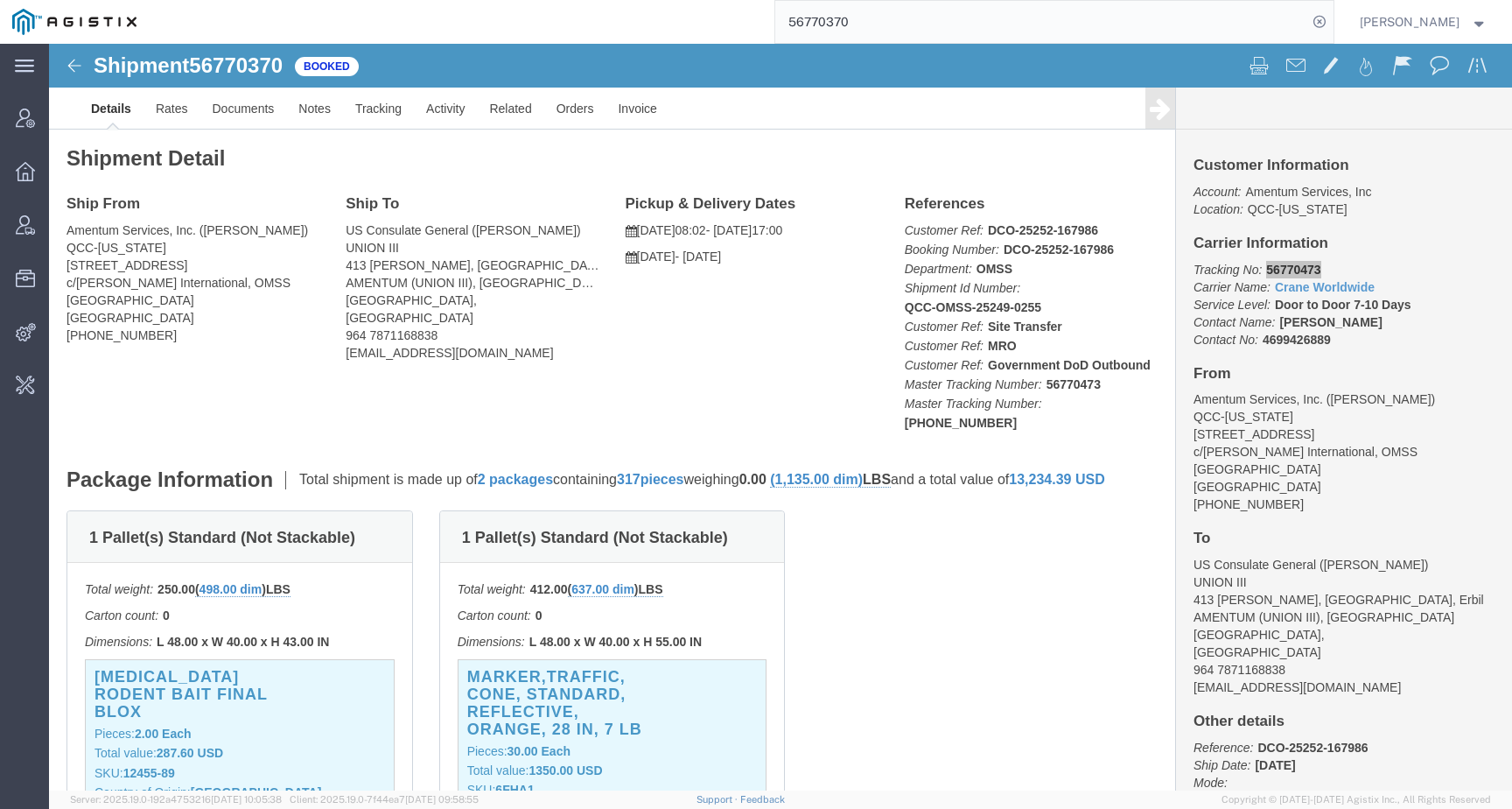
paste input "36301"
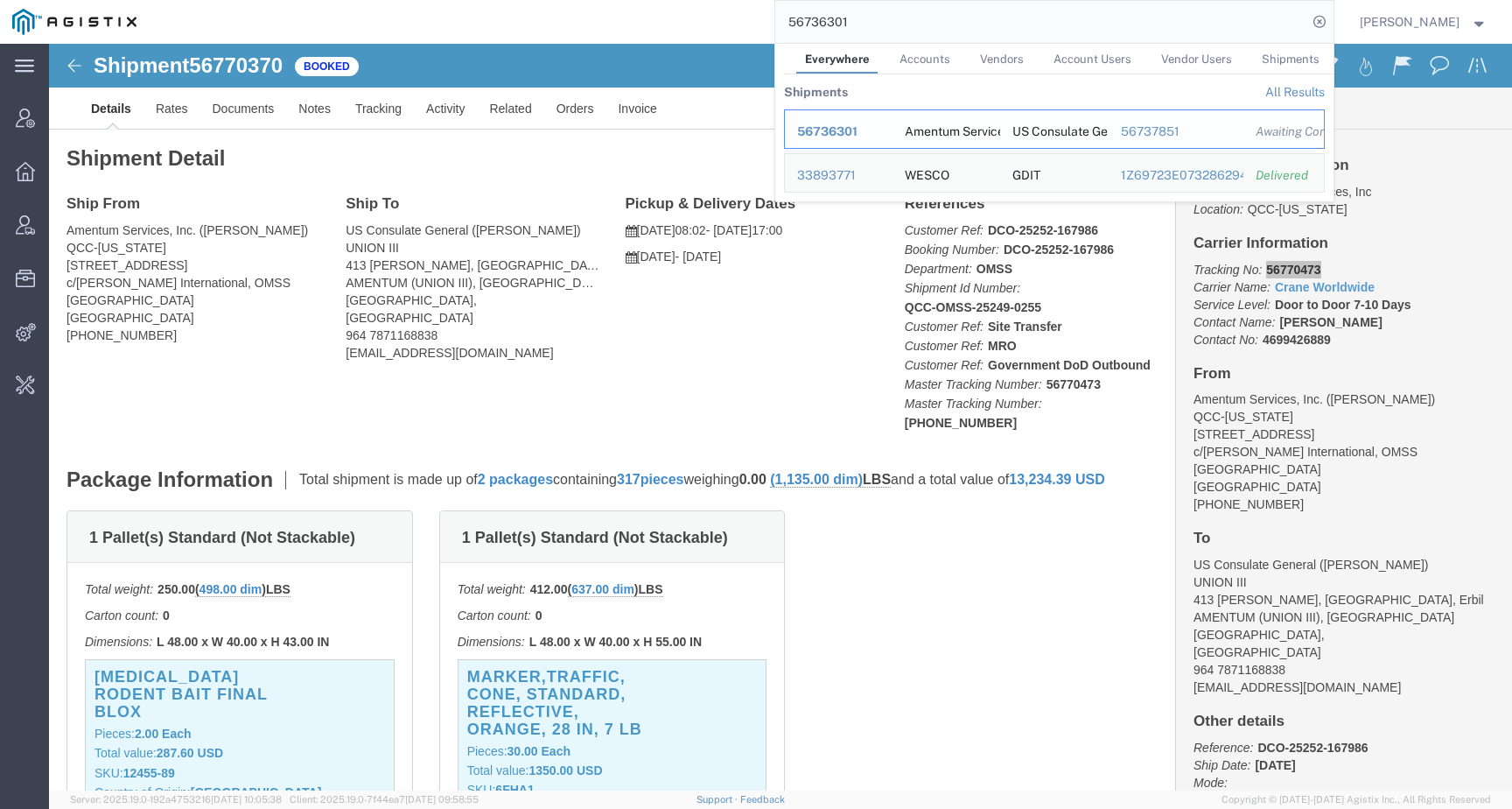
click at [858, 124] on span "56736301" at bounding box center [827, 130] width 60 height 14
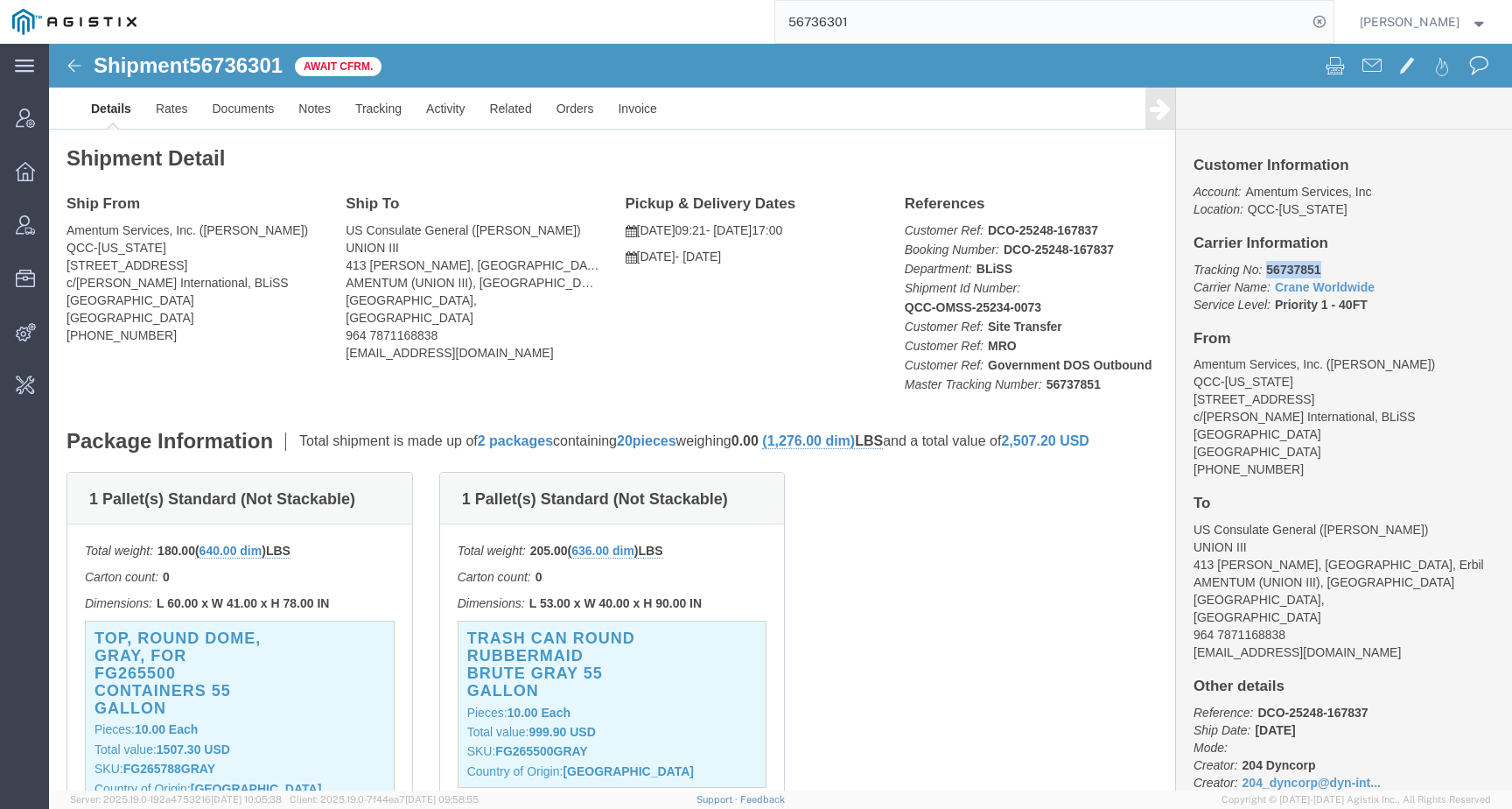
drag, startPoint x: 1210, startPoint y: 221, endPoint x: 1307, endPoint y: 221, distance: 97.0
click p "Tracking No: 56737851 Carrier Name: Crane Worldwide Crane Worldwide Service Lev…"
click link "Activity"
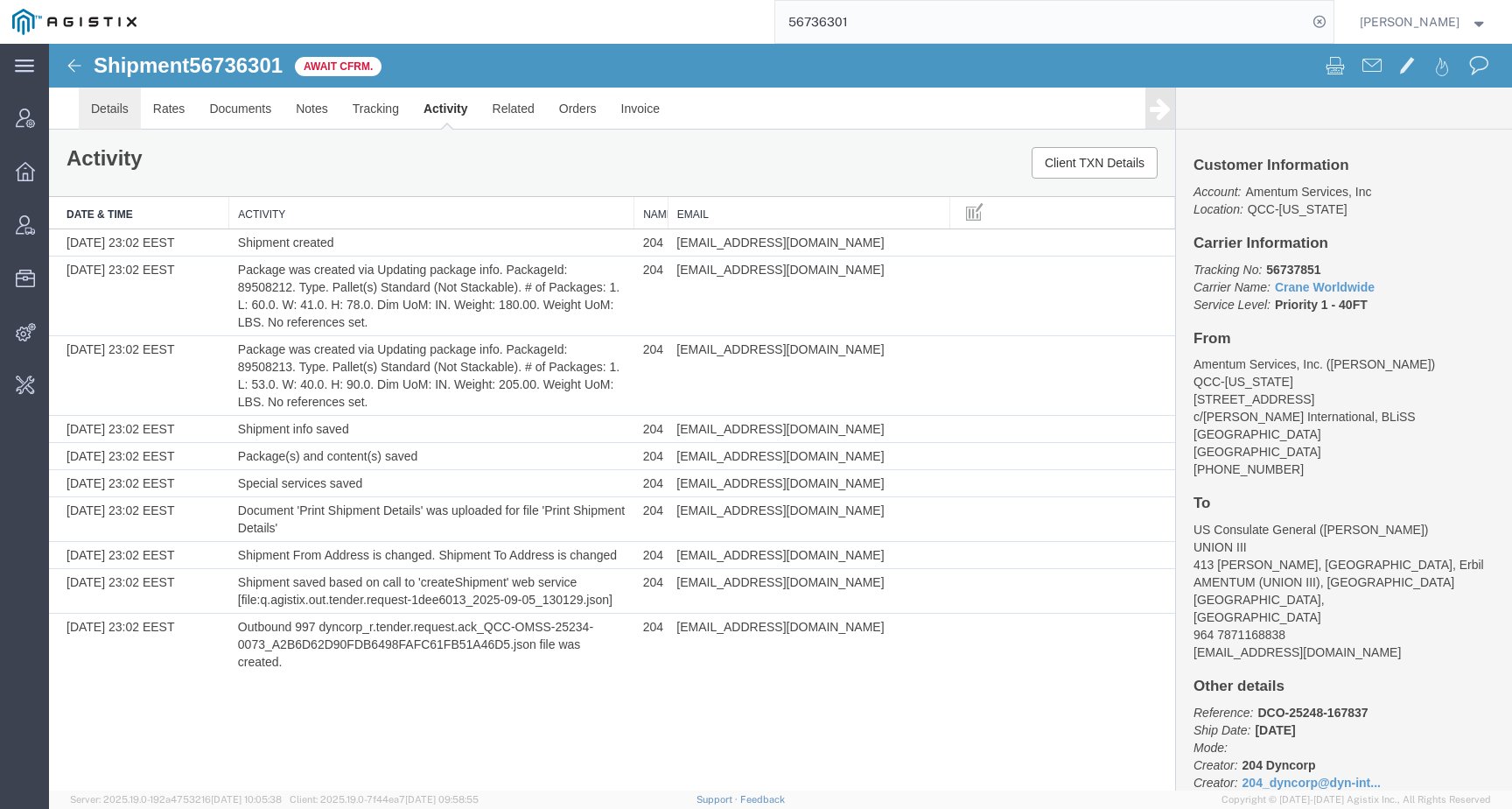
click at [119, 120] on link "Details" at bounding box center [110, 108] width 62 height 42
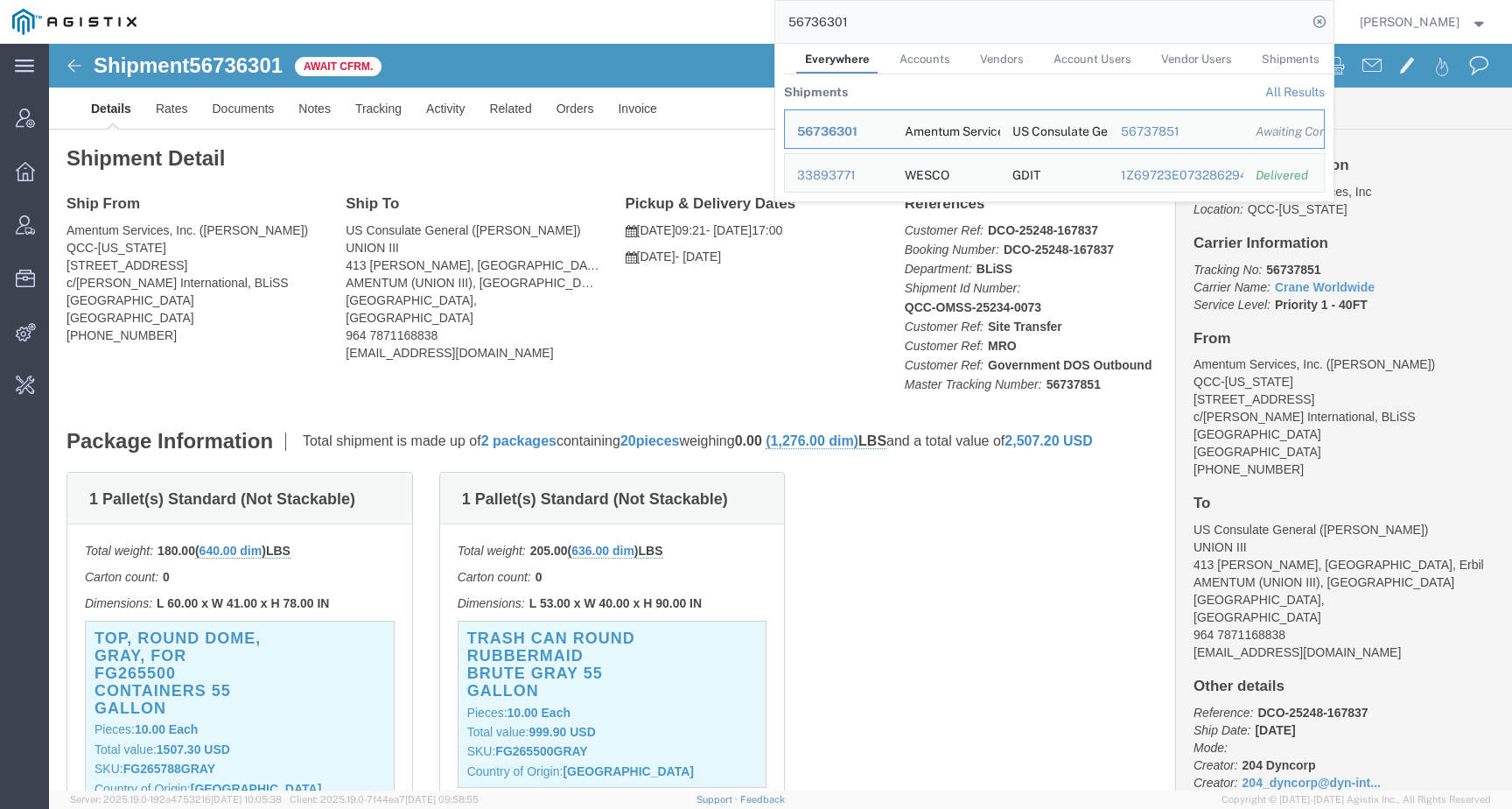
drag, startPoint x: 939, startPoint y: 9, endPoint x: 723, endPoint y: 28, distance: 216.8
click at [723, 28] on div "56736301 Everywhere Accounts Vendors Account Users Vendor Users Shipments Shipm…" at bounding box center [741, 22] width 1185 height 44
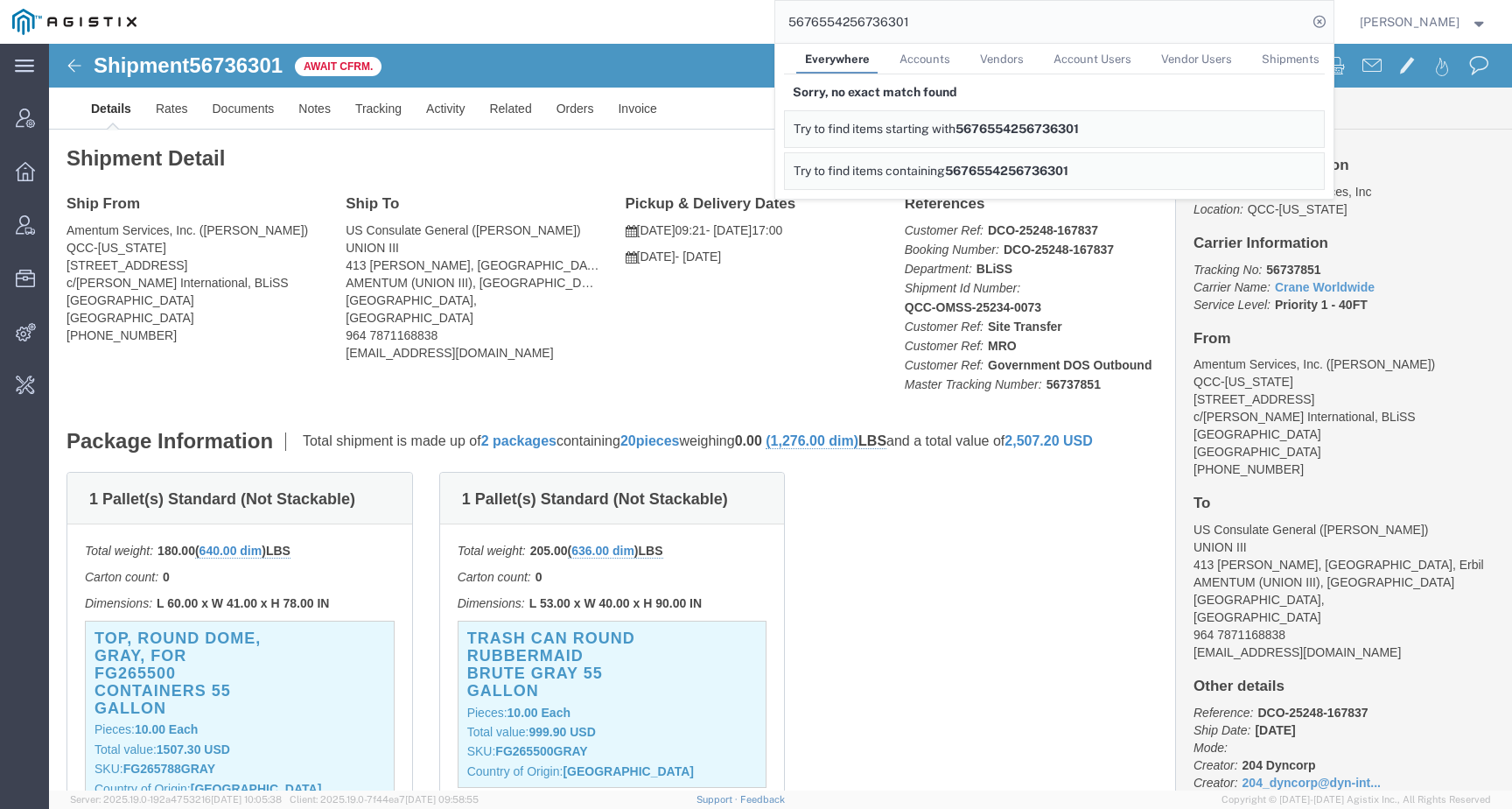
drag, startPoint x: 981, startPoint y: 21, endPoint x: 616, endPoint y: 18, distance: 365.0
click at [616, 18] on div "5676554256736301 Everywhere Accounts Vendors Account Users Vendor Users Shipmen…" at bounding box center [741, 22] width 1185 height 44
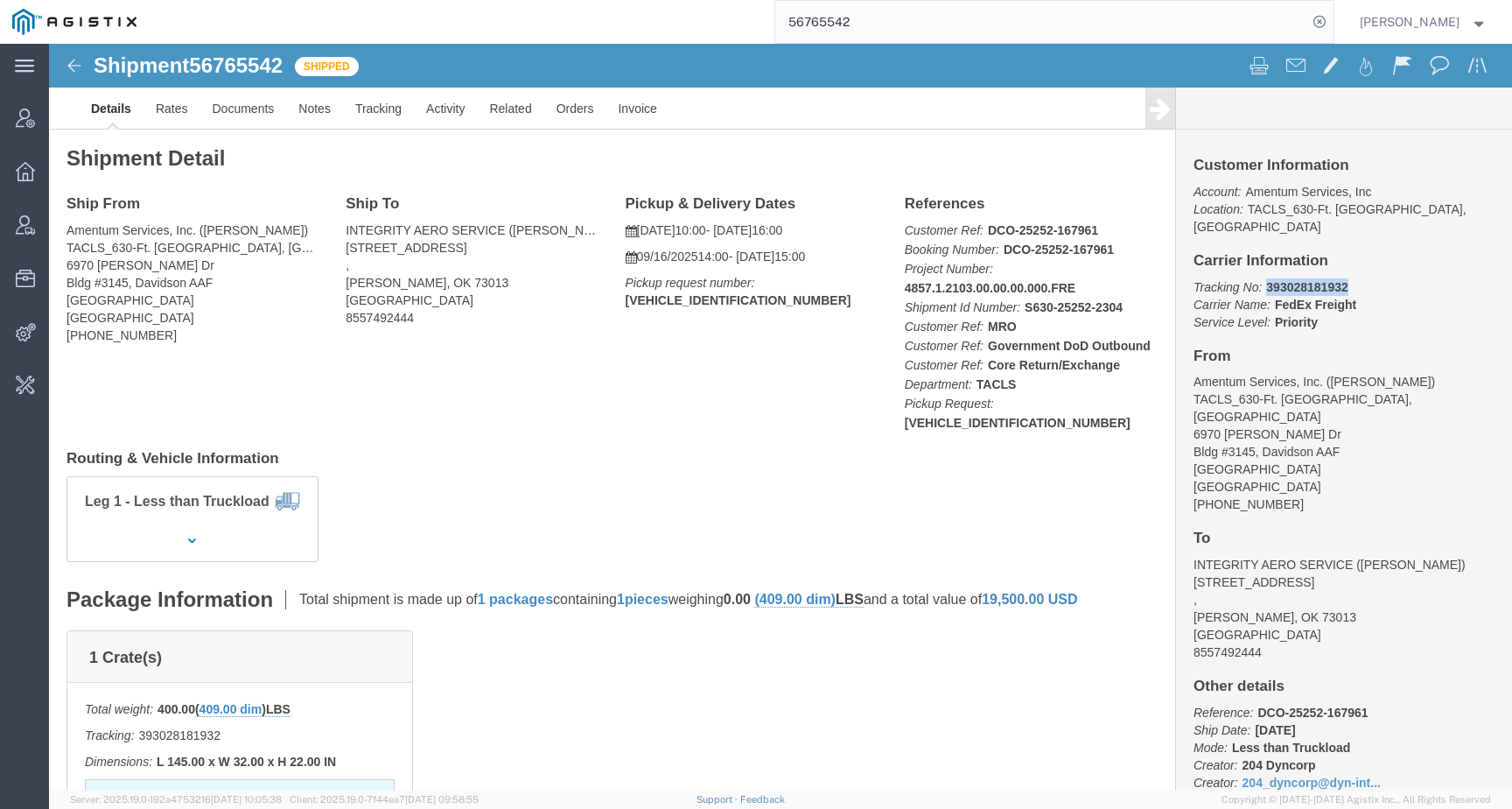
drag, startPoint x: 1208, startPoint y: 227, endPoint x: 1343, endPoint y: 227, distance: 135.0
click p "Tracking No: 393028181932 Carrier Name: FedEx Freight FedEx Freight Service Lev…"
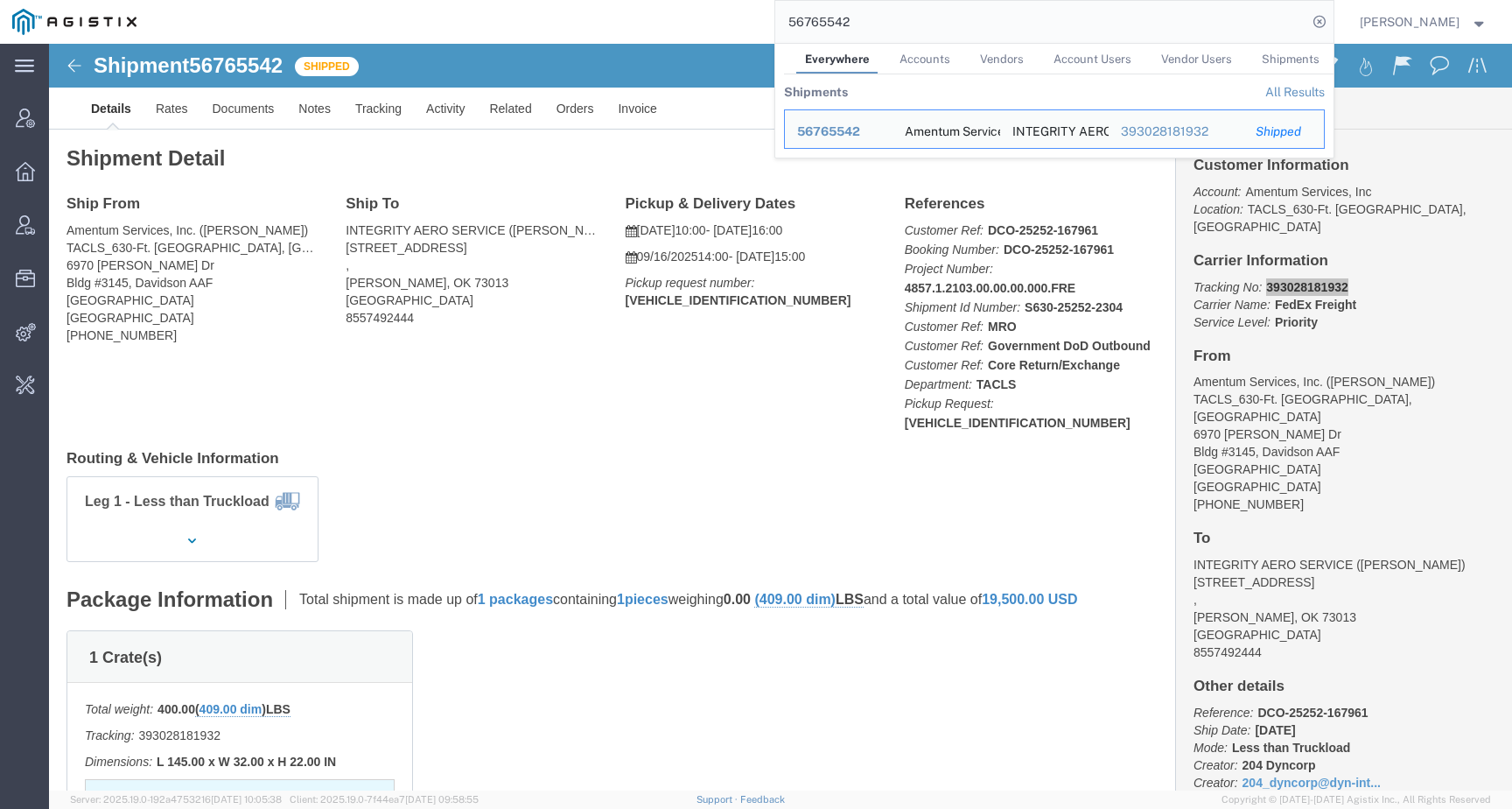
drag, startPoint x: 913, startPoint y: 20, endPoint x: 668, endPoint y: 20, distance: 245.0
click at [668, 19] on div "56765542 Everywhere Accounts Vendors Account Users Vendor Users Shipments Shipm…" at bounding box center [741, 22] width 1185 height 44
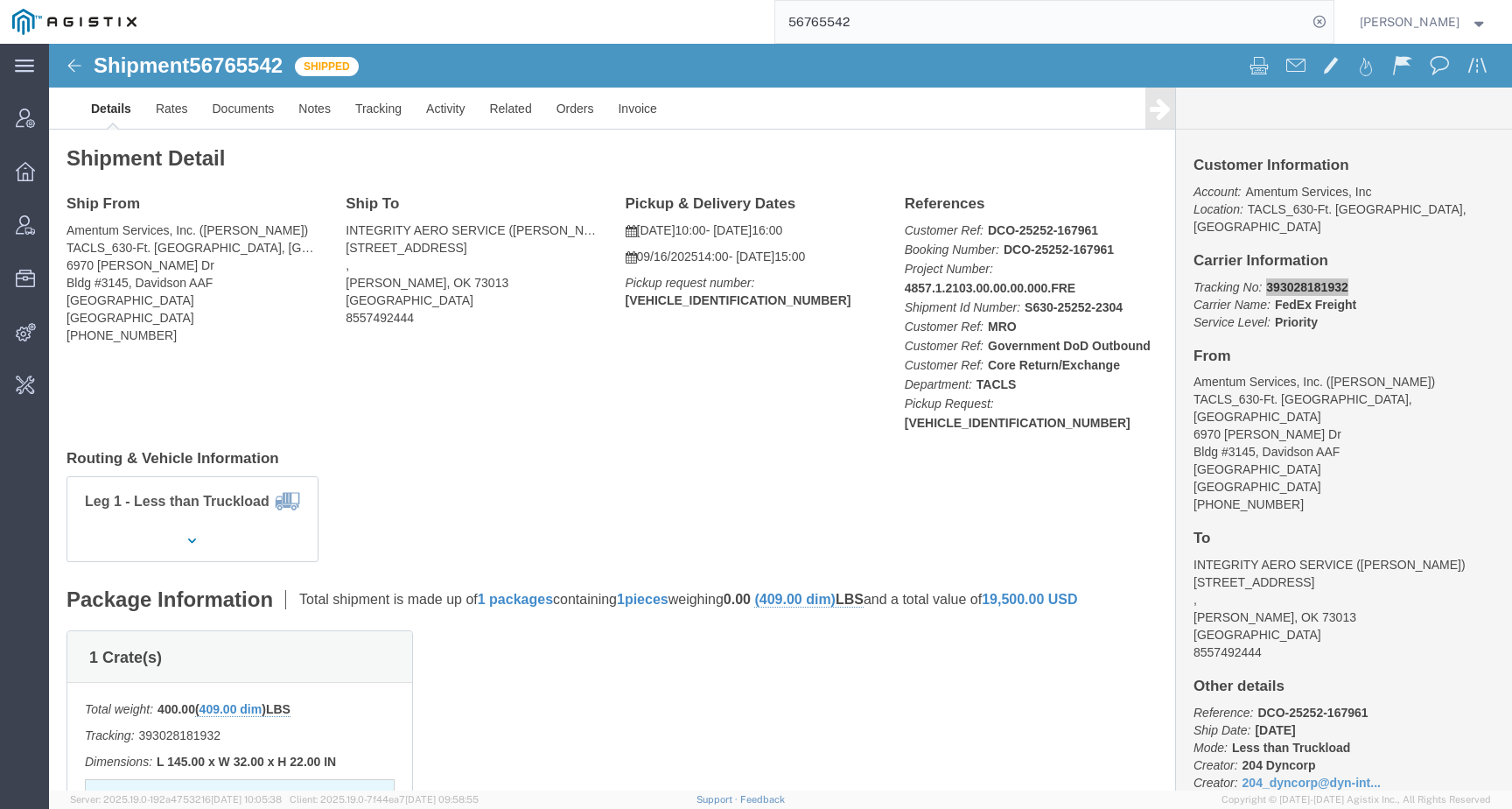
paste input "47601"
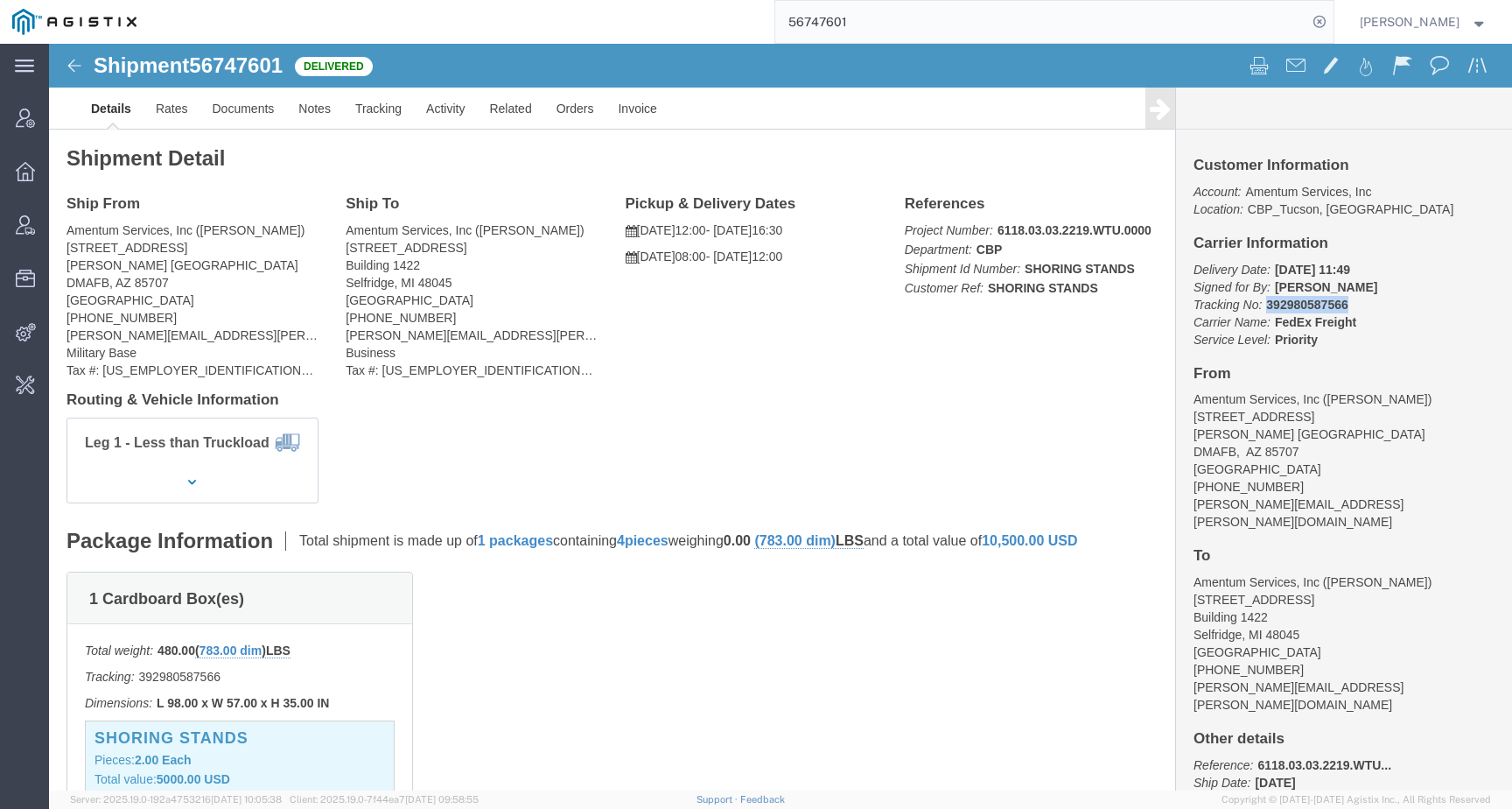
drag, startPoint x: 1207, startPoint y: 264, endPoint x: 1328, endPoint y: 264, distance: 121.0
click p "Delivery Date: [DATE] 11:49 Signed for By: [PERSON_NAME] Tracking No: 392980587…"
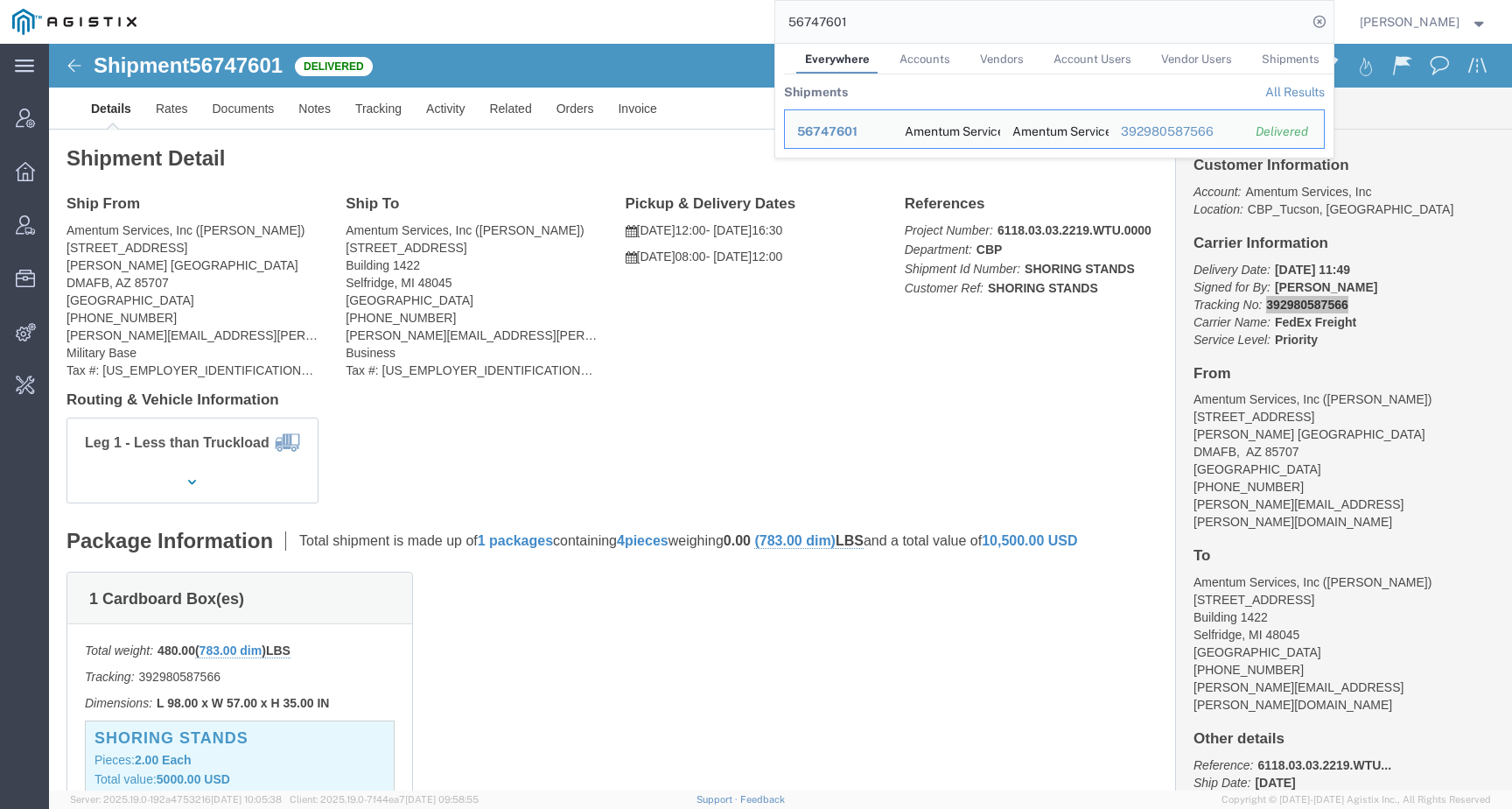
drag, startPoint x: 883, startPoint y: 17, endPoint x: 725, endPoint y: 16, distance: 158.0
click at [725, 17] on div "56747601 Everywhere Accounts Vendors Account Users Vendor Users Shipments Shipm…" at bounding box center [741, 22] width 1185 height 44
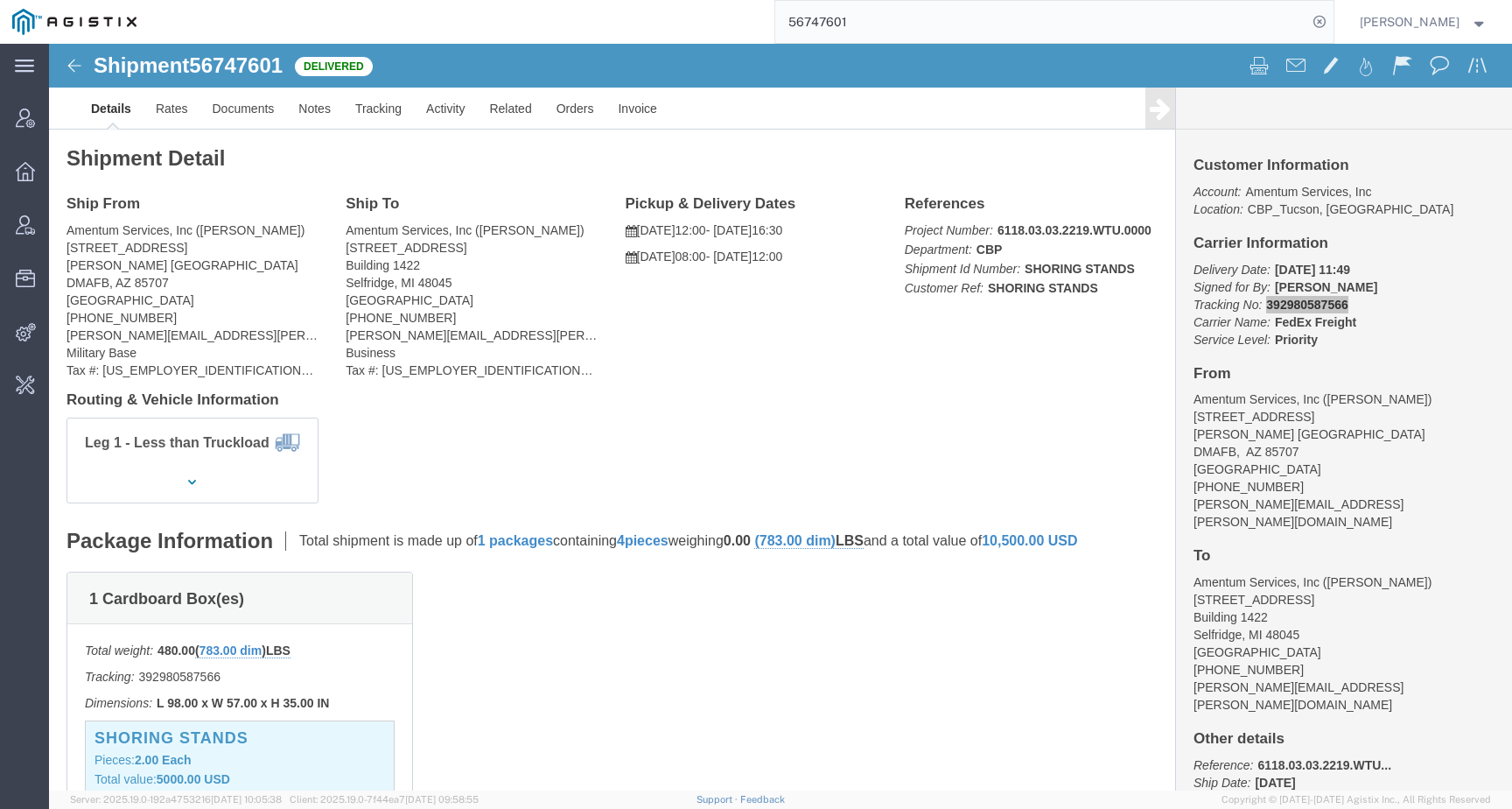
paste input "593167"
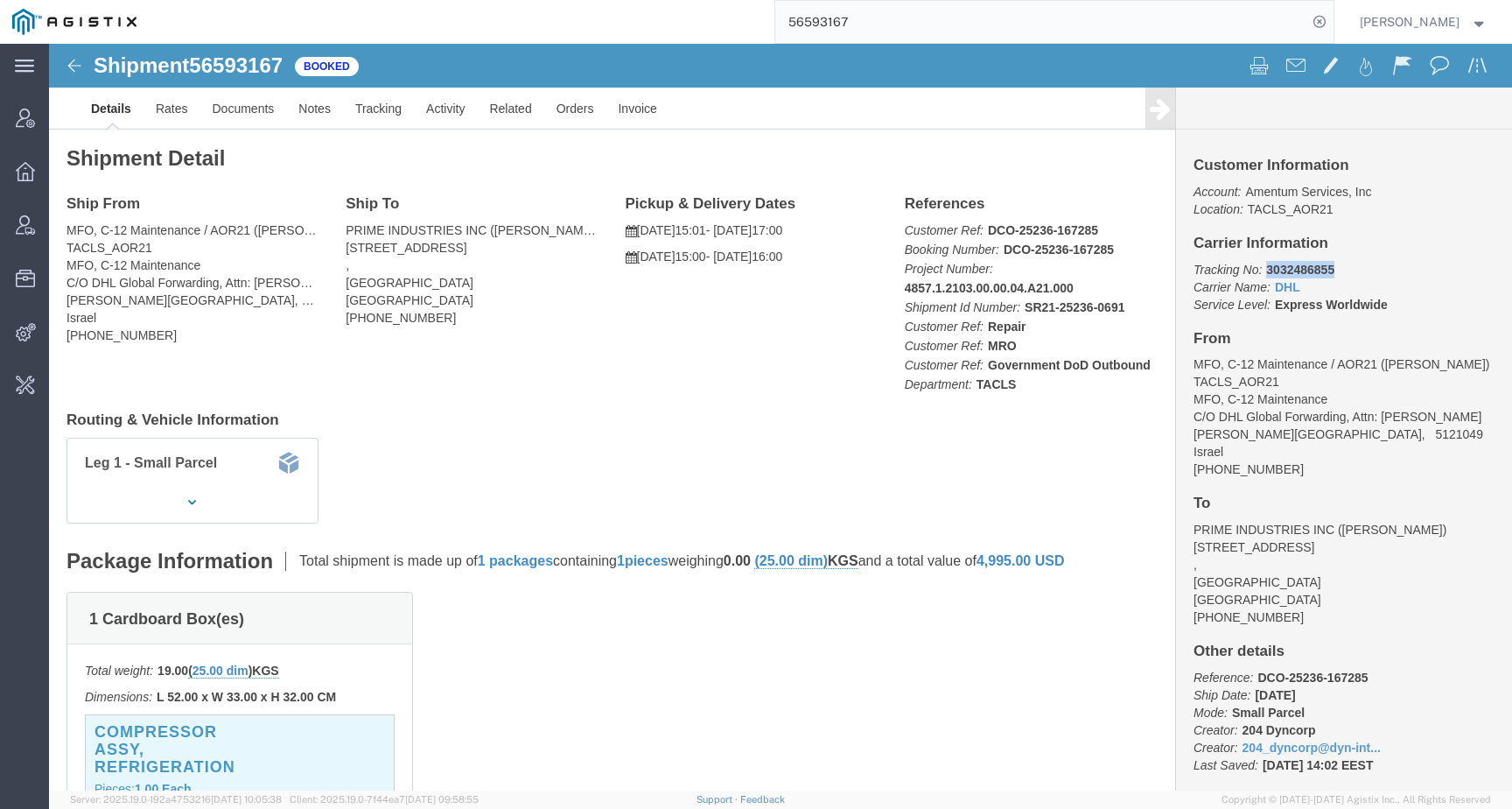
drag, startPoint x: 1209, startPoint y: 227, endPoint x: 1321, endPoint y: 226, distance: 112.0
click p "Tracking No: 3032486855 Carrier Name: DHL DHL Service Level: Express Worldwide"
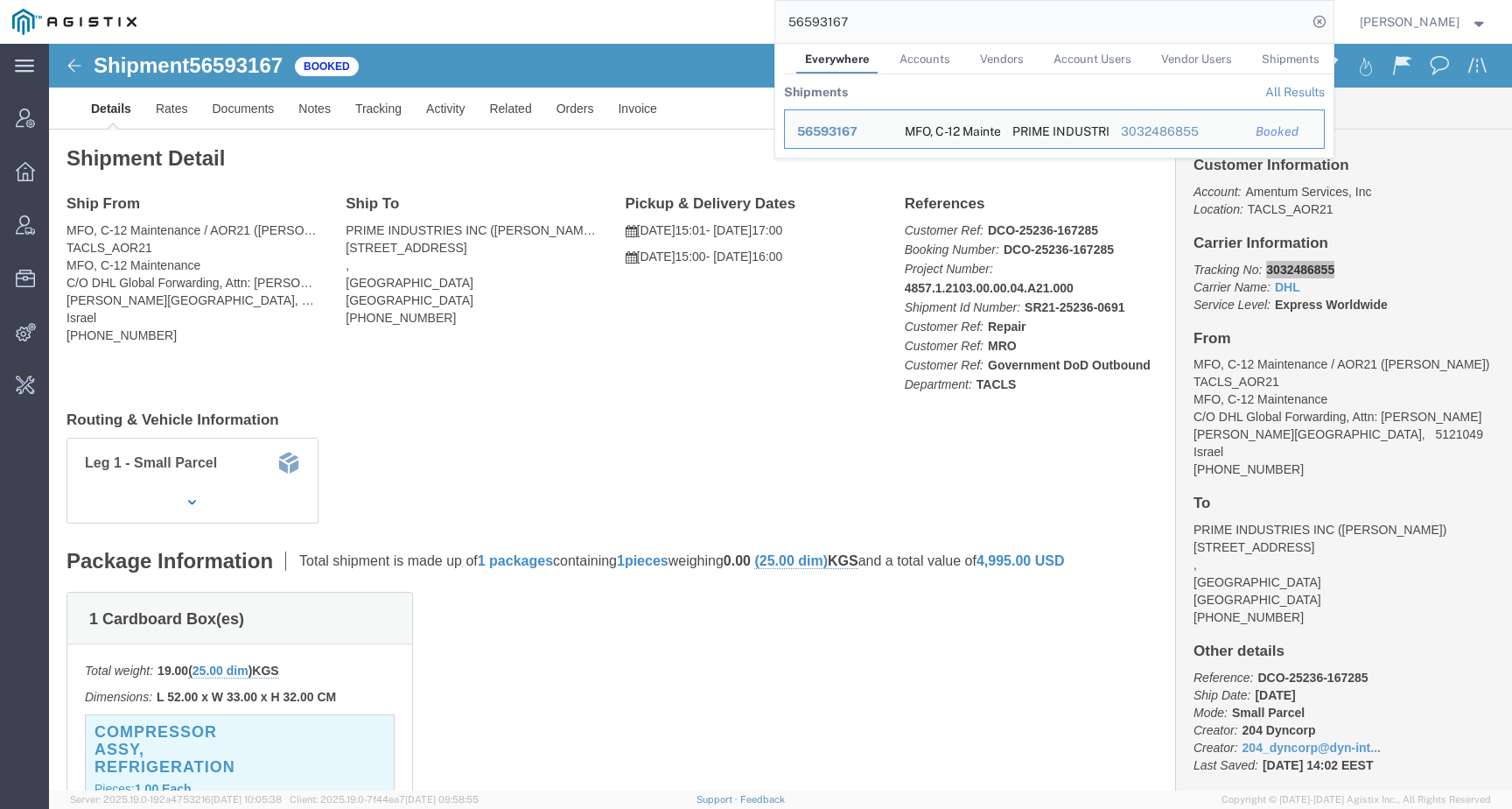
drag, startPoint x: 877, startPoint y: 19, endPoint x: 725, endPoint y: 19, distance: 152.0
click at [725, 19] on div "56593167 Everywhere Accounts Vendors Account Users Vendor Users Shipments Shipm…" at bounding box center [741, 22] width 1185 height 44
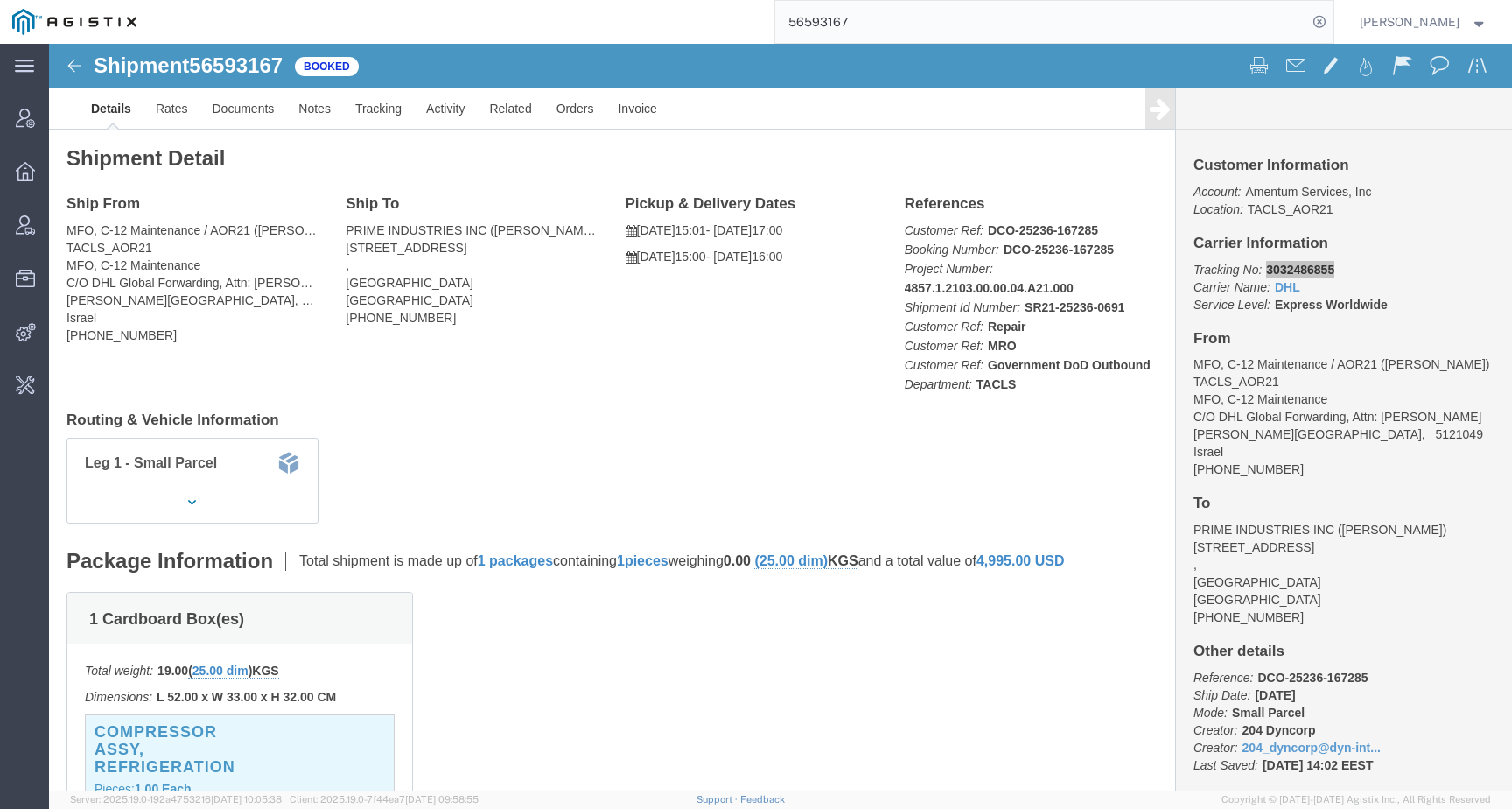
paste input "40933"
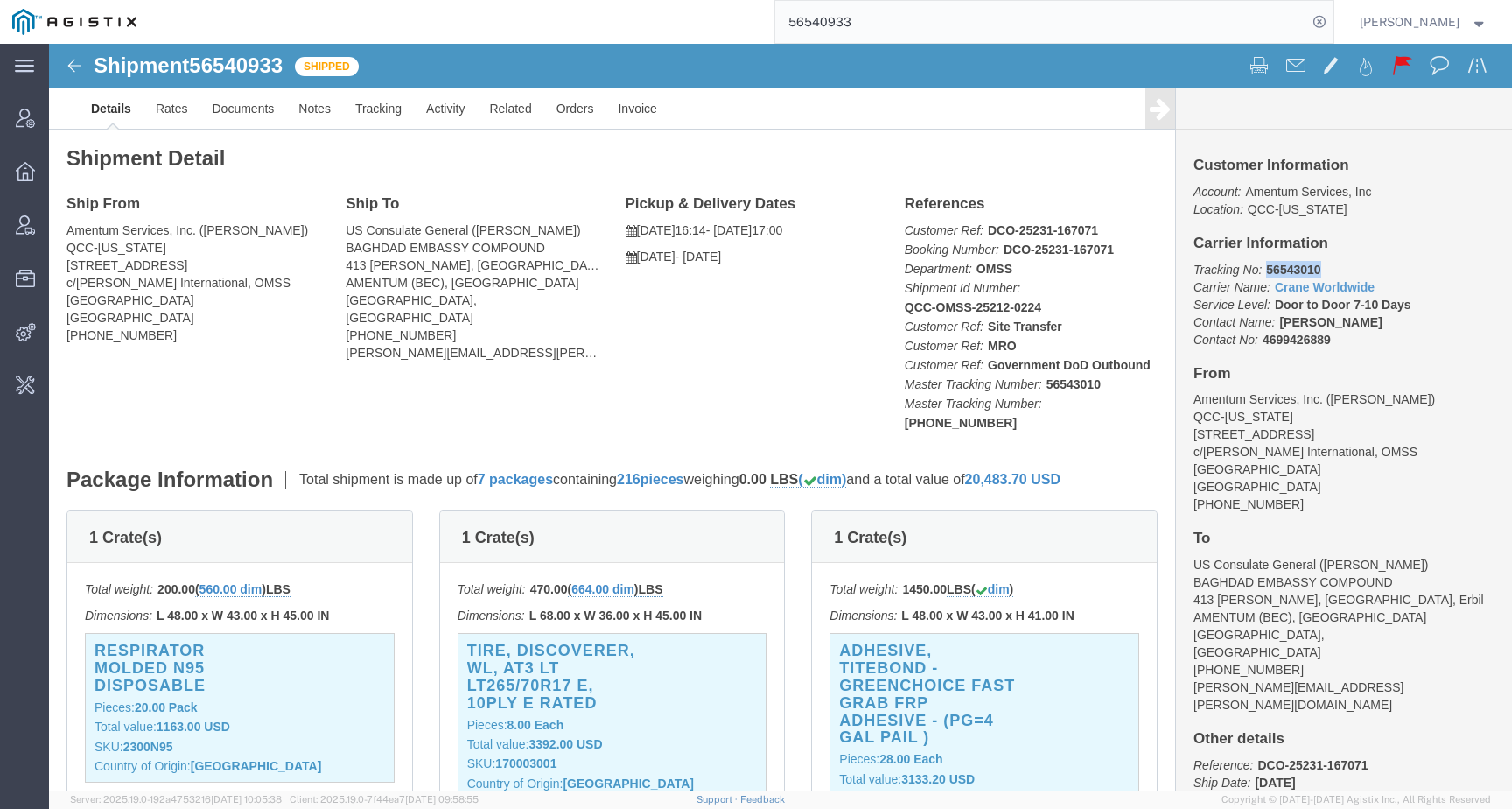
drag, startPoint x: 1211, startPoint y: 227, endPoint x: 1315, endPoint y: 225, distance: 104.0
click p "Tracking No: 56543010 Carrier Name: Crane Worldwide Crane Worldwide Service Lev…"
click link "Tracking"
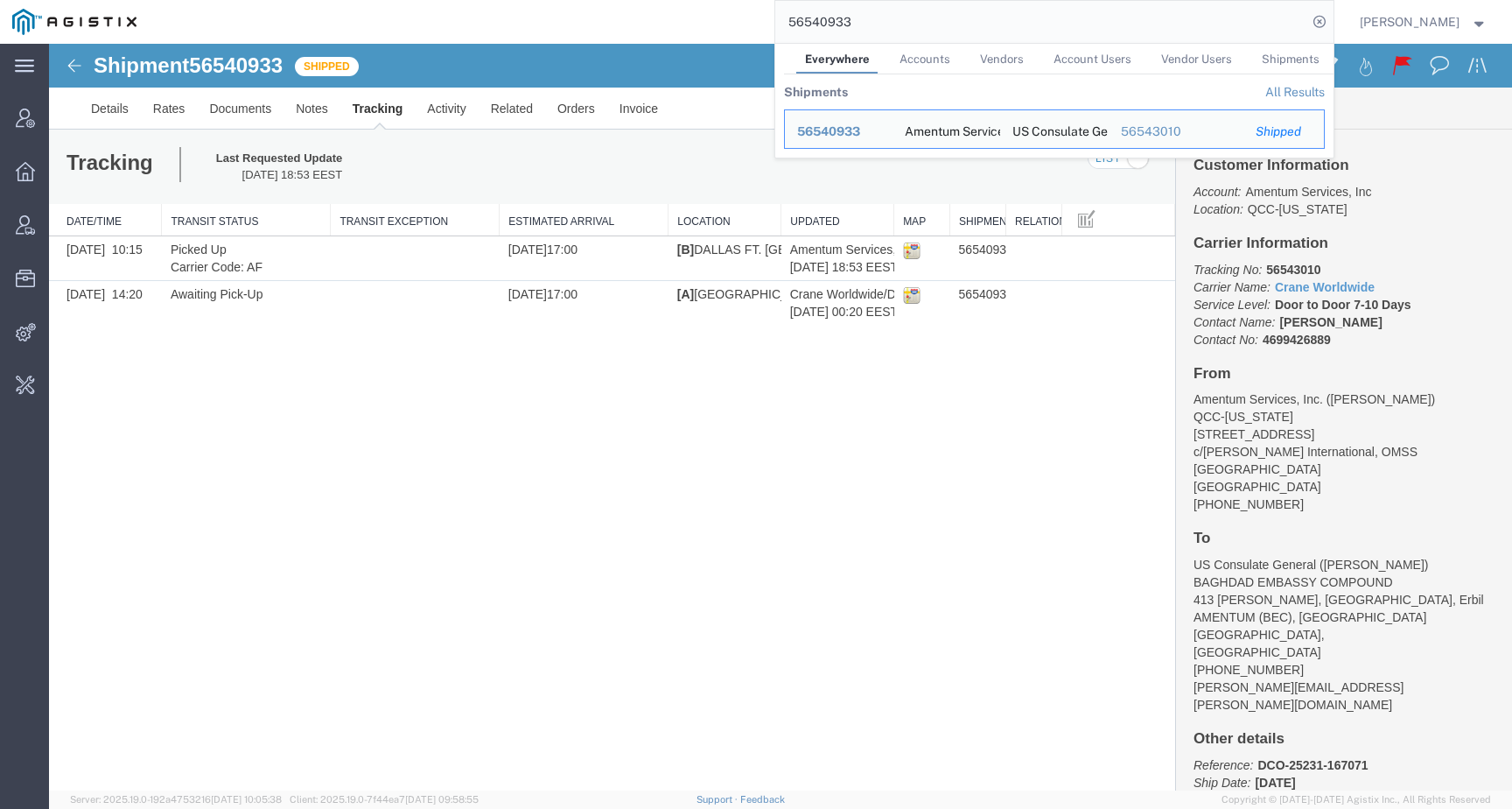
drag, startPoint x: 930, startPoint y: 26, endPoint x: 679, endPoint y: 22, distance: 251.0
click at [679, 22] on div "56540933 Everywhere Accounts Vendors Account Users Vendor Users Shipments Shipm…" at bounding box center [741, 22] width 1185 height 44
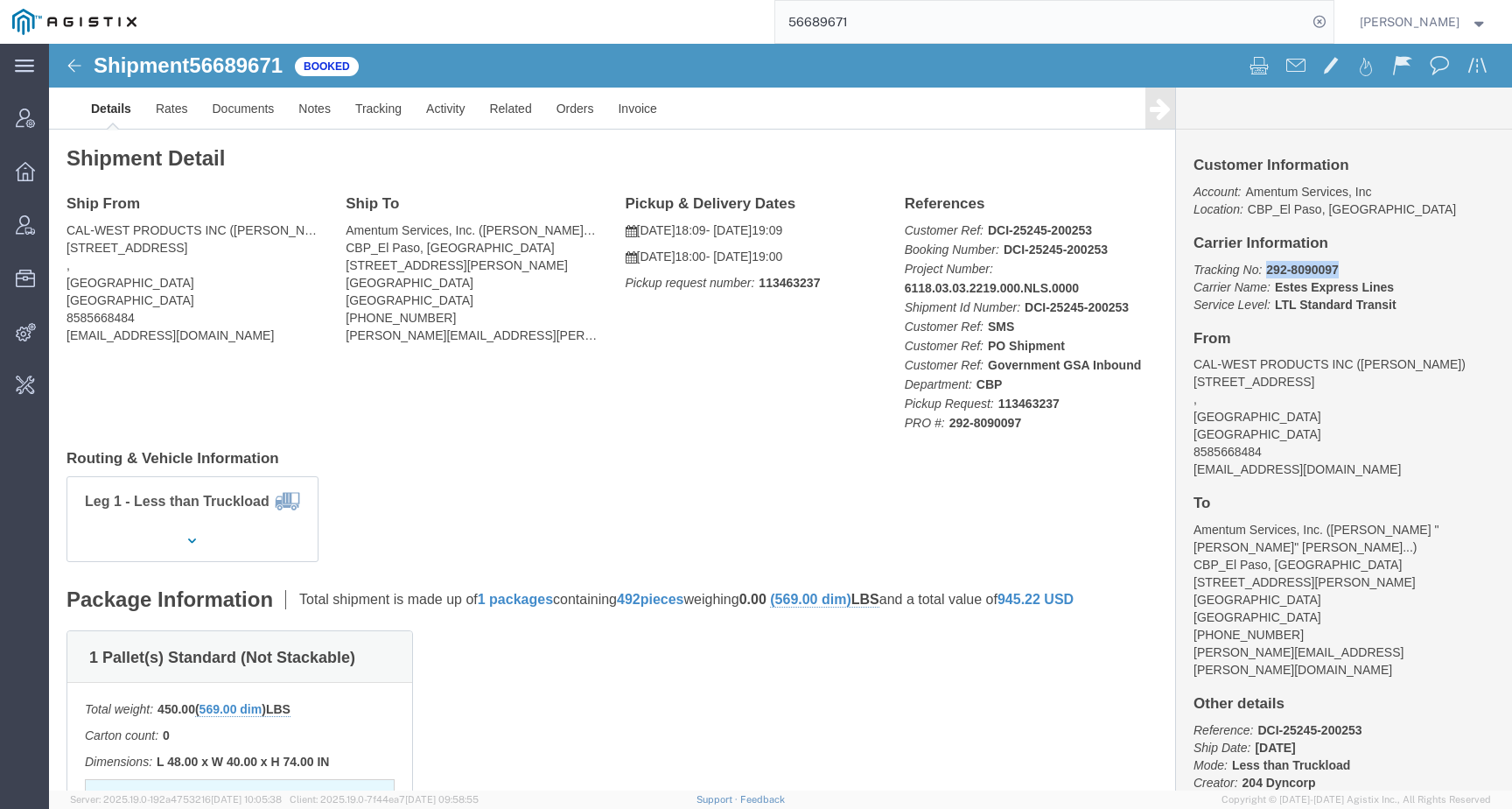
drag, startPoint x: 1208, startPoint y: 223, endPoint x: 1355, endPoint y: 223, distance: 147.0
click p "Tracking No: 292-8090097 Carrier Name: [PERSON_NAME] Express Lines [PERSON_NAME…"
drag, startPoint x: 1209, startPoint y: 239, endPoint x: 1334, endPoint y: 239, distance: 125.0
click p "Tracking No: 292-8090097 Carrier Name: [PERSON_NAME] Express Lines [PERSON_NAME…"
drag, startPoint x: 1209, startPoint y: 225, endPoint x: 1330, endPoint y: 225, distance: 121.0
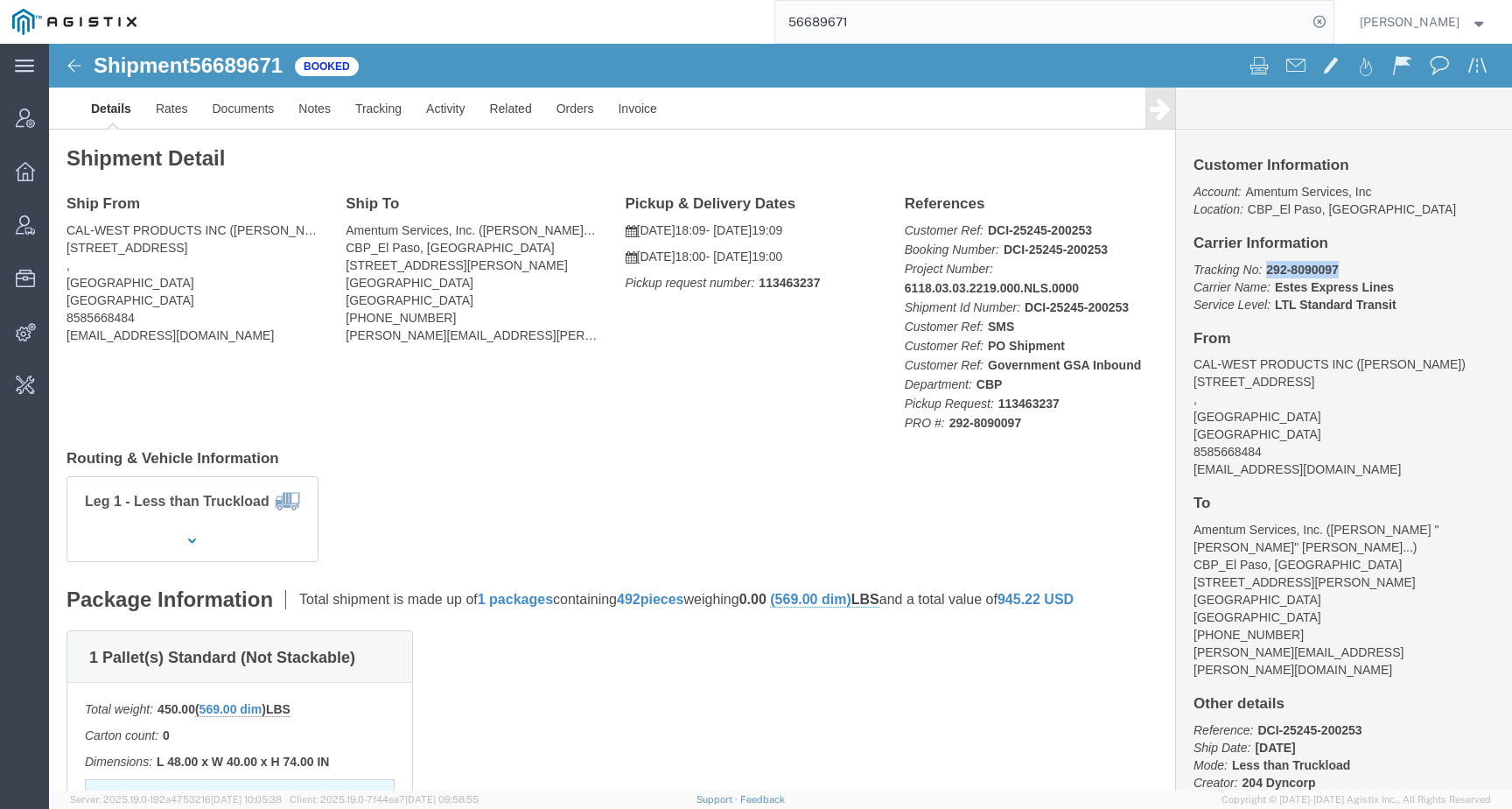
click p "Tracking No: 292-8090097 Carrier Name: [PERSON_NAME] Express Lines [PERSON_NAME…"
click link "Activity"
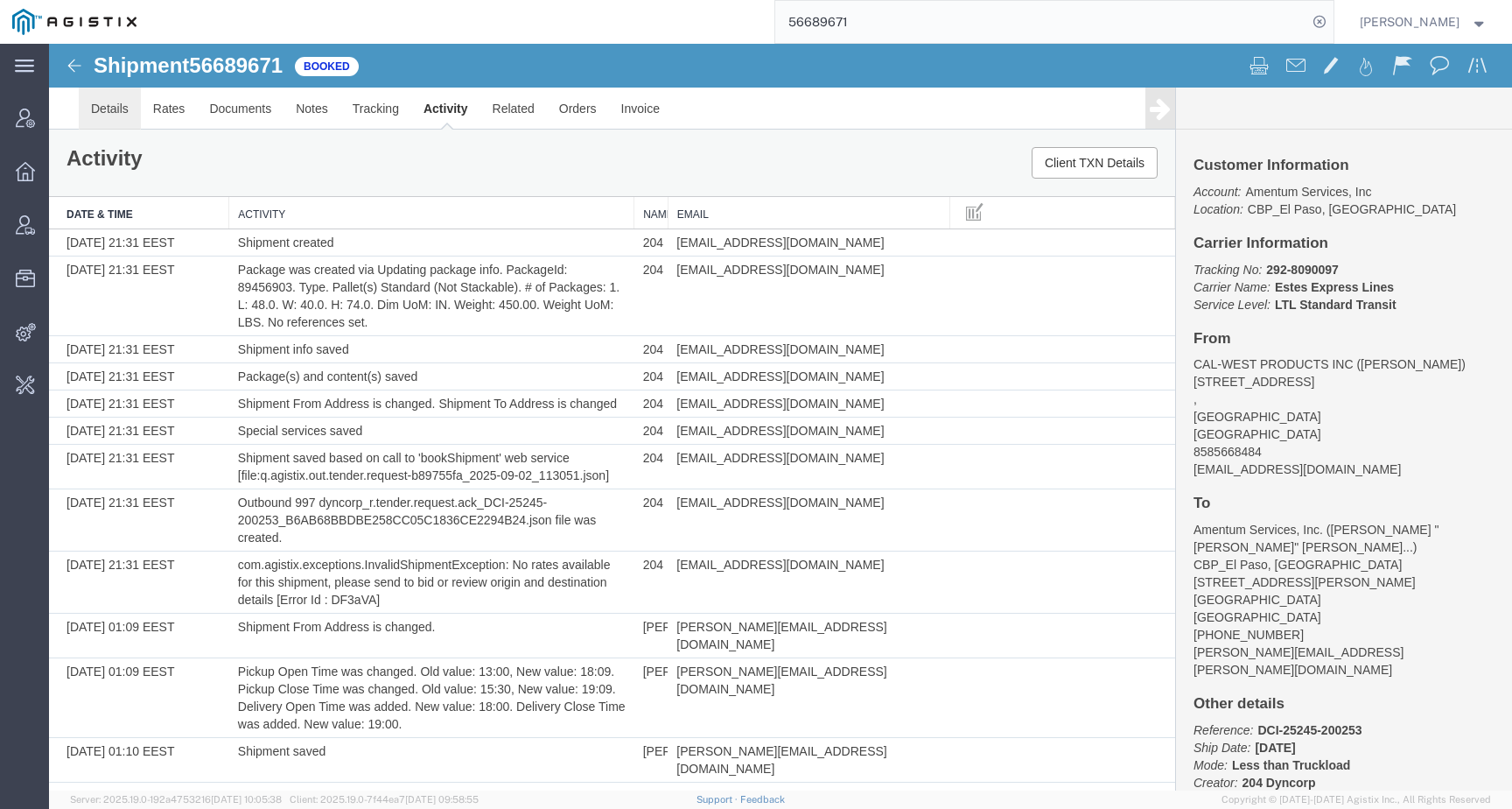
click at [109, 102] on link "Details" at bounding box center [110, 108] width 62 height 42
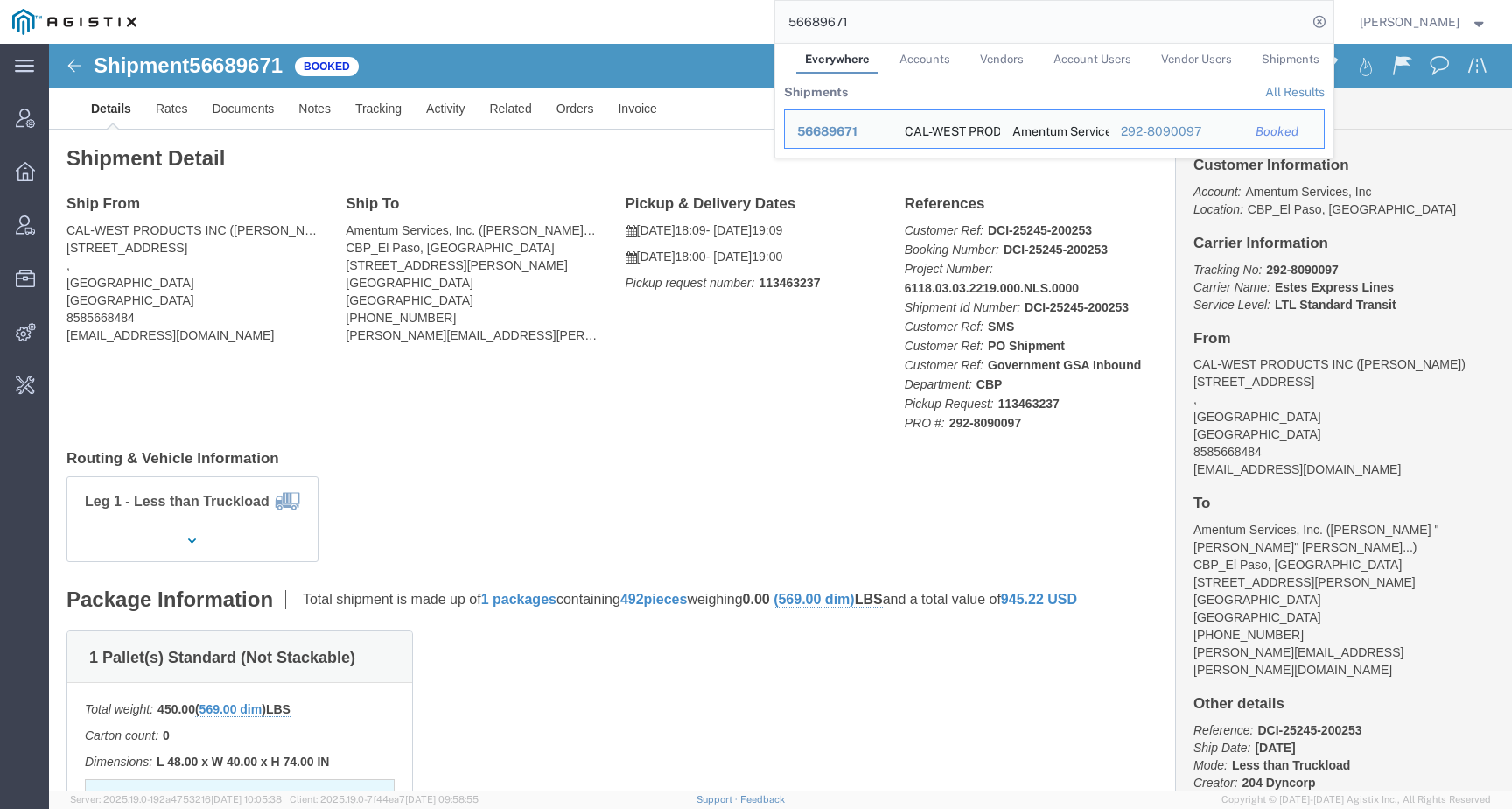
drag, startPoint x: 899, startPoint y: 13, endPoint x: 969, endPoint y: 52, distance: 80.1
click at [969, 44] on form "56689671 Everywhere Accounts Vendors Account Users Vendor Users Shipments Shipm…" at bounding box center [1054, 22] width 560 height 44
drag, startPoint x: 914, startPoint y: 28, endPoint x: 664, endPoint y: 20, distance: 250.1
click at [664, 20] on div "56689671 Everywhere Accounts Vendors Account Users Vendor Users Shipments Shipm…" at bounding box center [741, 22] width 1185 height 44
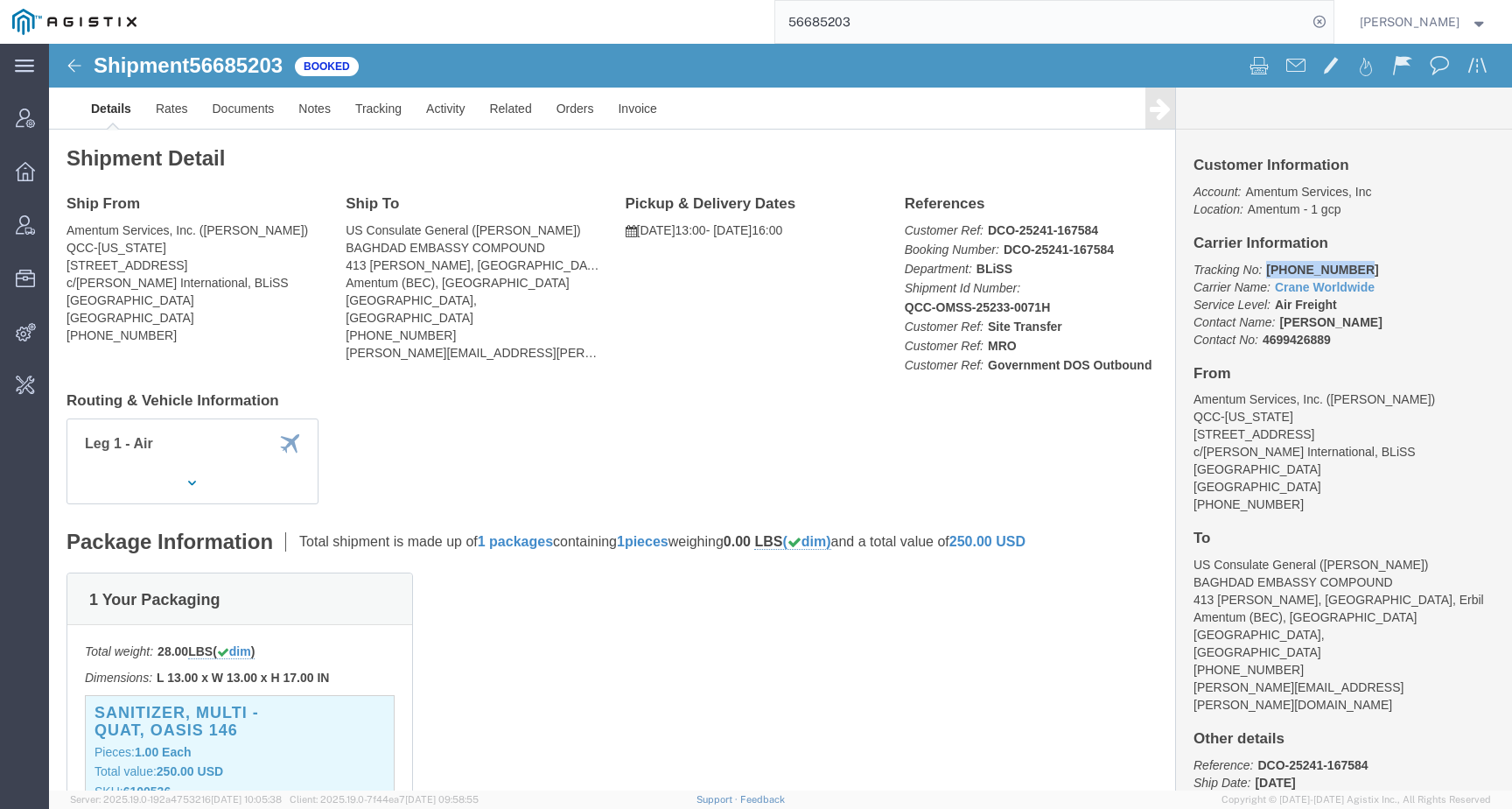
drag, startPoint x: 1210, startPoint y: 228, endPoint x: 1338, endPoint y: 220, distance: 128.2
click p "Tracking No: [PHONE_NUMBER] Carrier Name: Crane Worldwide Crane Worldwide Servi…"
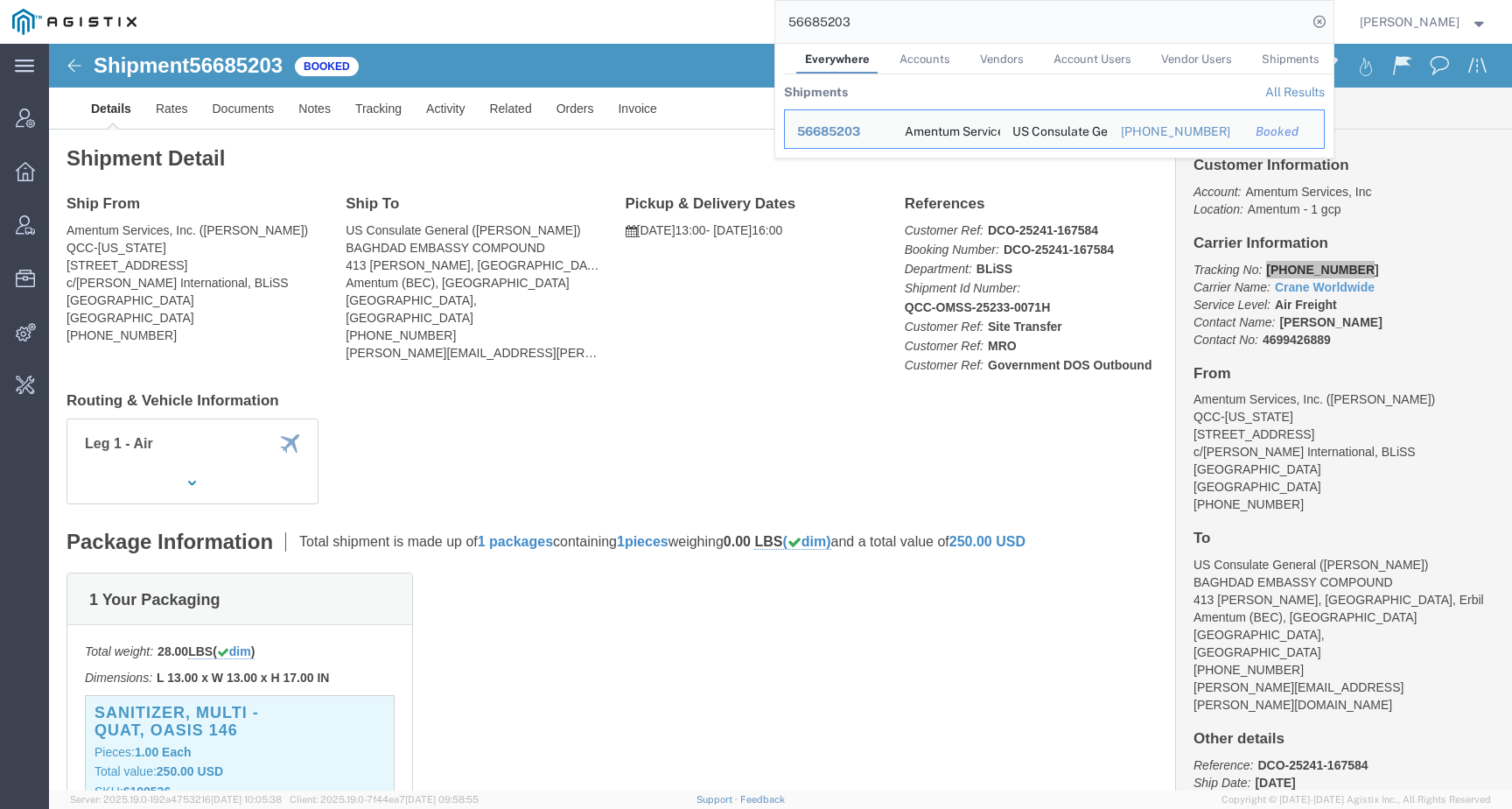
drag, startPoint x: 881, startPoint y: 20, endPoint x: 710, endPoint y: 19, distance: 171.0
click at [710, 19] on div "56685203 Everywhere Accounts Vendors Account Users Vendor Users Shipments Shipm…" at bounding box center [741, 22] width 1185 height 44
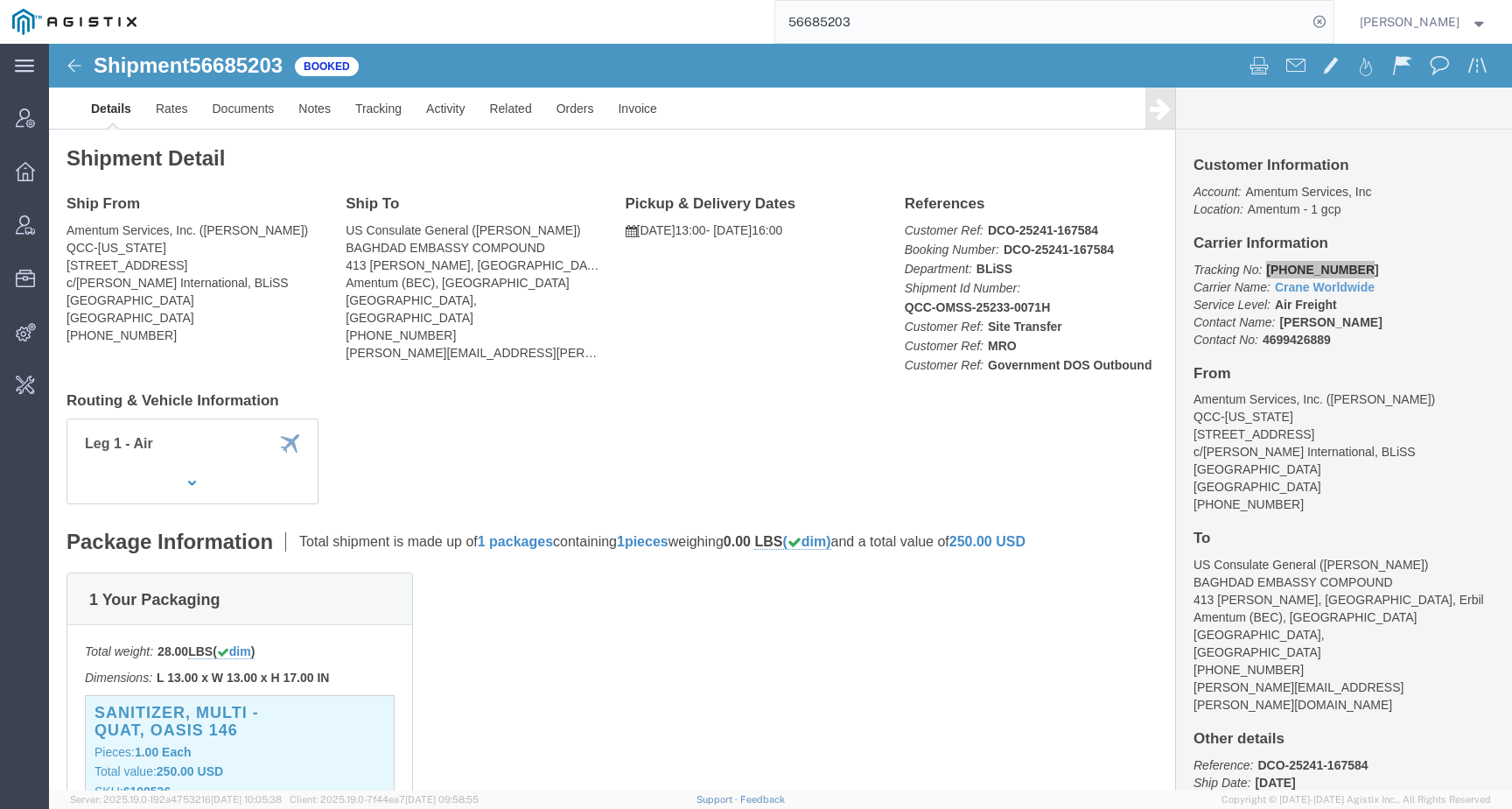
paste input "792736"
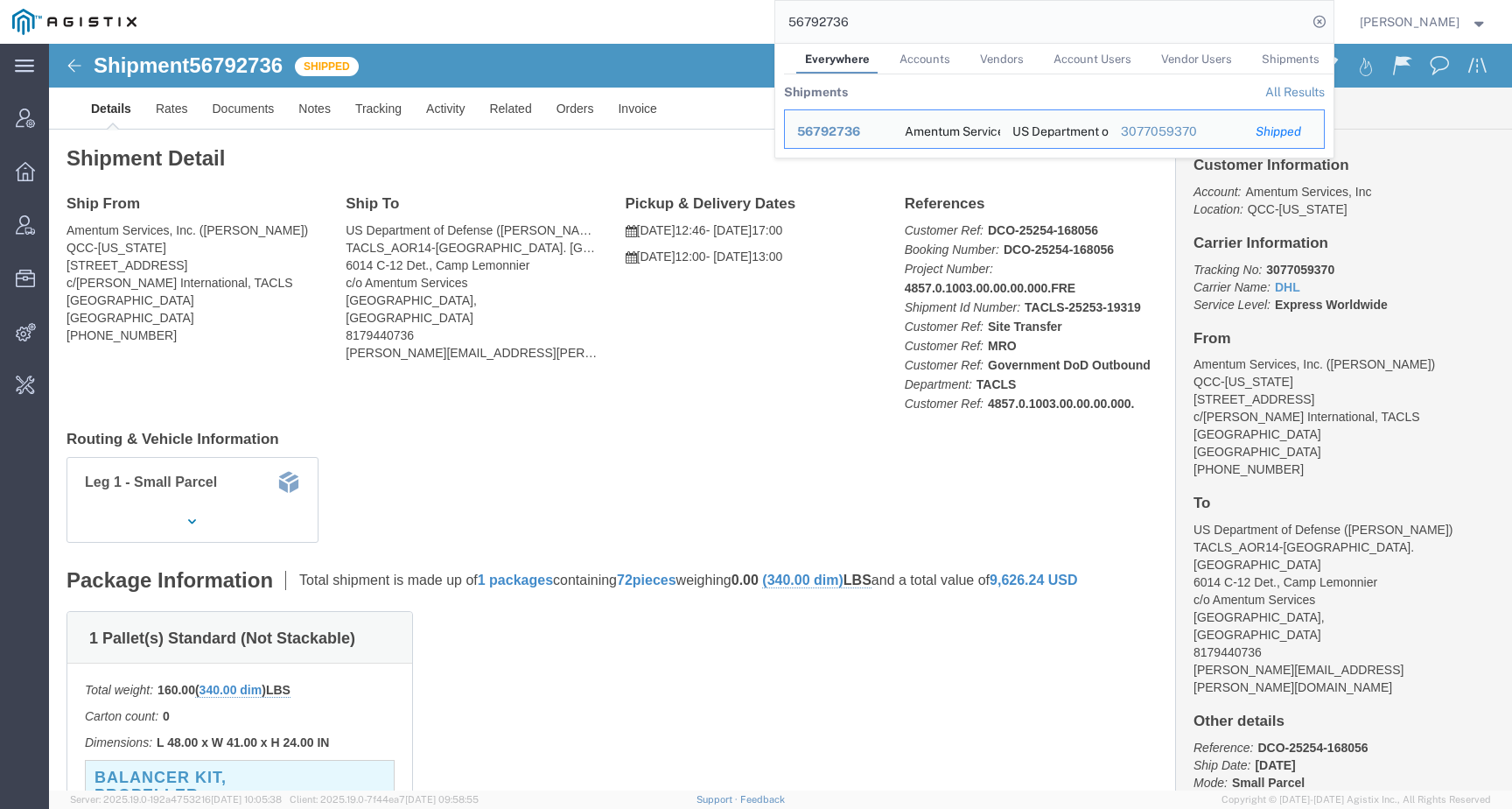
click div "Ship From Amentum Services, Inc. ([PERSON_NAME]) QCC-[US_STATE] [STREET_ADDRESS…"
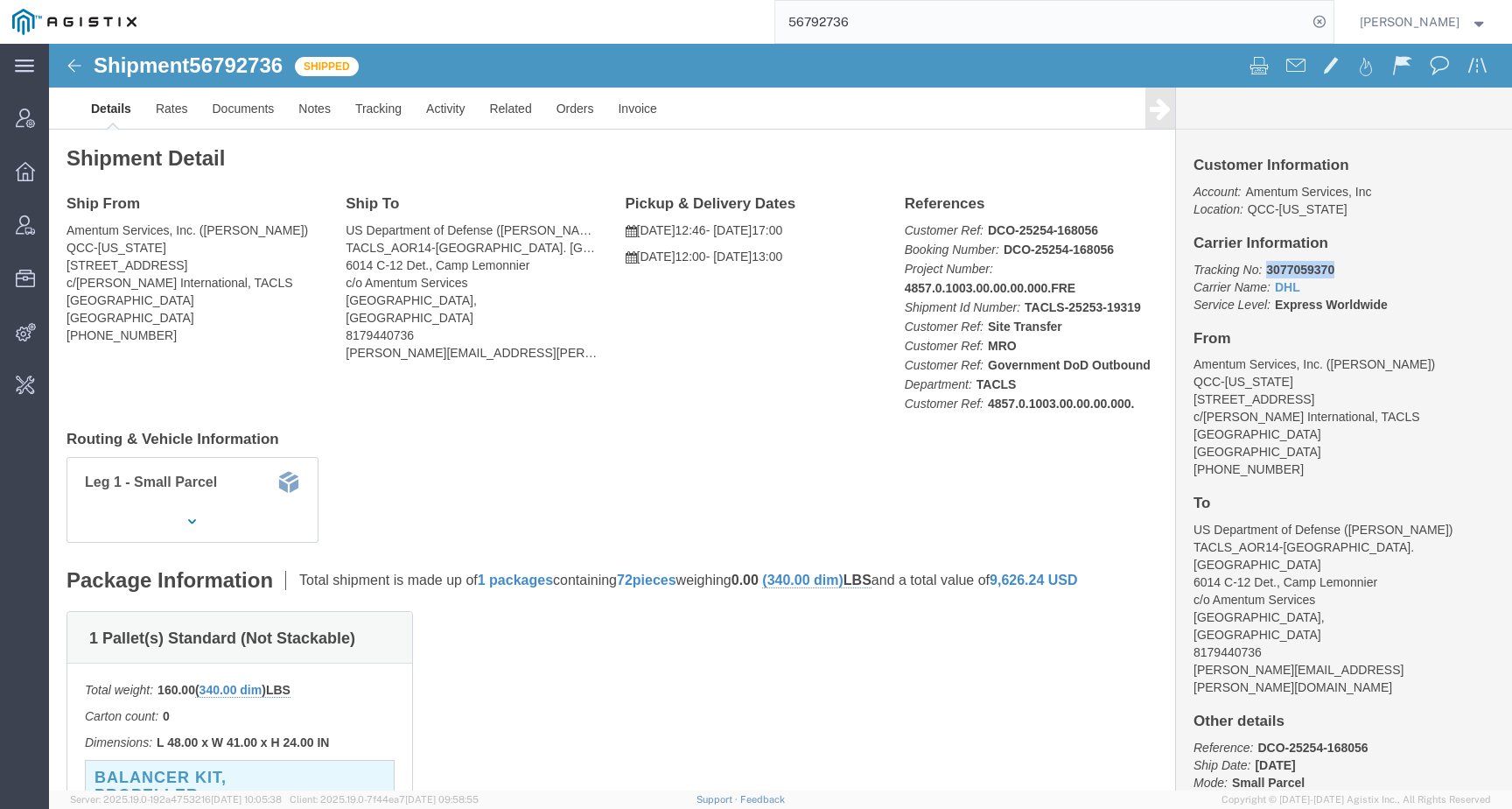
drag, startPoint x: 1209, startPoint y: 227, endPoint x: 1317, endPoint y: 227, distance: 108.0
click p "Tracking No: 3077059370 Carrier Name: DHL DHL Service Level: Express Worldwide"
click link "Tracking"
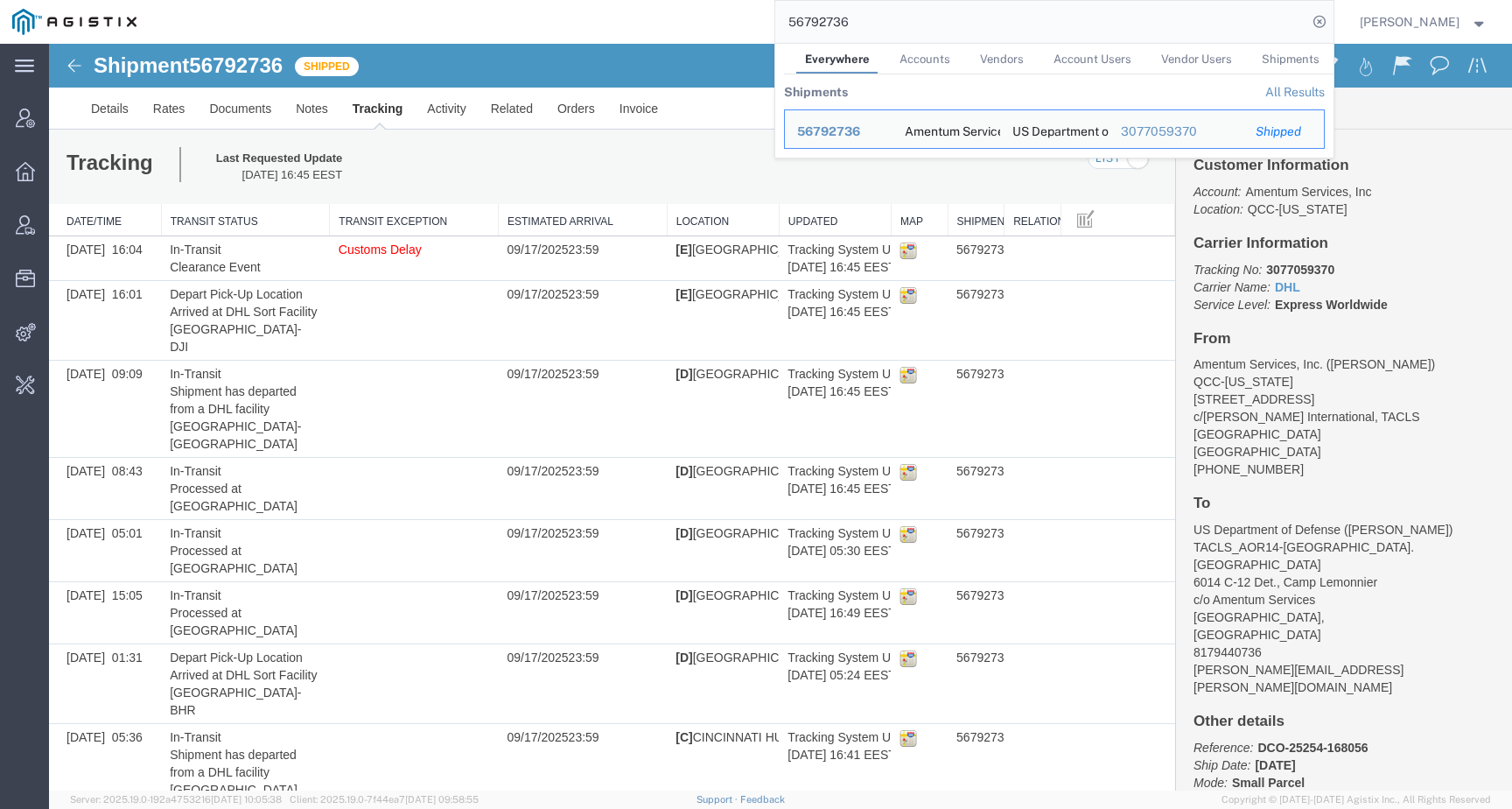
drag, startPoint x: 875, startPoint y: 20, endPoint x: 634, endPoint y: 20, distance: 241.0
click at [634, 20] on div "56792736 Everywhere Accounts Vendors Account Users Vendor Users Shipments Shipm…" at bounding box center [741, 22] width 1185 height 44
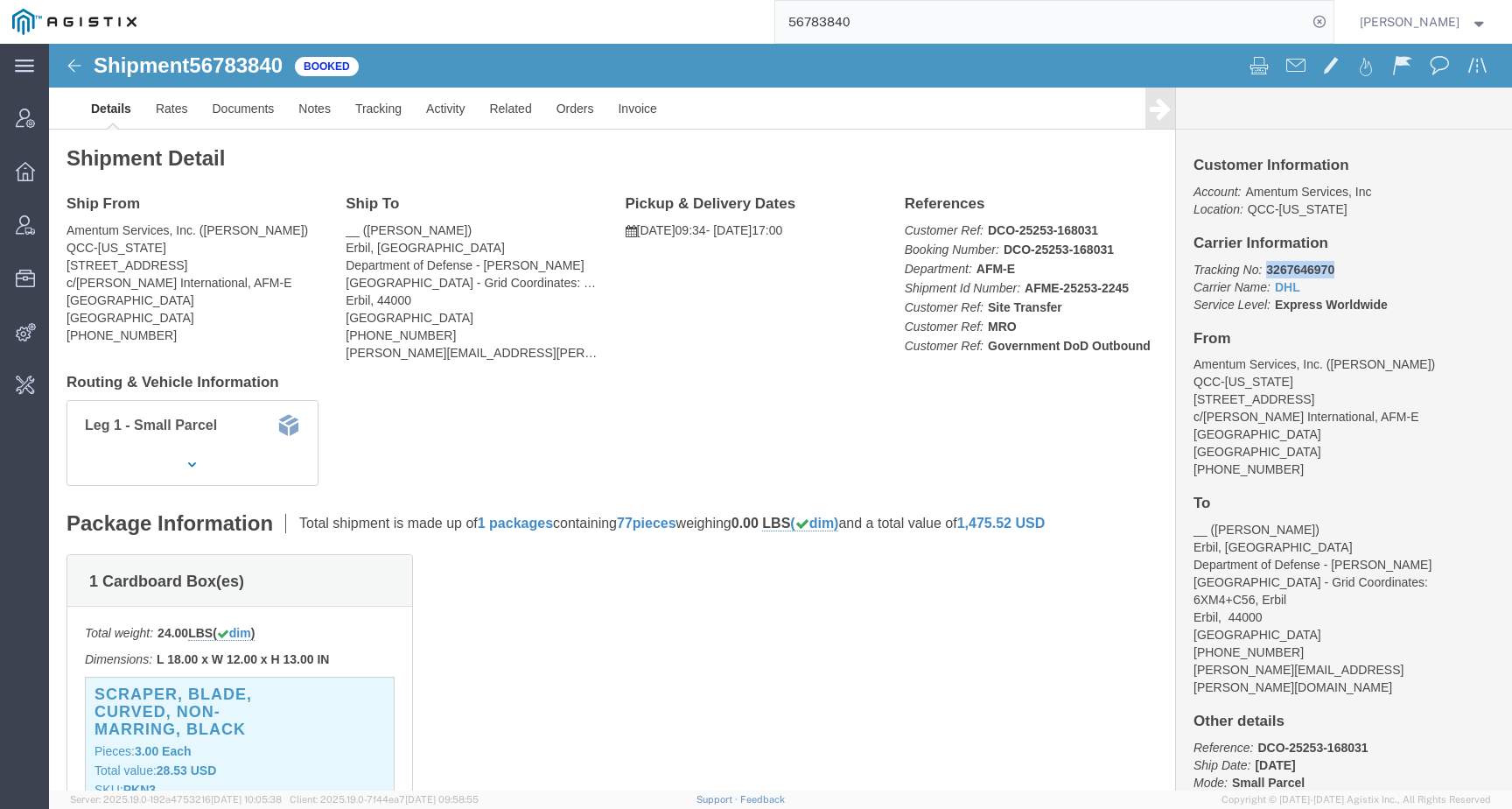
drag, startPoint x: 1205, startPoint y: 225, endPoint x: 1323, endPoint y: 225, distance: 118.0
click p "Tracking No: 3267646970 Carrier Name: DHL DHL Service Level: Express Worldwide"
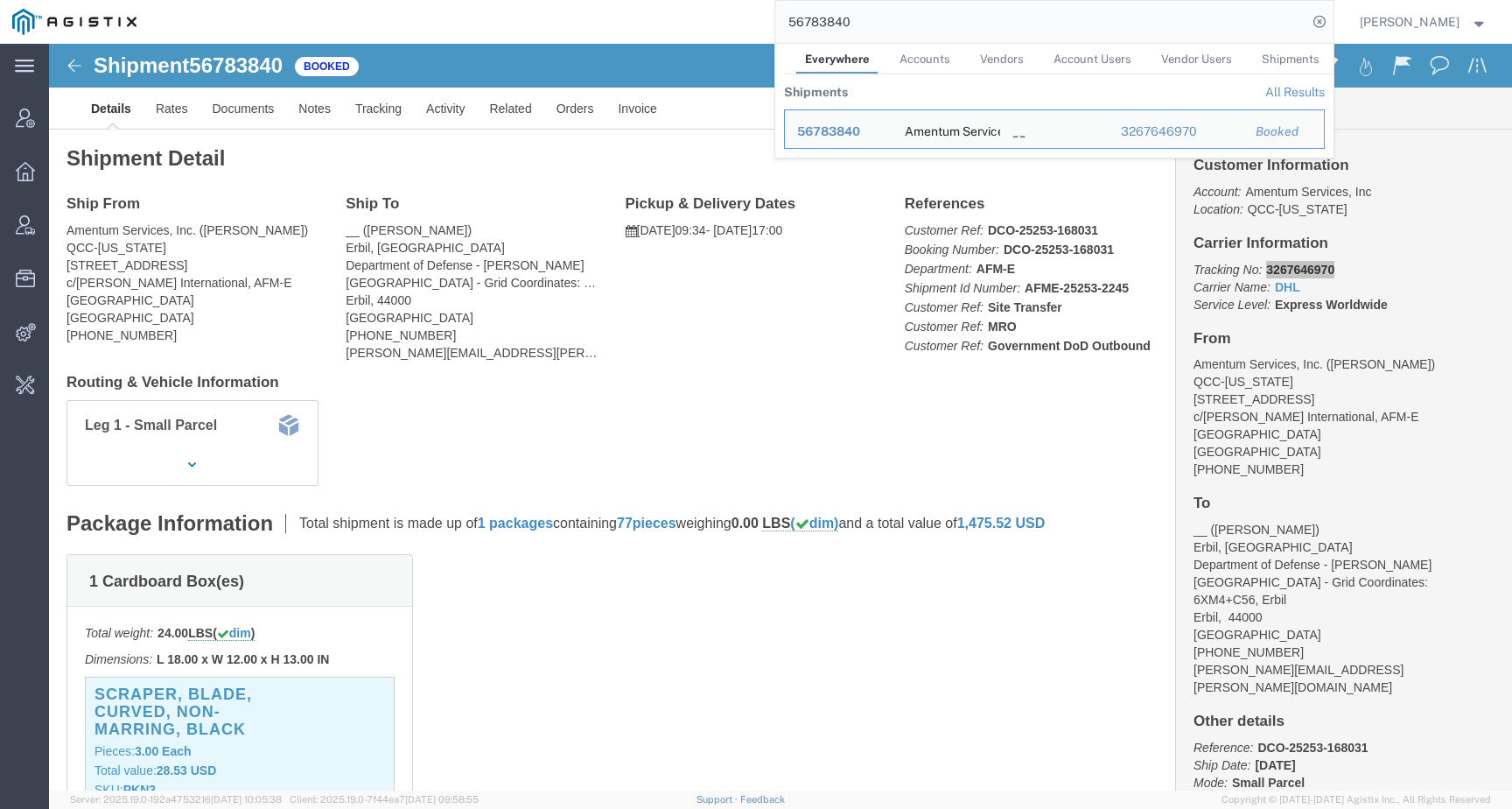
drag, startPoint x: 911, startPoint y: 18, endPoint x: 618, endPoint y: 13, distance: 293.0
click at [618, 13] on div "56783840 Everywhere Accounts Vendors Account Users Vendor Users Shipments Shipm…" at bounding box center [741, 22] width 1185 height 44
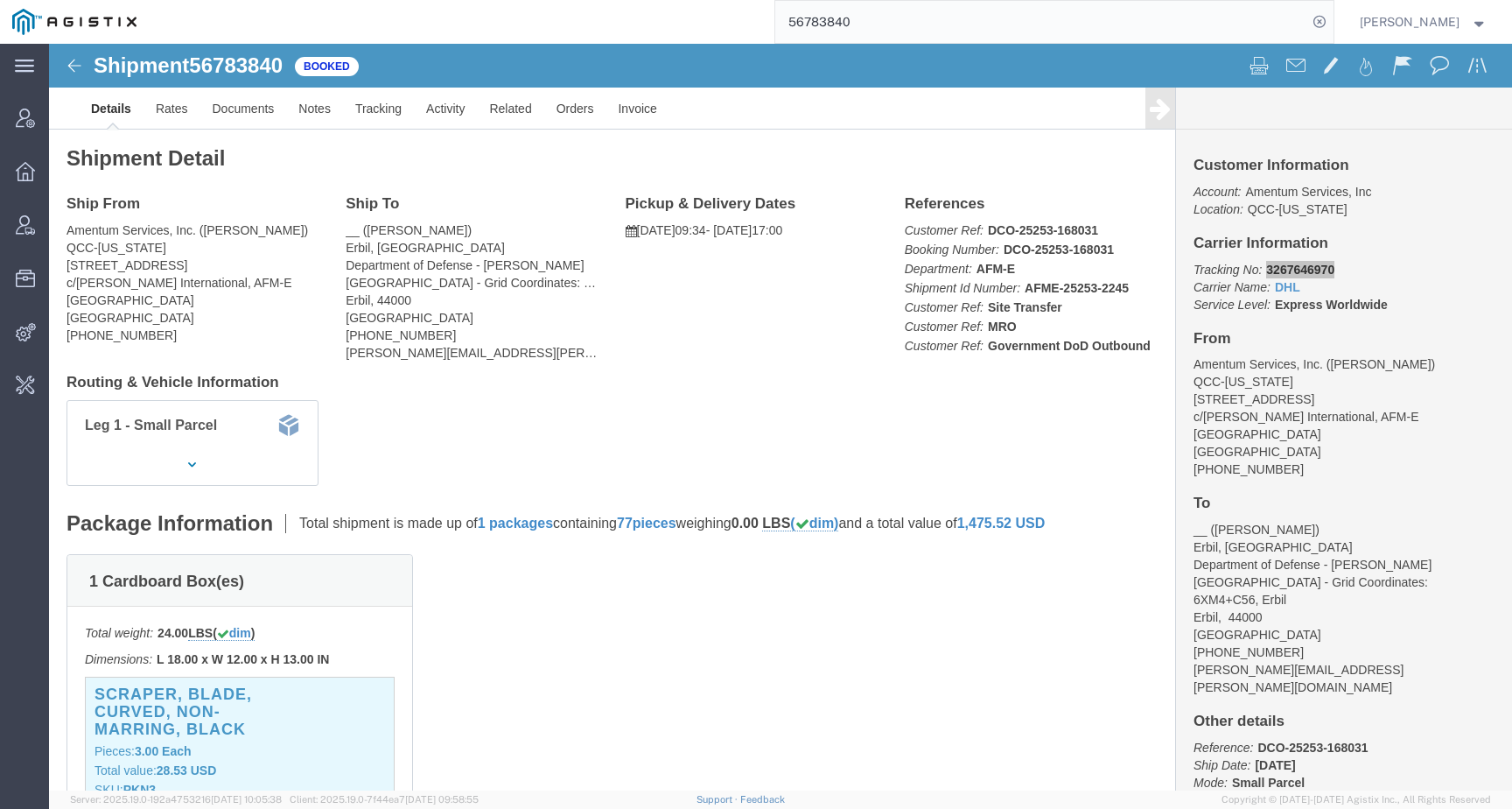
paste input "815254"
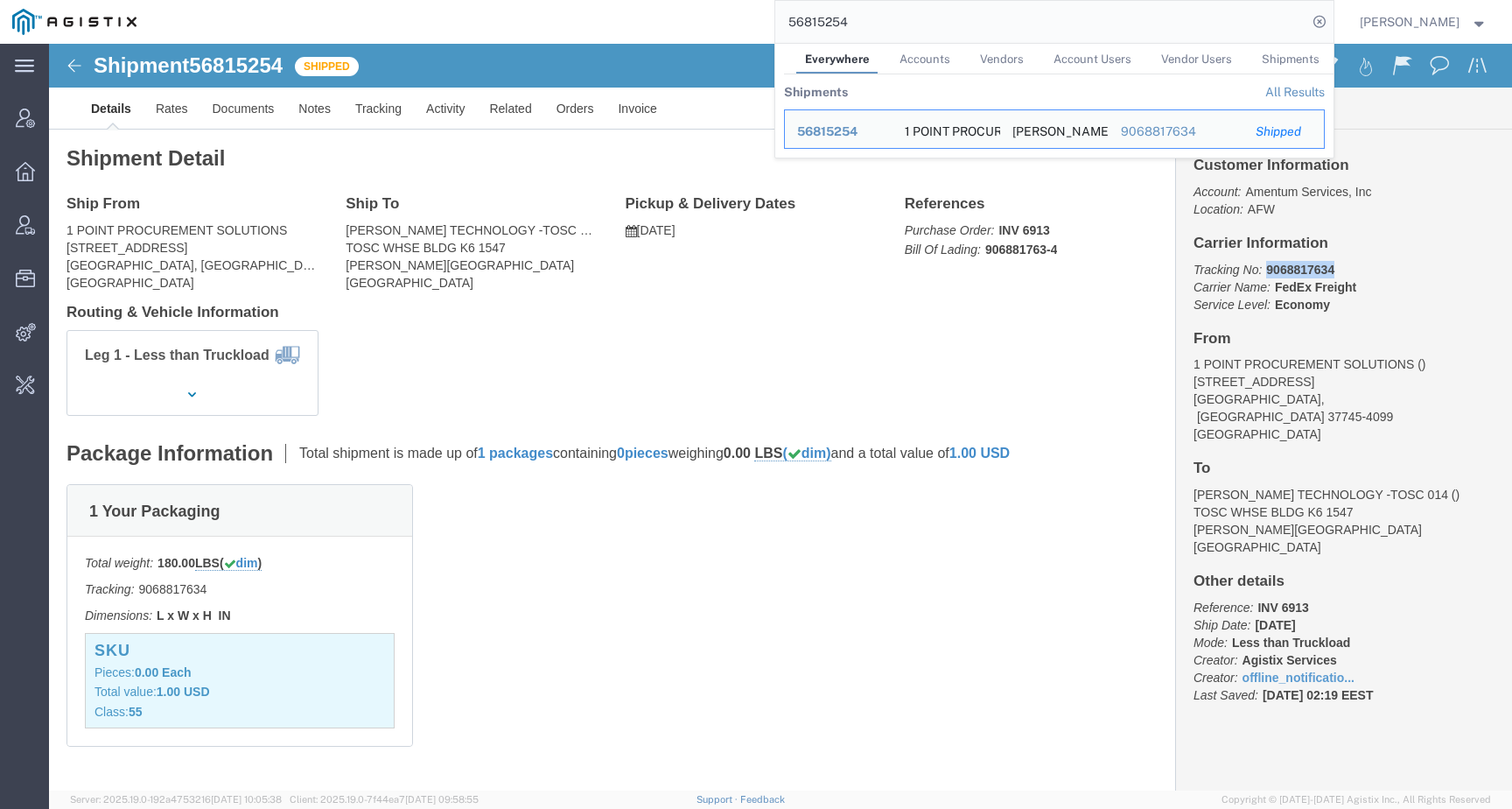
drag, startPoint x: 1283, startPoint y: 222, endPoint x: 1208, endPoint y: 222, distance: 75.0
click p "Tracking No: 9068817634 Carrier Name: FedEx Freight FedEx Freight Service Level…"
drag, startPoint x: 877, startPoint y: 23, endPoint x: 745, endPoint y: 23, distance: 132.0
click at [745, 23] on div "56815254 Everywhere Accounts Vendors Account Users Vendor Users Shipments Shipm…" at bounding box center [741, 22] width 1185 height 44
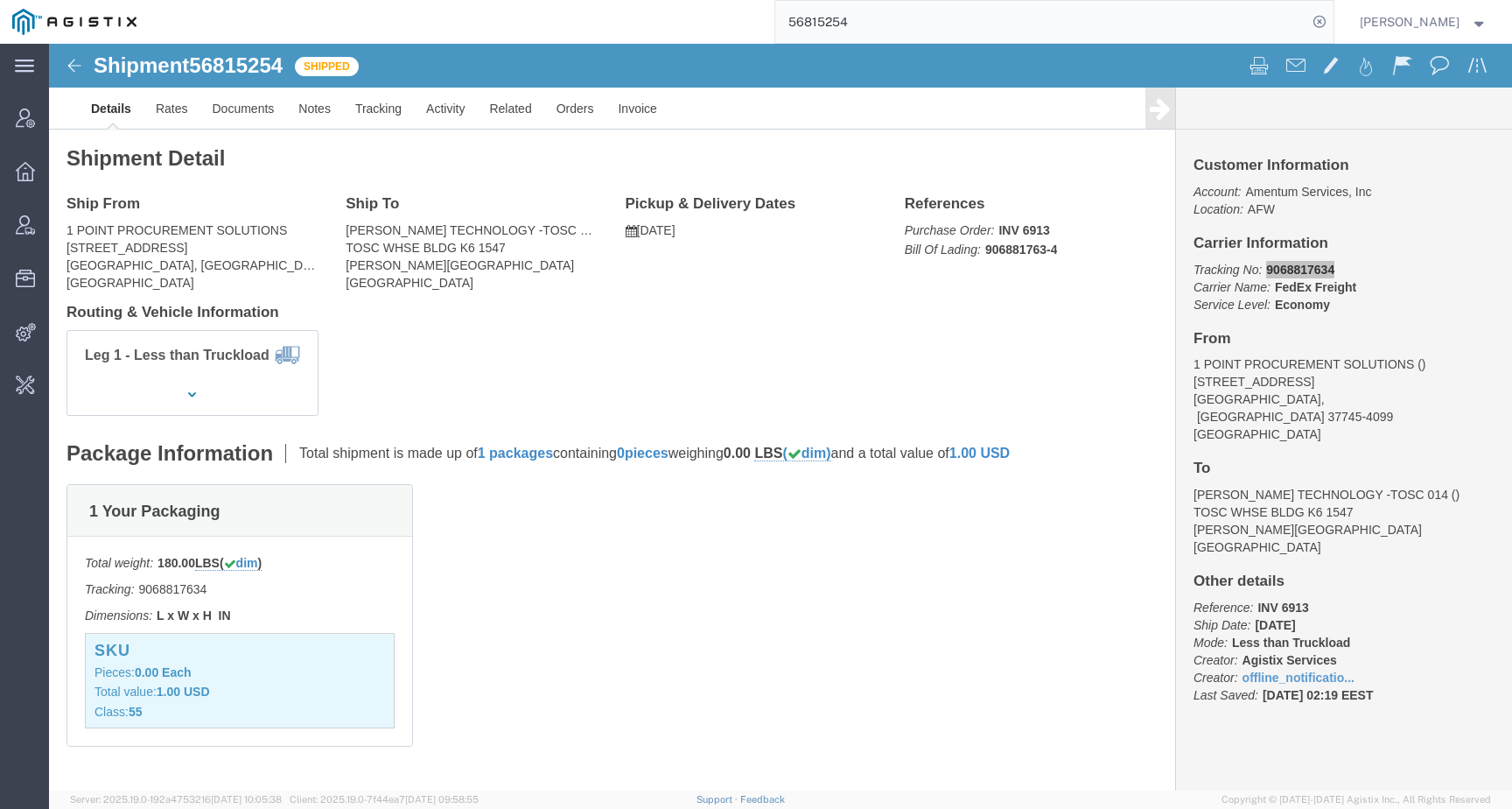
paste input "593186"
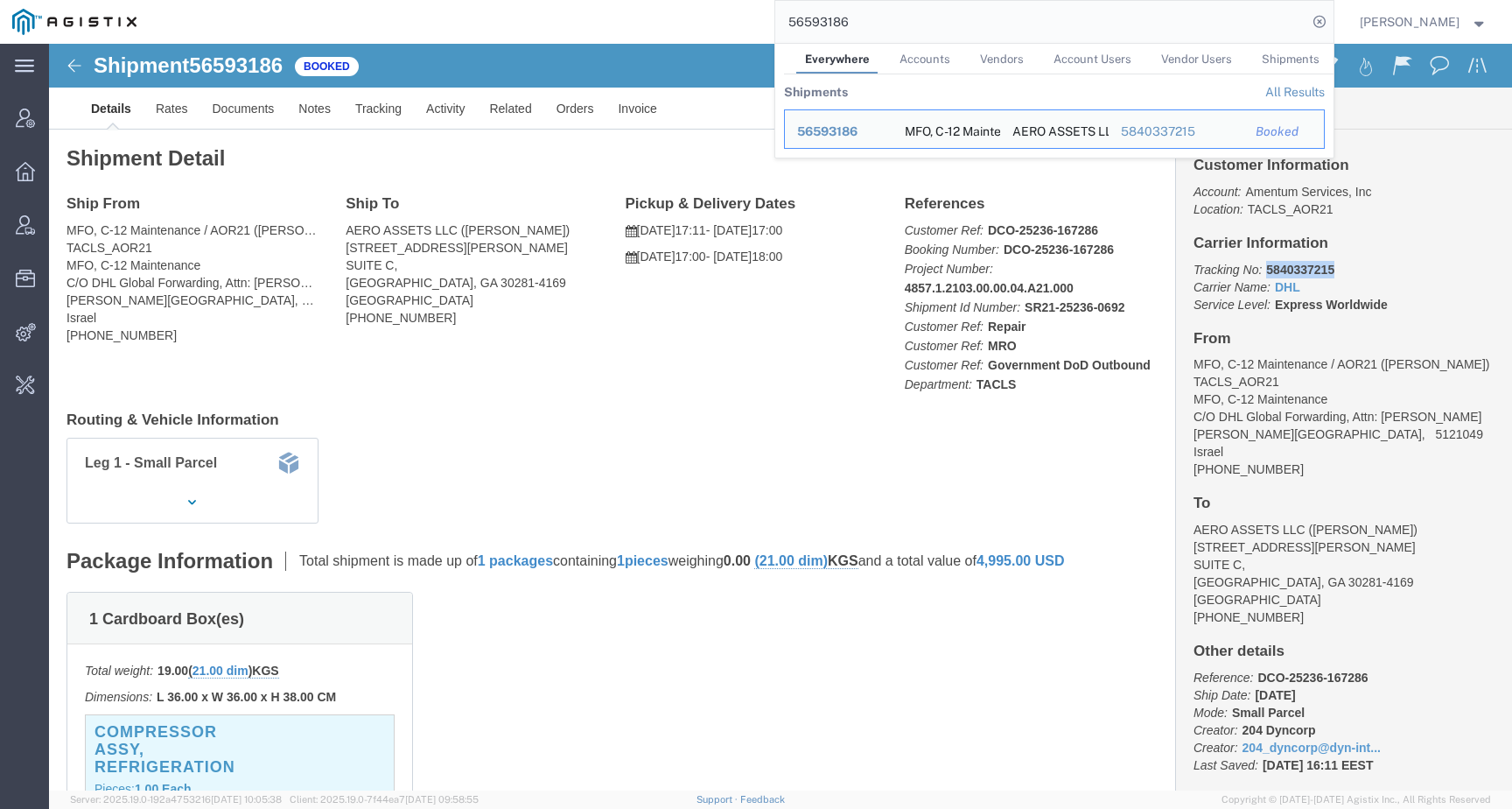
drag, startPoint x: 1209, startPoint y: 225, endPoint x: 1334, endPoint y: 225, distance: 125.0
click p "Tracking No: 5840337215 Carrier Name: DHL DHL Service Level: Express Worldwide"
drag, startPoint x: 878, startPoint y: 16, endPoint x: 684, endPoint y: 17, distance: 194.0
click at [684, 17] on div "56593186 Everywhere Accounts Vendors Account Users Vendor Users Shipments Shipm…" at bounding box center [741, 22] width 1185 height 44
paste input "373847"
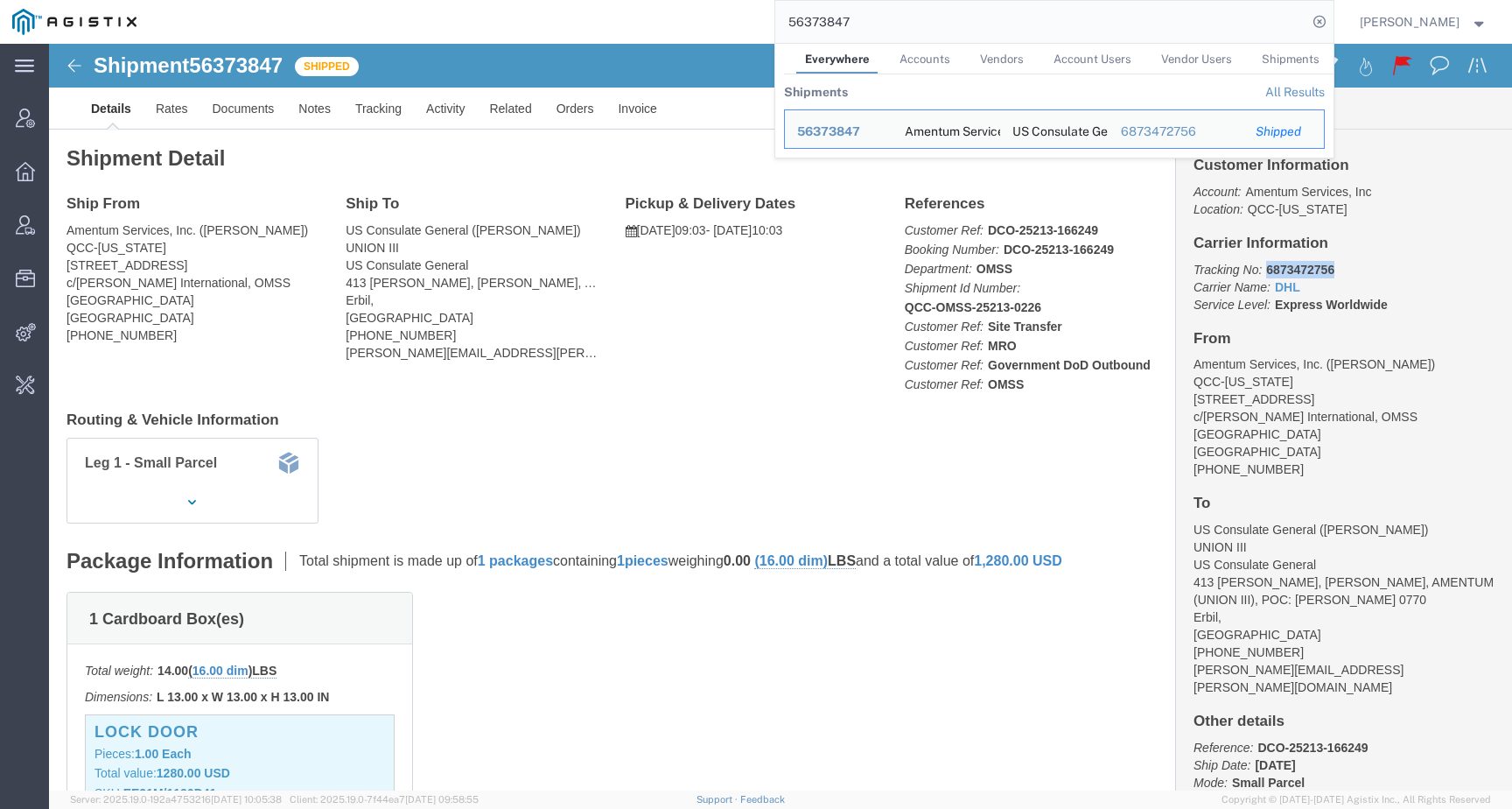
drag, startPoint x: 1210, startPoint y: 227, endPoint x: 1315, endPoint y: 224, distance: 105.0
click p "Tracking No: 6873472756 Carrier Name: DHL DHL Service Level: Express Worldwide"
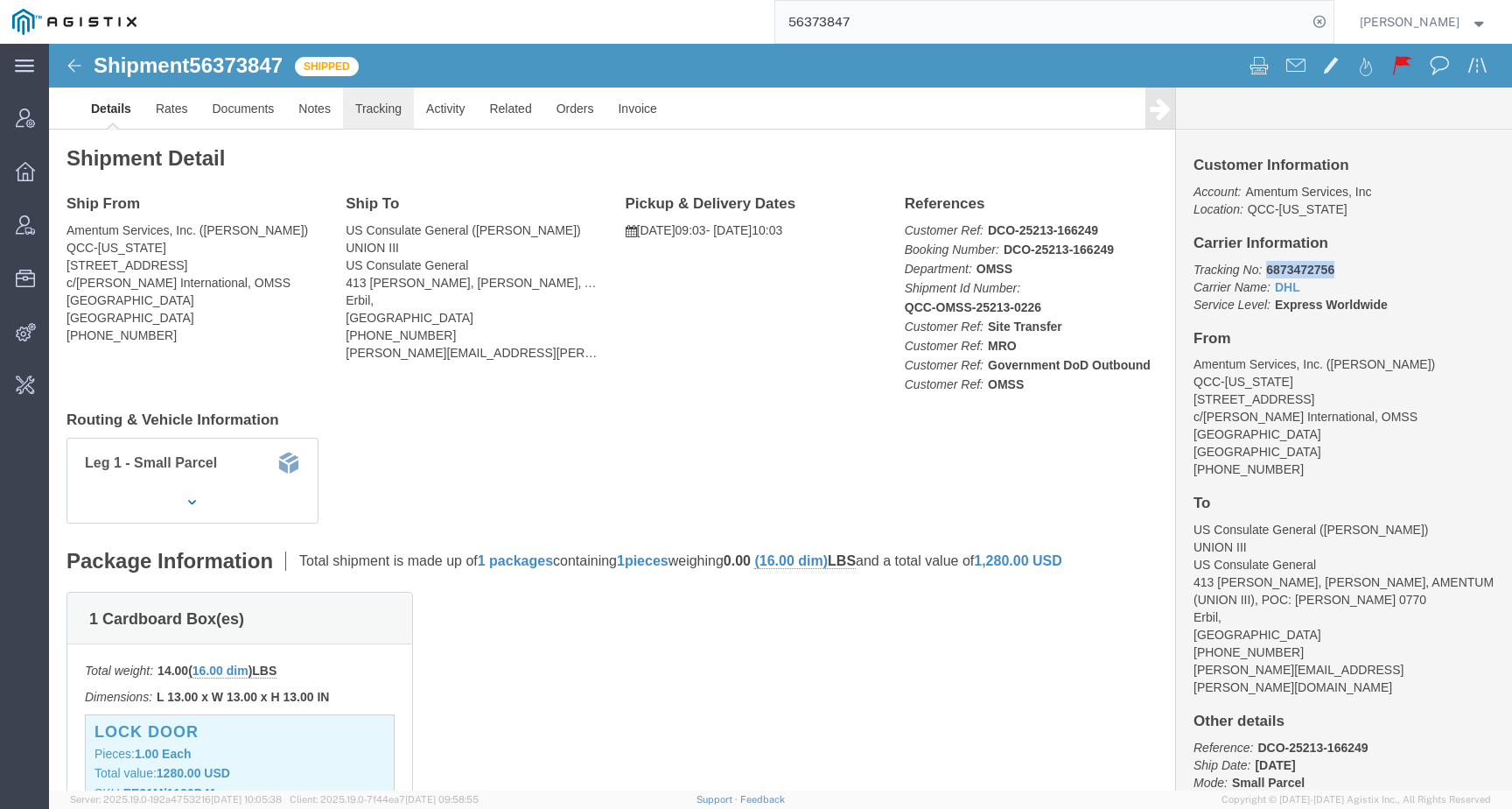
click link "Tracking"
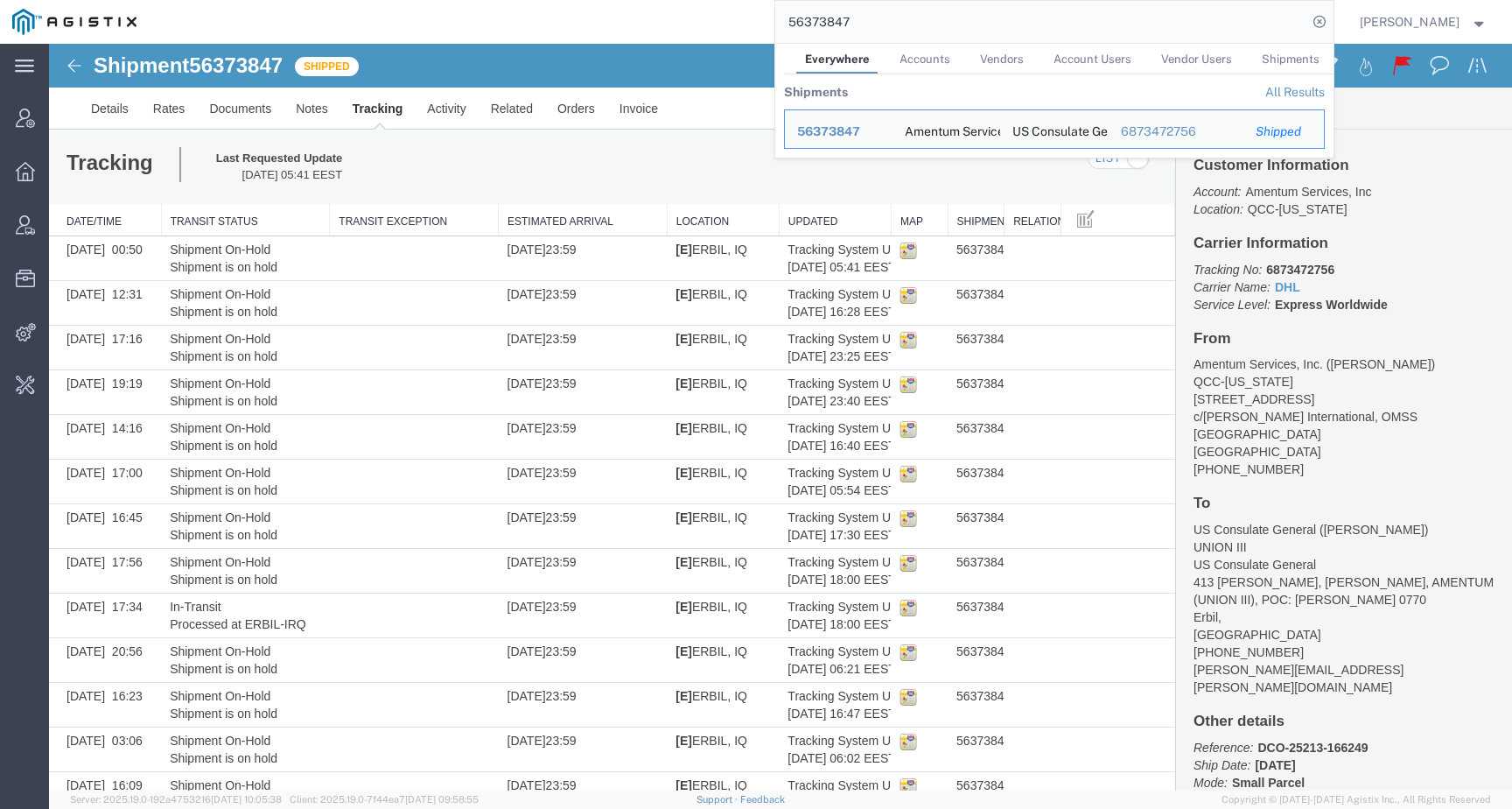
drag, startPoint x: 885, startPoint y: 20, endPoint x: 692, endPoint y: 20, distance: 193.0
click at [692, 20] on div "56373847 Everywhere Accounts Vendors Account Users Vendor Users Shipments Shipm…" at bounding box center [741, 22] width 1185 height 44
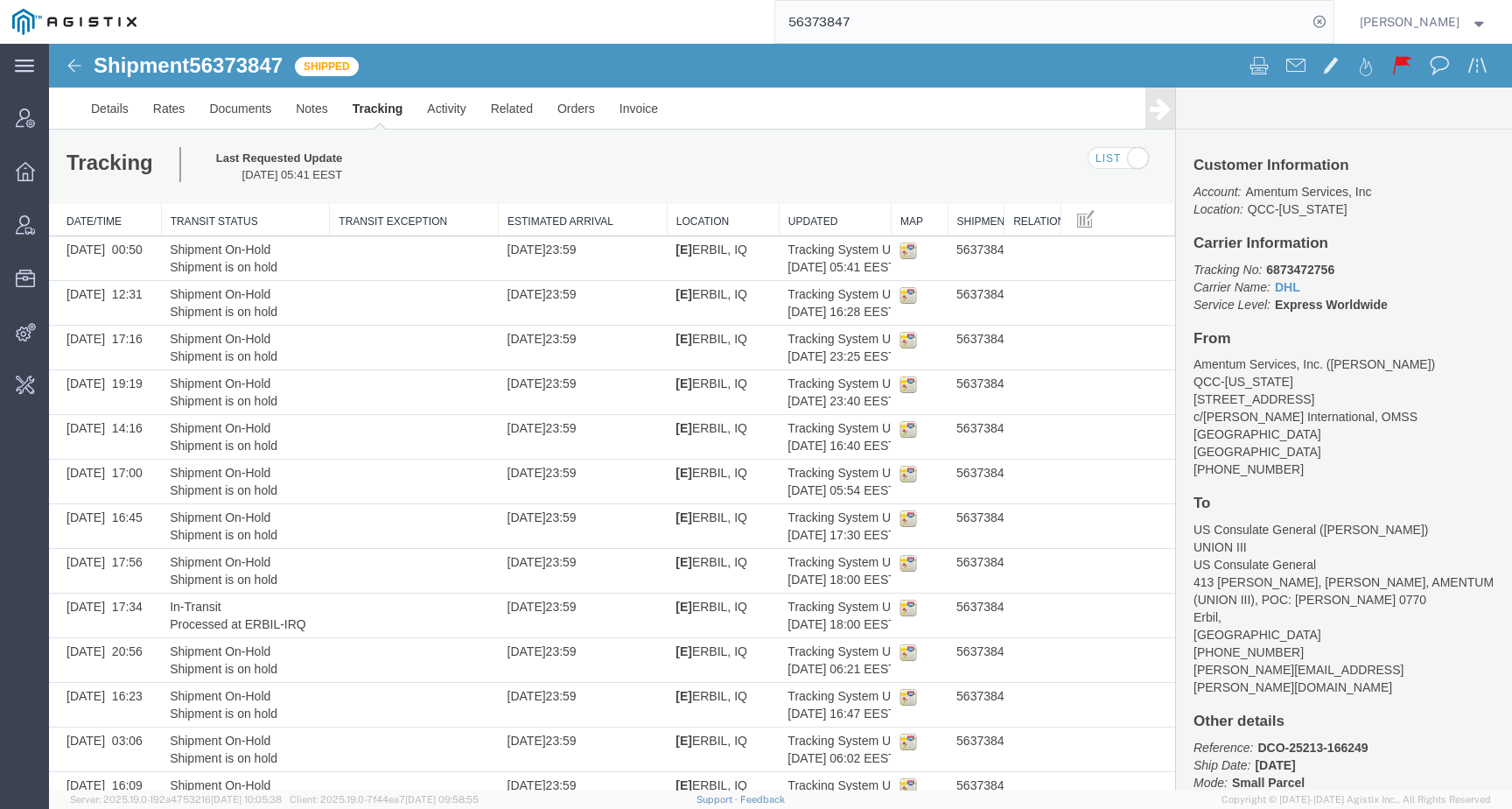
paste input "814019"
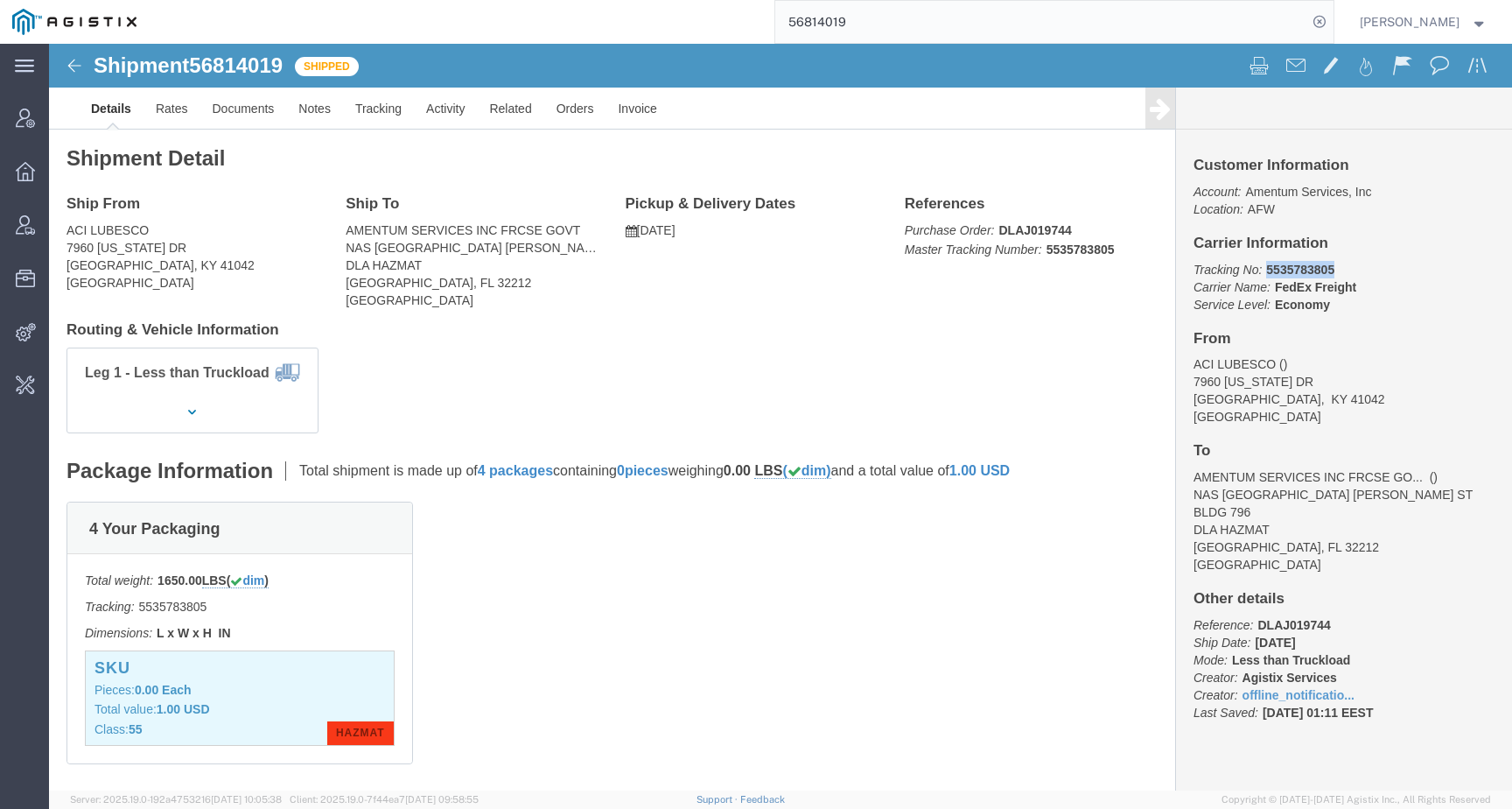
drag, startPoint x: 1211, startPoint y: 229, endPoint x: 1291, endPoint y: 225, distance: 80.1
click p "Tracking No: 5535783805 Carrier Name: FedEx Freight FedEx Freight Service Level…"
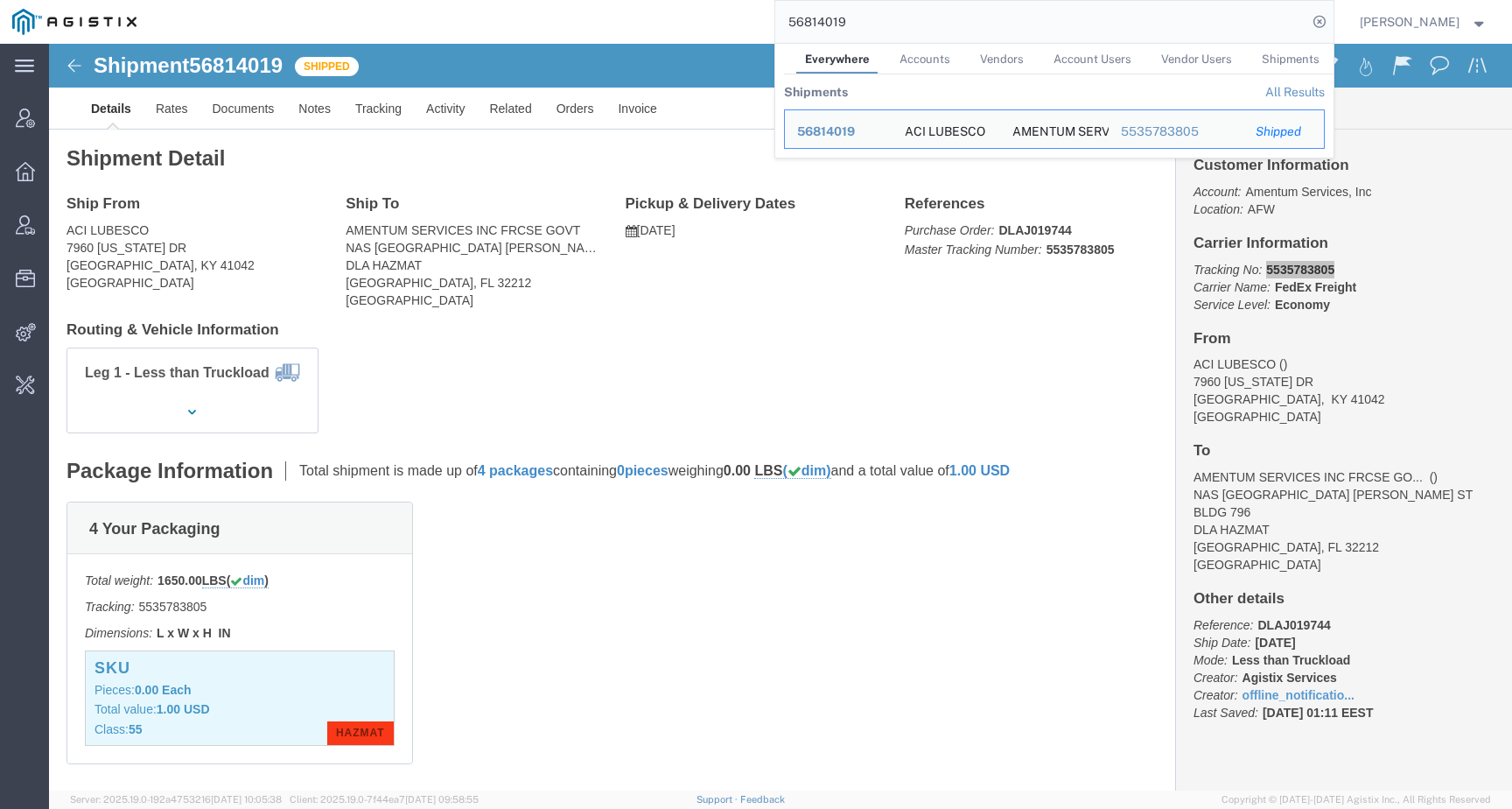
drag, startPoint x: 784, startPoint y: 23, endPoint x: 644, endPoint y: 26, distance: 140.0
click at [644, 26] on div "56814019 Everywhere Accounts Vendors Account Users Vendor Users Shipments Shipm…" at bounding box center [741, 22] width 1185 height 44
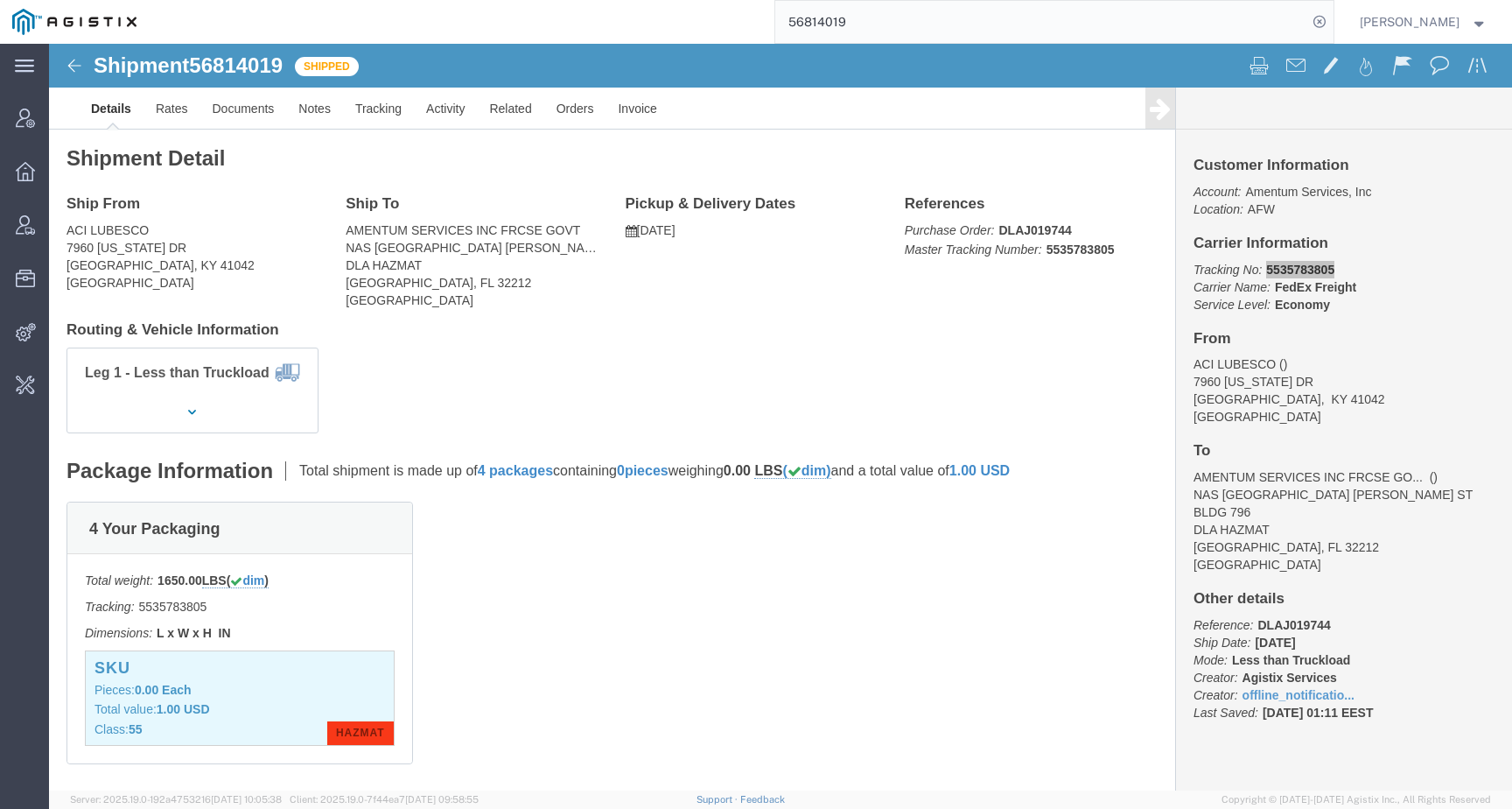
paste input "650481"
type input "56650481"
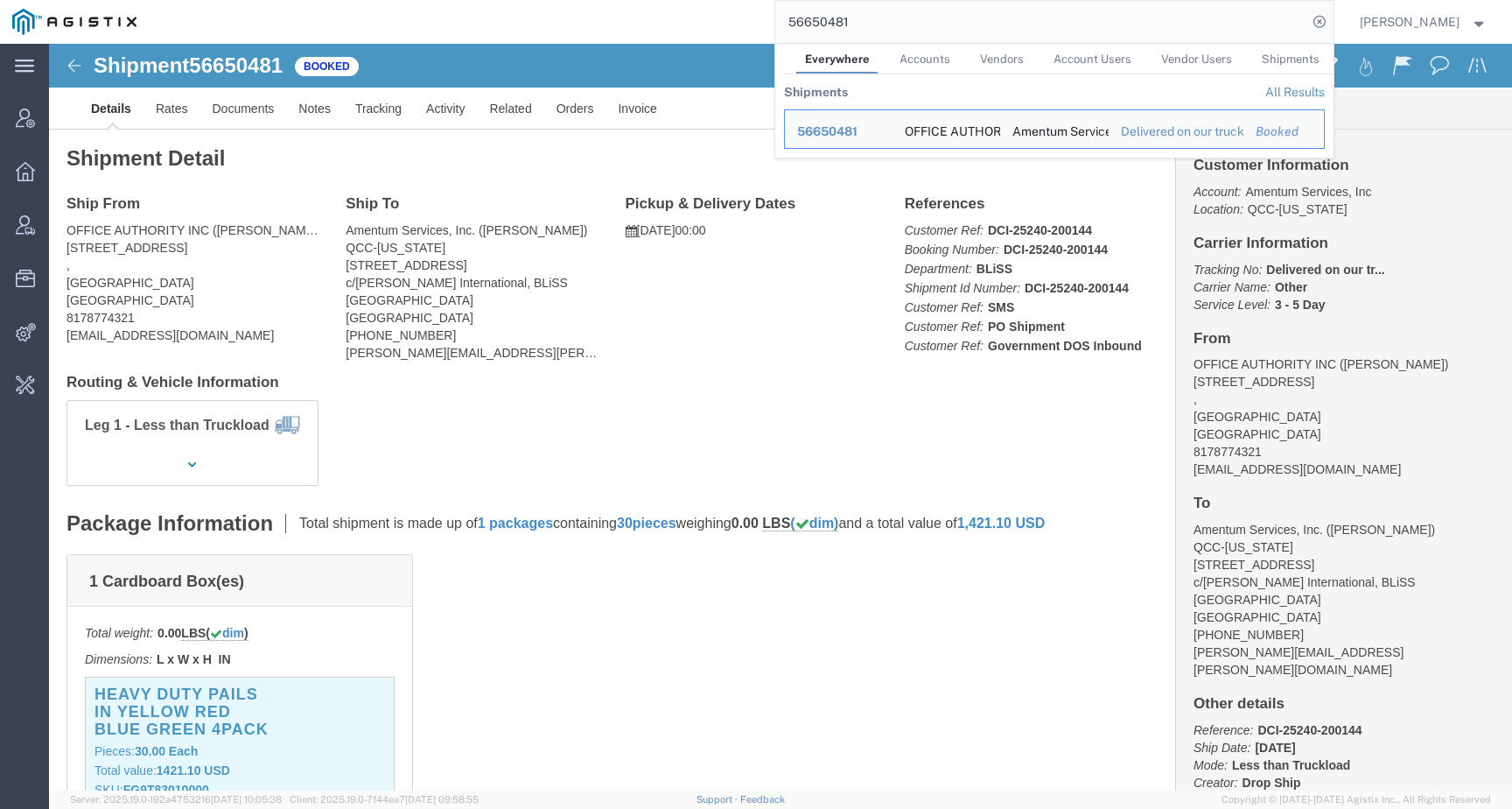
click div "Ship From OFFICE AUTHORITY INC ([PERSON_NAME]) [STREET_ADDRESS] 8178774321 [EMA…"
